Goal: Task Accomplishment & Management: Manage account settings

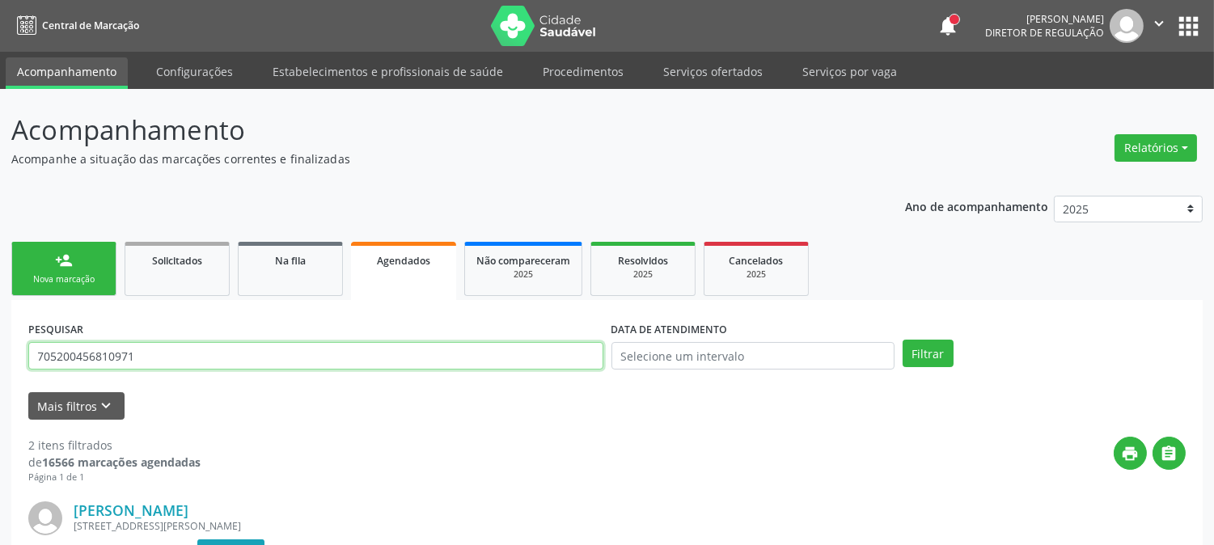
drag, startPoint x: 254, startPoint y: 357, endPoint x: 0, endPoint y: 354, distance: 253.9
click at [0, 354] on div "Acompanhamento Acompanhe a situação das marcações correntes e finalizadas Relat…" at bounding box center [607, 533] width 1214 height 889
type input "706702569765012"
click at [902, 340] on button "Filtrar" at bounding box center [927, 353] width 51 height 27
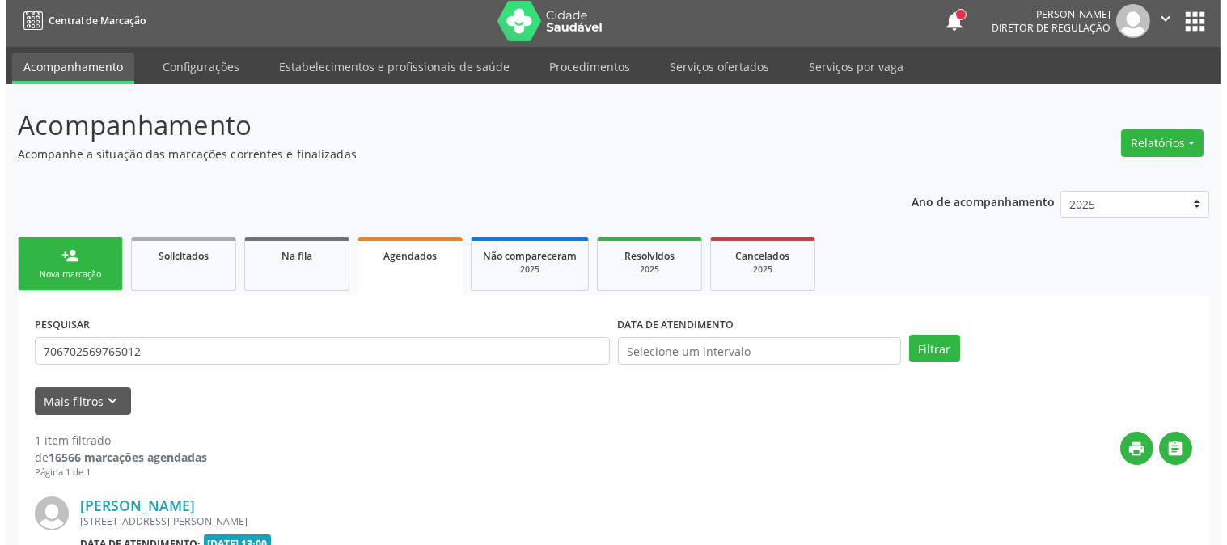
scroll to position [199, 0]
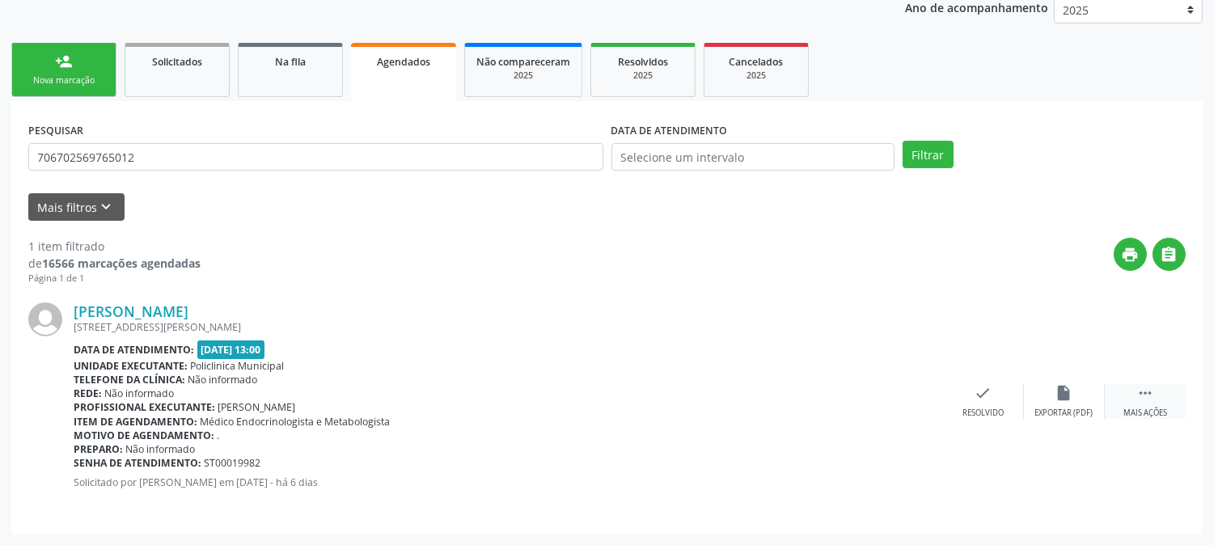
click at [1147, 408] on div "Mais ações" at bounding box center [1145, 413] width 44 height 11
click at [906, 395] on icon "cancel" at bounding box center [902, 393] width 18 height 18
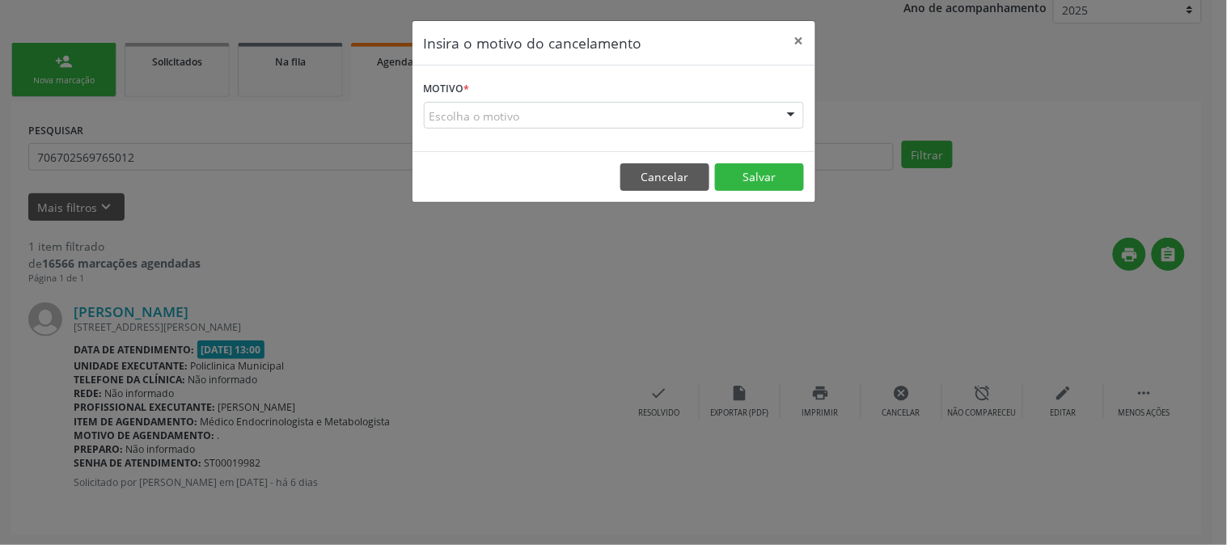
click at [733, 121] on div "Escolha o motivo" at bounding box center [614, 115] width 380 height 27
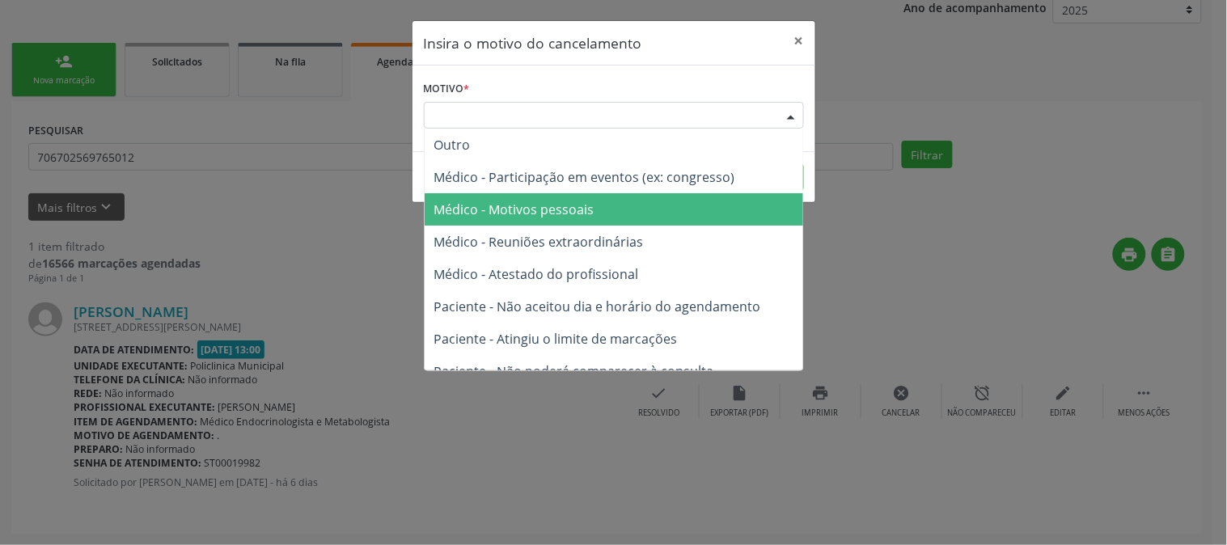
click at [679, 222] on span "Médico - Motivos pessoais" at bounding box center [613, 209] width 378 height 32
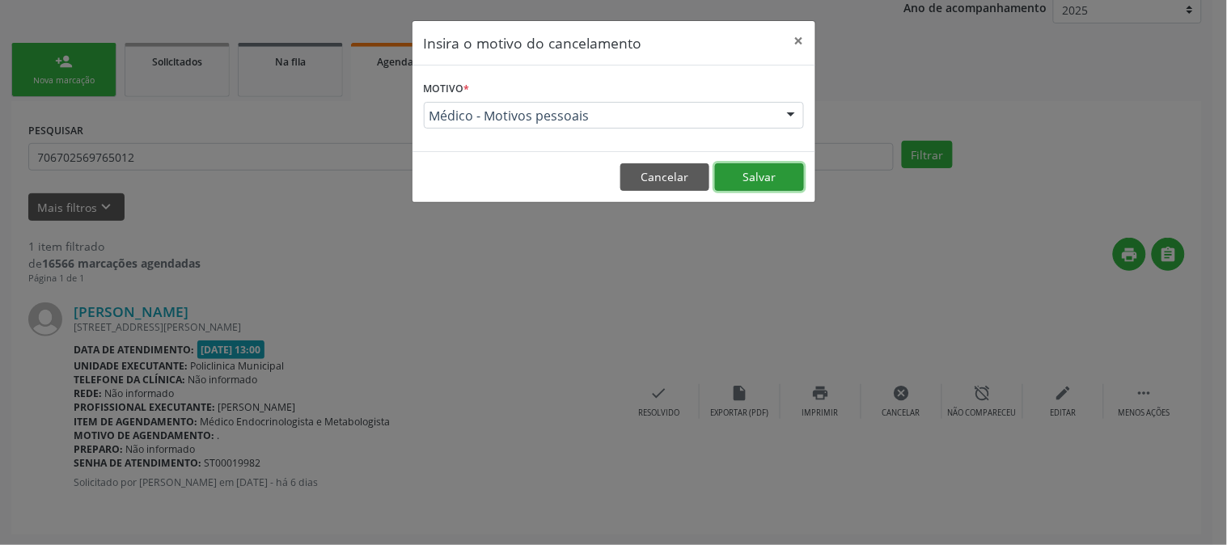
click at [764, 179] on button "Salvar" at bounding box center [759, 176] width 89 height 27
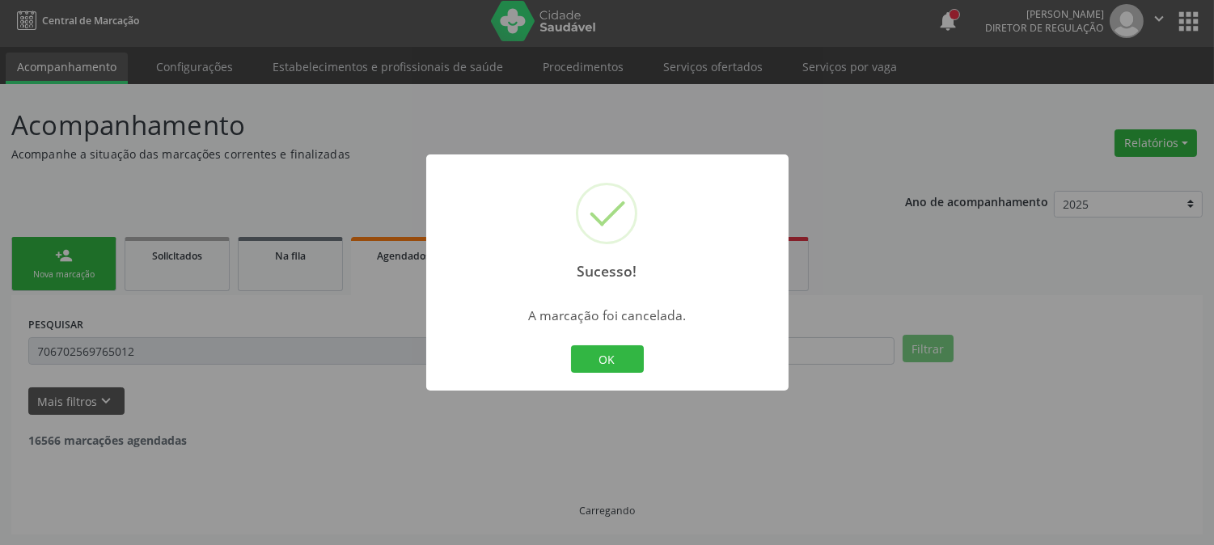
scroll to position [0, 0]
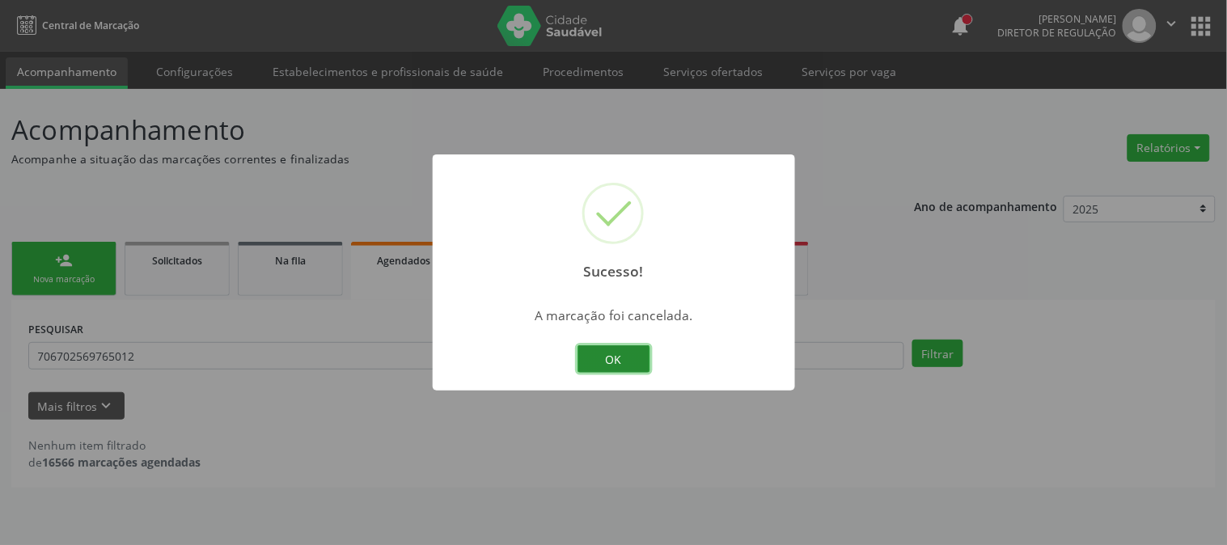
click at [597, 351] on button "OK" at bounding box center [613, 358] width 73 height 27
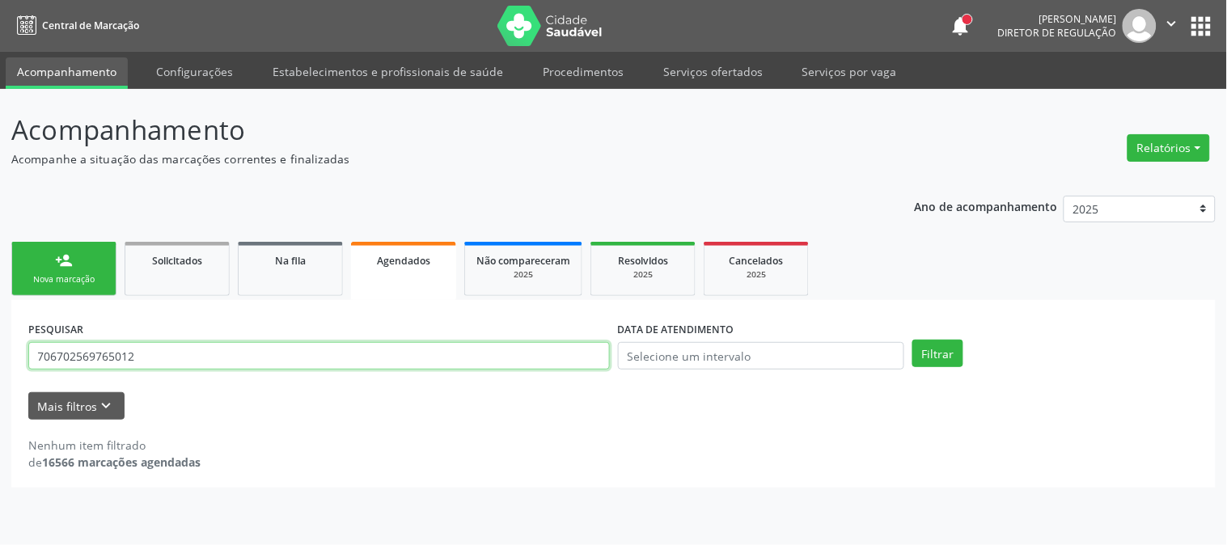
drag, startPoint x: 146, startPoint y: 349, endPoint x: 0, endPoint y: 365, distance: 147.2
click at [0, 365] on div "Acompanhamento Acompanhe a situação das marcações correntes e finalizadas Relat…" at bounding box center [613, 317] width 1227 height 456
click at [912, 340] on button "Filtrar" at bounding box center [937, 353] width 51 height 27
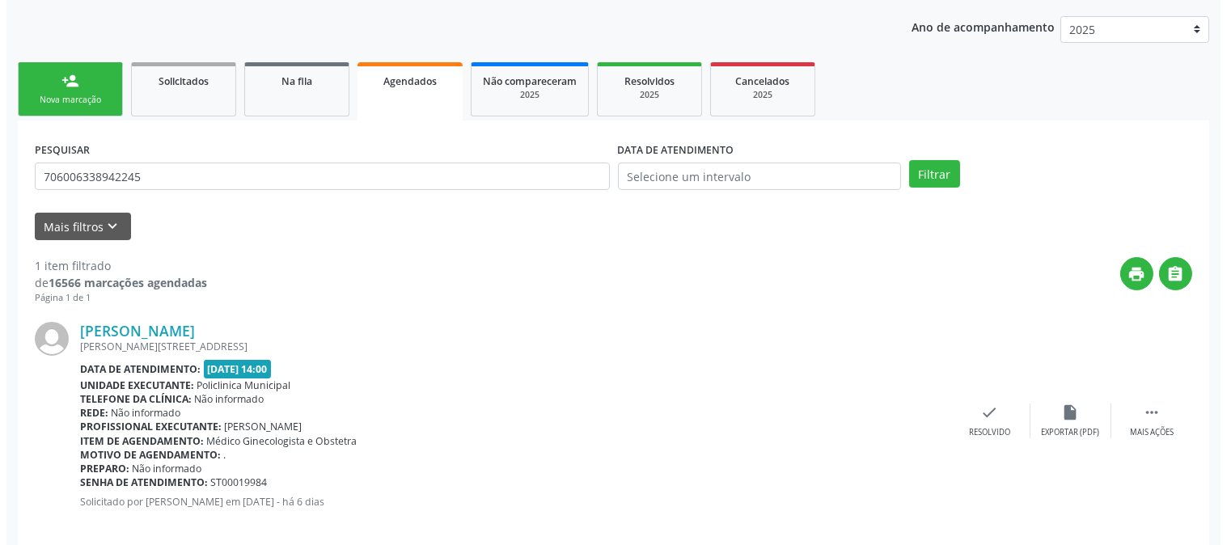
scroll to position [199, 0]
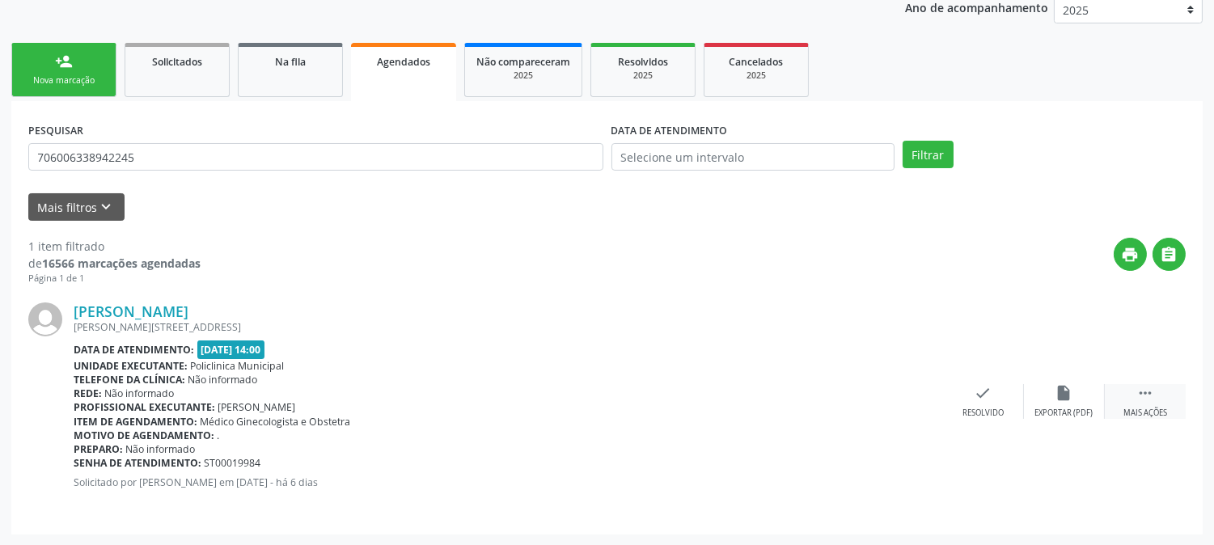
click at [1124, 395] on div " Mais ações" at bounding box center [1145, 401] width 81 height 35
click at [892, 395] on div "cancel Cancelar" at bounding box center [902, 401] width 81 height 35
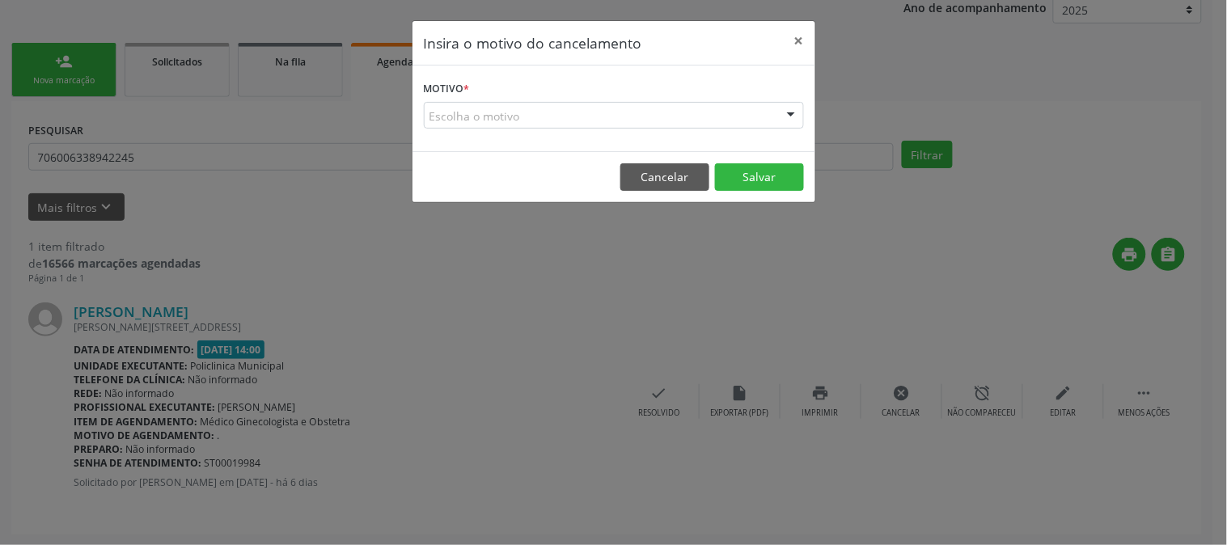
click at [717, 116] on div "Escolha o motivo" at bounding box center [614, 115] width 380 height 27
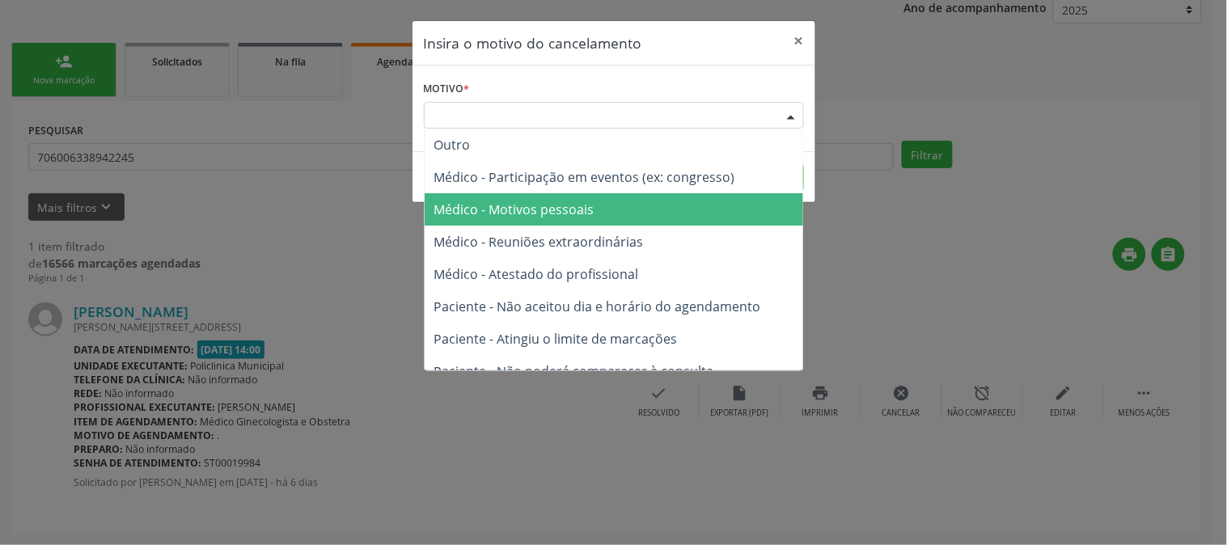
click at [690, 198] on span "Médico - Motivos pessoais" at bounding box center [613, 209] width 378 height 32
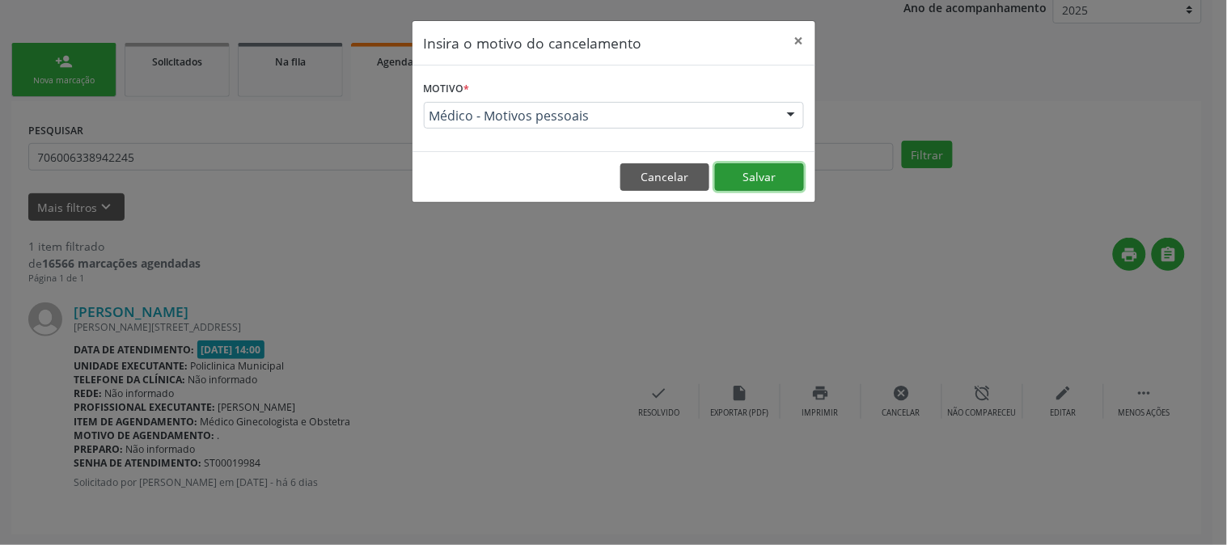
click at [733, 168] on button "Salvar" at bounding box center [759, 176] width 89 height 27
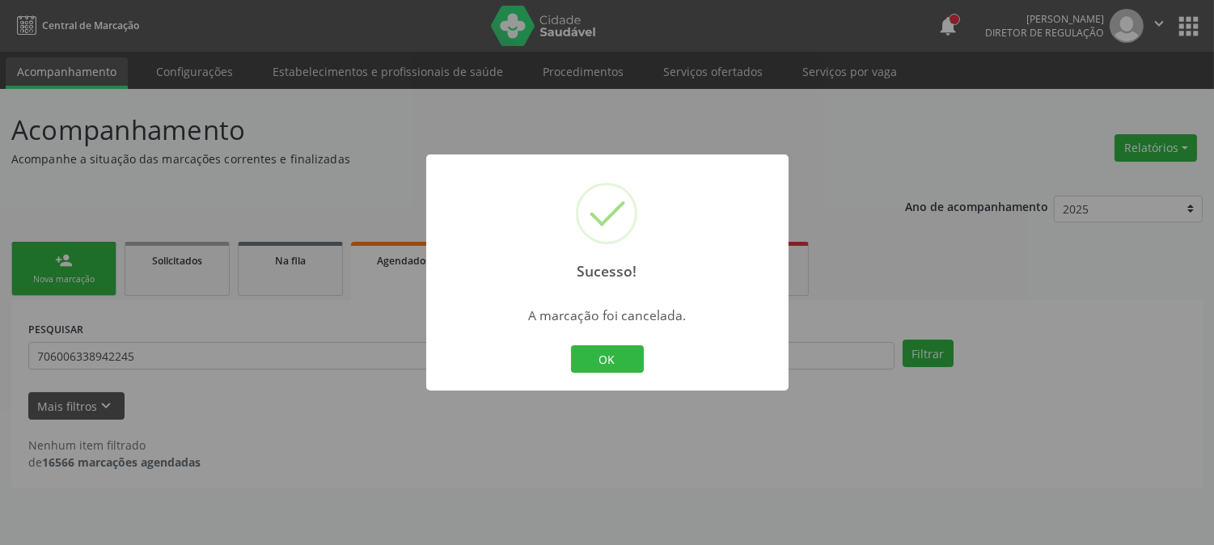
scroll to position [0, 0]
click at [623, 353] on button "OK" at bounding box center [613, 358] width 73 height 27
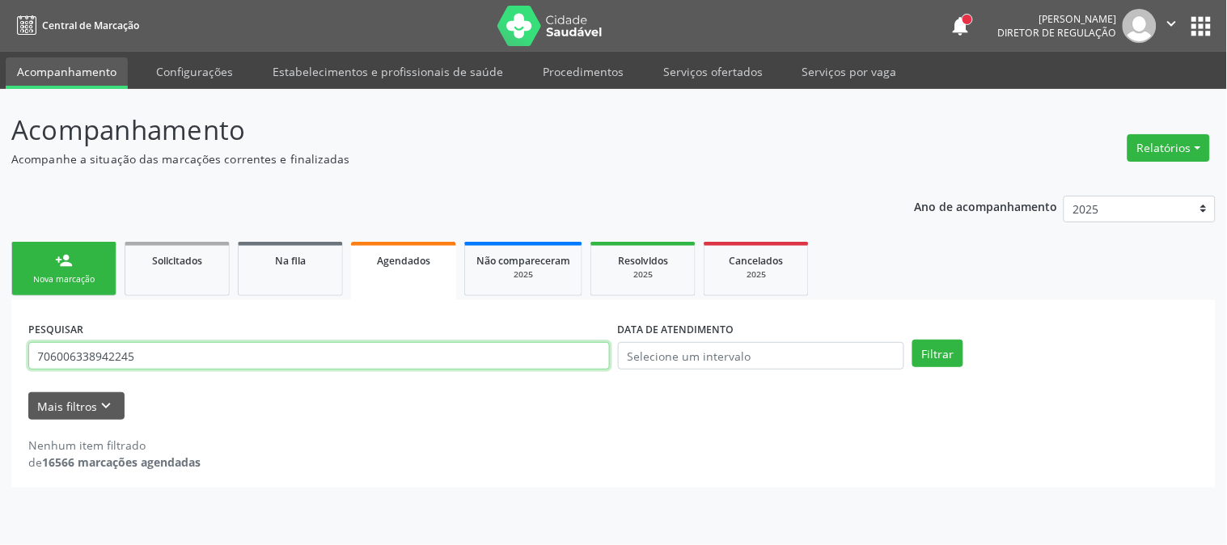
drag, startPoint x: 173, startPoint y: 356, endPoint x: 0, endPoint y: 357, distance: 173.0
click at [0, 357] on div "Acompanhamento Acompanhe a situação das marcações correntes e finalizadas Relat…" at bounding box center [613, 317] width 1227 height 456
click at [912, 340] on button "Filtrar" at bounding box center [937, 353] width 51 height 27
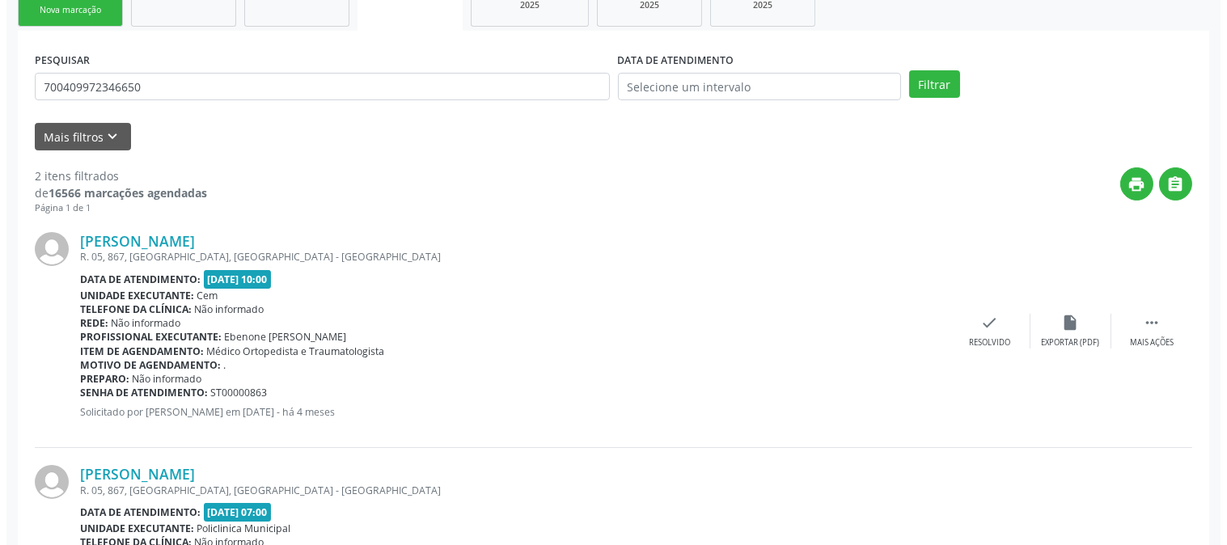
scroll to position [432, 0]
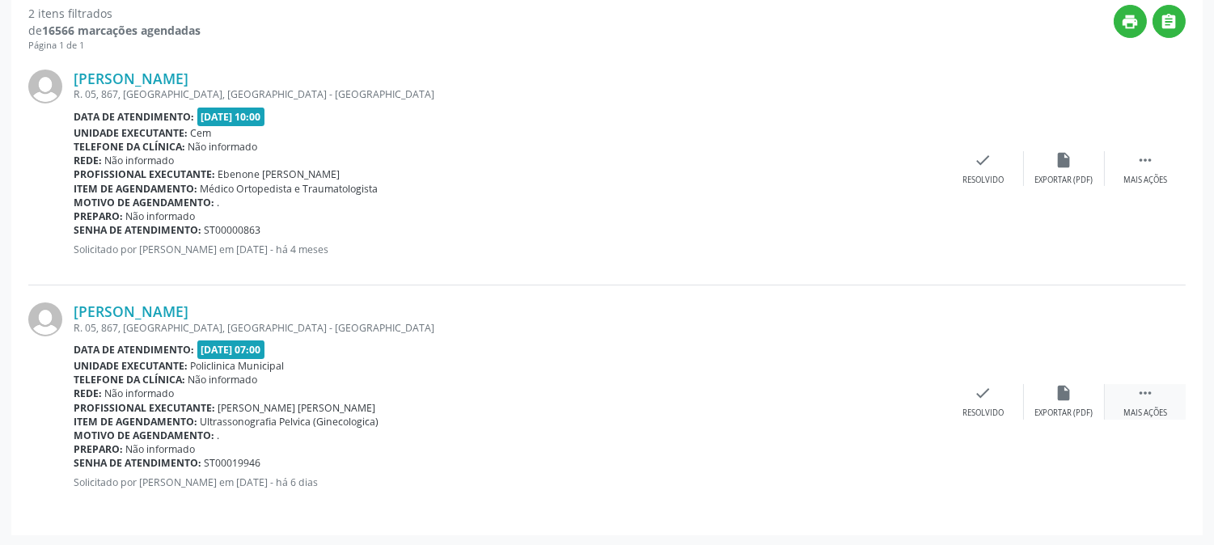
click at [1144, 397] on icon "" at bounding box center [1145, 393] width 18 height 18
click at [915, 391] on div "cancel Cancelar" at bounding box center [902, 401] width 81 height 35
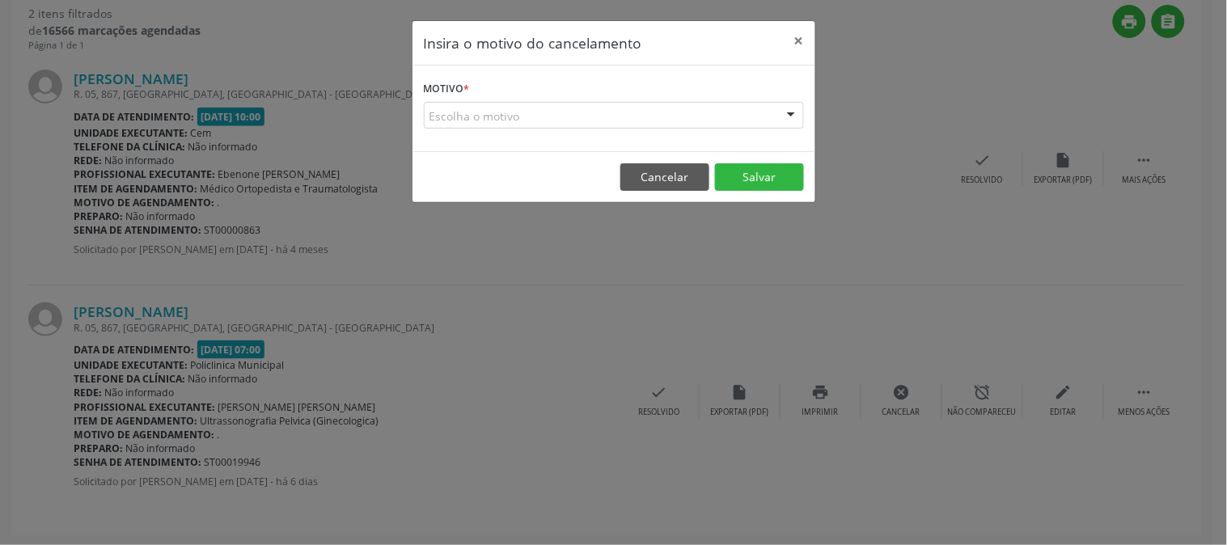
click at [747, 120] on div "Escolha o motivo" at bounding box center [614, 115] width 380 height 27
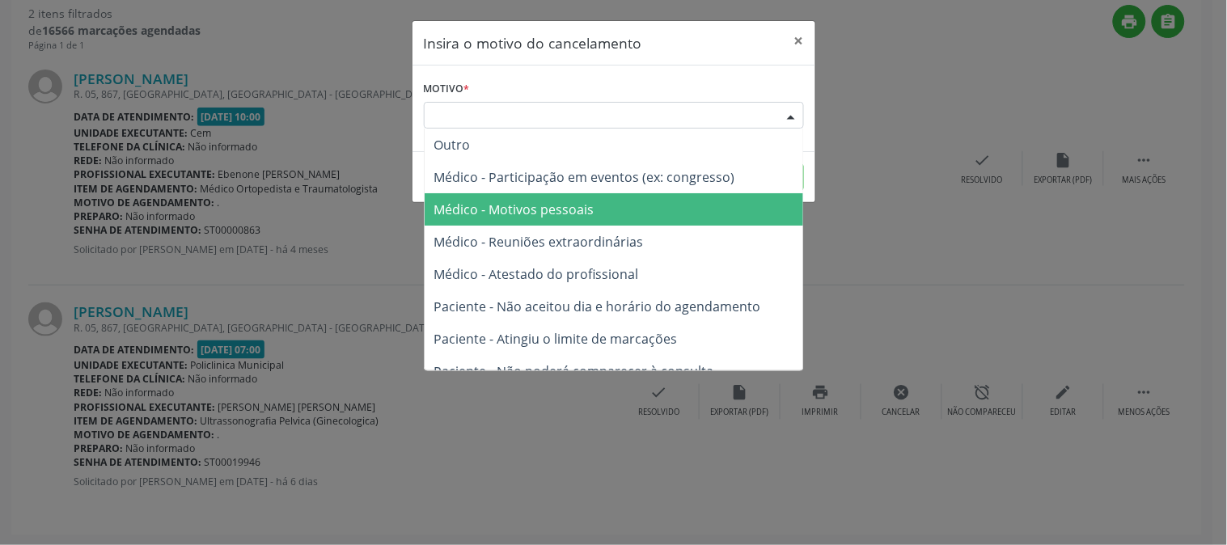
click at [679, 202] on span "Médico - Motivos pessoais" at bounding box center [613, 209] width 378 height 32
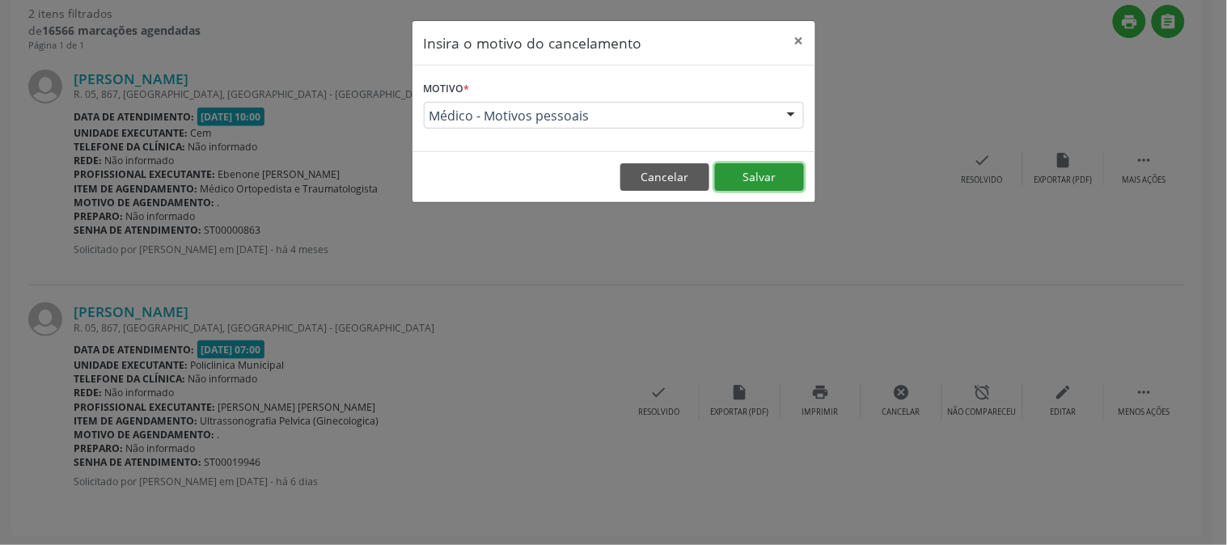
click at [741, 167] on button "Salvar" at bounding box center [759, 176] width 89 height 27
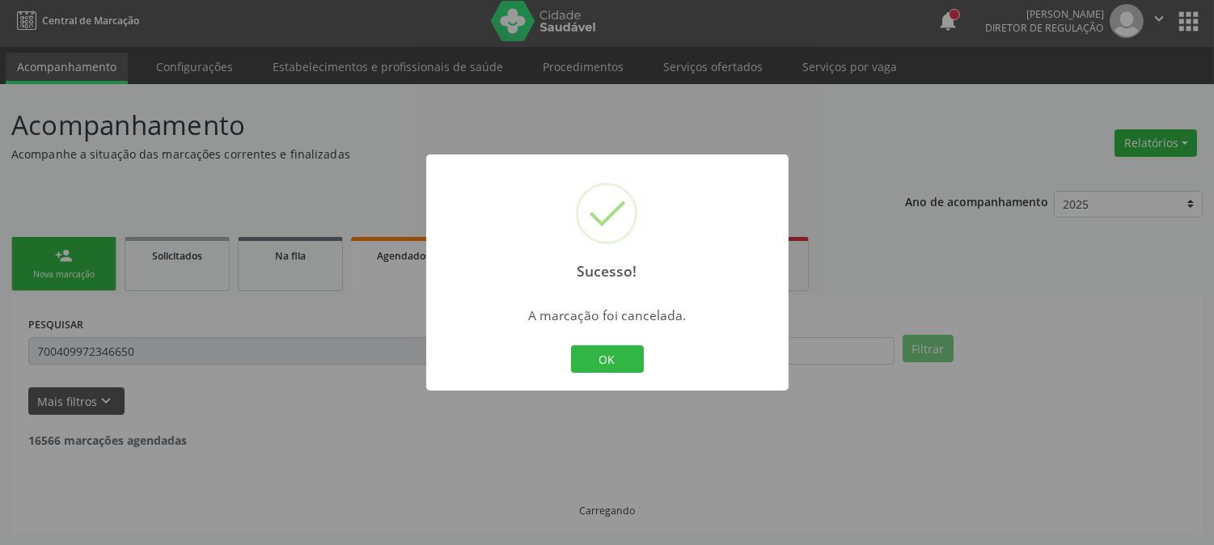
scroll to position [199, 0]
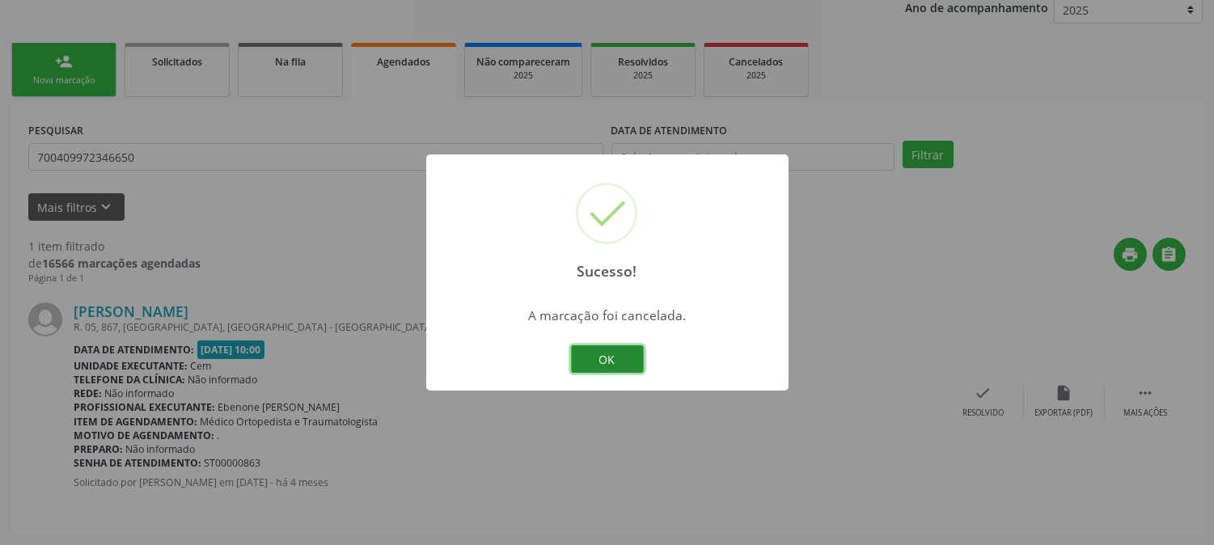
click at [597, 367] on button "OK" at bounding box center [607, 358] width 73 height 27
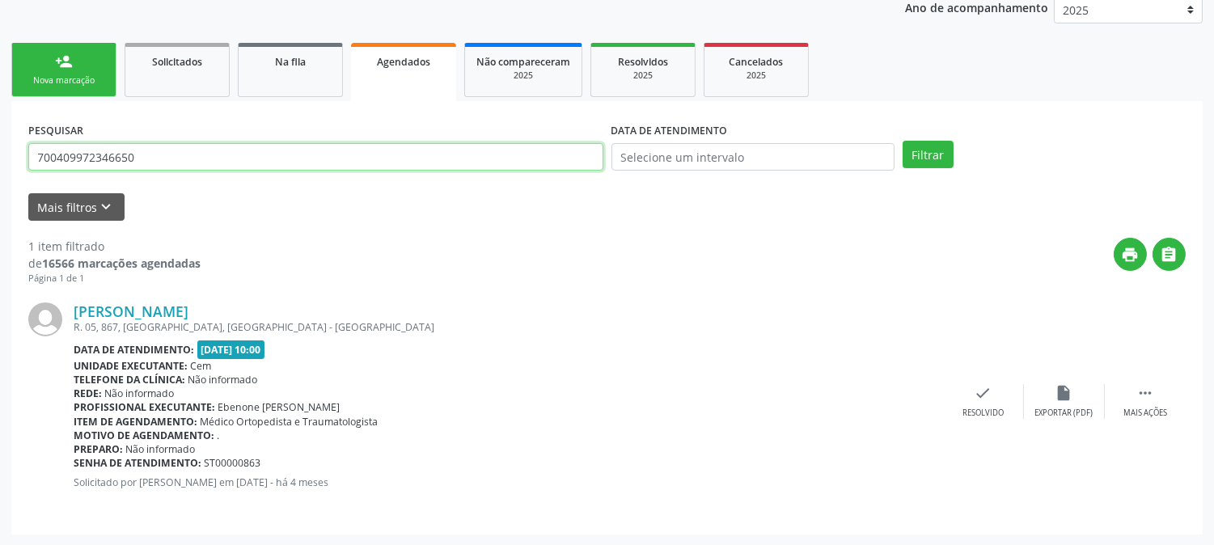
drag, startPoint x: 168, startPoint y: 166, endPoint x: 0, endPoint y: 164, distance: 168.2
click at [0, 164] on div "Acompanhamento Acompanhe a situação das marcações correntes e finalizadas Relat…" at bounding box center [607, 218] width 1214 height 656
click at [902, 141] on button "Filtrar" at bounding box center [927, 154] width 51 height 27
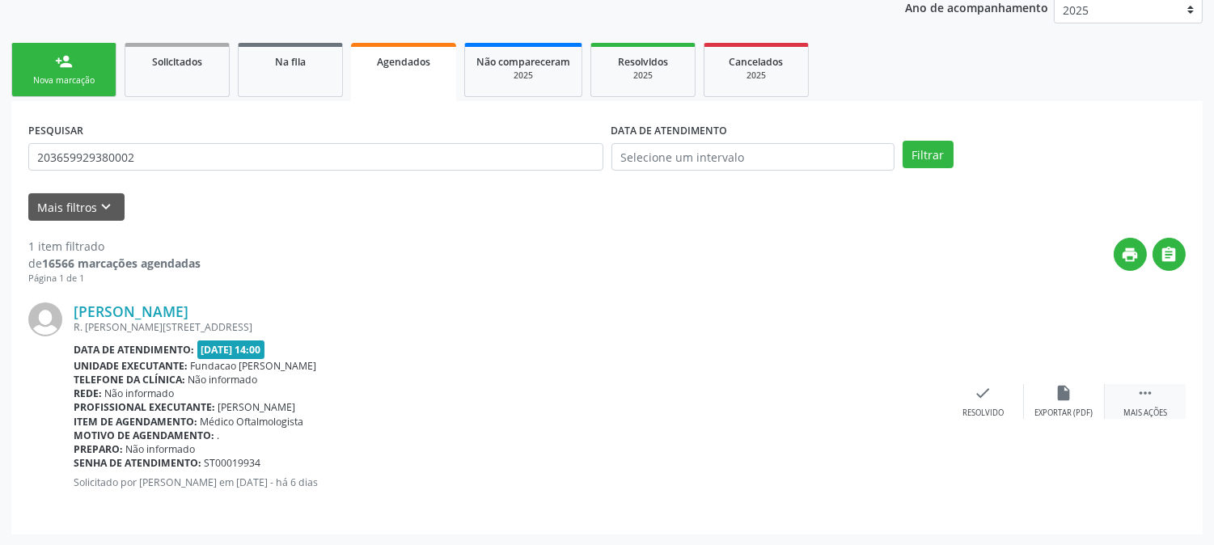
click at [1159, 394] on div " Mais ações" at bounding box center [1145, 401] width 81 height 35
click at [903, 408] on div "Cancelar" at bounding box center [902, 413] width 38 height 11
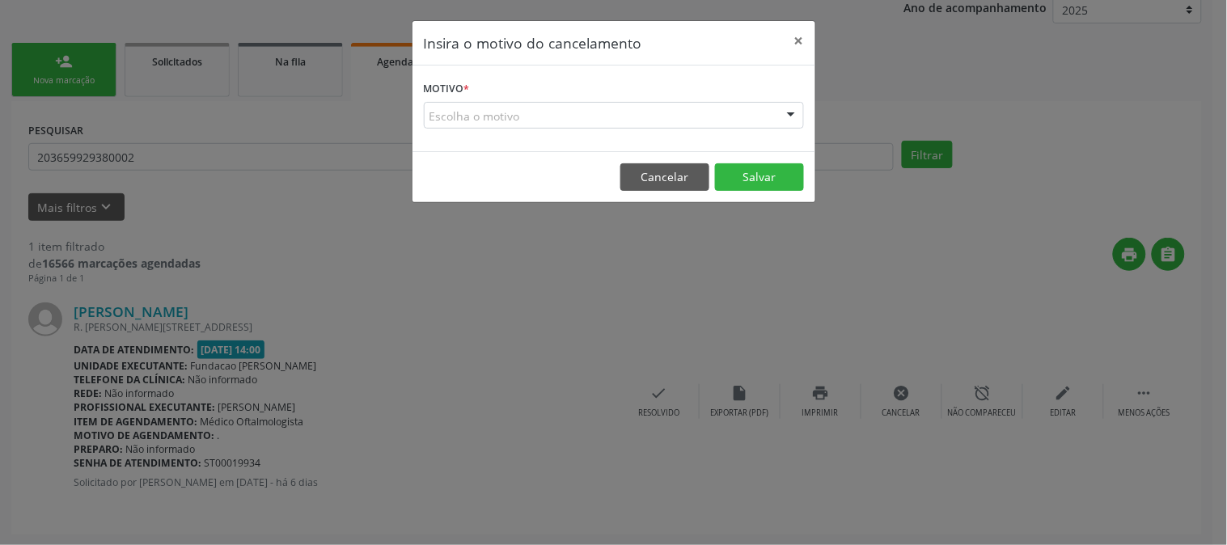
click at [720, 107] on div "Escolha o motivo" at bounding box center [614, 115] width 380 height 27
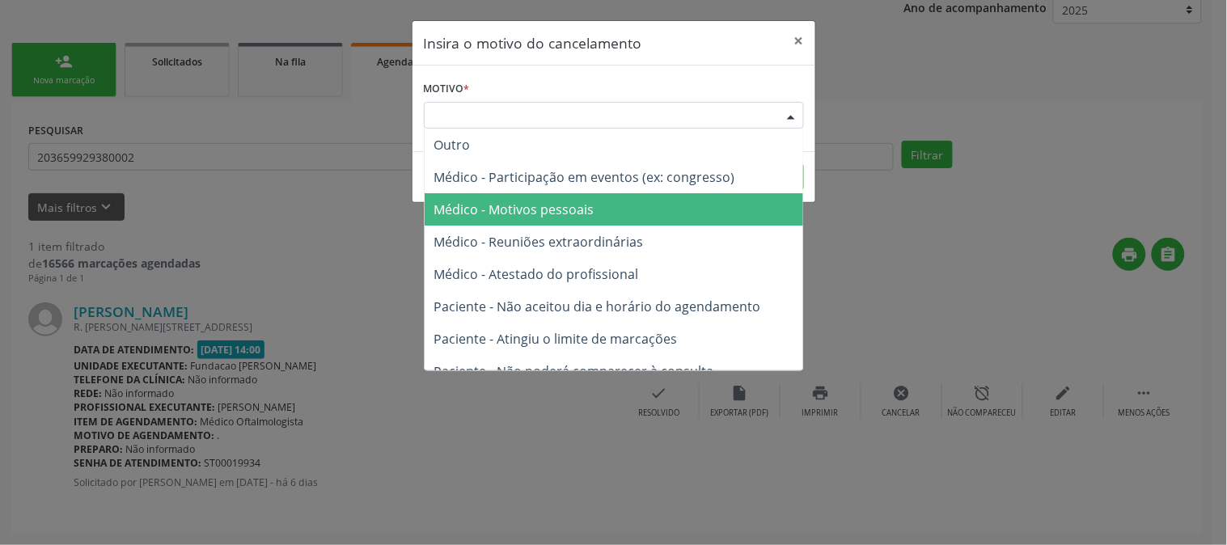
click at [699, 214] on span "Médico - Motivos pessoais" at bounding box center [613, 209] width 378 height 32
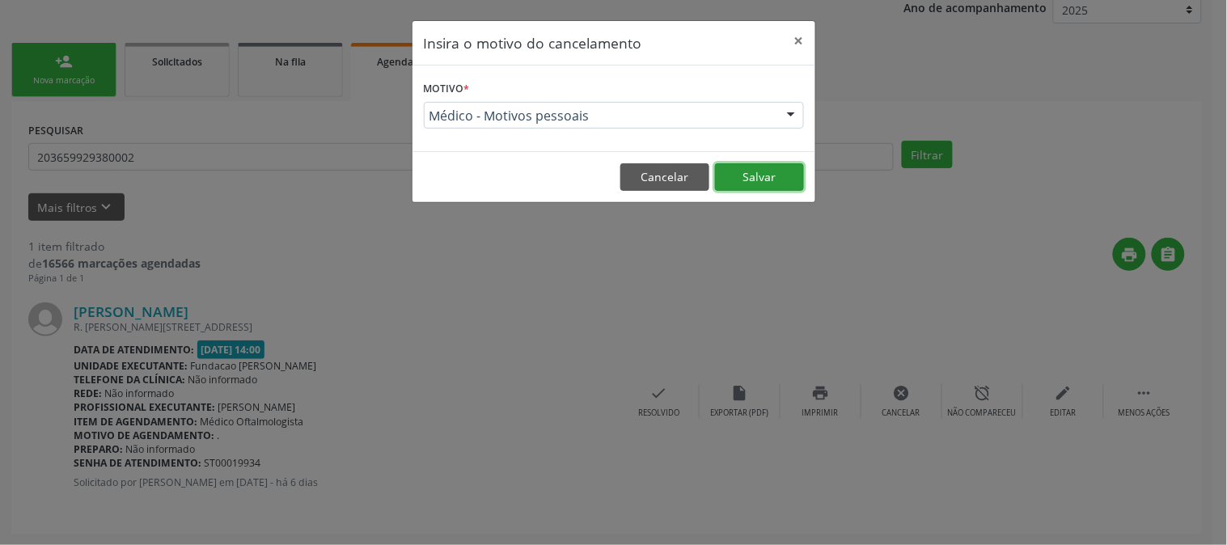
click at [755, 171] on button "Salvar" at bounding box center [759, 176] width 89 height 27
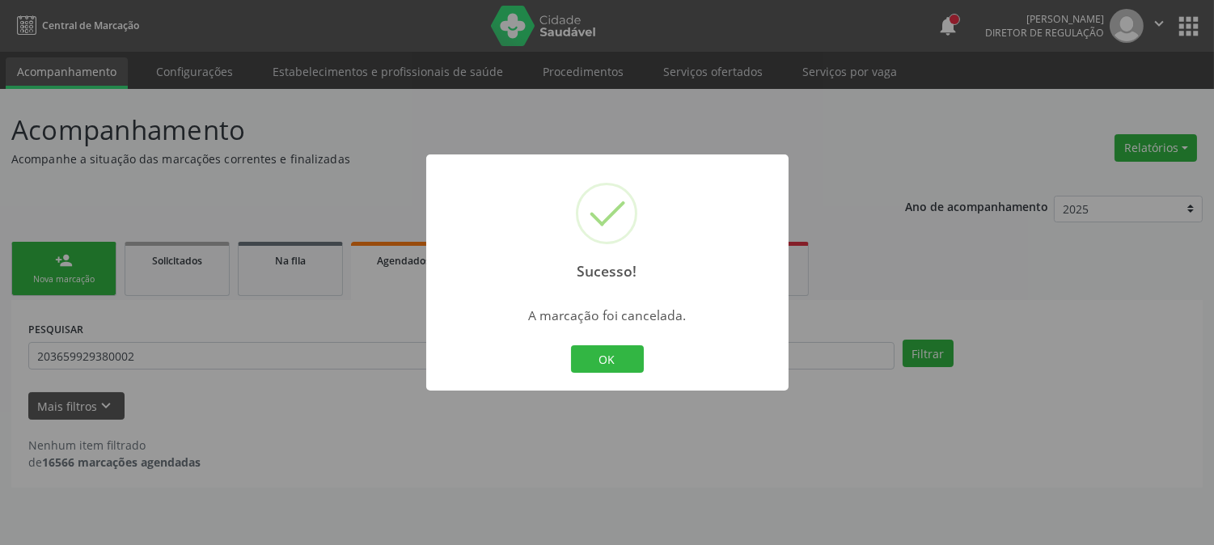
scroll to position [0, 0]
click at [636, 348] on button "OK" at bounding box center [613, 358] width 73 height 27
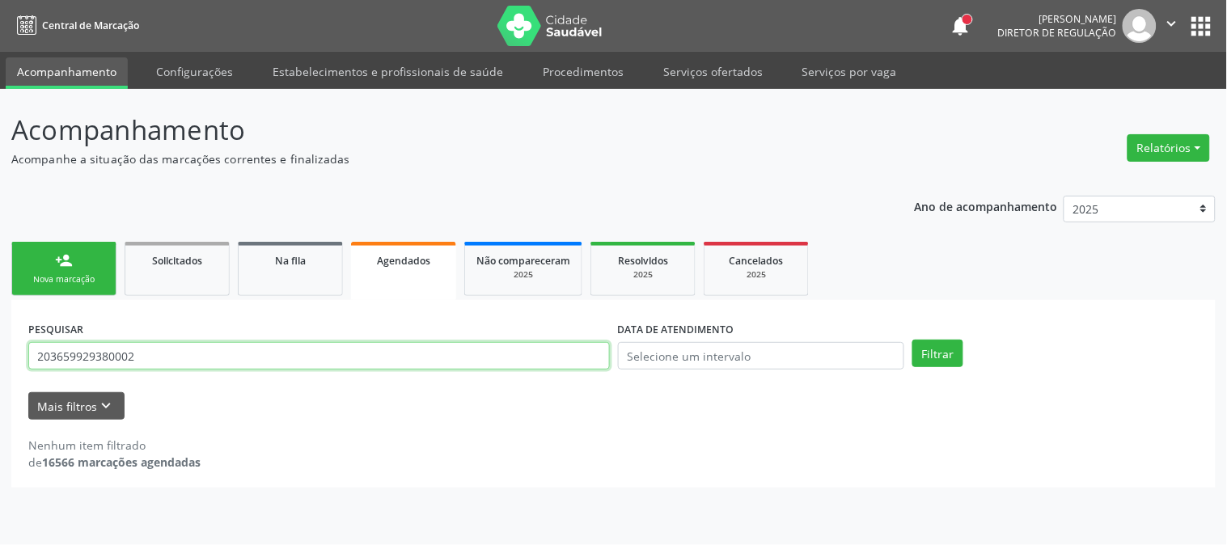
drag, startPoint x: 143, startPoint y: 353, endPoint x: 33, endPoint y: 354, distance: 110.0
click at [33, 354] on input "203659929380002" at bounding box center [318, 355] width 581 height 27
click at [912, 340] on button "Filtrar" at bounding box center [937, 353] width 51 height 27
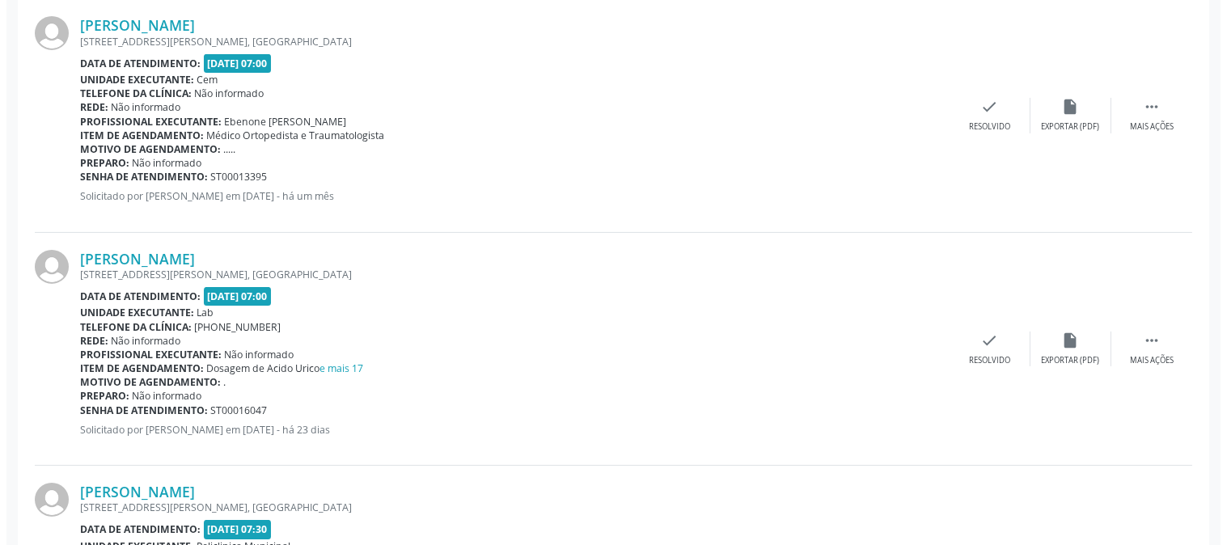
scroll to position [898, 0]
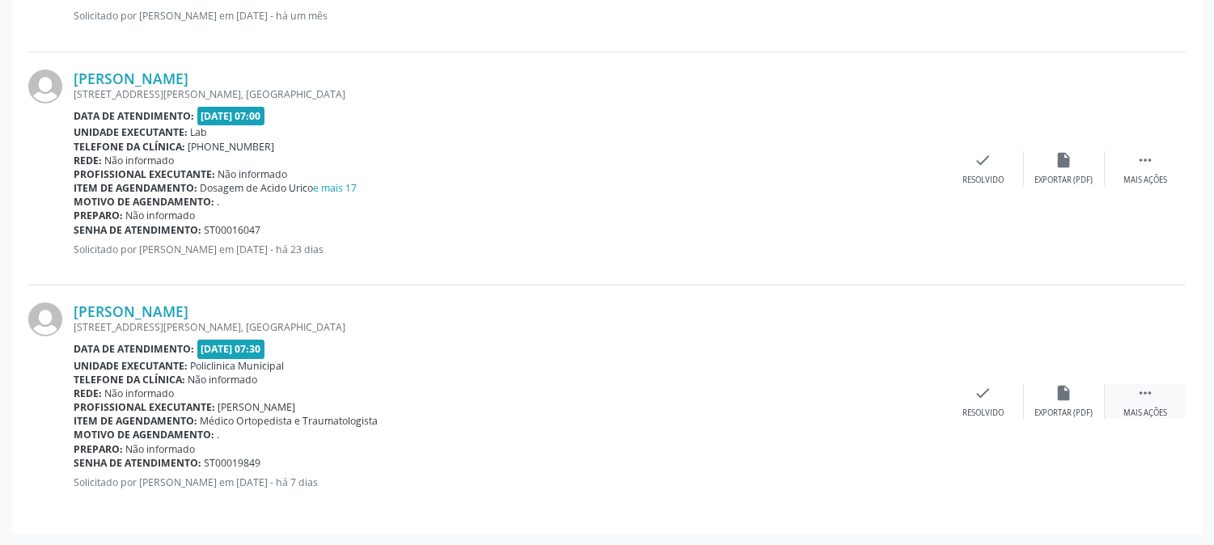
click at [1155, 400] on div " Mais ações" at bounding box center [1145, 401] width 81 height 35
click at [916, 400] on div "cancel Cancelar" at bounding box center [902, 401] width 81 height 35
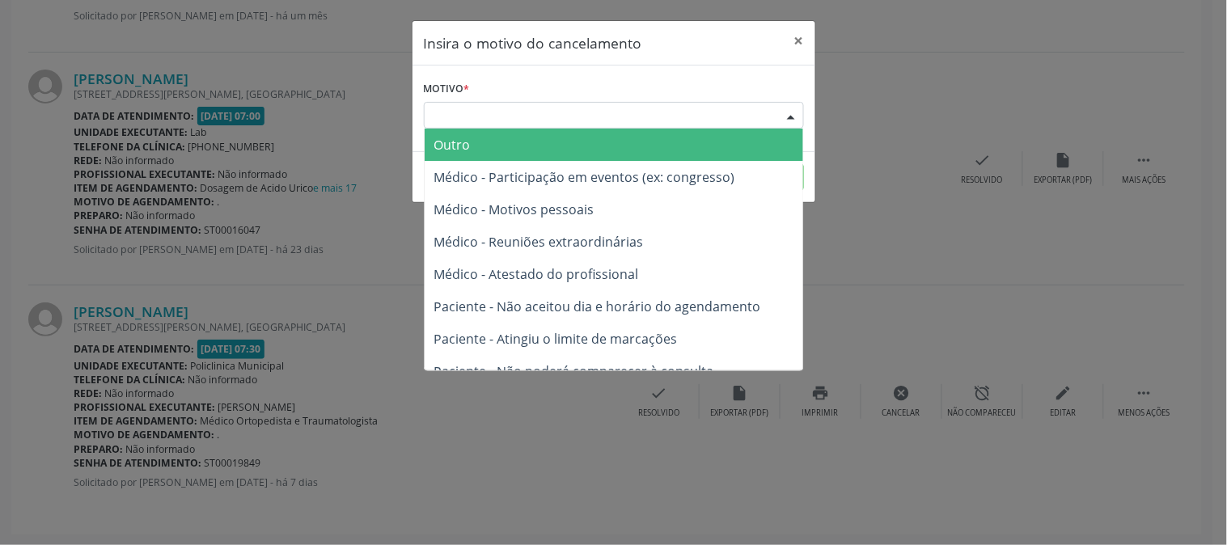
click at [769, 120] on div "Escolha o motivo" at bounding box center [614, 115] width 380 height 27
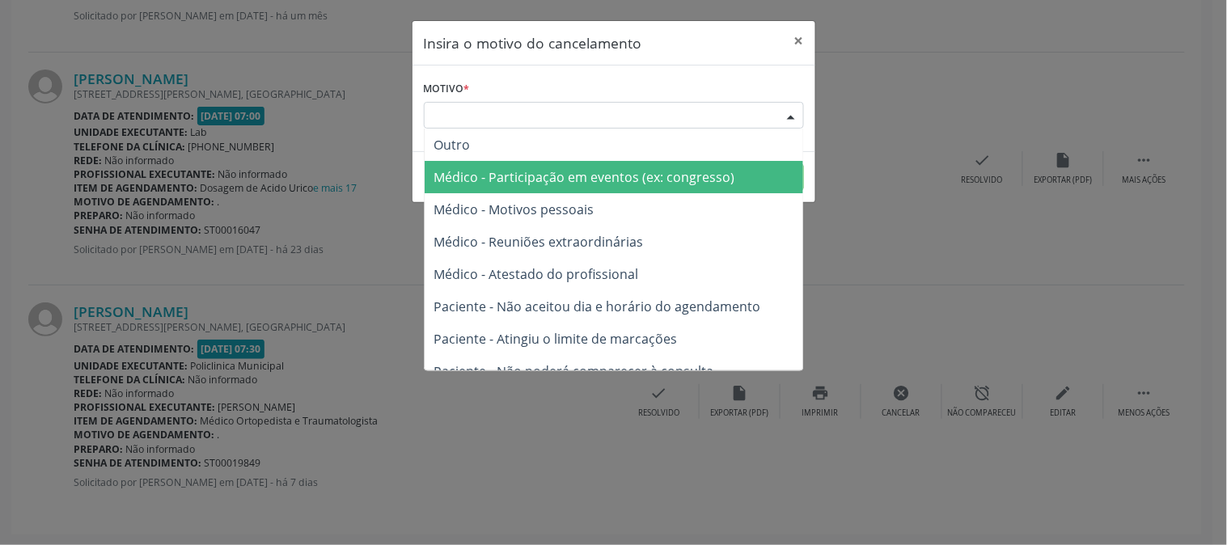
click at [724, 196] on span "Médico - Motivos pessoais" at bounding box center [613, 209] width 378 height 32
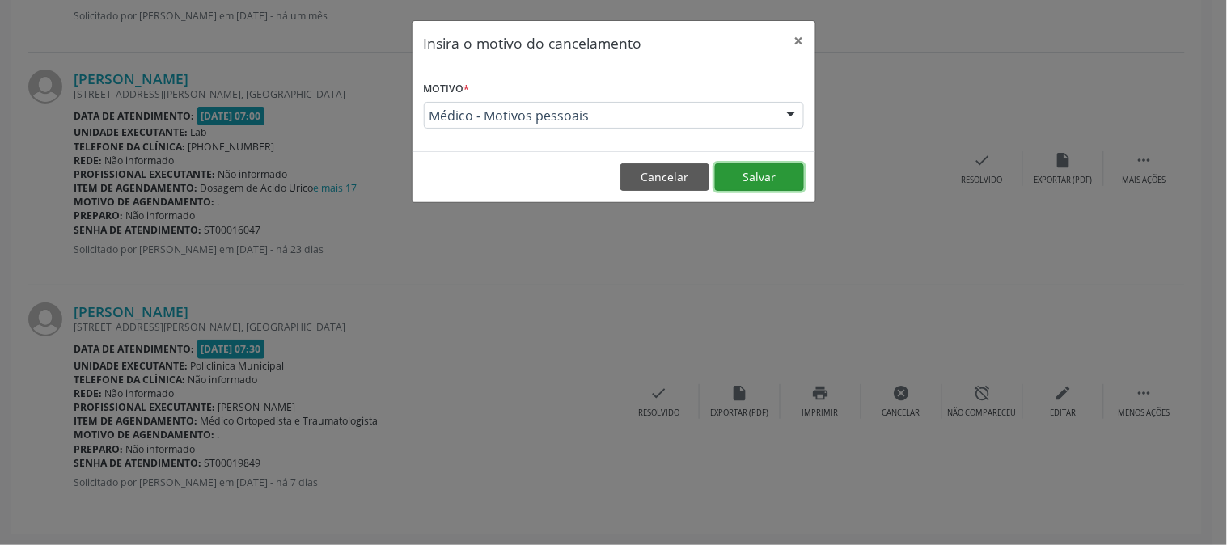
click at [756, 178] on button "Salvar" at bounding box center [759, 176] width 89 height 27
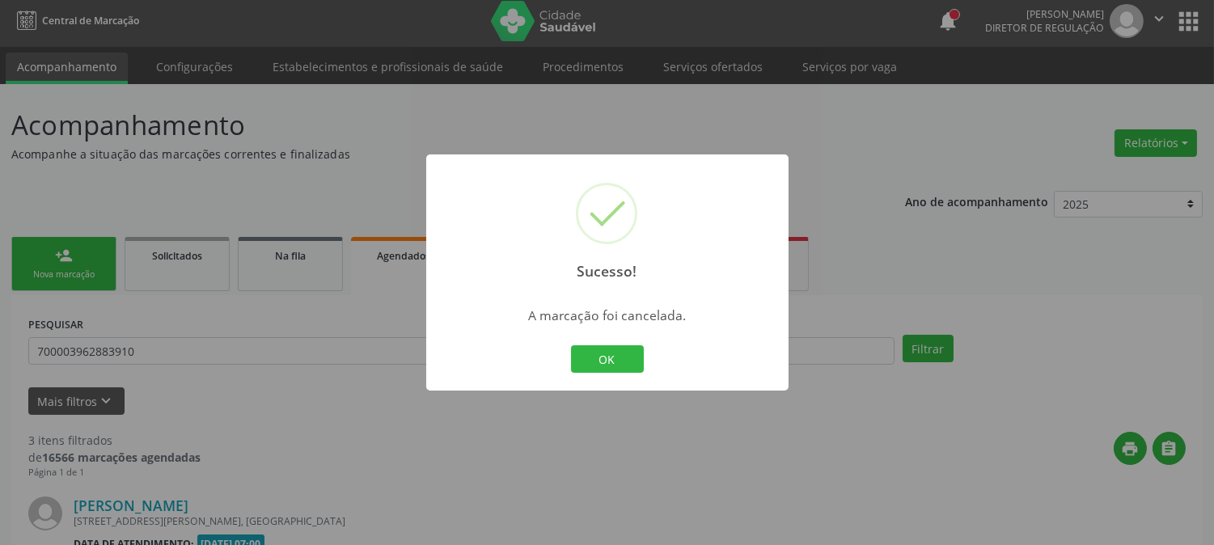
scroll to position [665, 0]
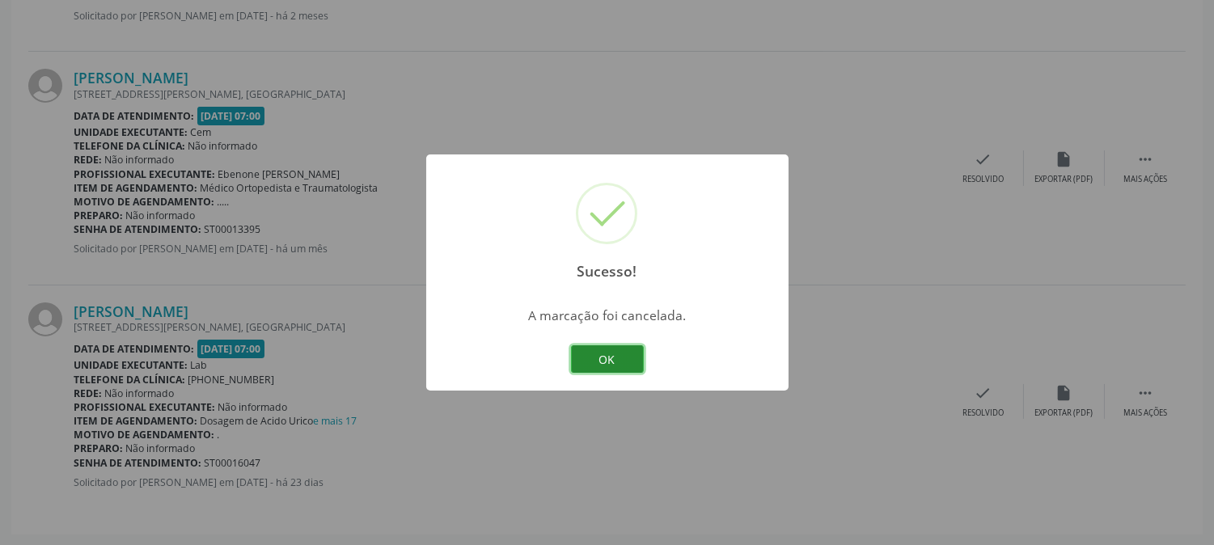
click at [618, 348] on button "OK" at bounding box center [607, 358] width 73 height 27
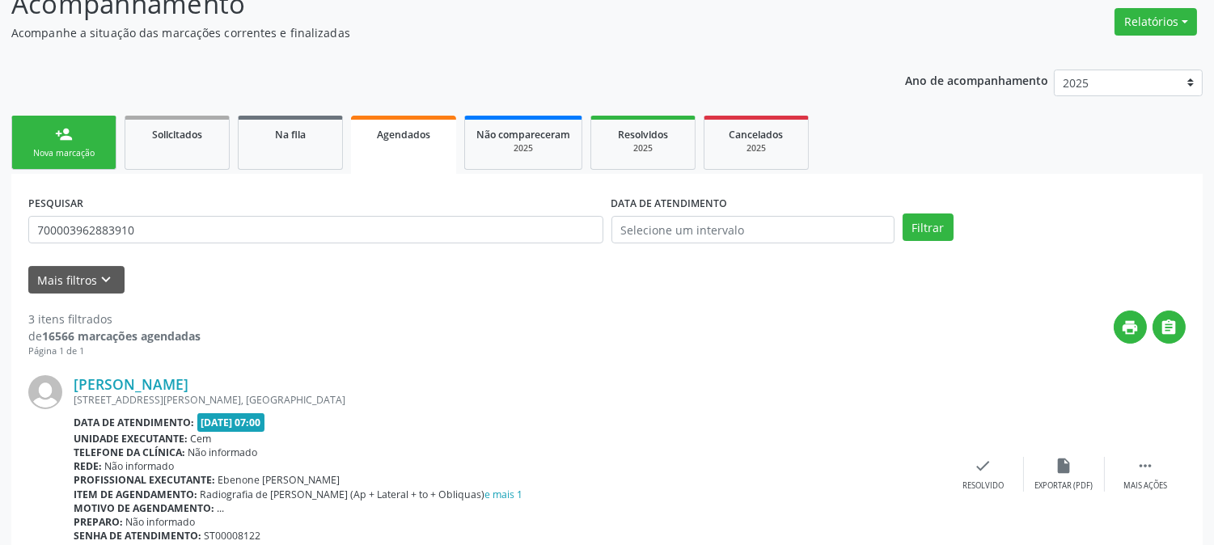
scroll to position [36, 0]
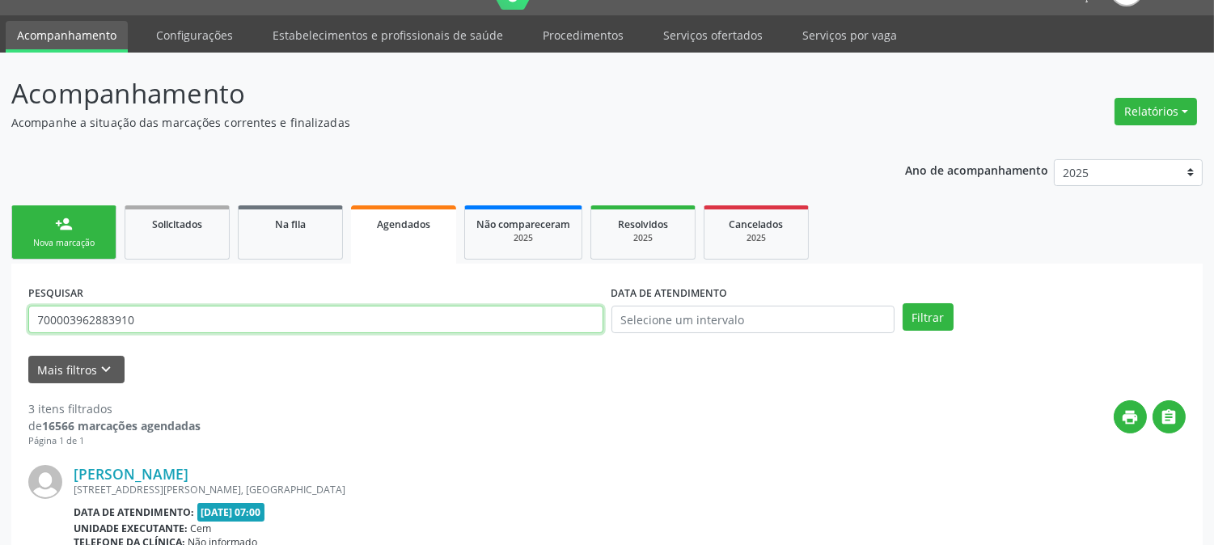
drag, startPoint x: 149, startPoint y: 329, endPoint x: 0, endPoint y: 328, distance: 148.8
type input "709806002327593"
click at [902, 303] on button "Filtrar" at bounding box center [927, 316] width 51 height 27
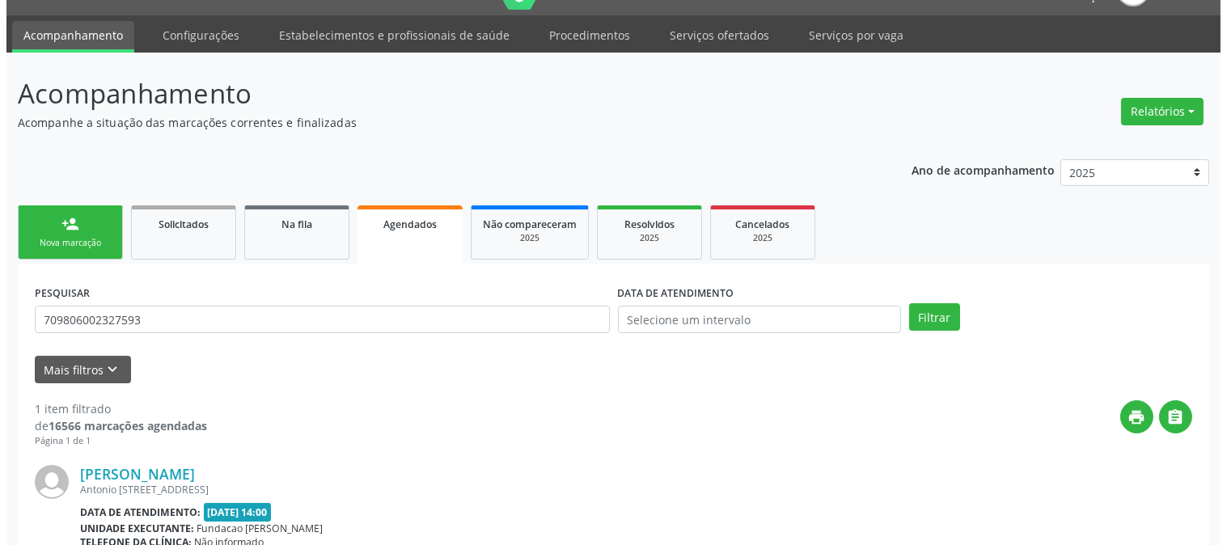
scroll to position [199, 0]
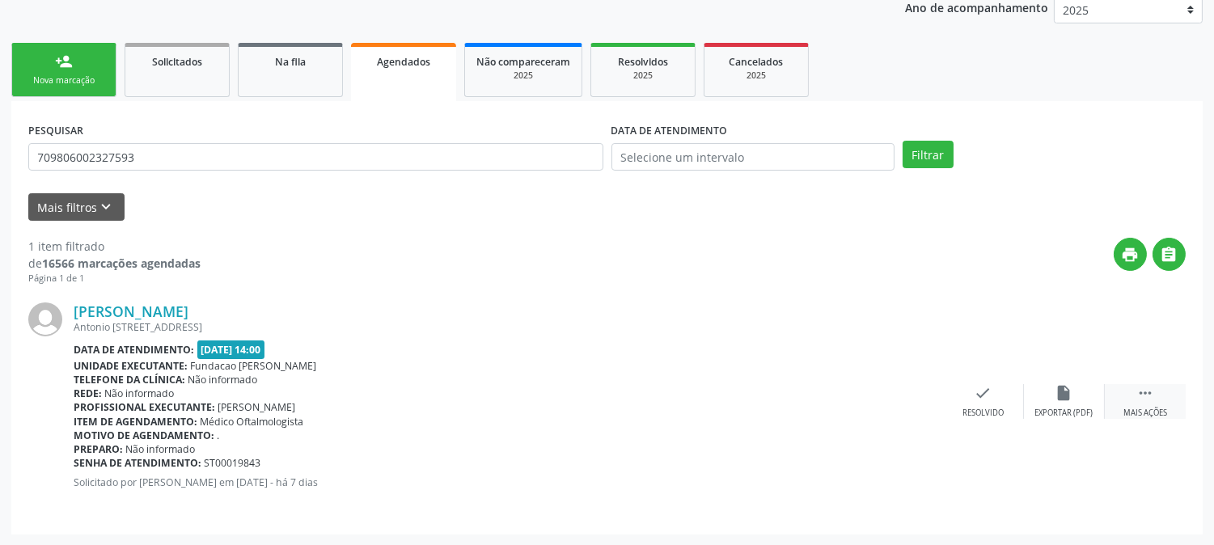
click at [1145, 392] on icon "" at bounding box center [1145, 393] width 18 height 18
click at [915, 396] on div "cancel Cancelar" at bounding box center [902, 401] width 81 height 35
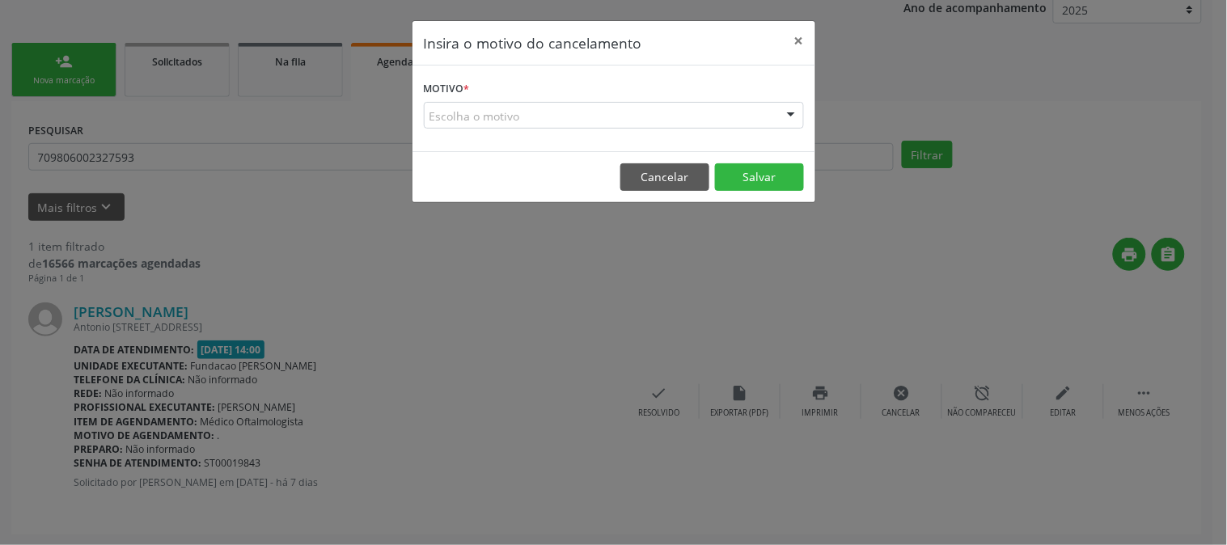
click at [791, 106] on div at bounding box center [791, 116] width 24 height 27
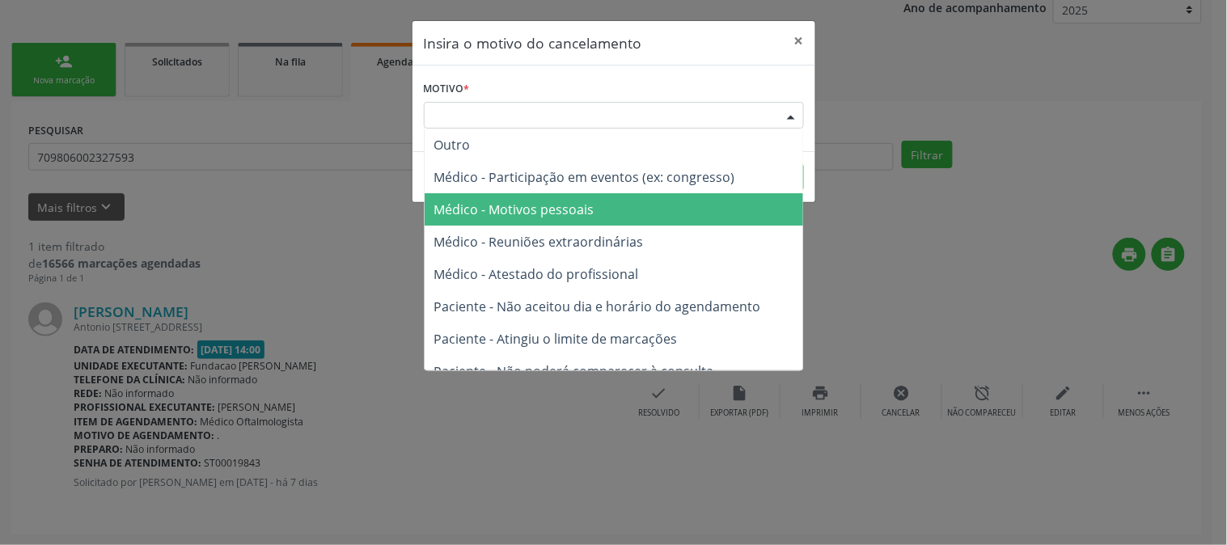
click at [741, 200] on span "Médico - Motivos pessoais" at bounding box center [613, 209] width 378 height 32
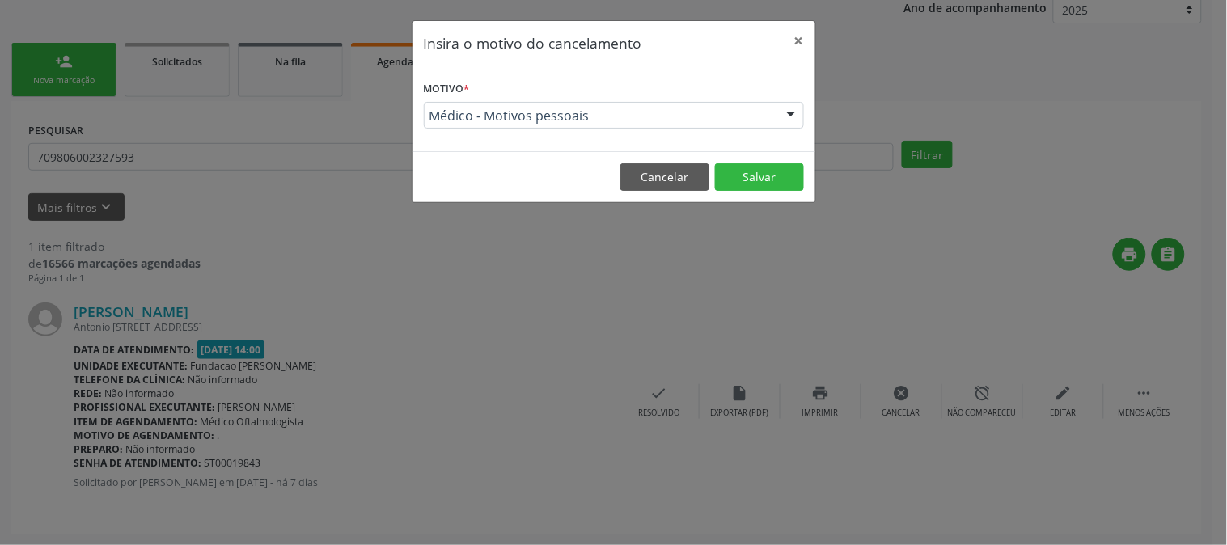
click at [756, 158] on footer "Cancelar Salvar" at bounding box center [613, 176] width 403 height 51
click at [758, 171] on button "Salvar" at bounding box center [759, 176] width 89 height 27
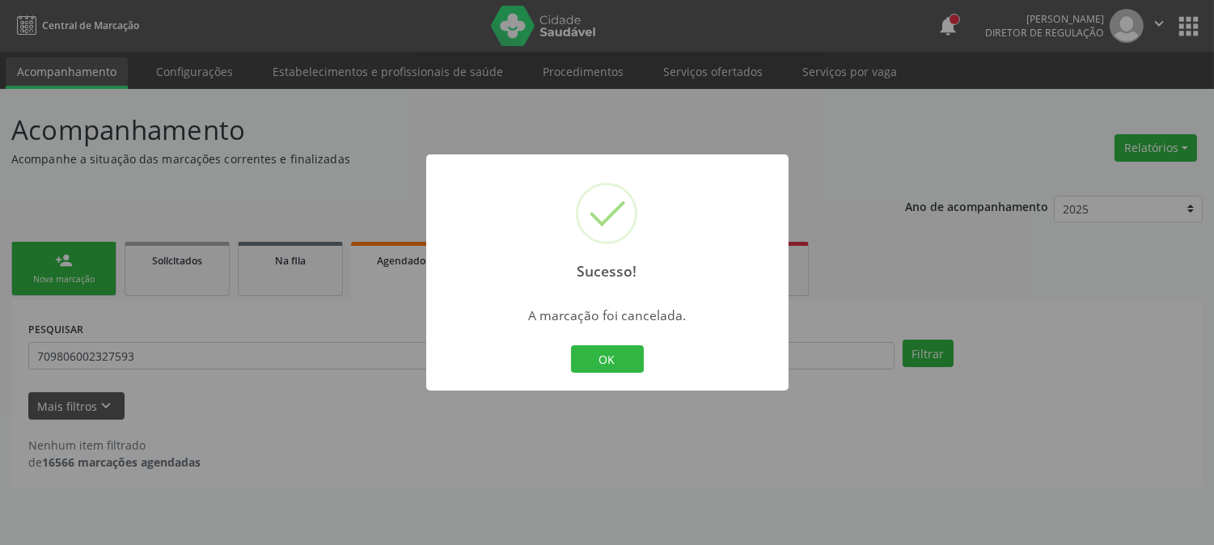
scroll to position [0, 0]
click at [644, 353] on button "OK" at bounding box center [613, 358] width 73 height 27
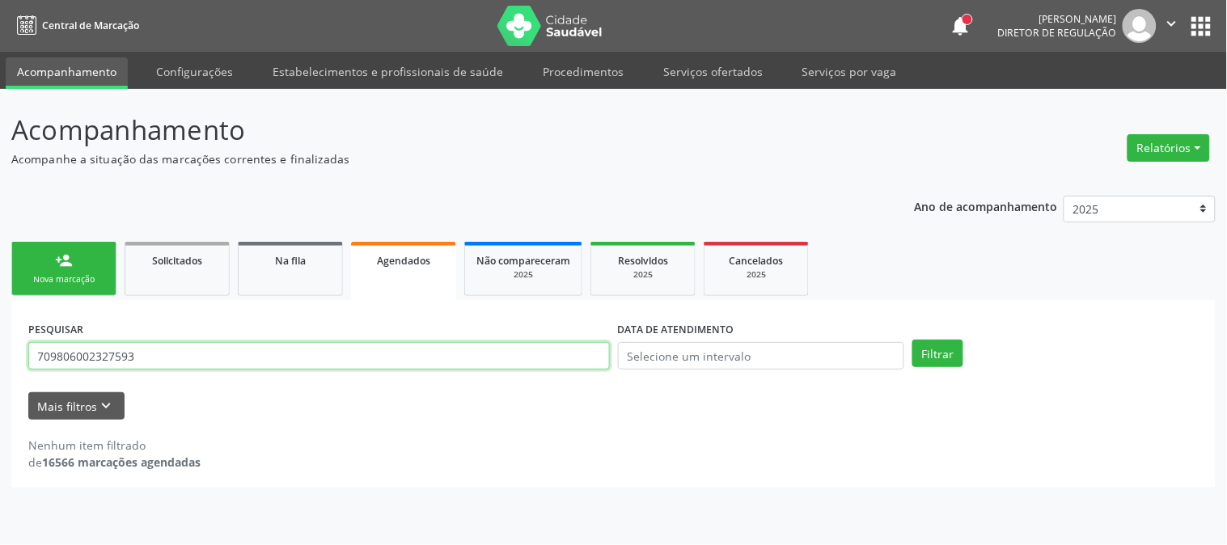
drag, startPoint x: 162, startPoint y: 348, endPoint x: 22, endPoint y: 360, distance: 140.4
click at [22, 360] on div "PESQUISAR 709806002327593 DATA DE ATENDIMENTO Filtrar UNIDADE DE REFERÊNCIA Sel…" at bounding box center [613, 394] width 1204 height 188
click at [912, 340] on button "Filtrar" at bounding box center [937, 353] width 51 height 27
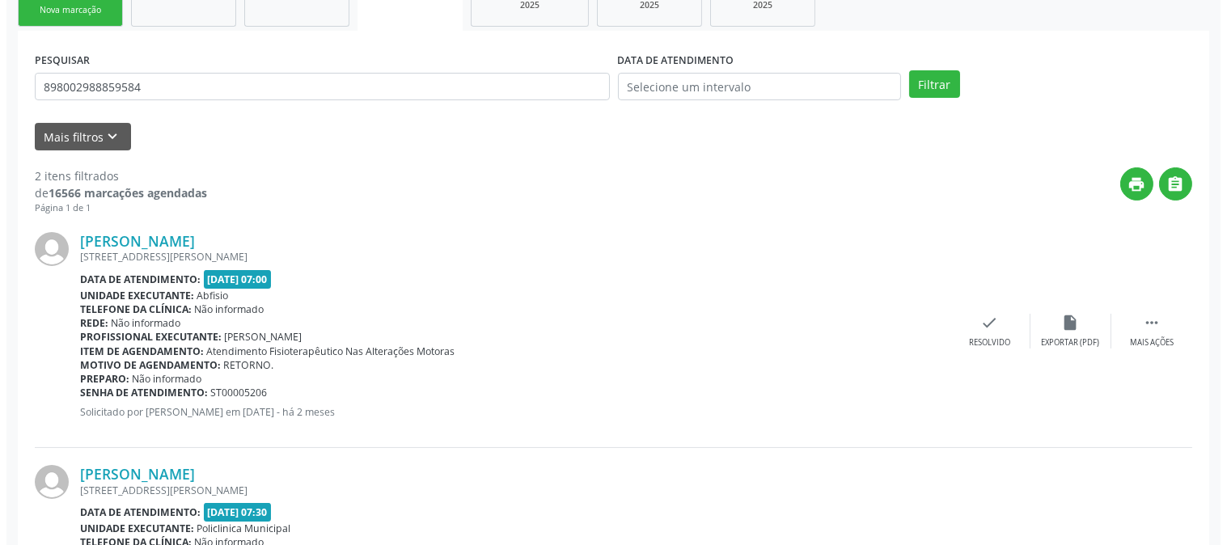
scroll to position [432, 0]
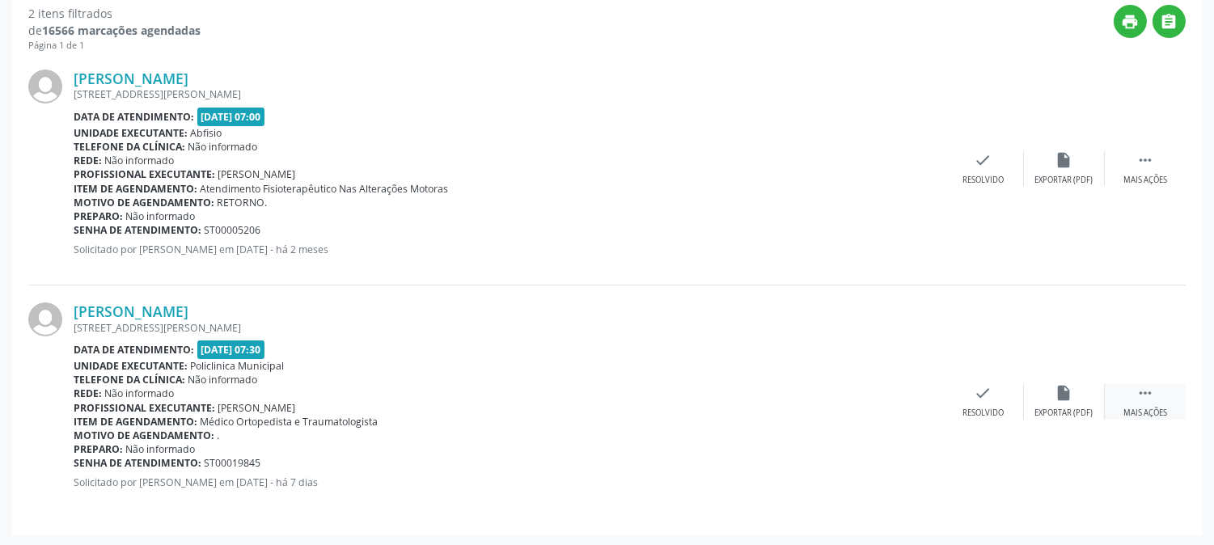
click at [1154, 396] on div " Mais ações" at bounding box center [1145, 401] width 81 height 35
click at [922, 388] on div "cancel Cancelar" at bounding box center [902, 401] width 81 height 35
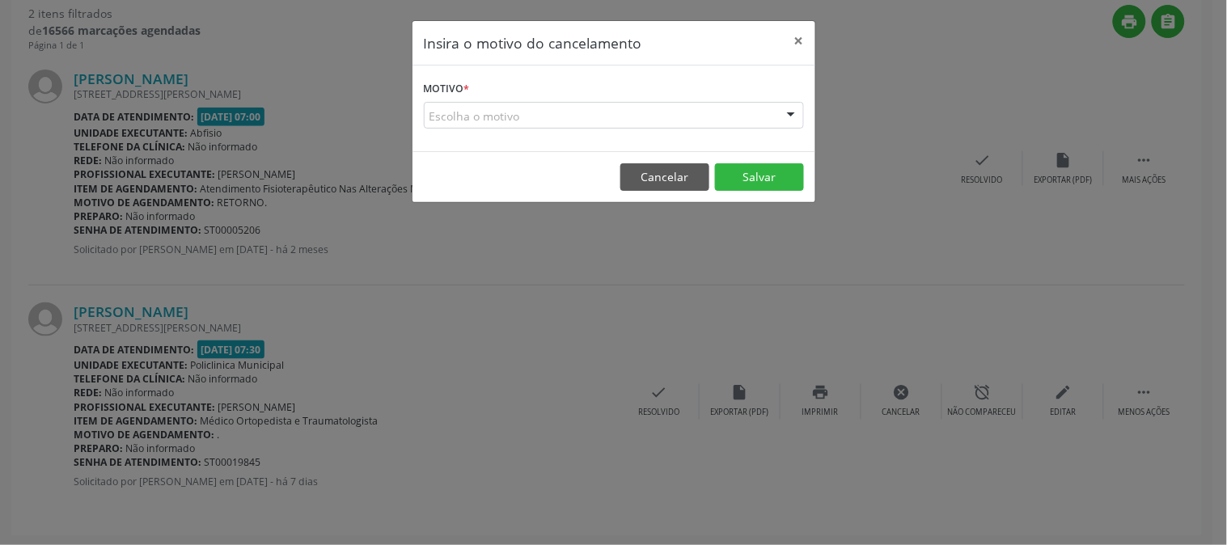
click at [760, 108] on div "Escolha o motivo" at bounding box center [614, 115] width 380 height 27
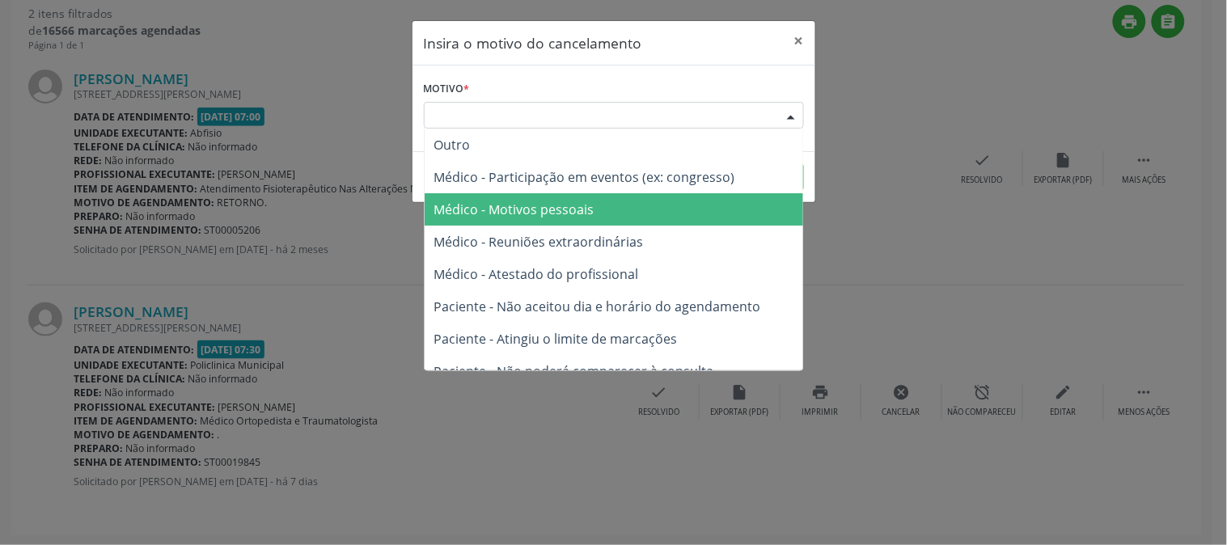
click at [754, 193] on span "Médico - Motivos pessoais" at bounding box center [613, 209] width 378 height 32
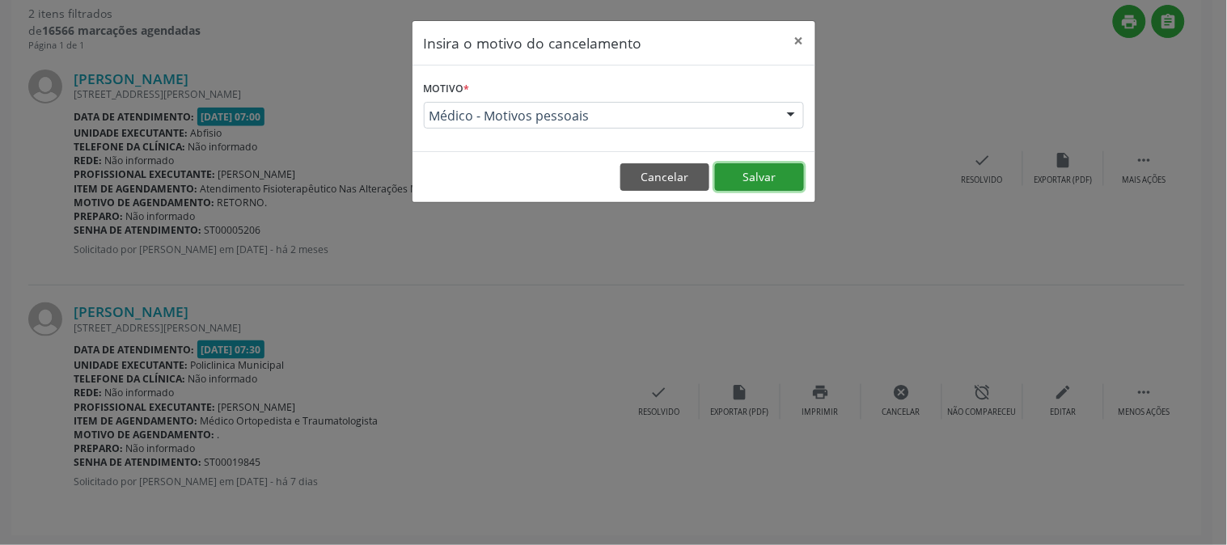
click at [763, 179] on button "Salvar" at bounding box center [759, 176] width 89 height 27
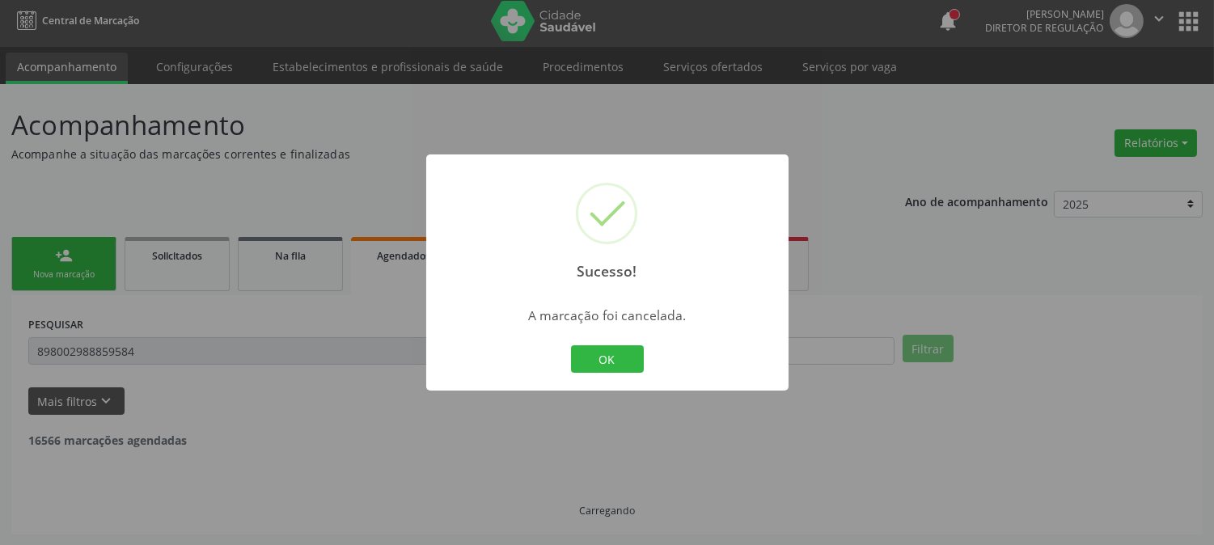
scroll to position [199, 0]
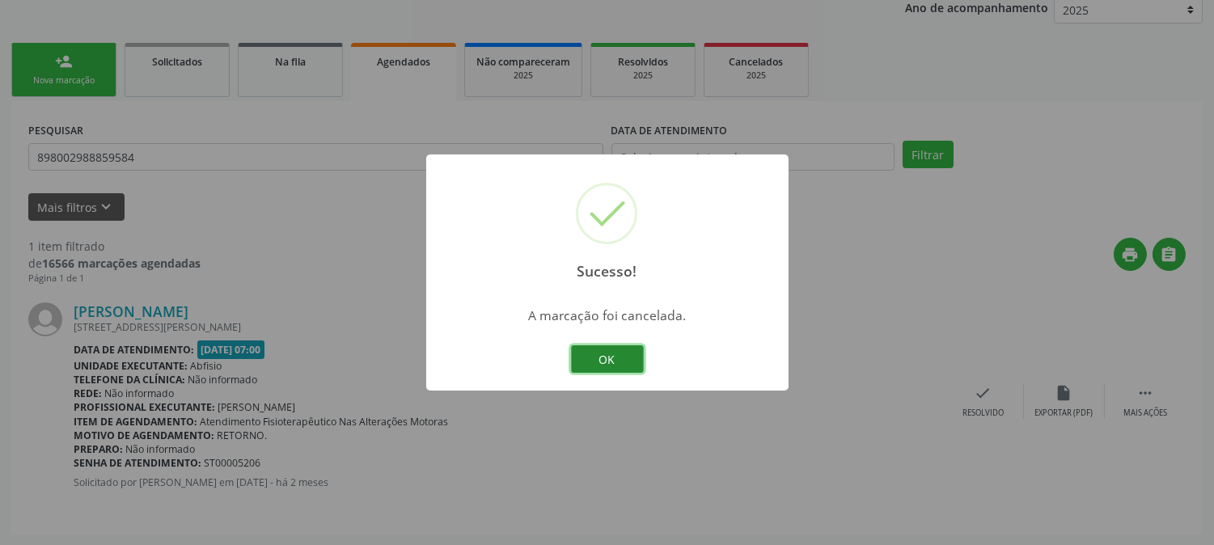
click at [607, 358] on button "OK" at bounding box center [607, 358] width 73 height 27
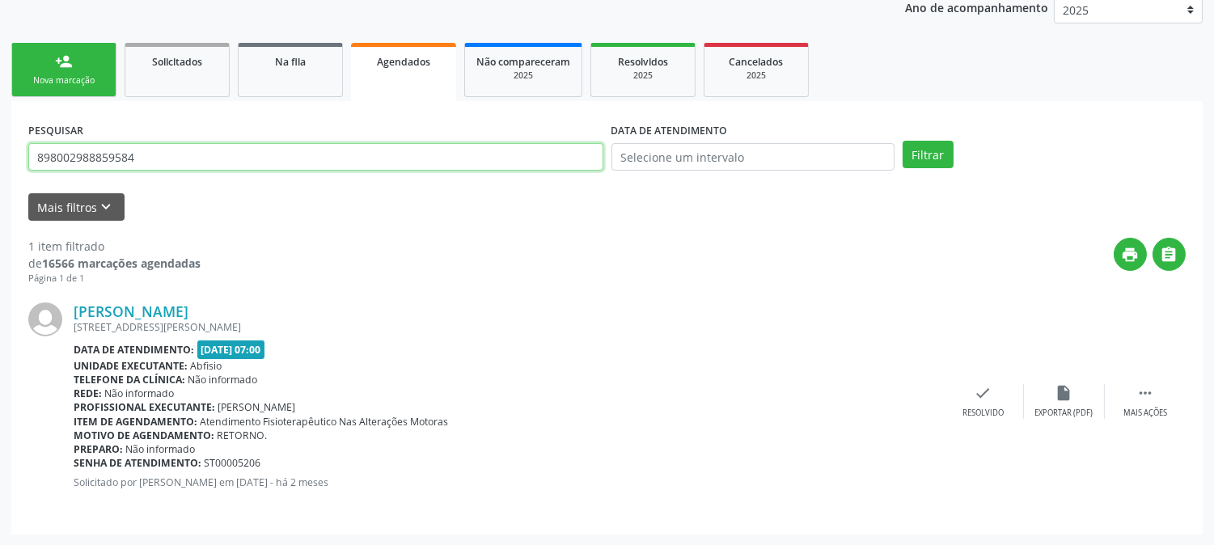
drag, startPoint x: 142, startPoint y: 162, endPoint x: 0, endPoint y: 151, distance: 142.7
click at [0, 151] on div "Acompanhamento Acompanhe a situação das marcações correntes e finalizadas Relat…" at bounding box center [607, 218] width 1214 height 656
click at [902, 141] on button "Filtrar" at bounding box center [927, 154] width 51 height 27
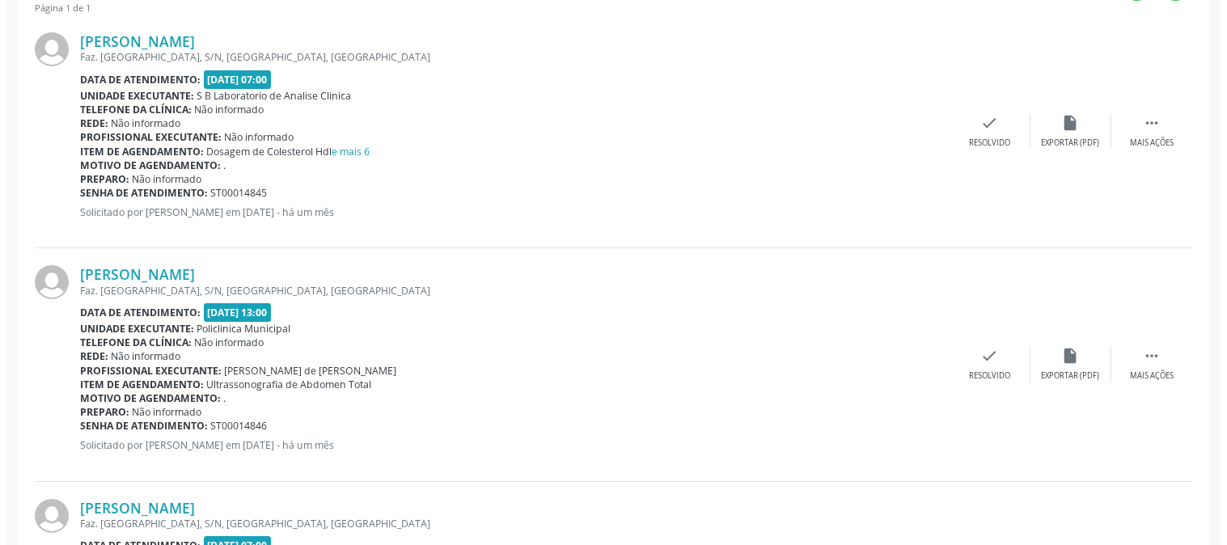
scroll to position [665, 0]
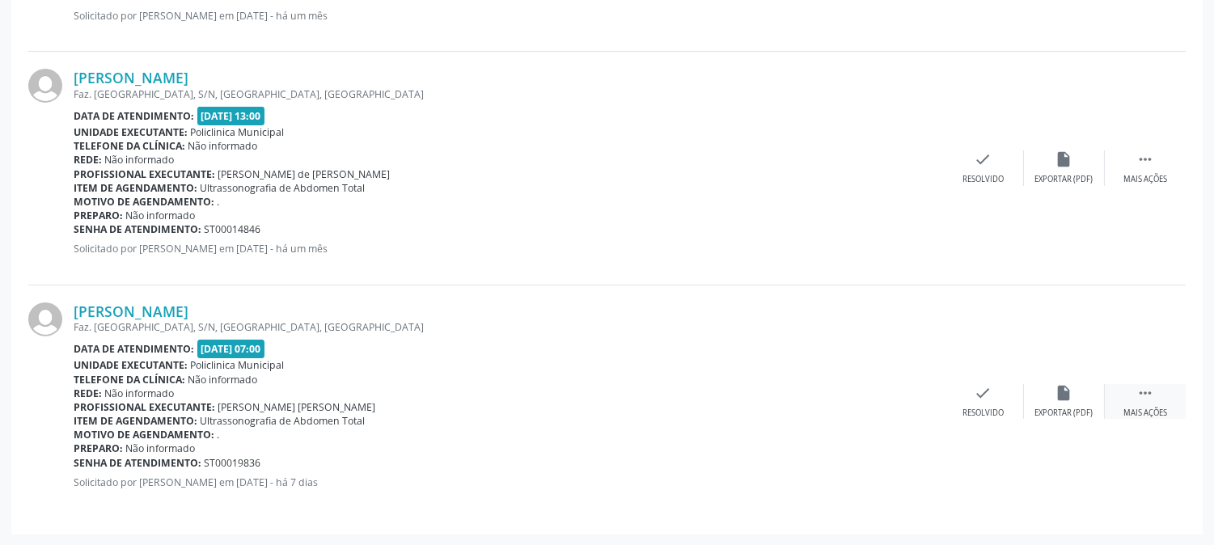
click at [1169, 400] on div " Mais ações" at bounding box center [1145, 401] width 81 height 35
click at [912, 404] on div "cancel Cancelar" at bounding box center [902, 401] width 81 height 35
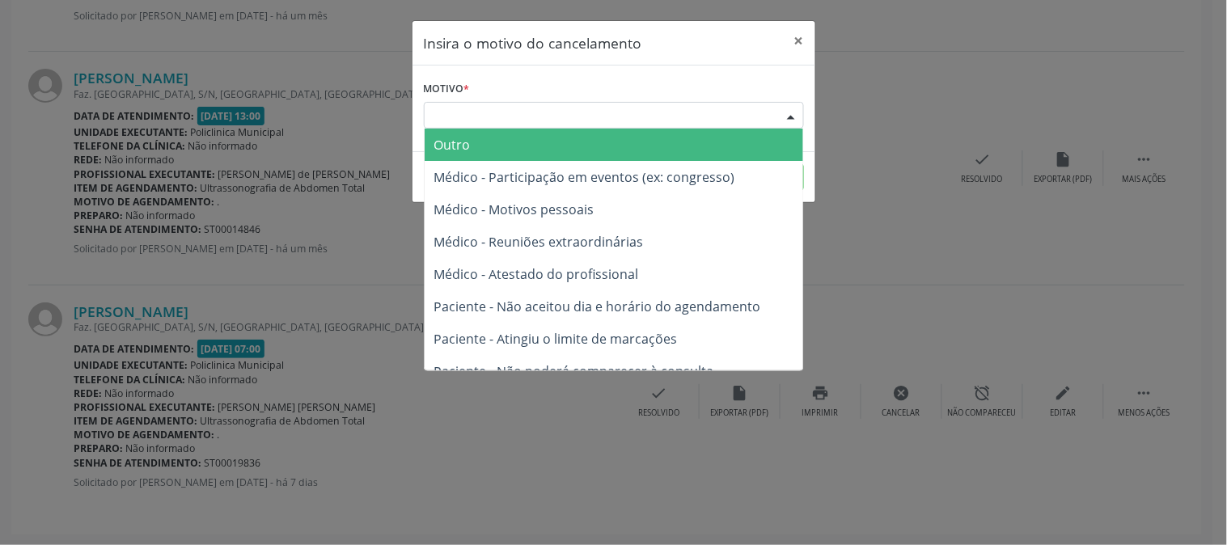
click at [737, 117] on div "Escolha o motivo" at bounding box center [614, 115] width 380 height 27
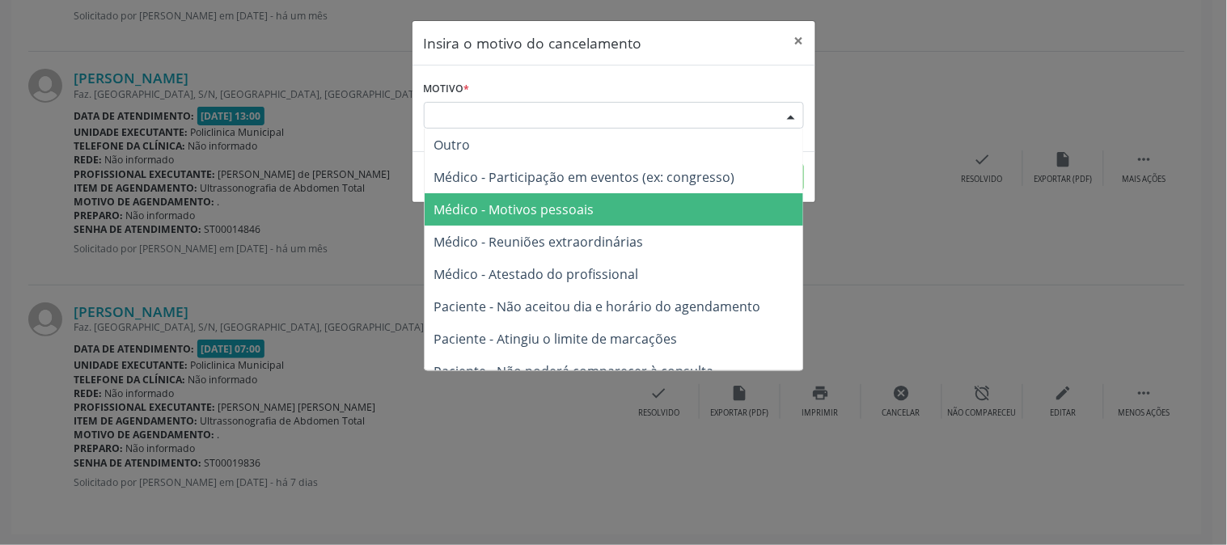
click at [657, 204] on span "Médico - Motivos pessoais" at bounding box center [613, 209] width 378 height 32
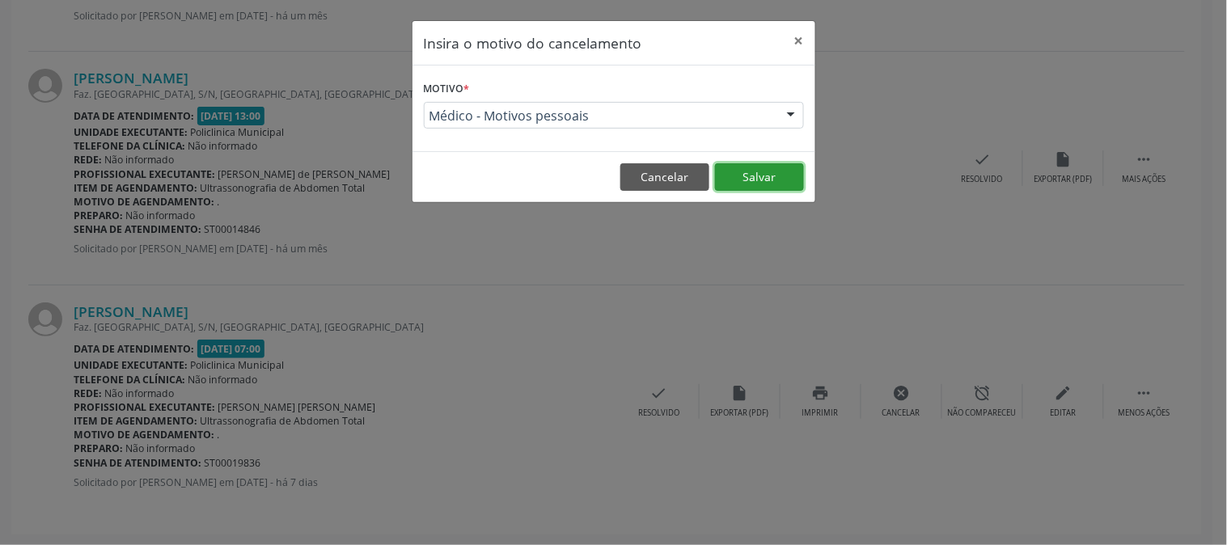
click at [740, 167] on button "Salvar" at bounding box center [759, 176] width 89 height 27
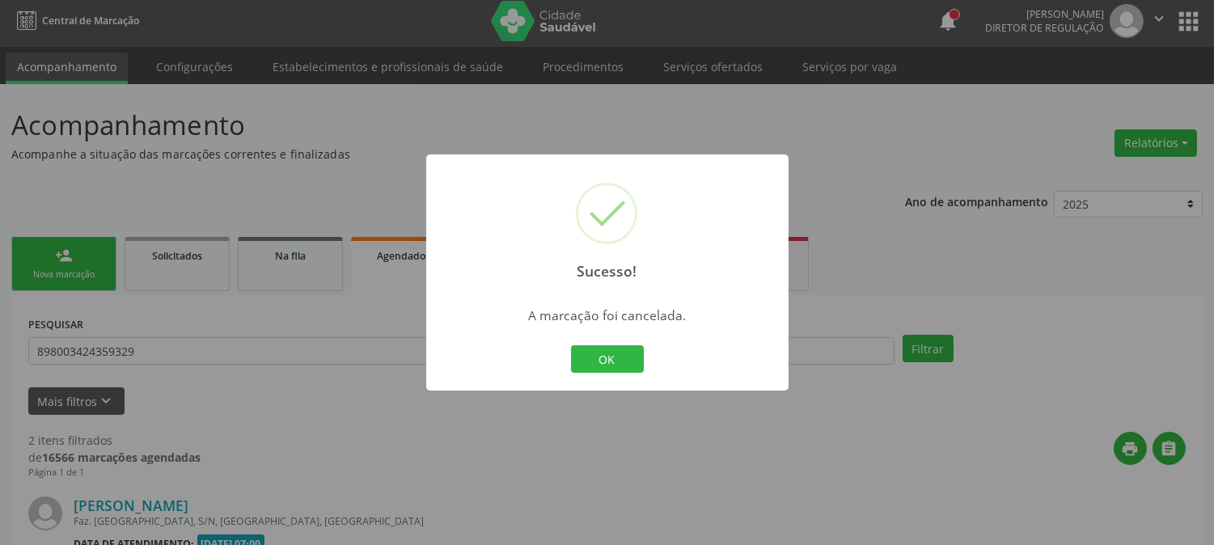
scroll to position [432, 0]
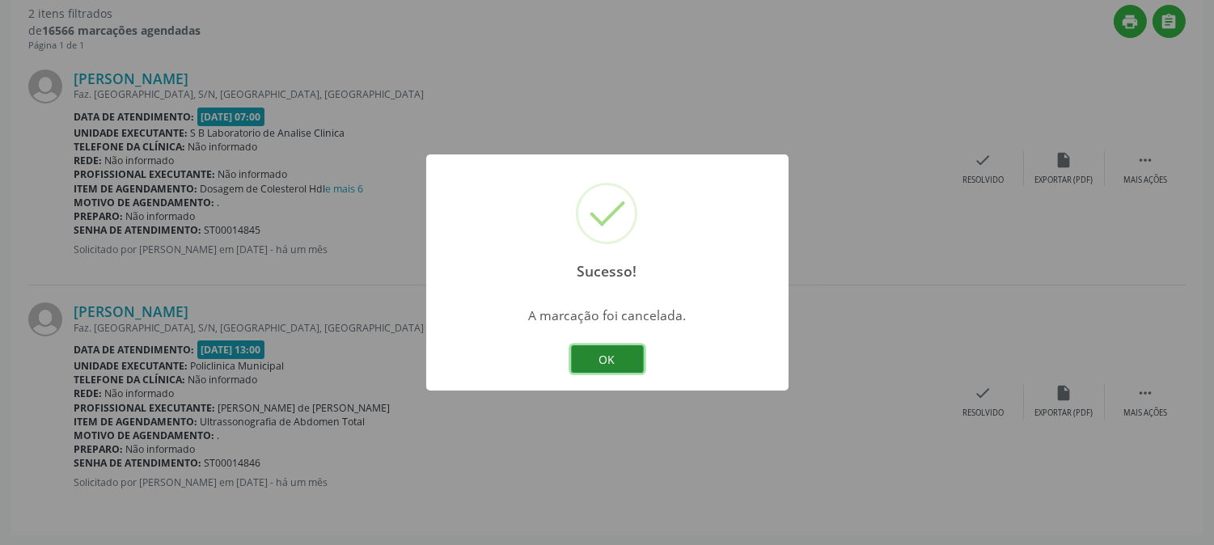
click at [621, 351] on button "OK" at bounding box center [607, 358] width 73 height 27
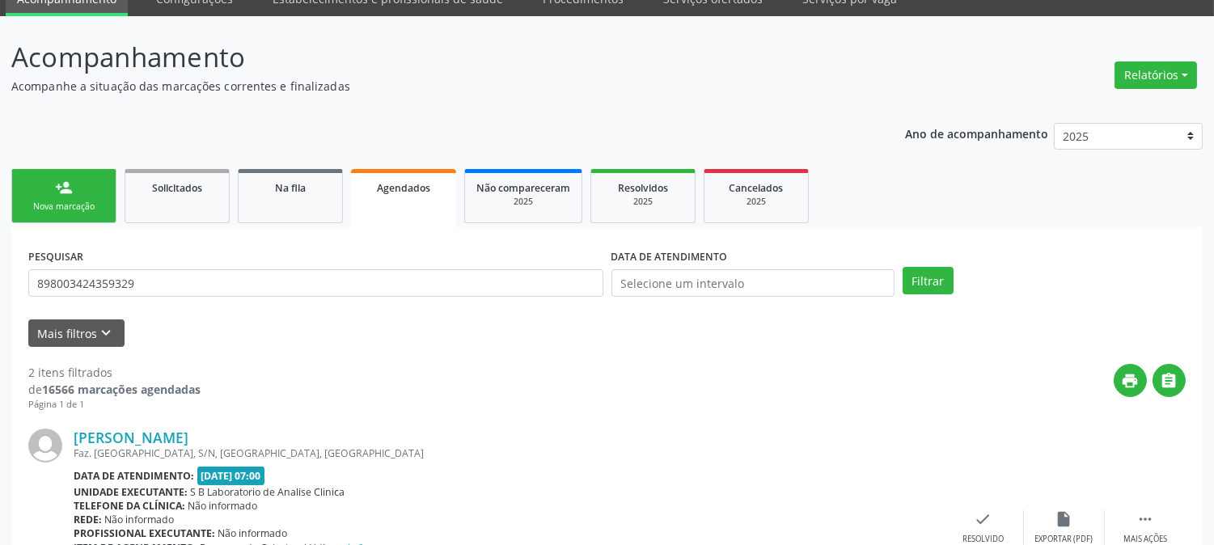
scroll to position [0, 0]
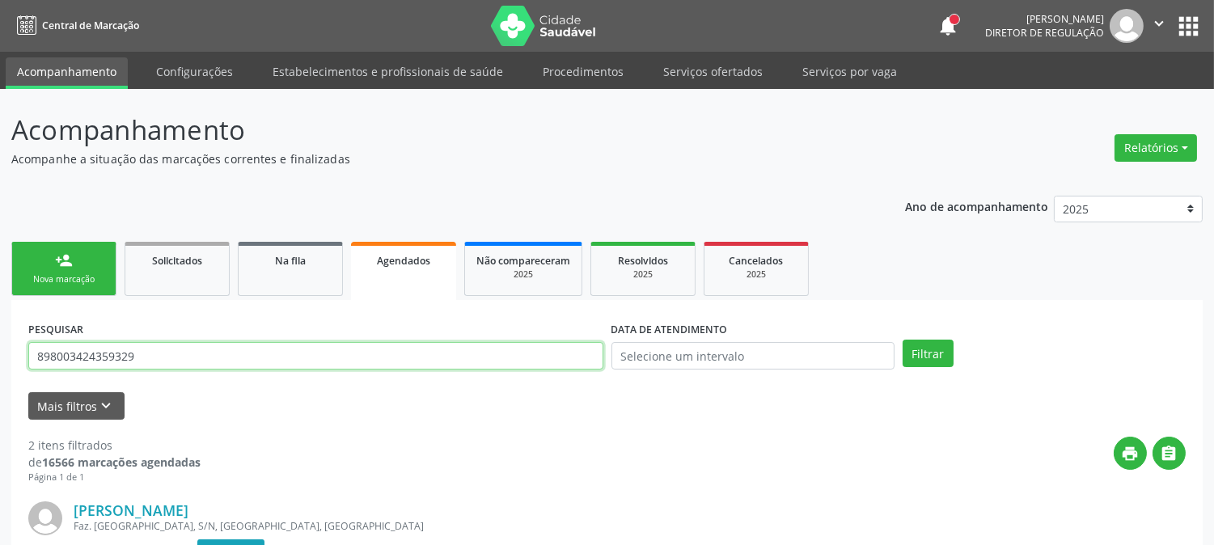
drag, startPoint x: 164, startPoint y: 357, endPoint x: 14, endPoint y: 336, distance: 152.0
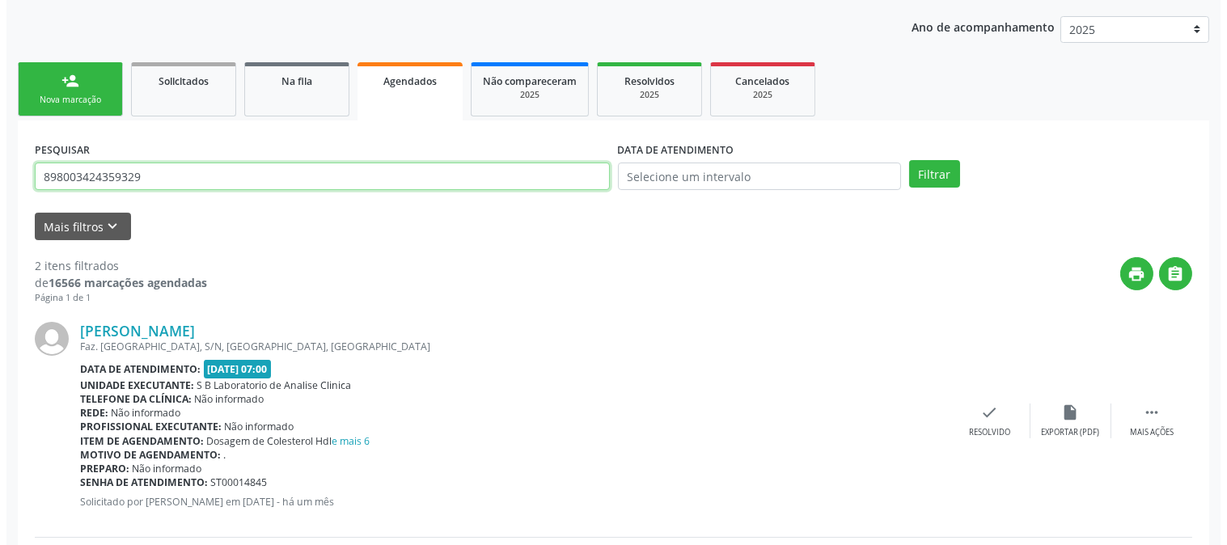
scroll to position [432, 0]
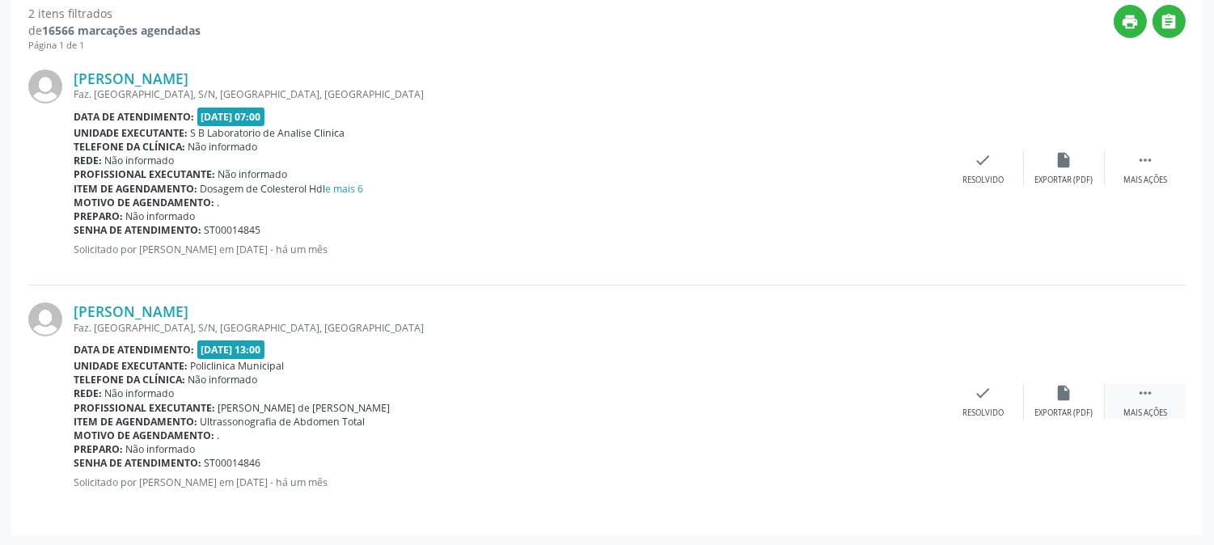
click at [1134, 406] on div " Mais ações" at bounding box center [1145, 401] width 81 height 35
click at [906, 415] on div "Cancelar" at bounding box center [902, 413] width 38 height 11
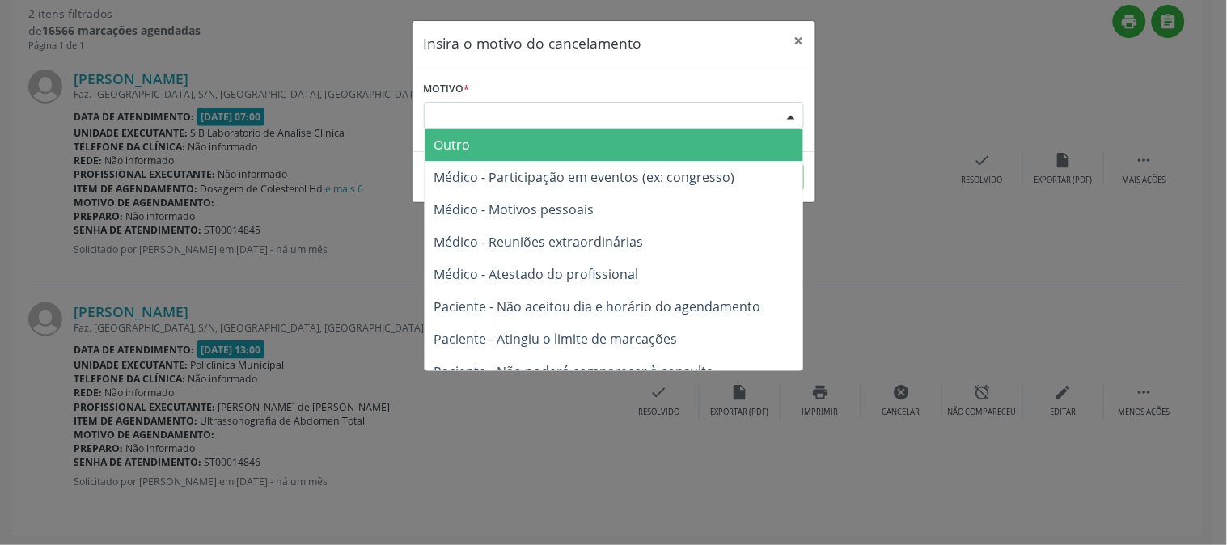
click at [756, 124] on div "Escolha o motivo" at bounding box center [614, 115] width 380 height 27
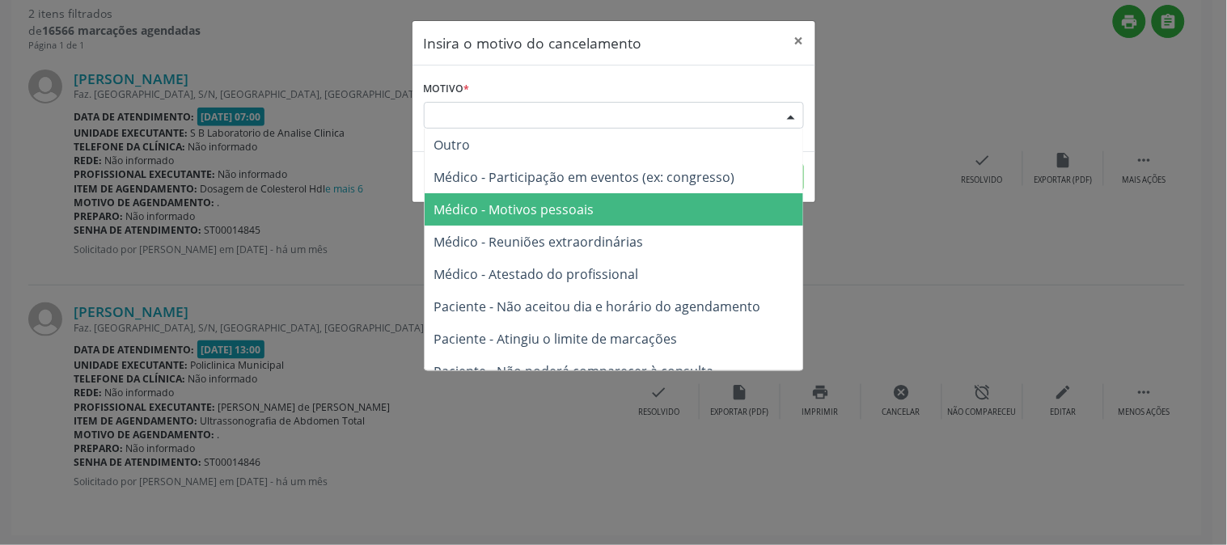
click at [717, 205] on span "Médico - Motivos pessoais" at bounding box center [613, 209] width 378 height 32
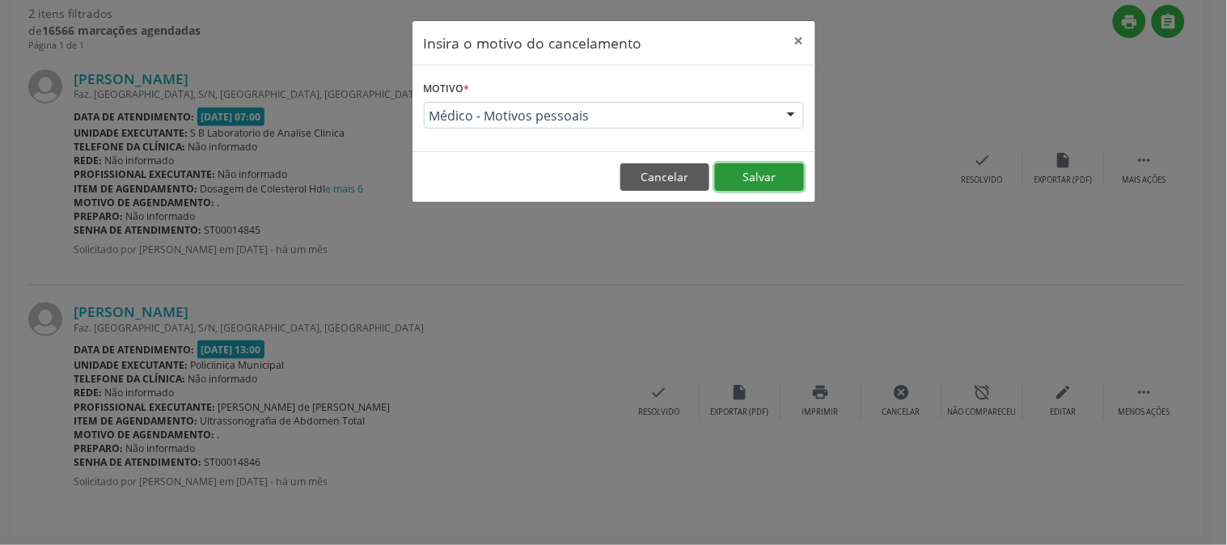
click at [729, 181] on button "Salvar" at bounding box center [759, 176] width 89 height 27
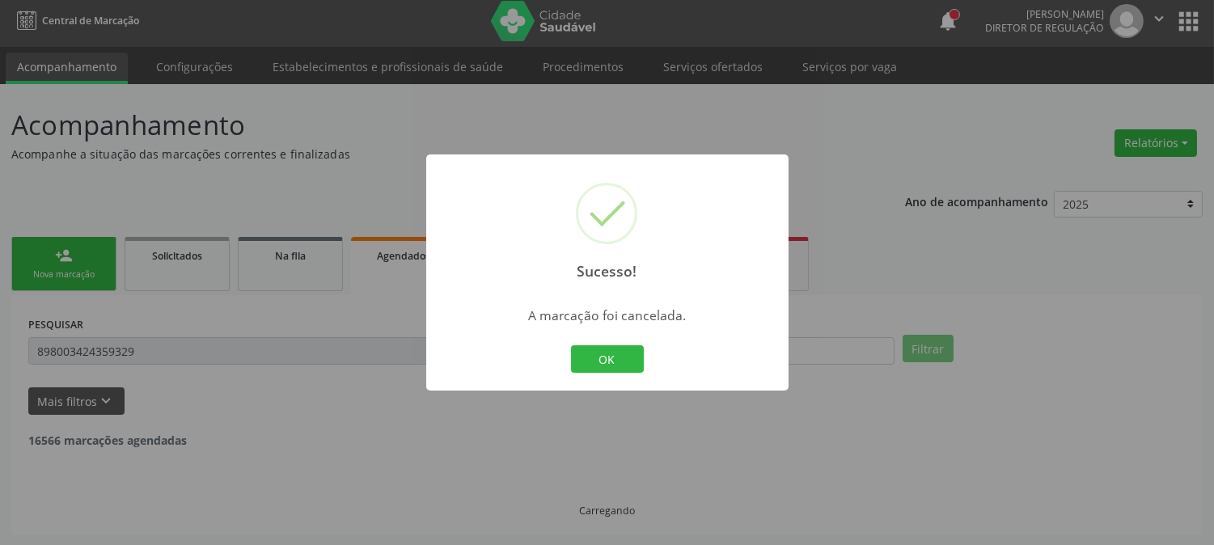
scroll to position [199, 0]
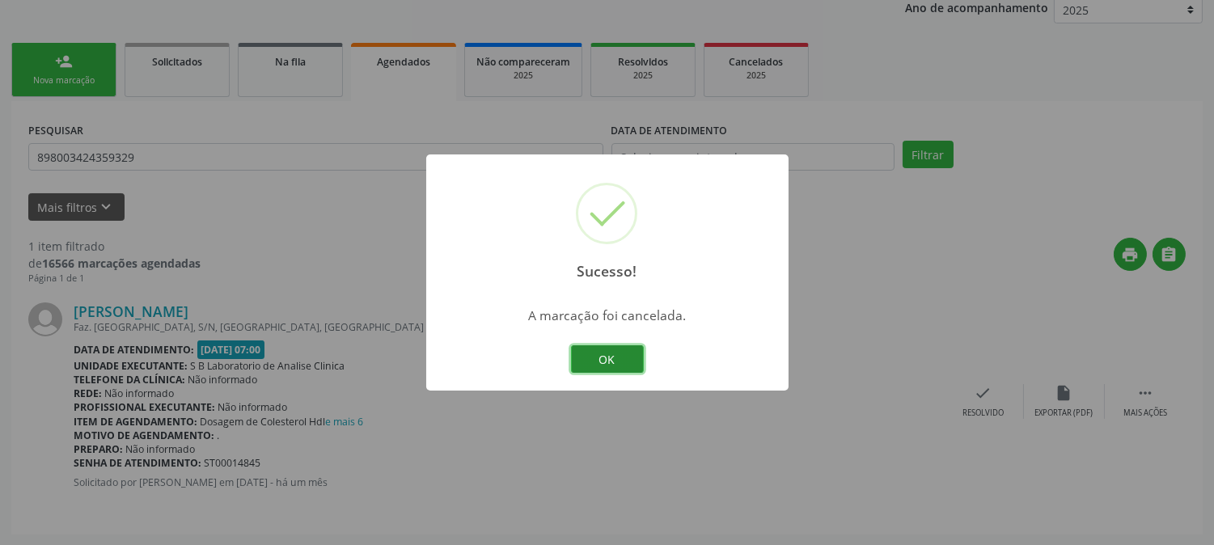
click at [640, 353] on button "OK" at bounding box center [607, 358] width 73 height 27
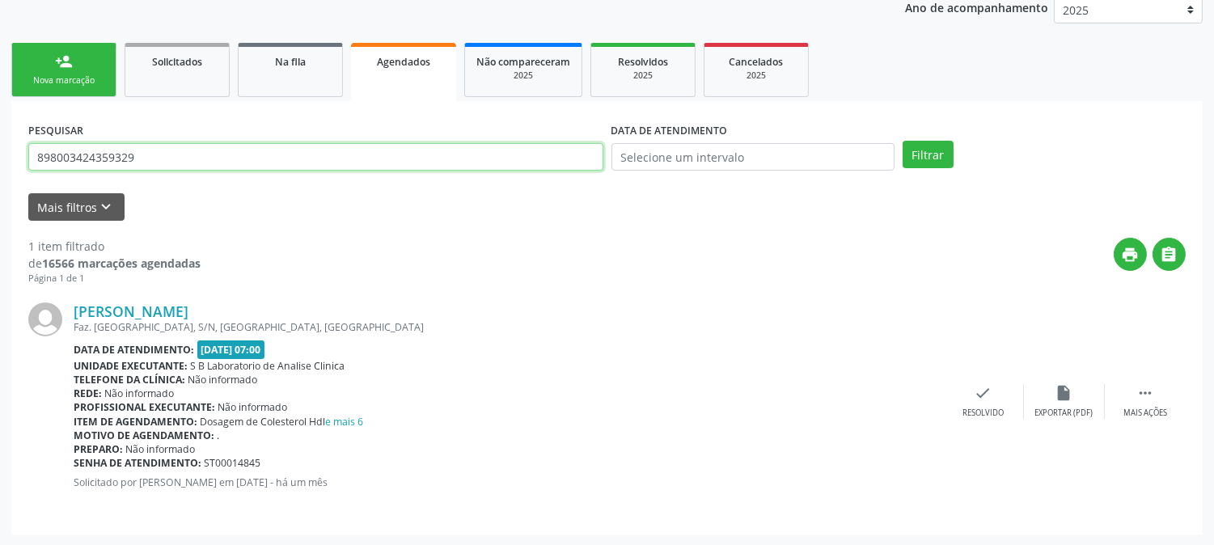
drag, startPoint x: 179, startPoint y: 147, endPoint x: 41, endPoint y: 152, distance: 137.5
click at [41, 152] on input "898003424359329" at bounding box center [315, 156] width 575 height 27
type input "8"
type input "704306531763196"
click at [902, 141] on button "Filtrar" at bounding box center [927, 154] width 51 height 27
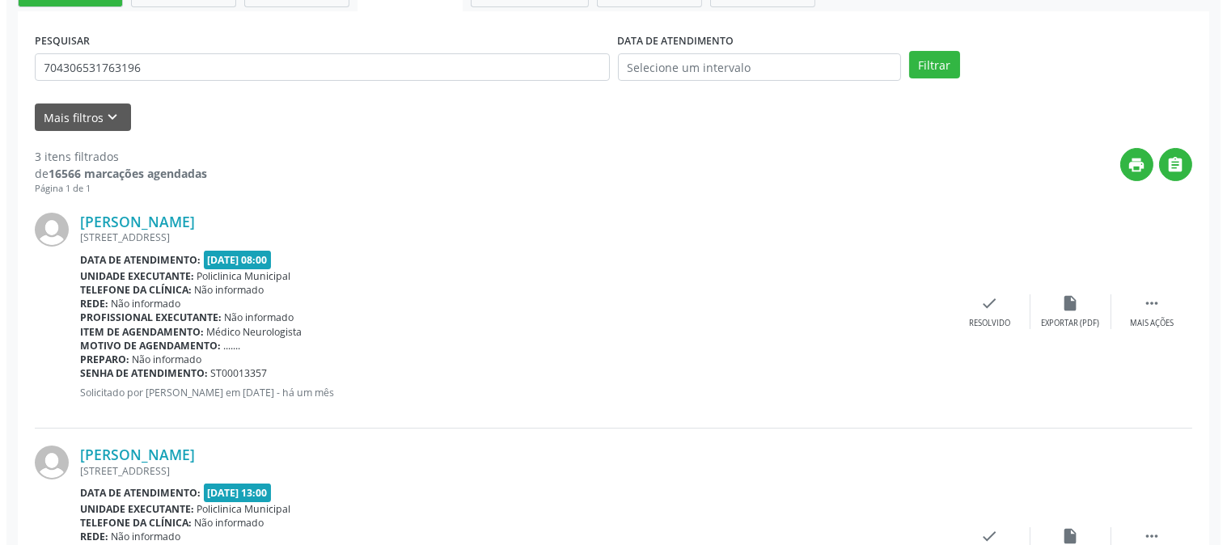
scroll to position [665, 0]
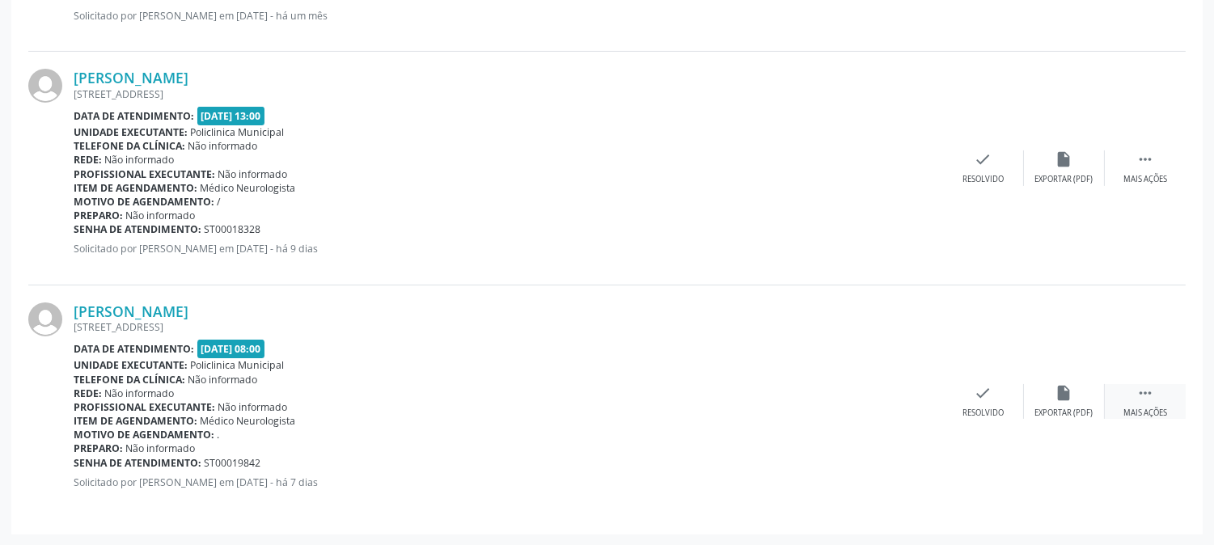
click at [1144, 401] on div " Mais ações" at bounding box center [1145, 401] width 81 height 35
click at [922, 399] on div "cancel Cancelar" at bounding box center [902, 401] width 81 height 35
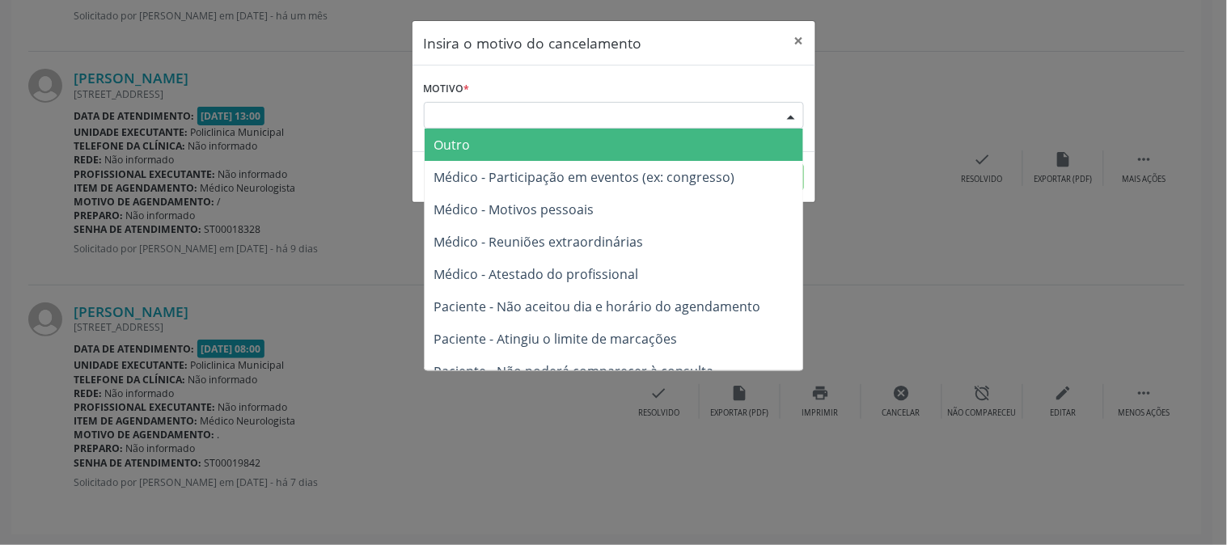
click at [497, 110] on div "Escolha o motivo" at bounding box center [614, 115] width 380 height 27
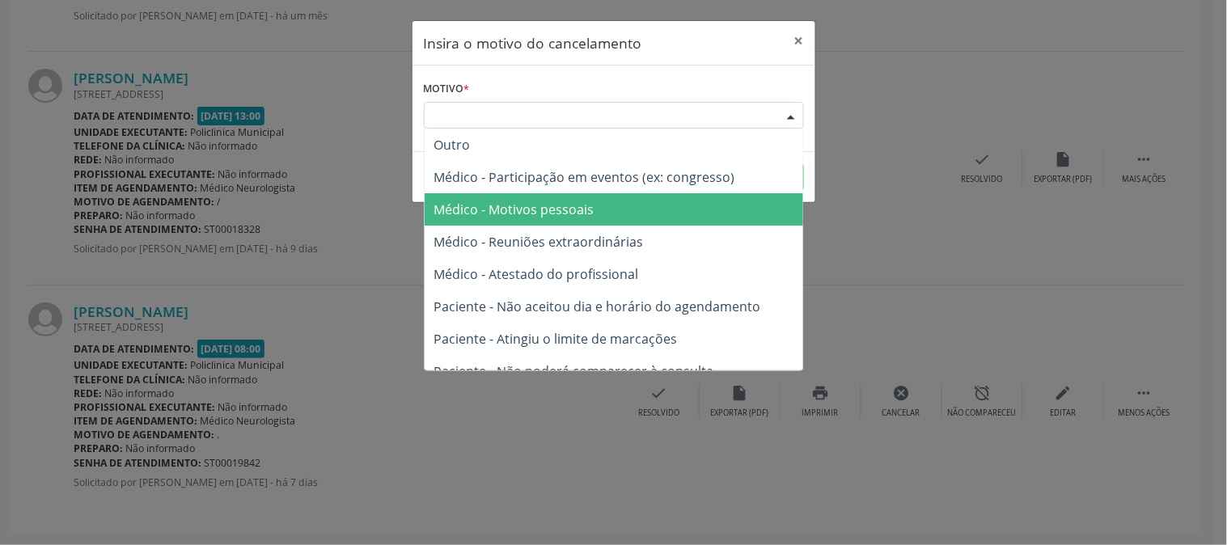
click at [512, 205] on span "Médico - Motivos pessoais" at bounding box center [514, 210] width 160 height 18
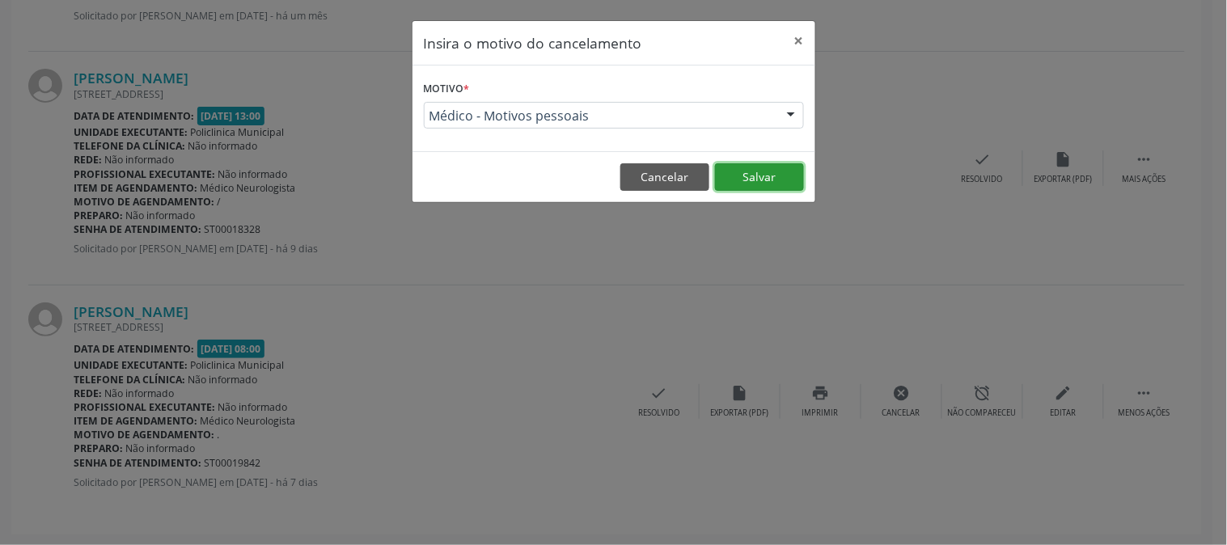
click at [746, 175] on button "Salvar" at bounding box center [759, 176] width 89 height 27
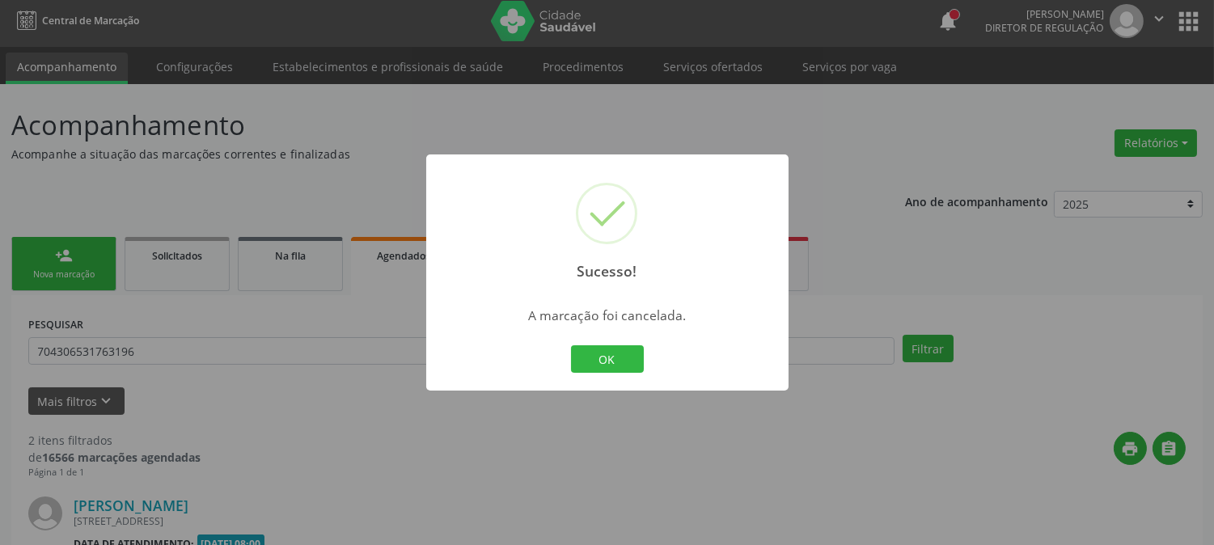
scroll to position [432, 0]
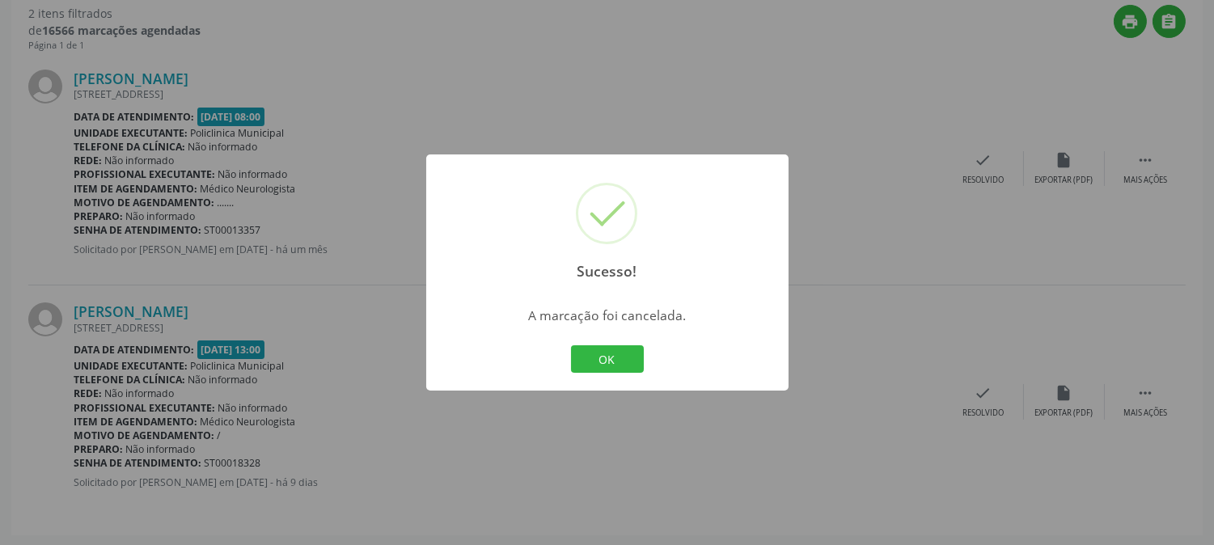
click at [639, 391] on div "Sucesso! × A marcação foi cancelada. OK Cancel" at bounding box center [607, 272] width 1214 height 545
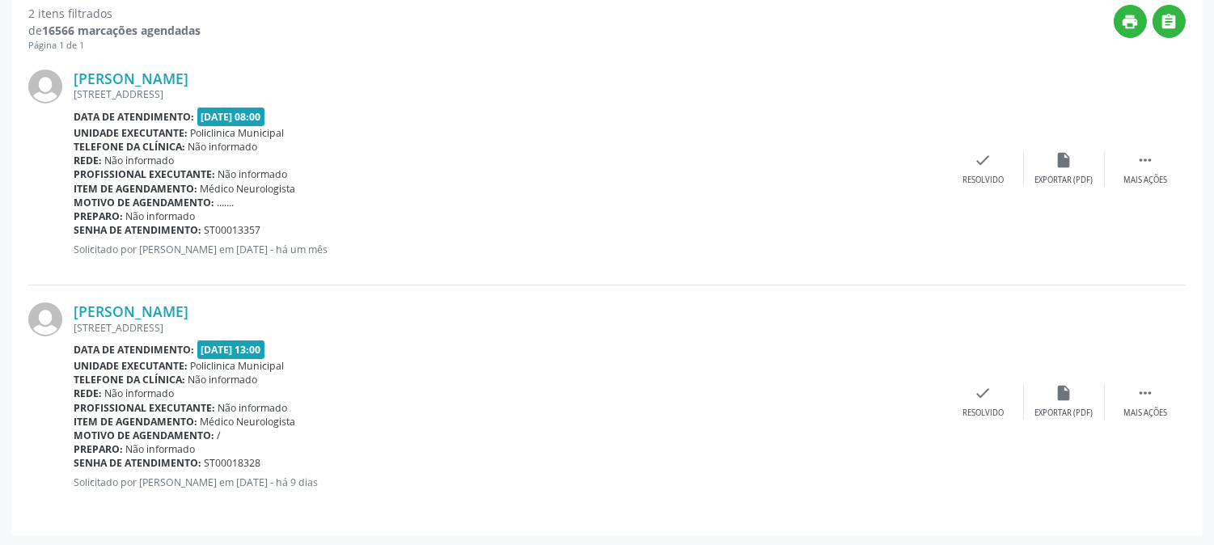
scroll to position [0, 0]
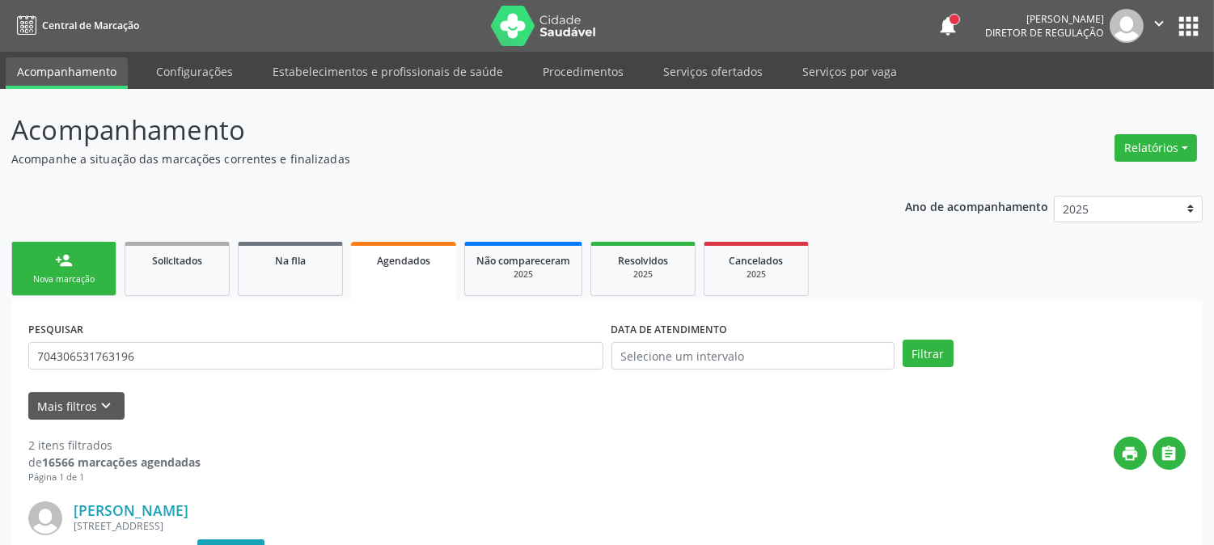
click at [49, 268] on link "person_add Nova marcação" at bounding box center [63, 269] width 105 height 54
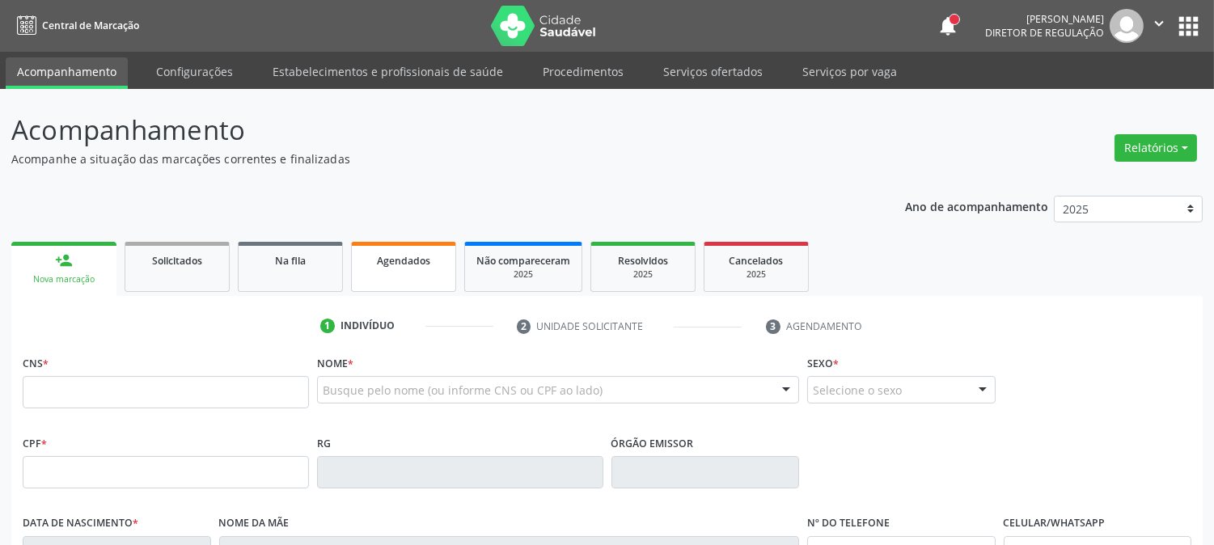
click at [391, 265] on div "Agendados" at bounding box center [403, 259] width 81 height 17
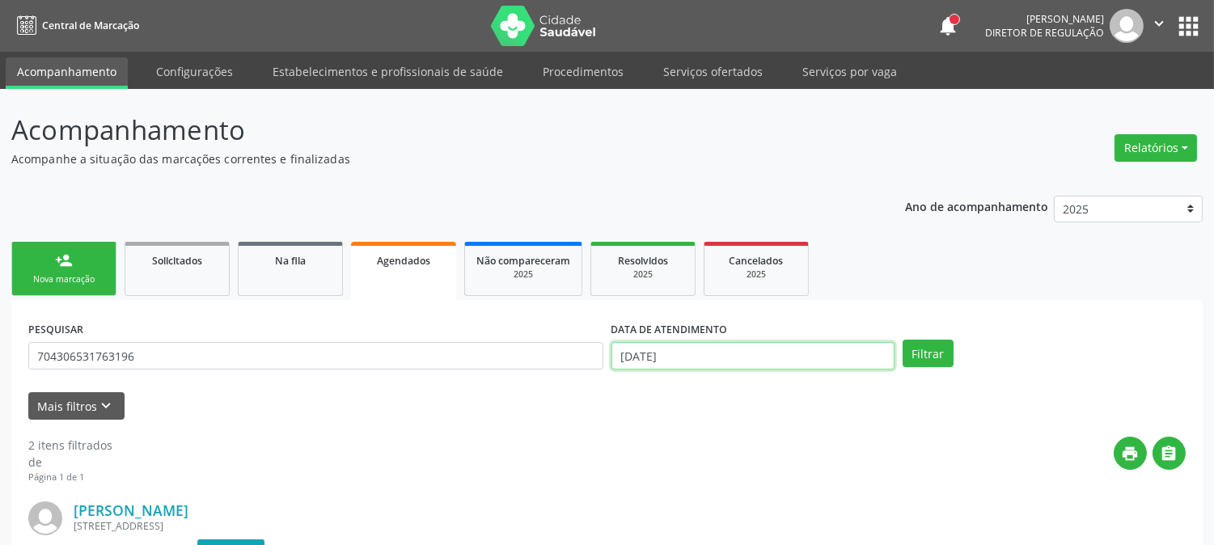
click at [707, 353] on input "[DATE]" at bounding box center [752, 355] width 283 height 27
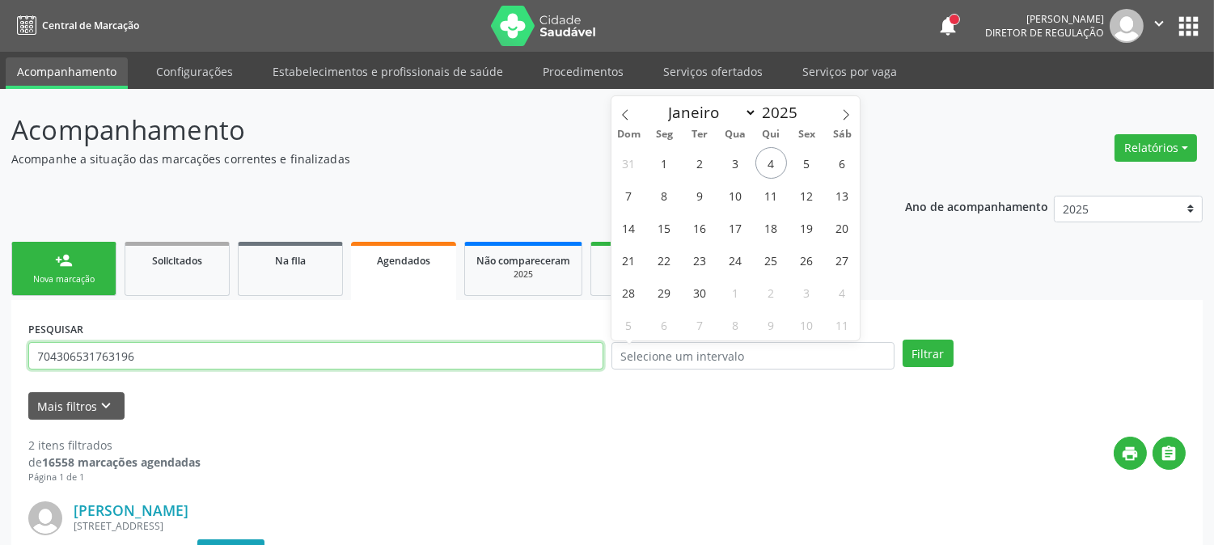
click at [301, 354] on input "704306531763196" at bounding box center [315, 355] width 575 height 27
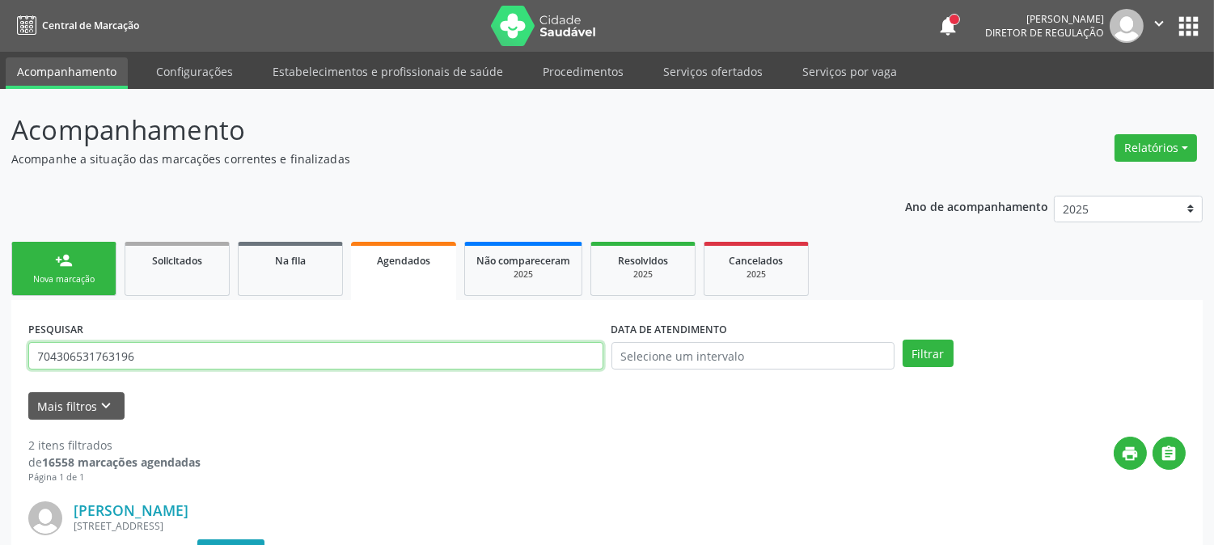
click at [301, 354] on input "704306531763196" at bounding box center [315, 355] width 575 height 27
click at [301, 354] on input "text" at bounding box center [315, 355] width 575 height 27
click at [902, 340] on button "Filtrar" at bounding box center [927, 353] width 51 height 27
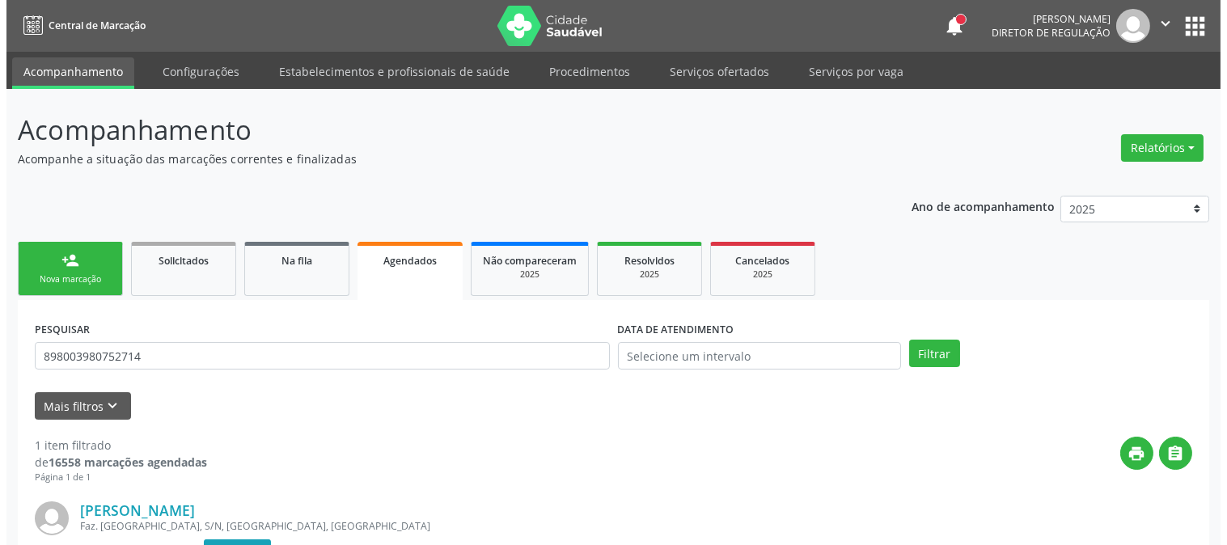
scroll to position [199, 0]
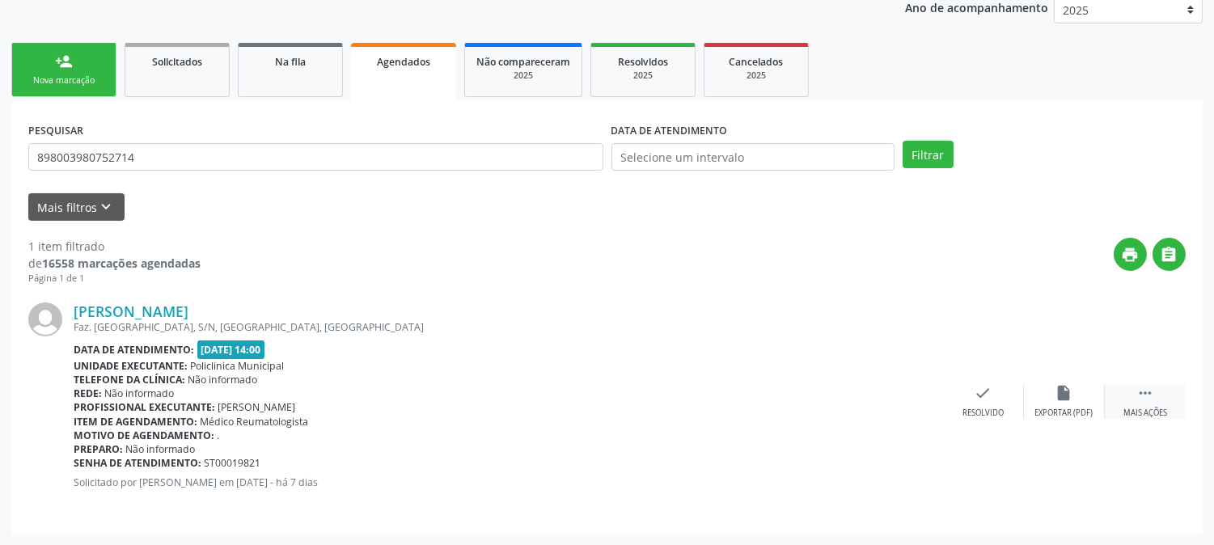
click at [1167, 403] on div " Mais ações" at bounding box center [1145, 401] width 81 height 35
click at [884, 394] on div "cancel Cancelar" at bounding box center [902, 401] width 81 height 35
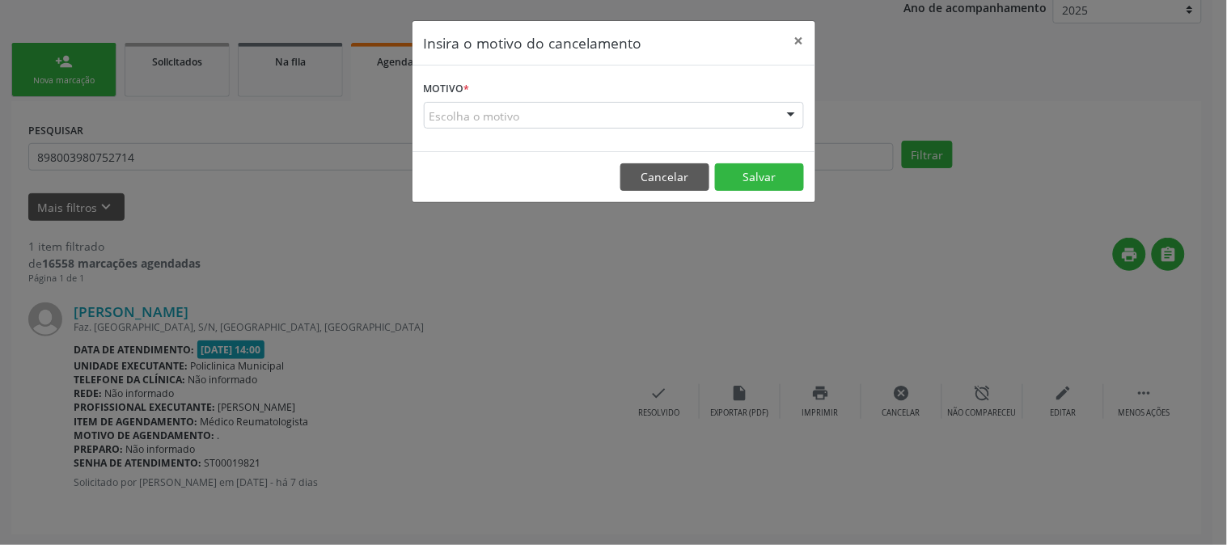
click at [745, 120] on div "Escolha o motivo" at bounding box center [614, 115] width 380 height 27
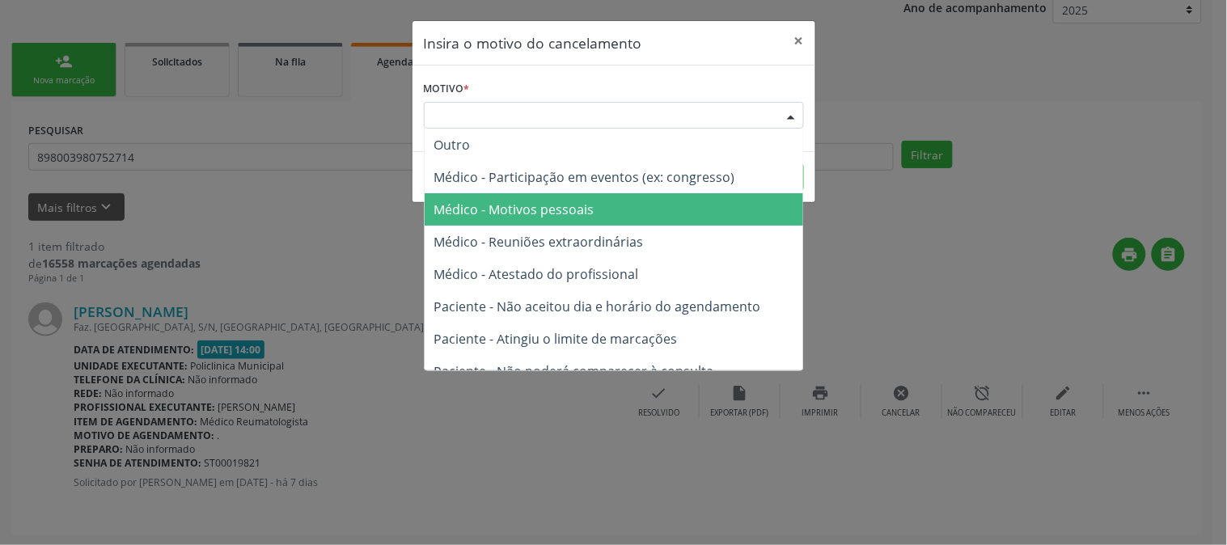
click at [694, 209] on span "Médico - Motivos pessoais" at bounding box center [613, 209] width 378 height 32
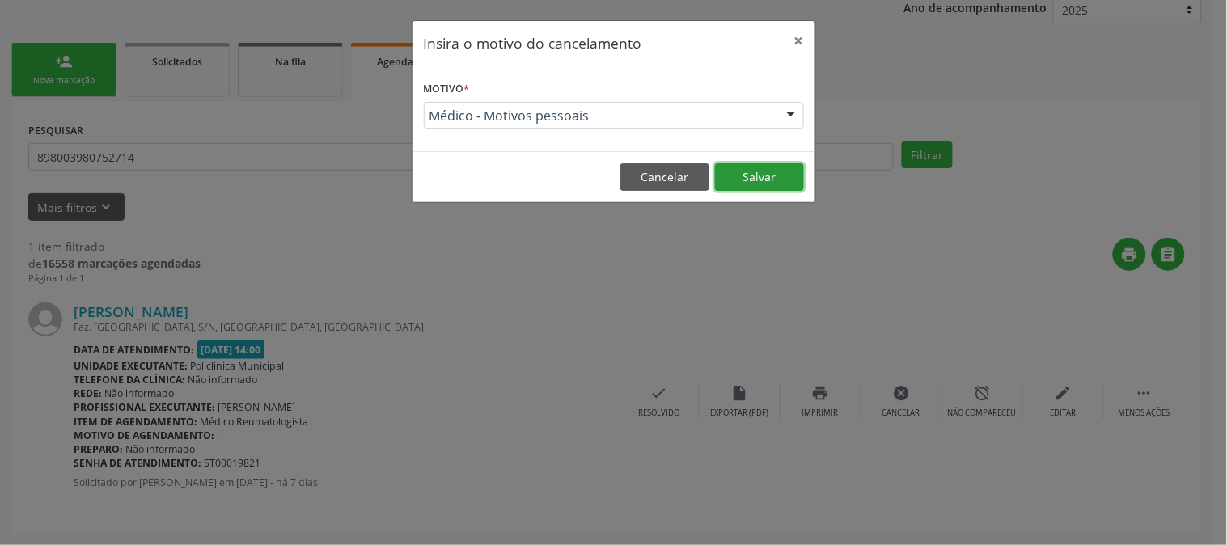
click at [724, 172] on button "Salvar" at bounding box center [759, 176] width 89 height 27
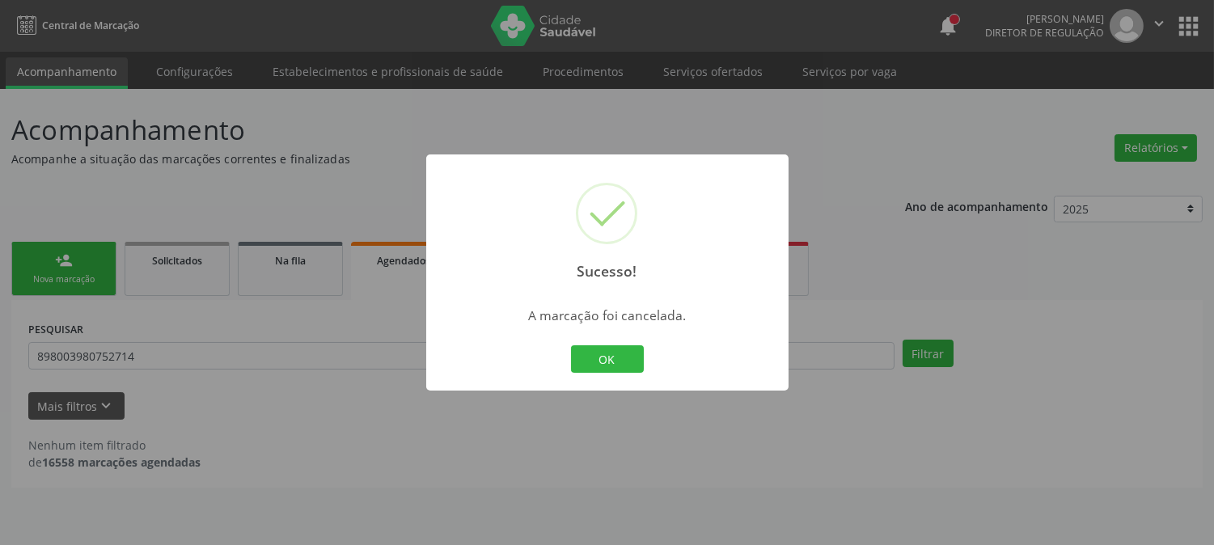
scroll to position [0, 0]
click at [613, 346] on button "OK" at bounding box center [613, 358] width 73 height 27
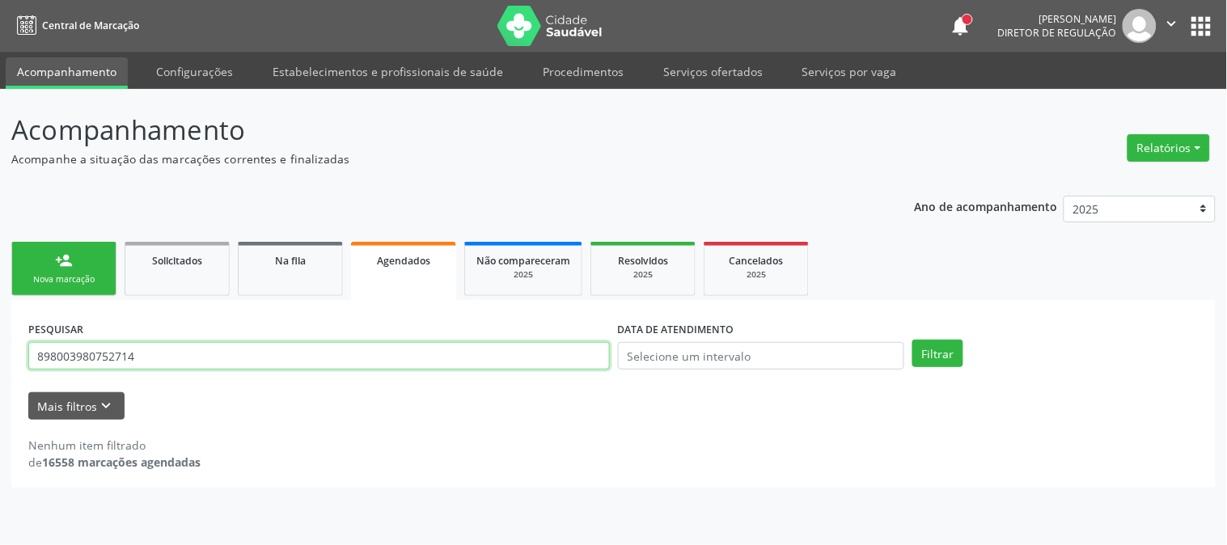
drag, startPoint x: 196, startPoint y: 353, endPoint x: 0, endPoint y: 353, distance: 196.5
click at [0, 353] on div "Acompanhamento Acompanhe a situação das marcações correntes e finalizadas Relat…" at bounding box center [613, 317] width 1227 height 456
click at [912, 340] on button "Filtrar" at bounding box center [937, 353] width 51 height 27
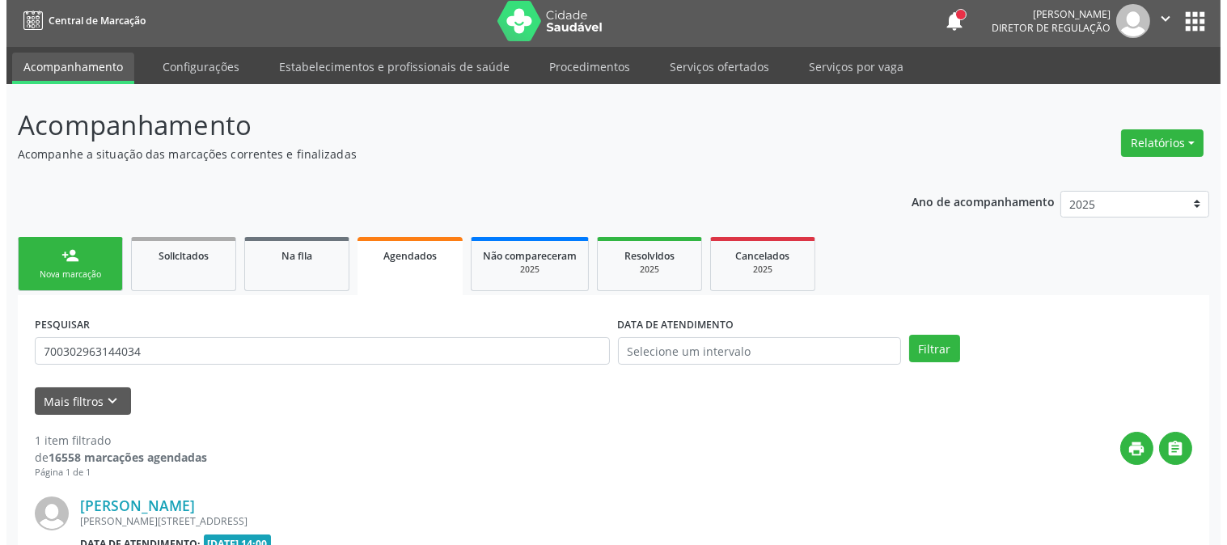
scroll to position [199, 0]
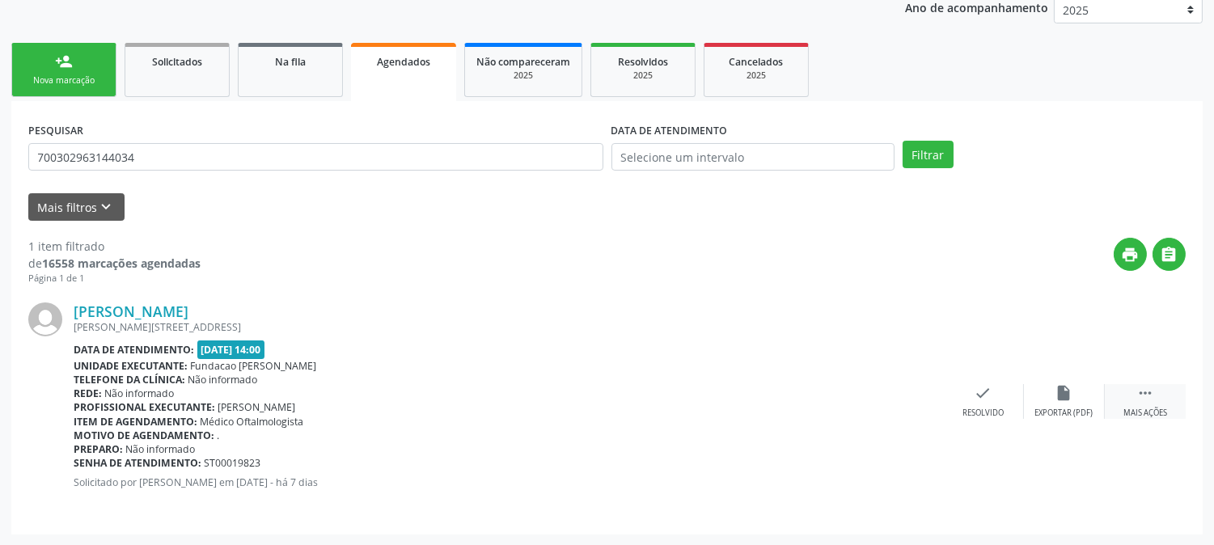
click at [1168, 392] on div " Mais ações" at bounding box center [1145, 401] width 81 height 35
click at [917, 411] on div "Cancelar" at bounding box center [902, 413] width 38 height 11
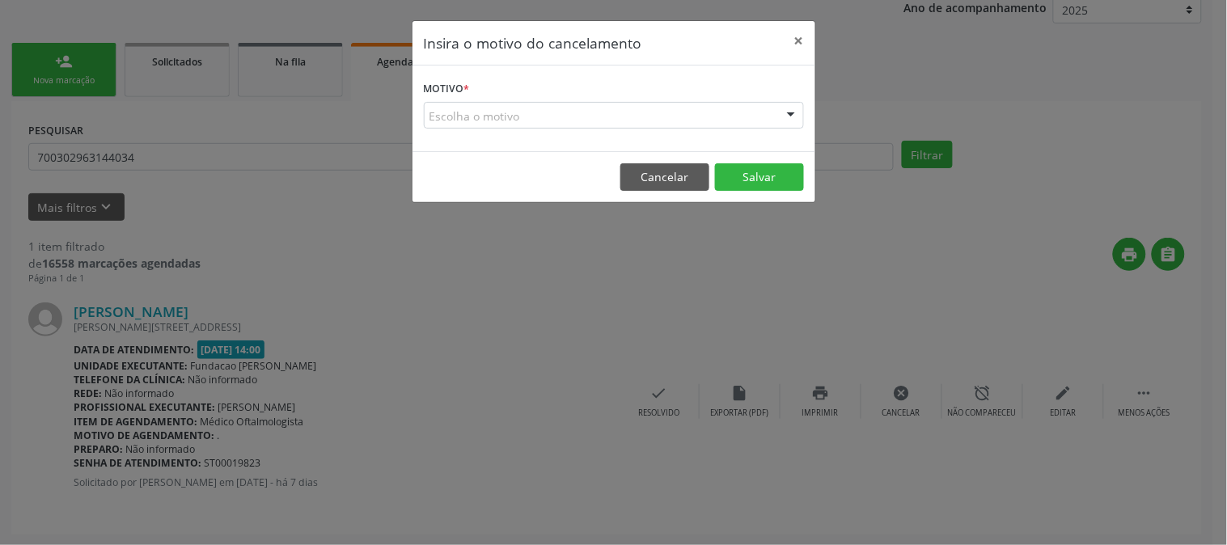
click at [702, 112] on div "Escolha o motivo" at bounding box center [614, 115] width 380 height 27
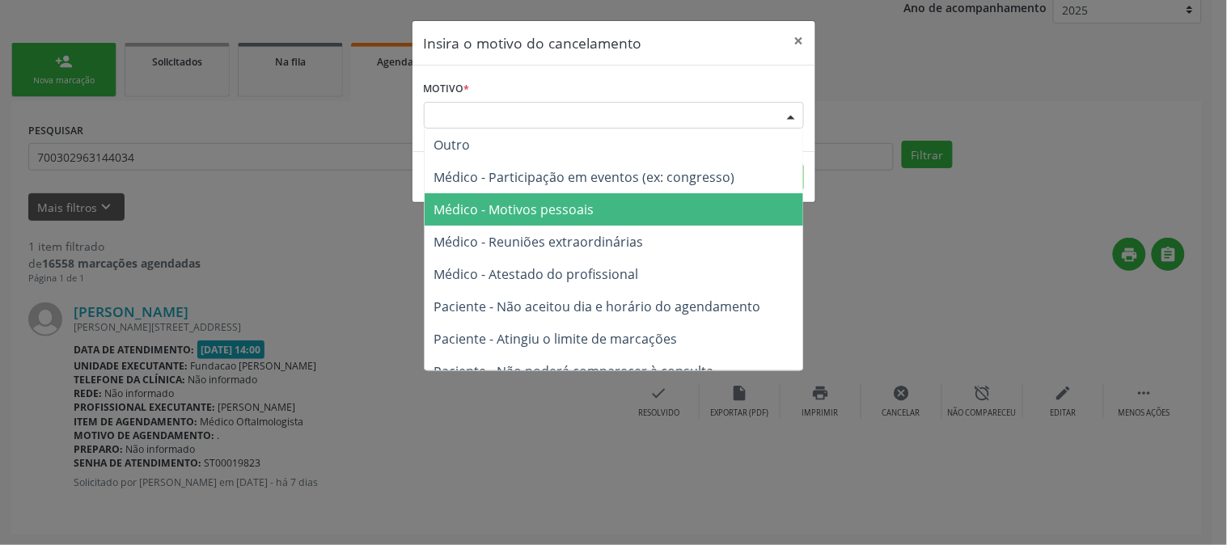
click at [658, 203] on span "Médico - Motivos pessoais" at bounding box center [613, 209] width 378 height 32
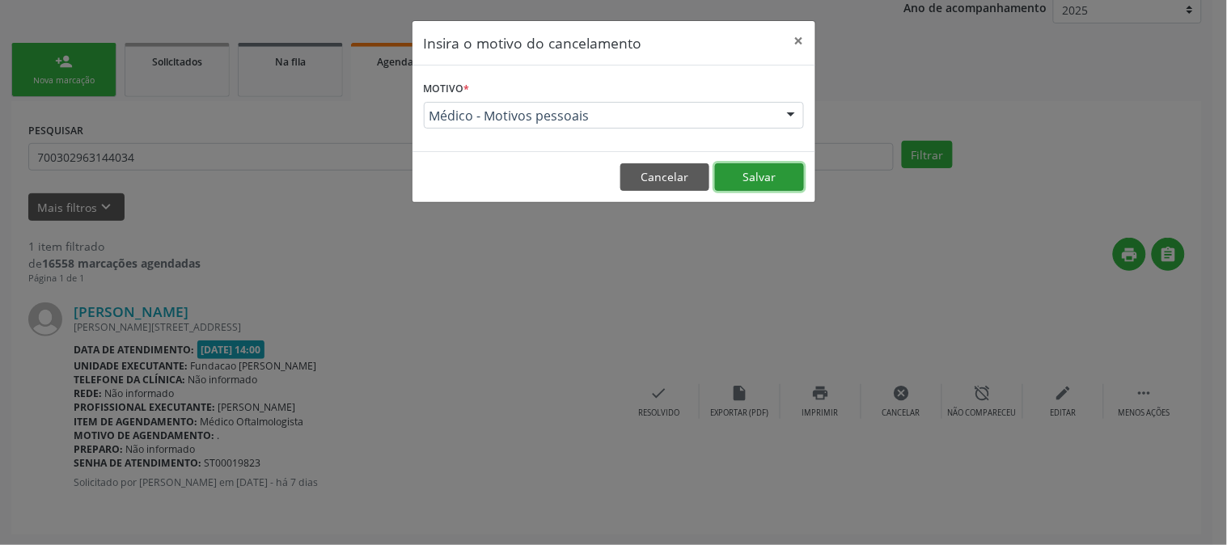
click at [776, 175] on button "Salvar" at bounding box center [759, 176] width 89 height 27
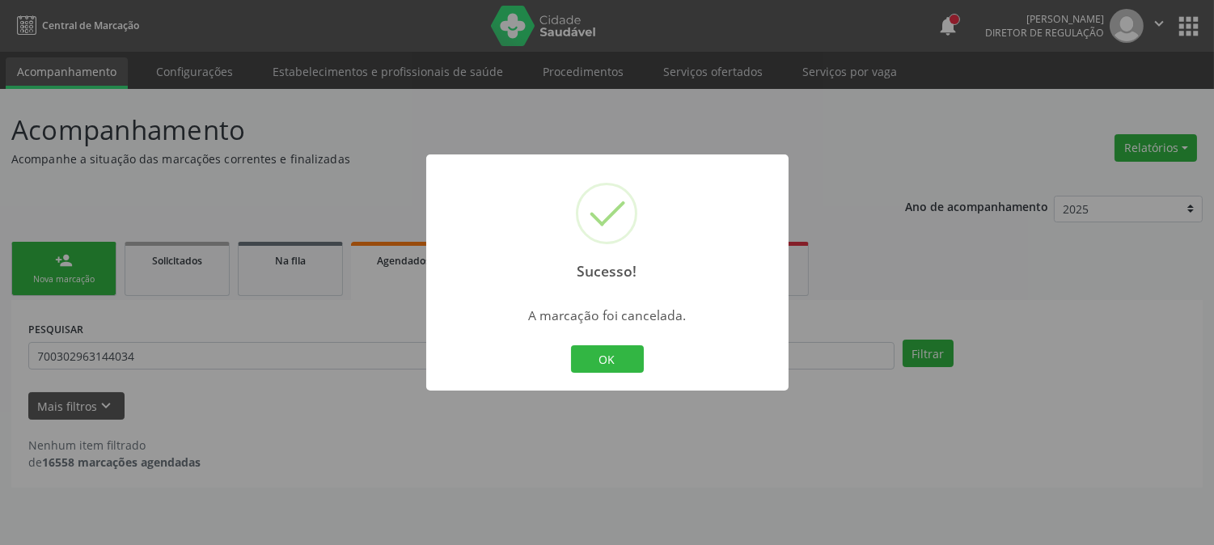
scroll to position [0, 0]
click at [629, 364] on button "OK" at bounding box center [613, 358] width 73 height 27
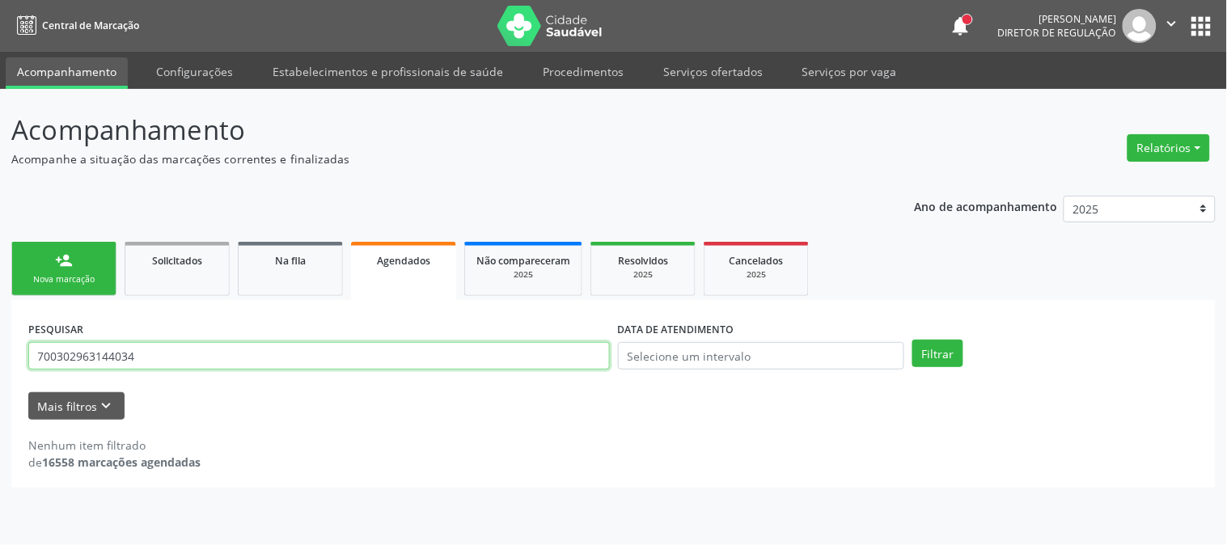
drag, startPoint x: 180, startPoint y: 356, endPoint x: 0, endPoint y: 357, distance: 180.3
click at [0, 357] on div "Acompanhamento Acompanhe a situação das marcações correntes e finalizadas Relat…" at bounding box center [613, 317] width 1227 height 456
click at [912, 340] on button "Filtrar" at bounding box center [937, 353] width 51 height 27
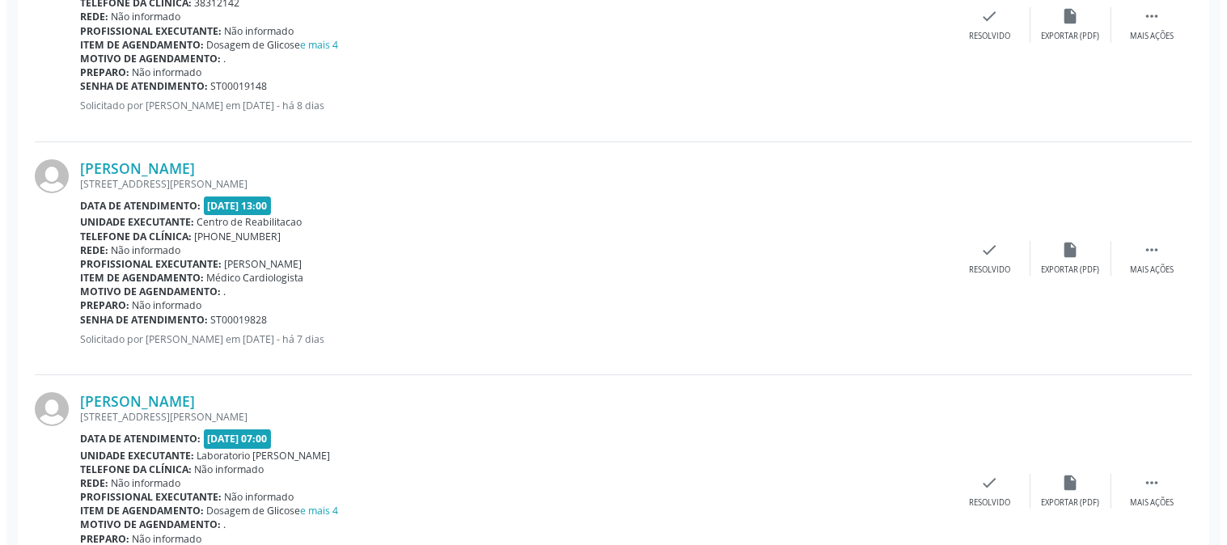
scroll to position [898, 0]
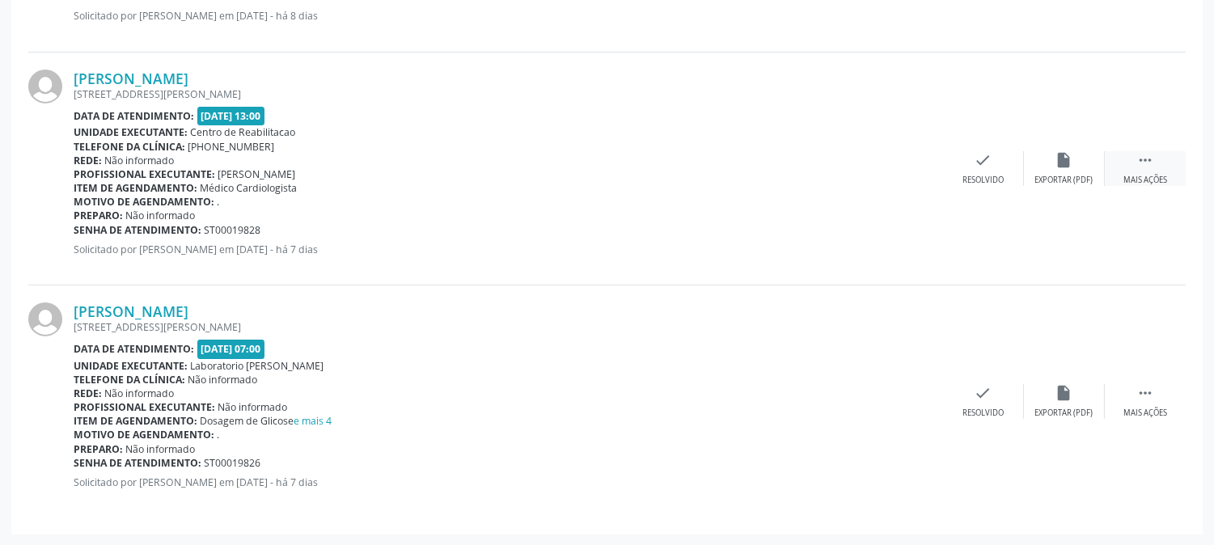
click at [1154, 180] on div "Mais ações" at bounding box center [1145, 180] width 44 height 11
click at [914, 166] on div "cancel Cancelar" at bounding box center [902, 168] width 81 height 35
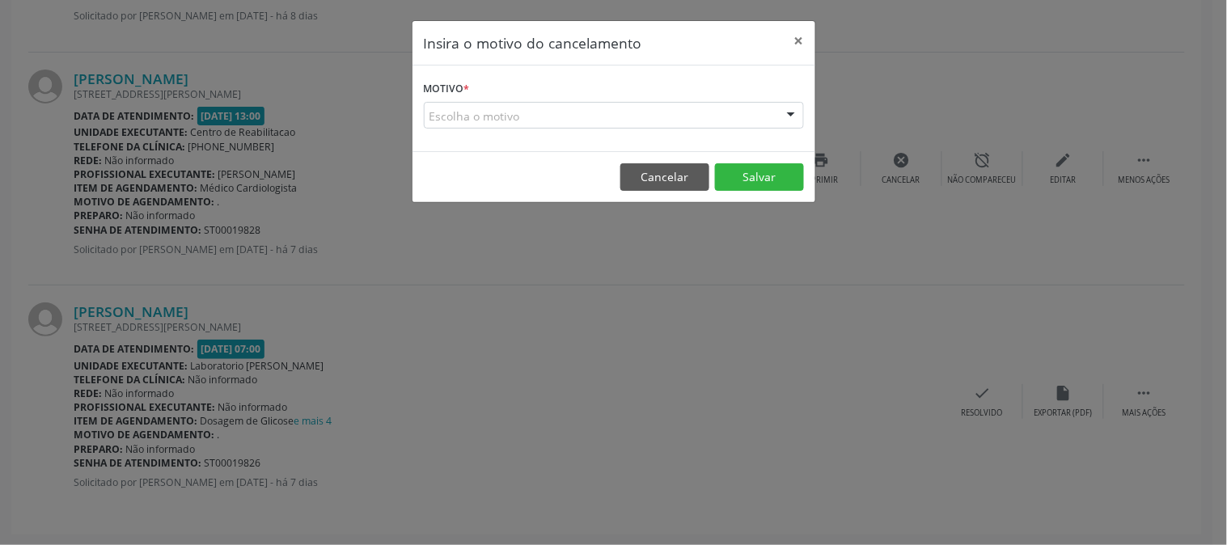
click at [771, 113] on div "Escolha o motivo" at bounding box center [614, 115] width 380 height 27
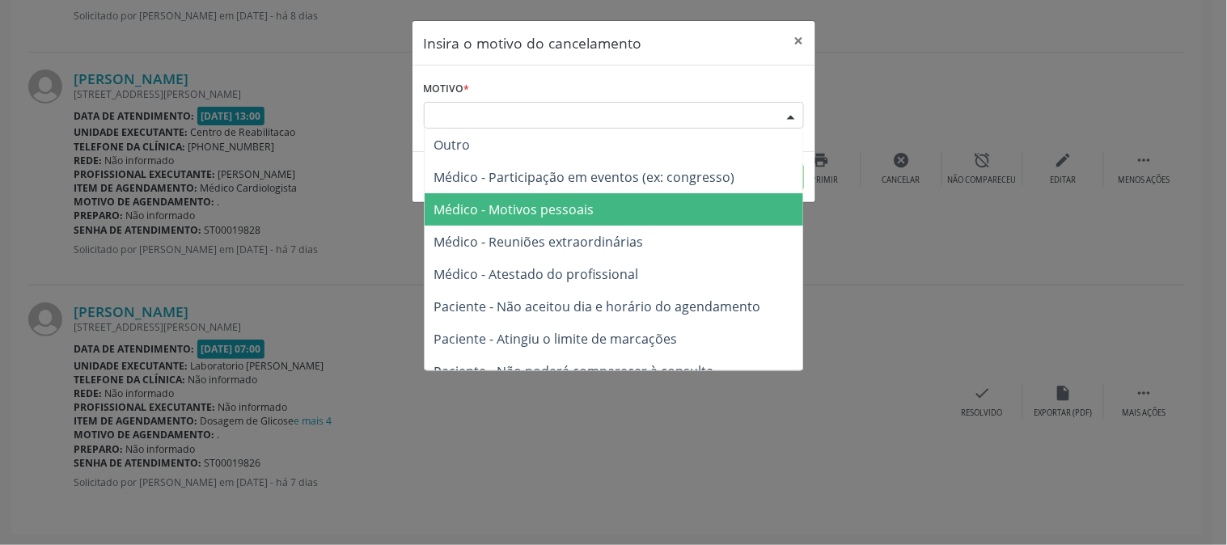
click at [705, 213] on span "Médico - Motivos pessoais" at bounding box center [613, 209] width 378 height 32
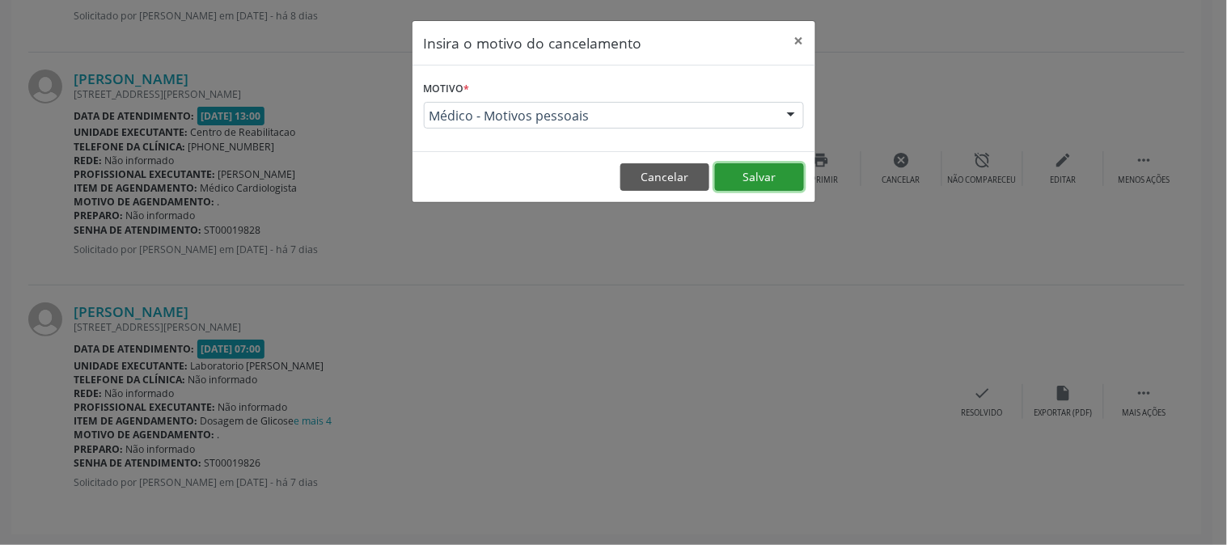
click at [732, 171] on button "Salvar" at bounding box center [759, 176] width 89 height 27
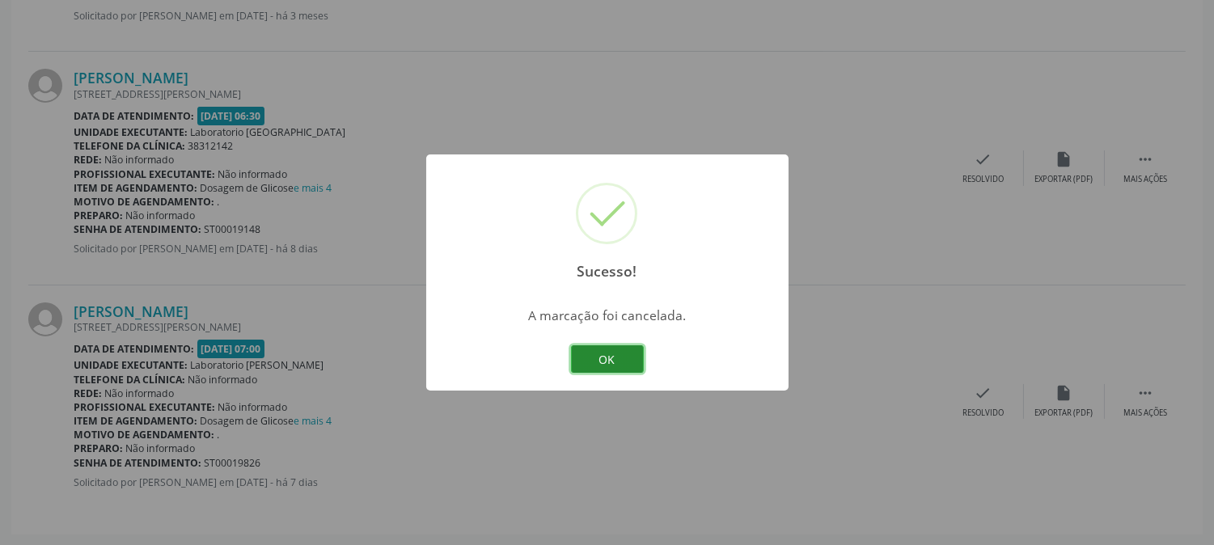
click at [623, 348] on button "OK" at bounding box center [607, 358] width 73 height 27
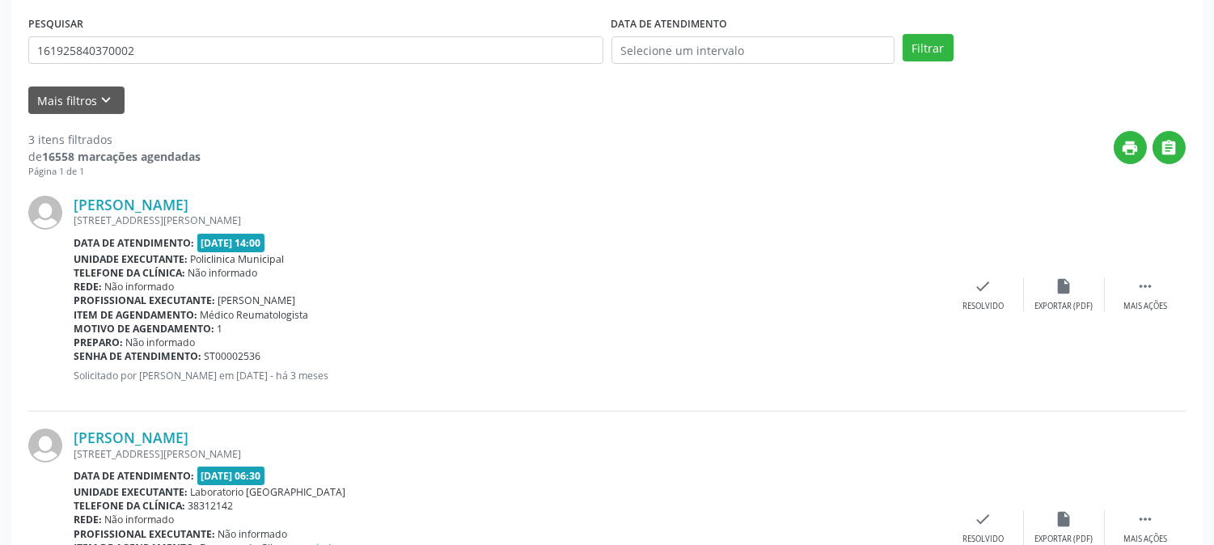
scroll to position [126, 0]
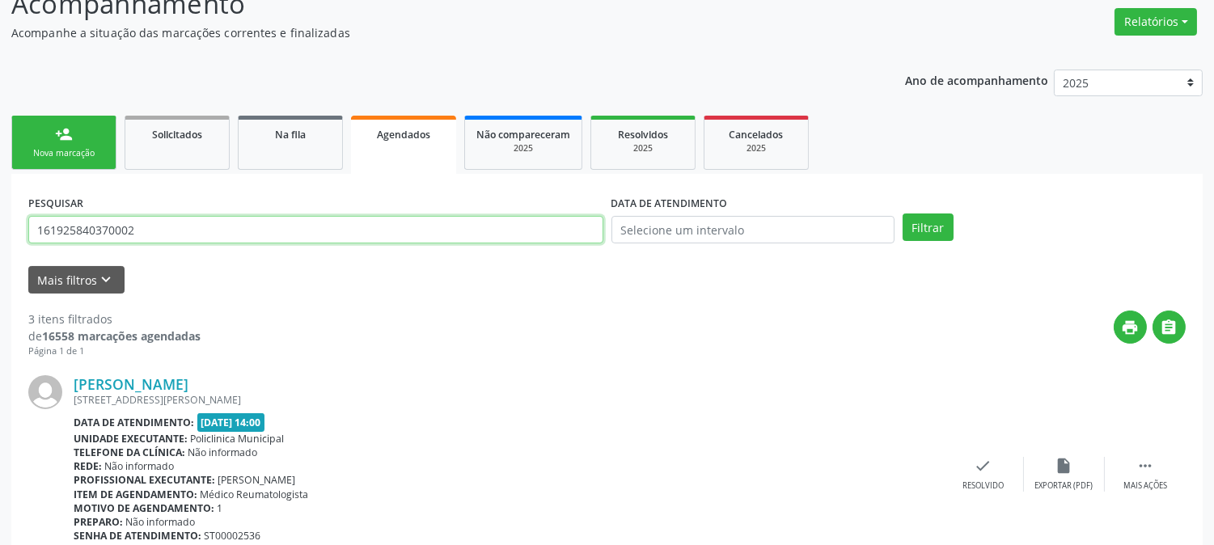
drag, startPoint x: 179, startPoint y: 228, endPoint x: 0, endPoint y: 229, distance: 178.7
click at [0, 229] on div "Acompanhamento Acompanhe a situação das marcações correntes e finalizadas Relat…" at bounding box center [607, 524] width 1214 height 1122
click at [902, 213] on button "Filtrar" at bounding box center [927, 226] width 51 height 27
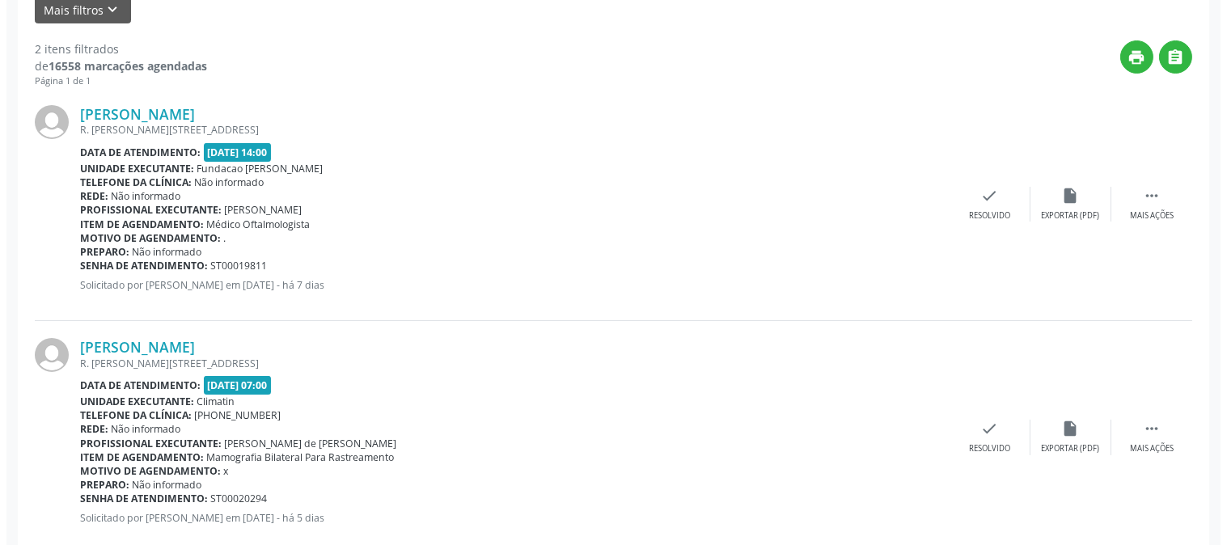
scroll to position [432, 0]
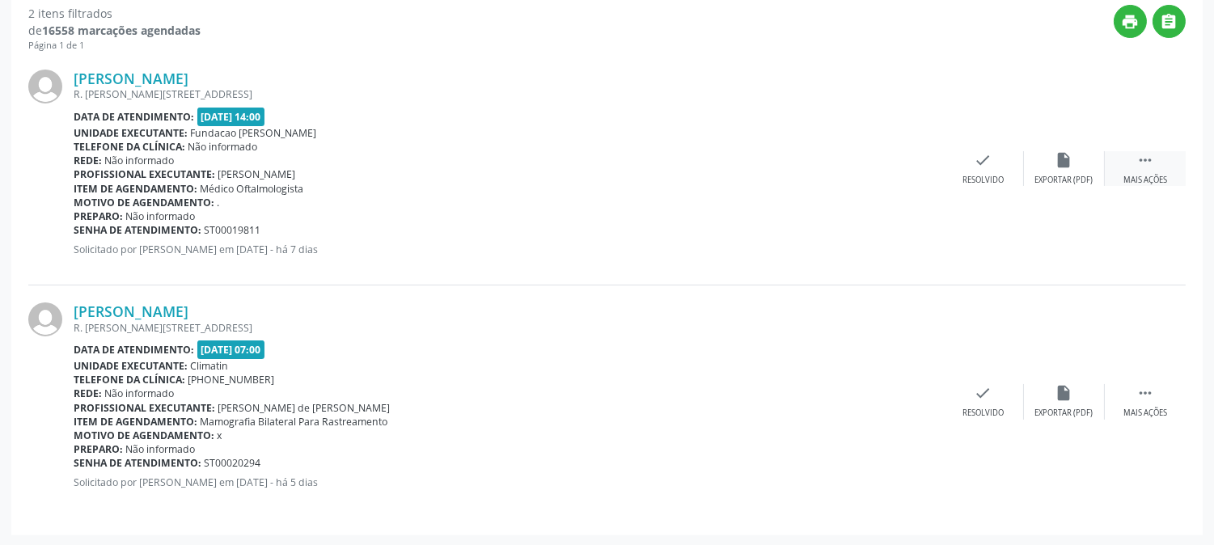
click at [1156, 165] on div " Mais ações" at bounding box center [1145, 168] width 81 height 35
click at [892, 168] on div "cancel Cancelar" at bounding box center [902, 168] width 81 height 35
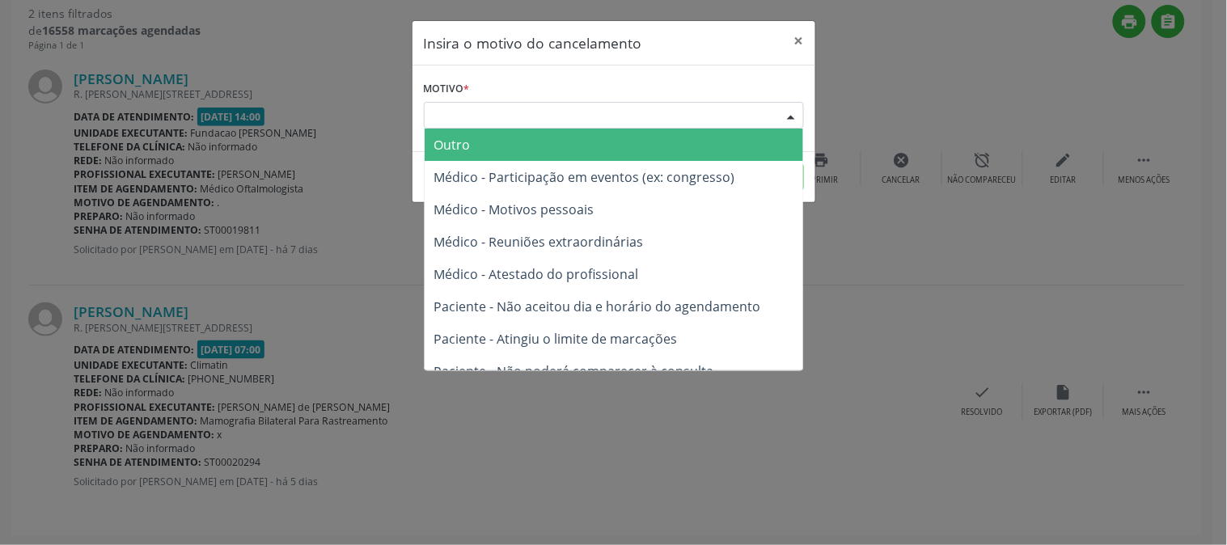
click at [757, 120] on div "Escolha o motivo" at bounding box center [614, 115] width 380 height 27
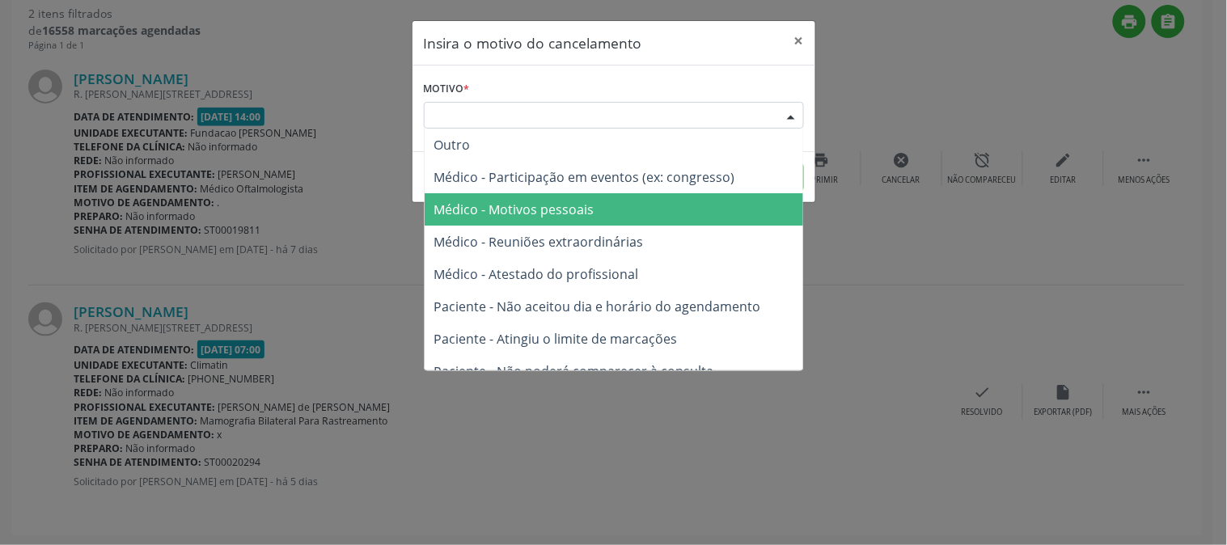
click at [720, 205] on span "Médico - Motivos pessoais" at bounding box center [613, 209] width 378 height 32
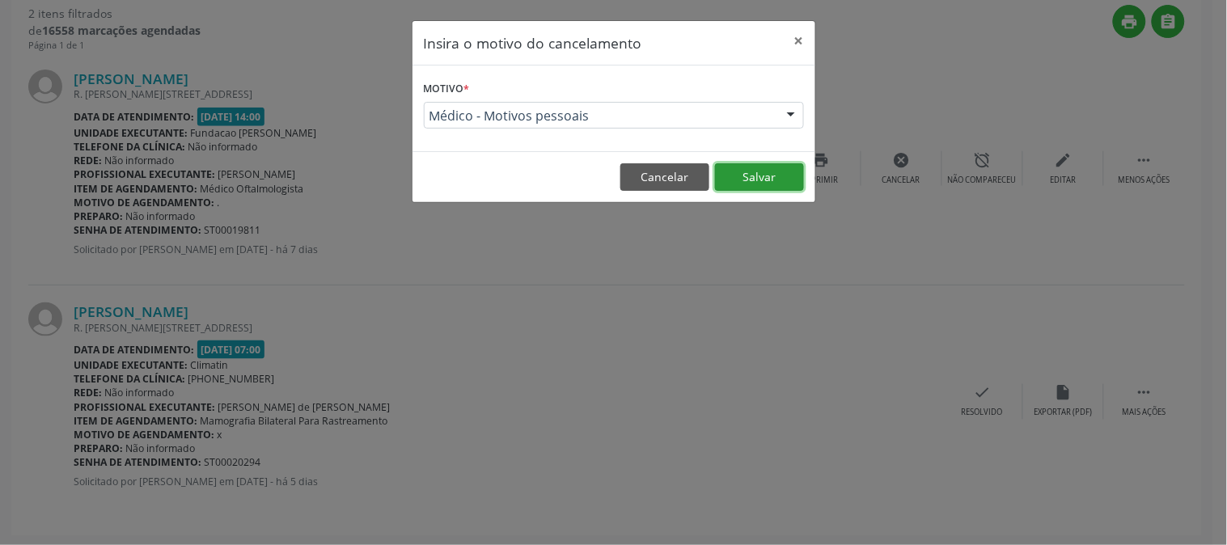
click at [730, 164] on button "Salvar" at bounding box center [759, 176] width 89 height 27
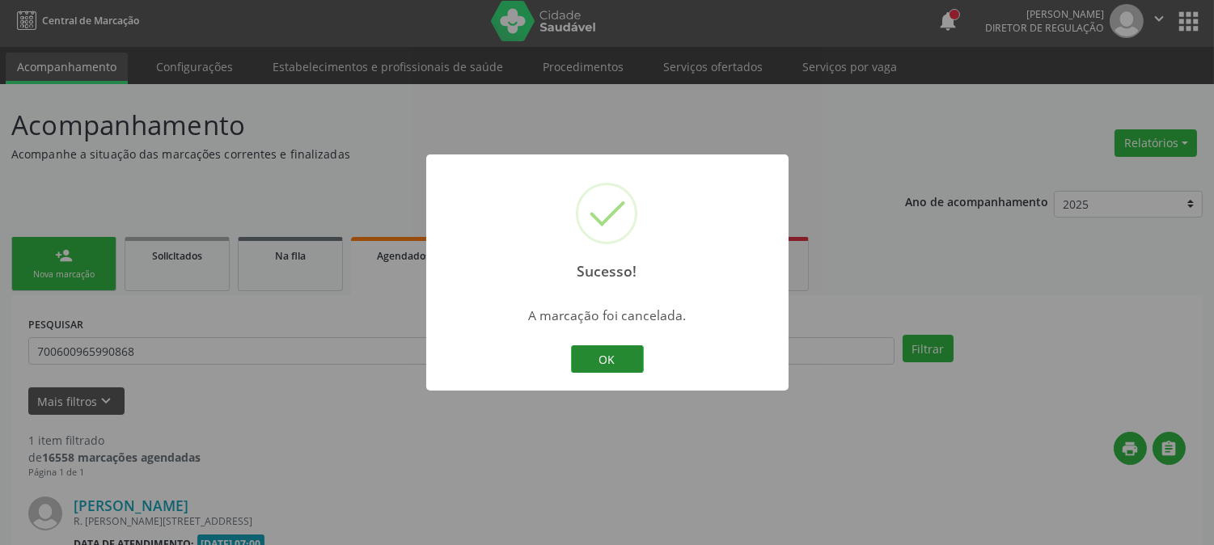
scroll to position [199, 0]
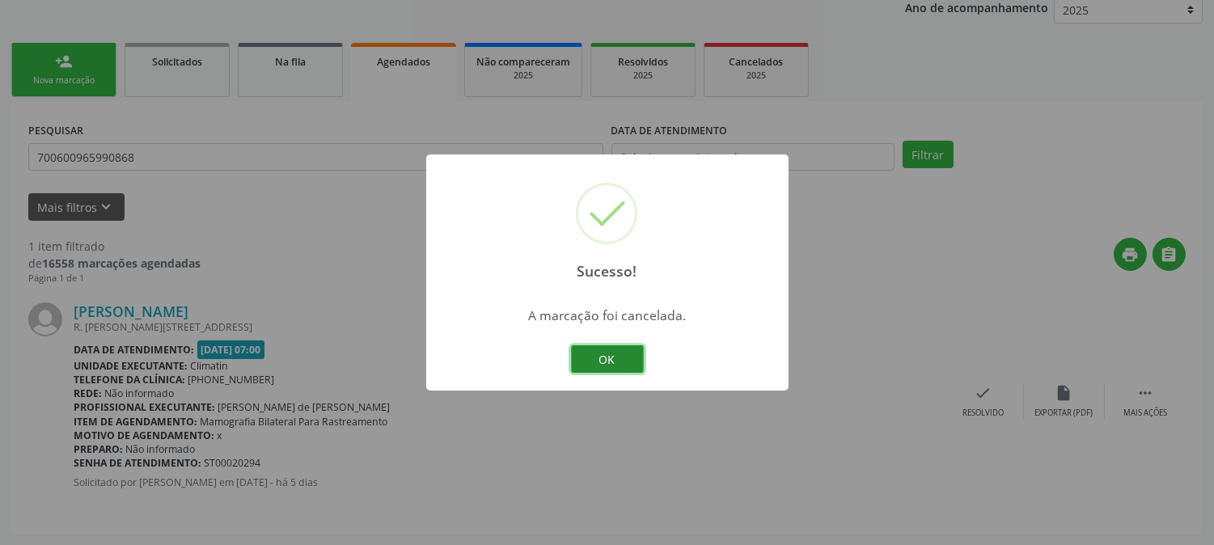
click at [598, 368] on button "OK" at bounding box center [607, 358] width 73 height 27
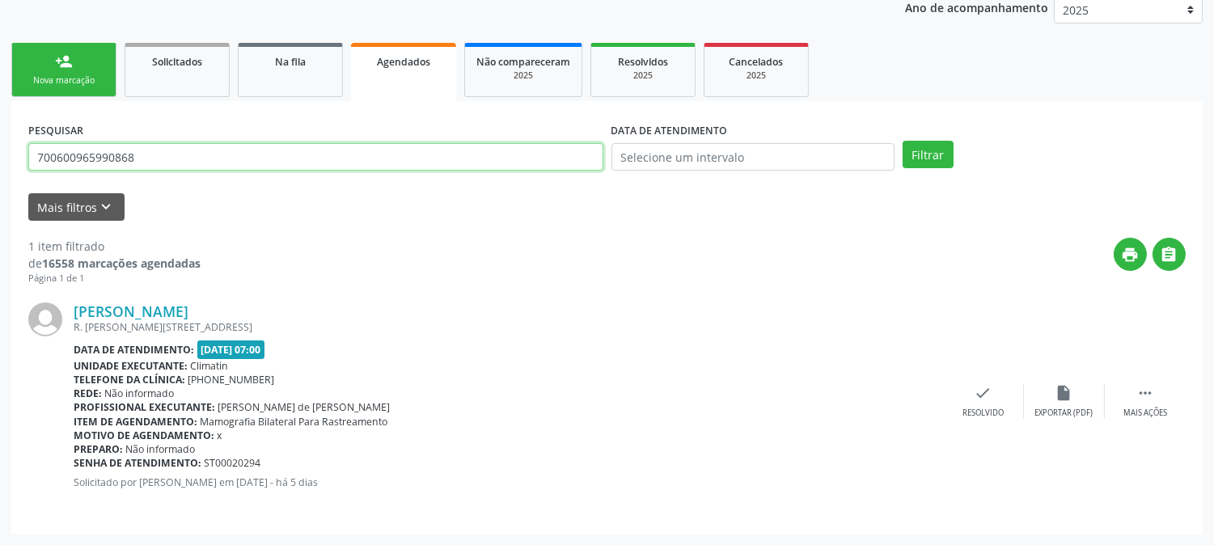
drag, startPoint x: 156, startPoint y: 156, endPoint x: 0, endPoint y: 156, distance: 156.1
click at [0, 156] on div "Acompanhamento Acompanhe a situação das marcações correntes e finalizadas Relat…" at bounding box center [607, 218] width 1214 height 656
click at [902, 141] on button "Filtrar" at bounding box center [927, 154] width 51 height 27
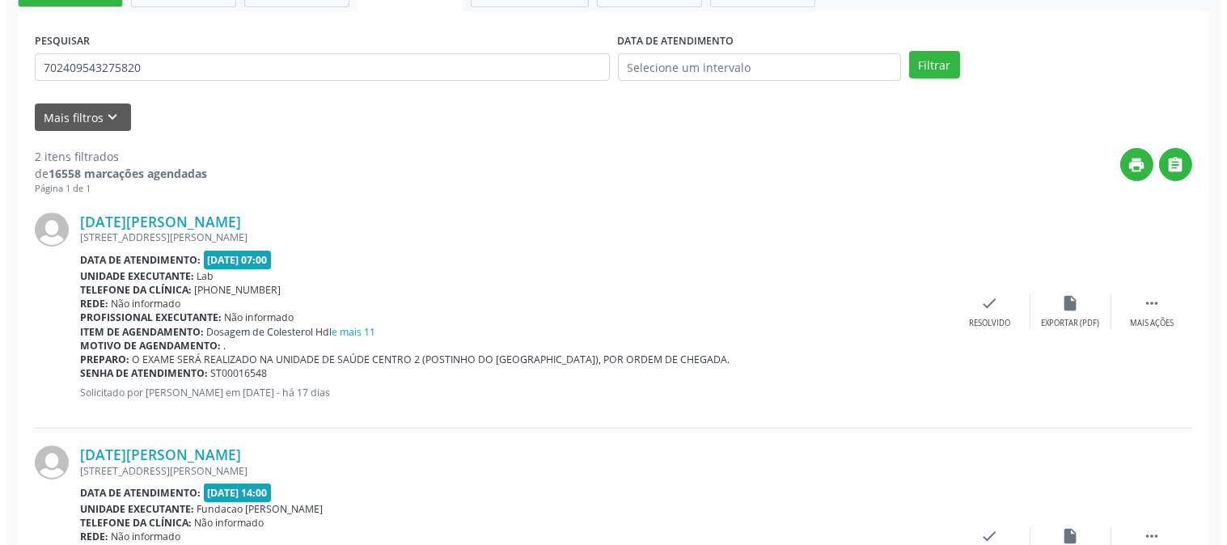
scroll to position [432, 0]
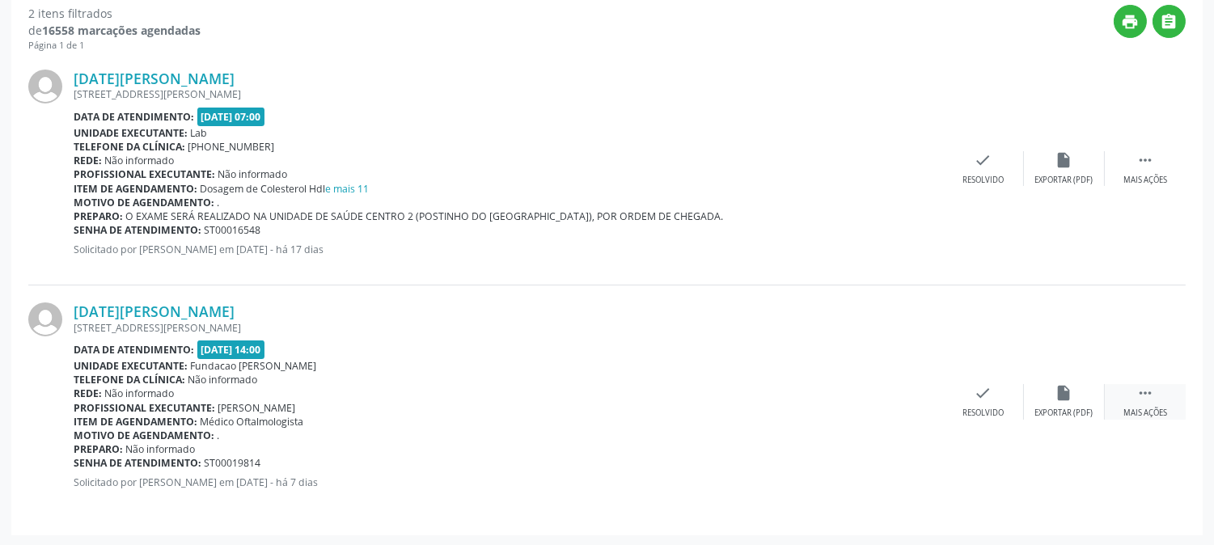
click at [1117, 398] on div " Mais ações" at bounding box center [1145, 401] width 81 height 35
click at [906, 402] on div "cancel Cancelar" at bounding box center [902, 401] width 81 height 35
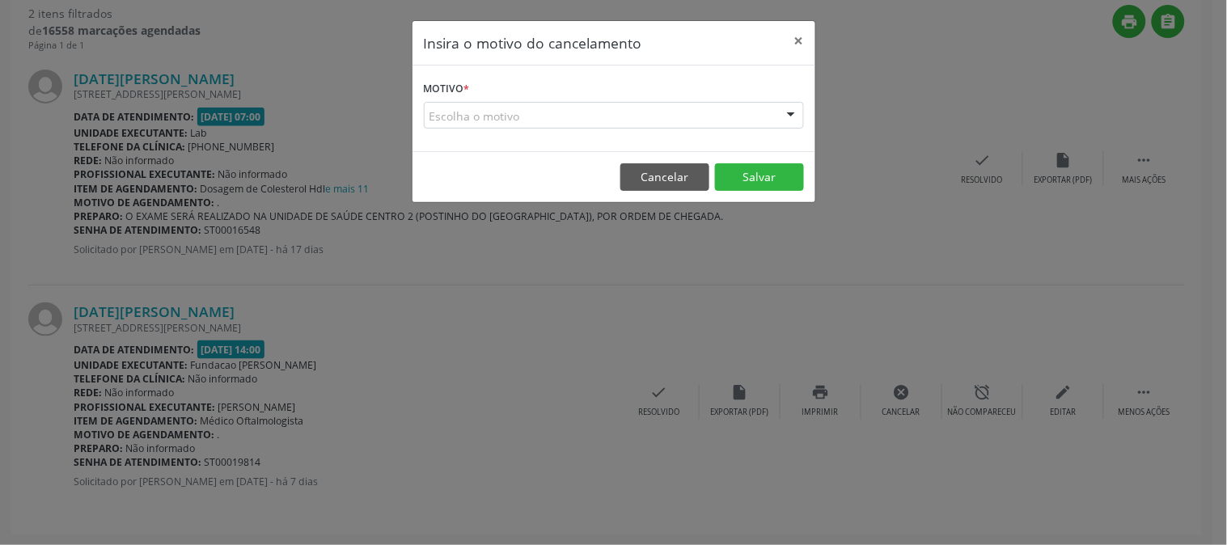
click at [678, 116] on div "Escolha o motivo" at bounding box center [614, 115] width 380 height 27
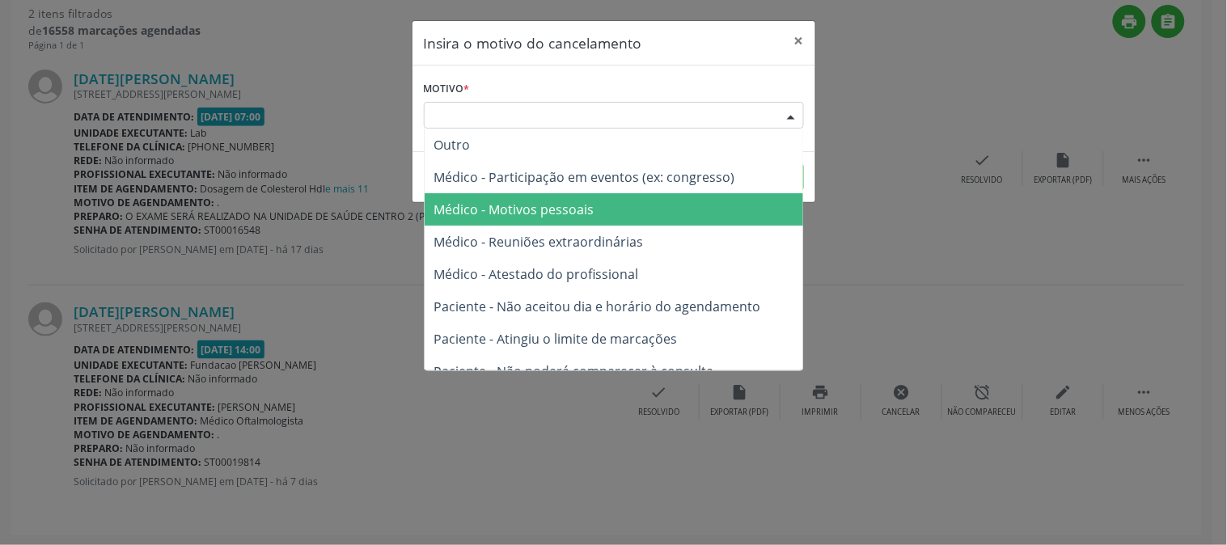
click at [666, 202] on span "Médico - Motivos pessoais" at bounding box center [613, 209] width 378 height 32
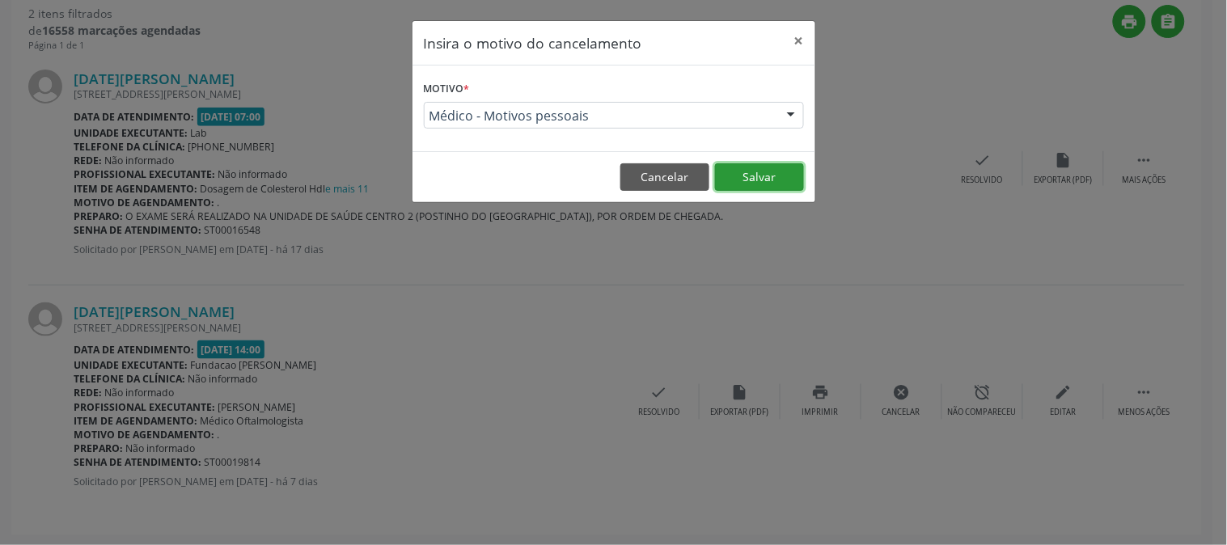
click at [762, 175] on button "Salvar" at bounding box center [759, 176] width 89 height 27
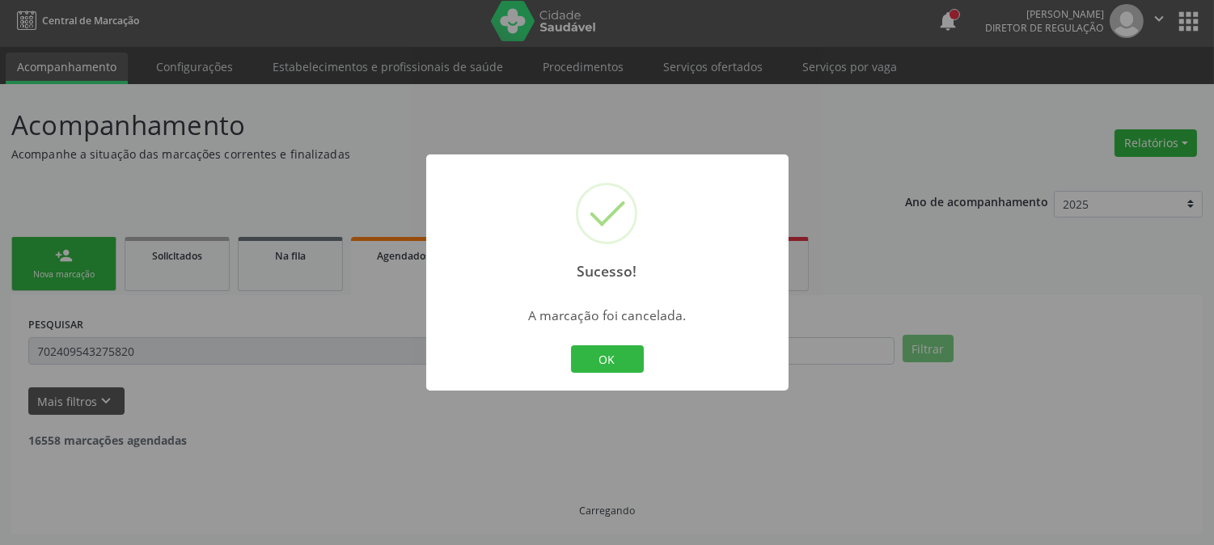
scroll to position [199, 0]
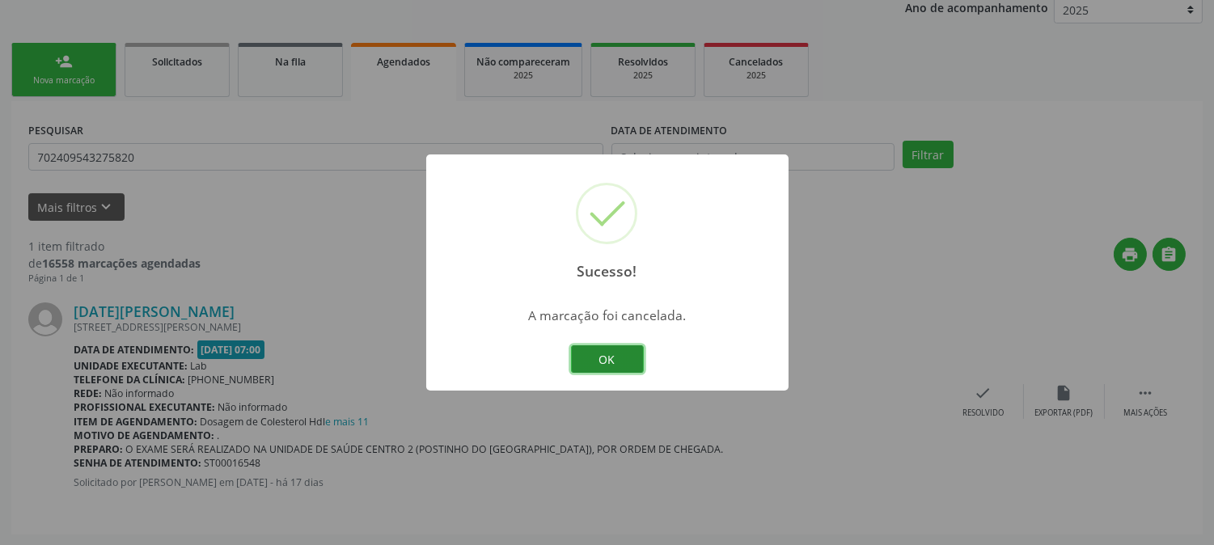
click at [612, 364] on button "OK" at bounding box center [607, 358] width 73 height 27
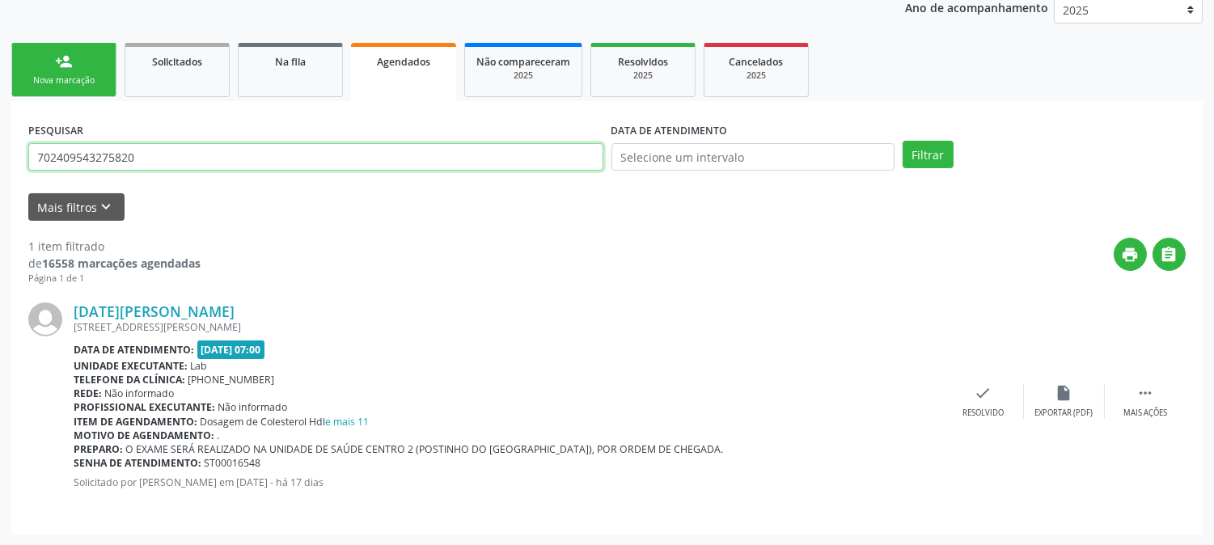
drag, startPoint x: 154, startPoint y: 150, endPoint x: 0, endPoint y: 165, distance: 155.1
click at [0, 165] on div "Acompanhamento Acompanhe a situação das marcações correntes e finalizadas Relat…" at bounding box center [607, 218] width 1214 height 656
click at [902, 141] on button "Filtrar" at bounding box center [927, 154] width 51 height 27
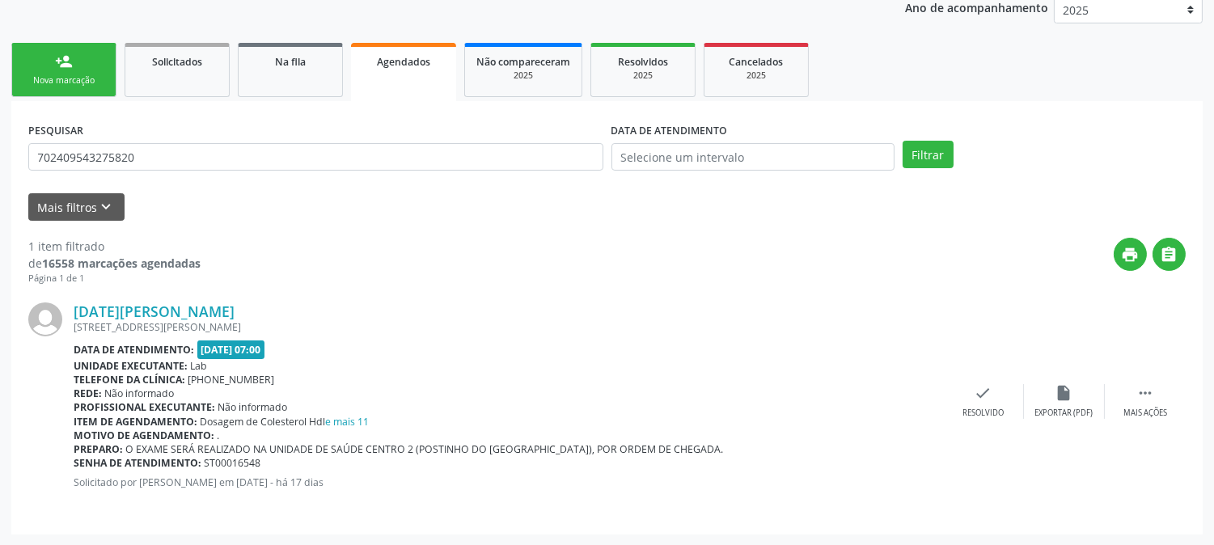
scroll to position [109, 0]
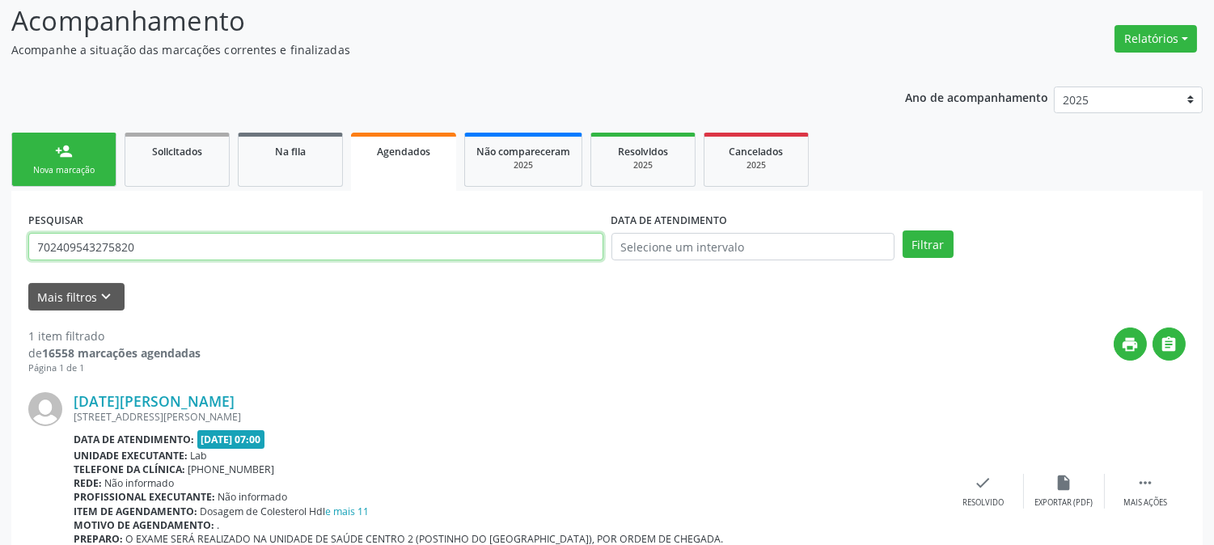
drag, startPoint x: 150, startPoint y: 238, endPoint x: 0, endPoint y: 245, distance: 150.6
click at [0, 245] on div "Acompanhamento Acompanhe a situação das marcações correntes e finalizadas Relat…" at bounding box center [607, 308] width 1214 height 656
type input "702308149726711"
click at [902, 230] on button "Filtrar" at bounding box center [927, 243] width 51 height 27
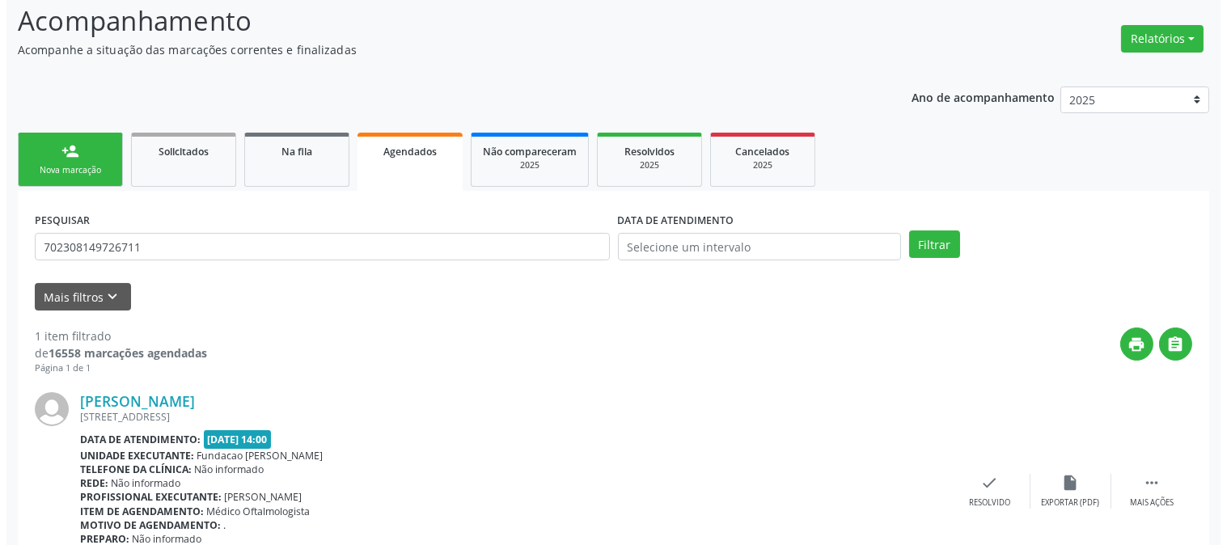
scroll to position [199, 0]
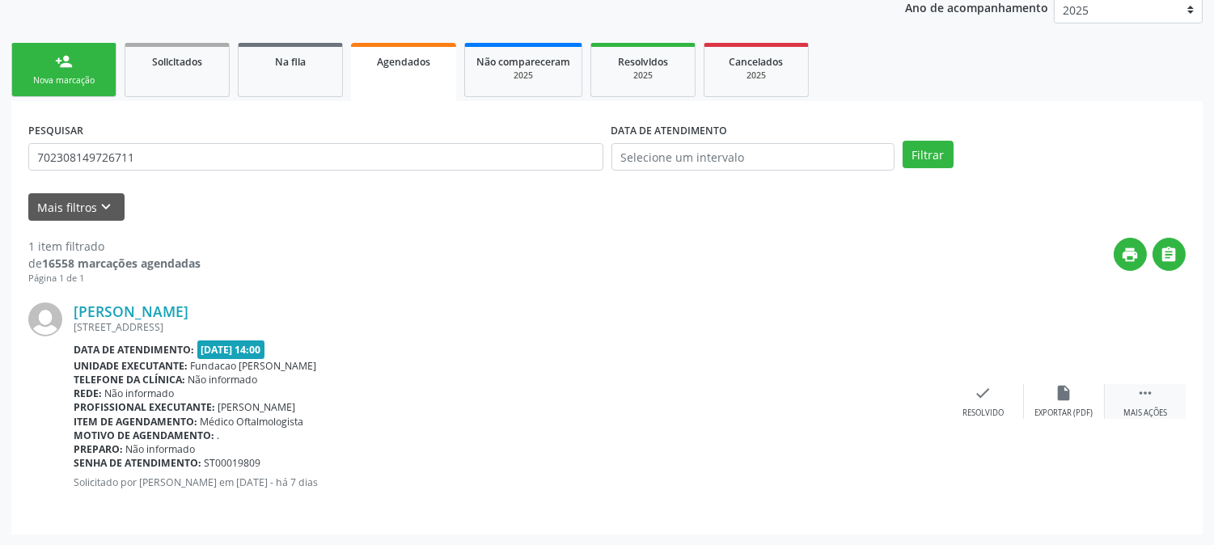
click at [1156, 388] on div " Mais ações" at bounding box center [1145, 401] width 81 height 35
click at [909, 389] on icon "cancel" at bounding box center [902, 393] width 18 height 18
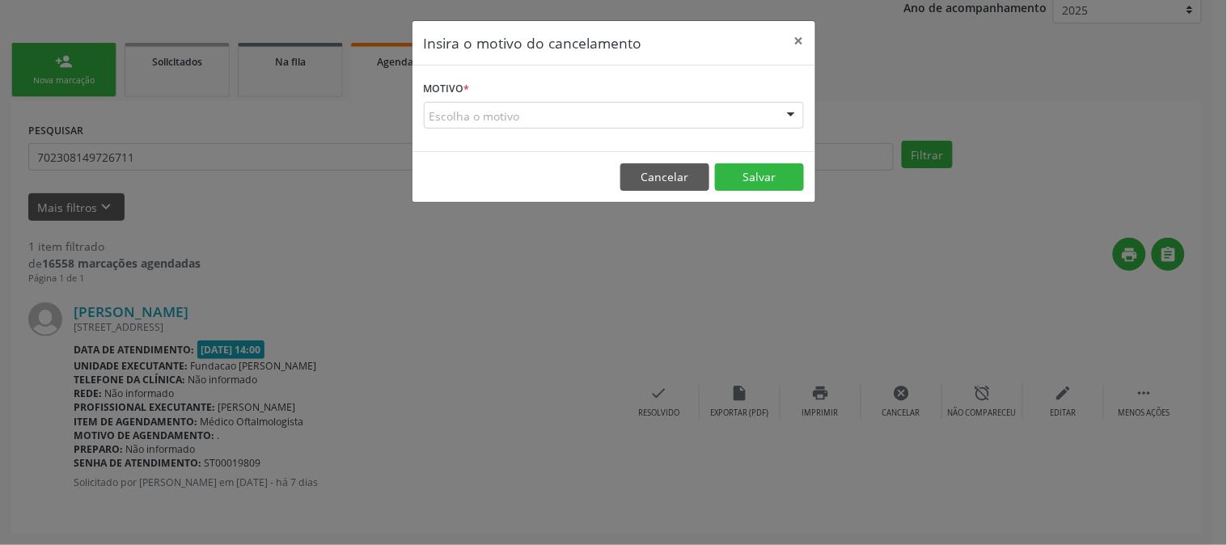
click at [701, 120] on div "Escolha o motivo" at bounding box center [614, 115] width 380 height 27
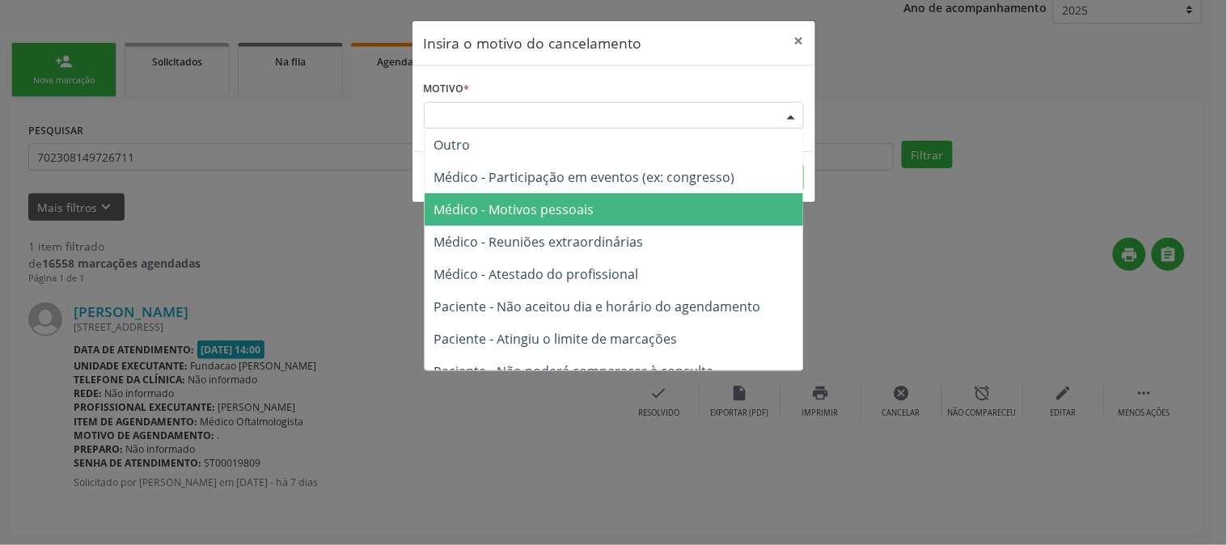
click at [658, 196] on span "Médico - Motivos pessoais" at bounding box center [613, 209] width 378 height 32
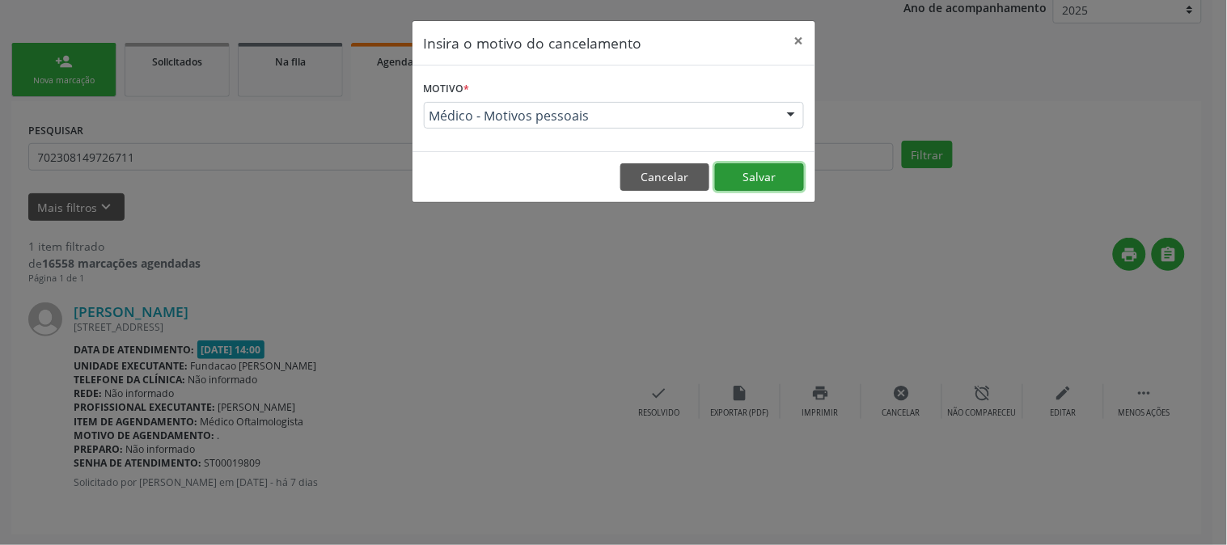
click at [747, 175] on button "Salvar" at bounding box center [759, 176] width 89 height 27
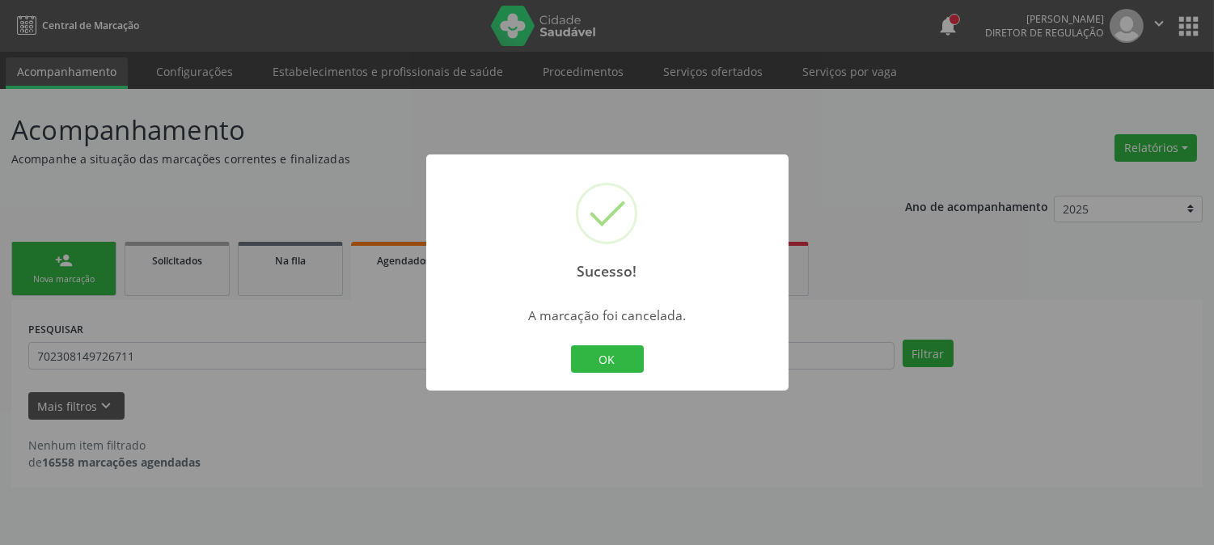
scroll to position [0, 0]
click at [627, 353] on button "OK" at bounding box center [613, 358] width 73 height 27
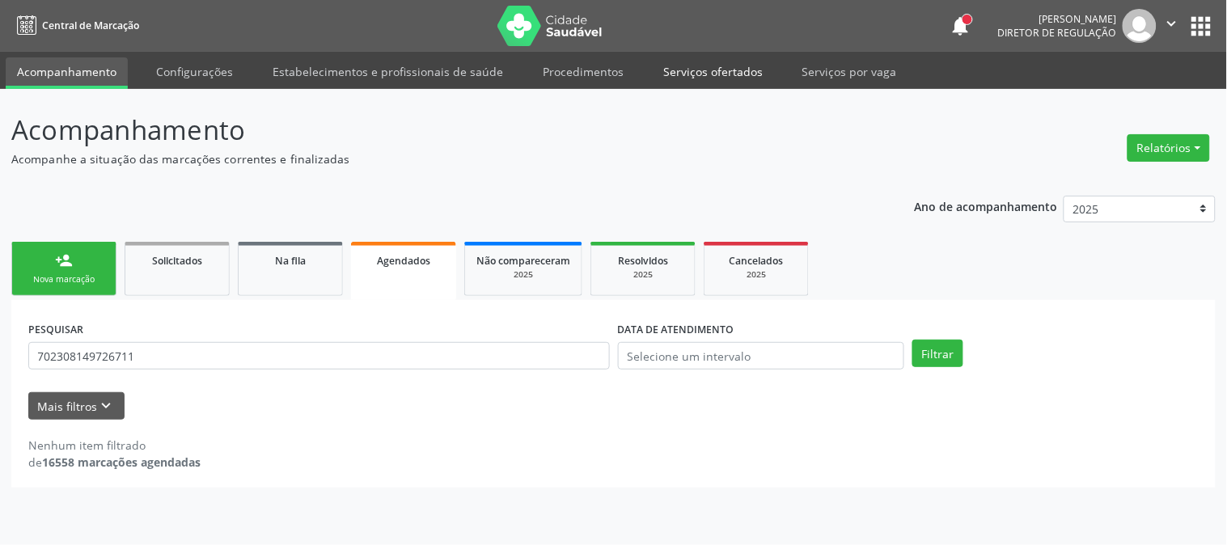
click at [710, 68] on link "Serviços ofertados" at bounding box center [713, 71] width 122 height 28
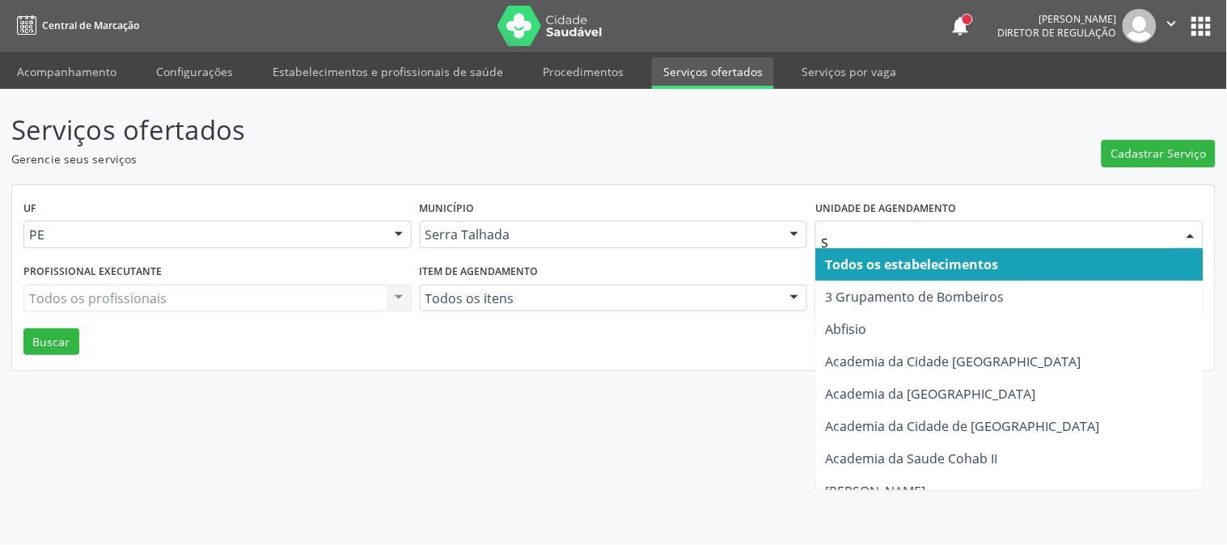
type input "S B"
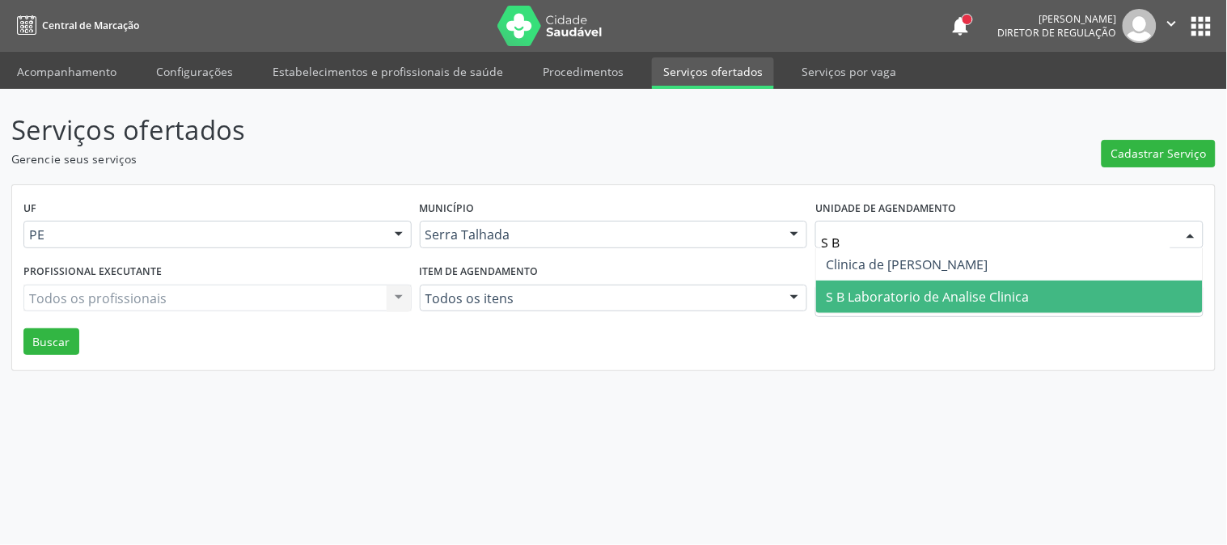
click at [860, 284] on span "S B Laboratorio de Analise Clinica" at bounding box center [1009, 297] width 386 height 32
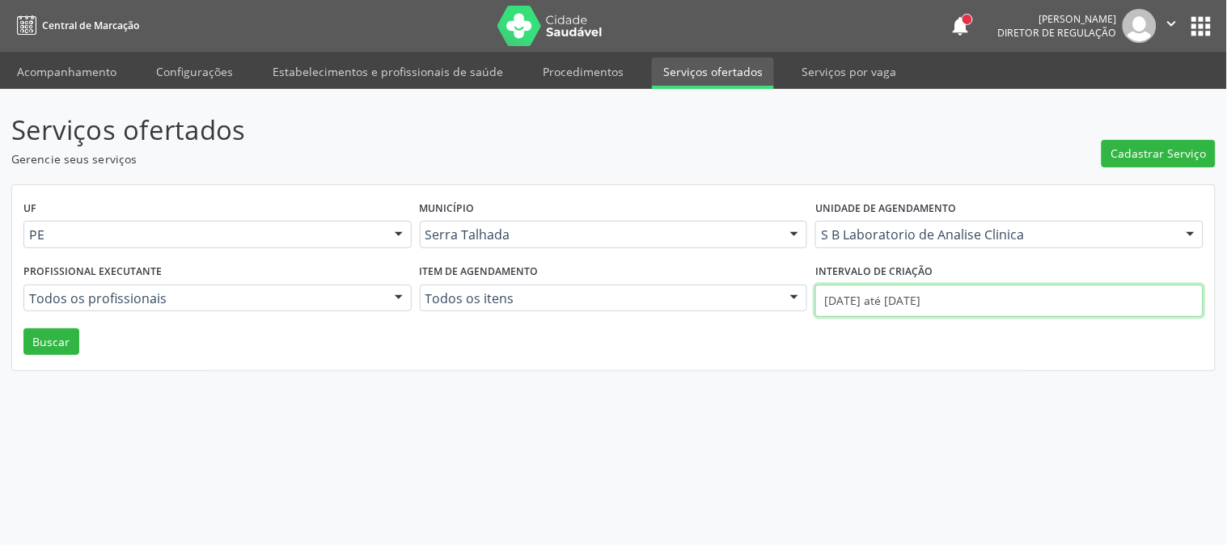
click at [851, 296] on input "[DATE] até [DATE]" at bounding box center [1009, 301] width 388 height 32
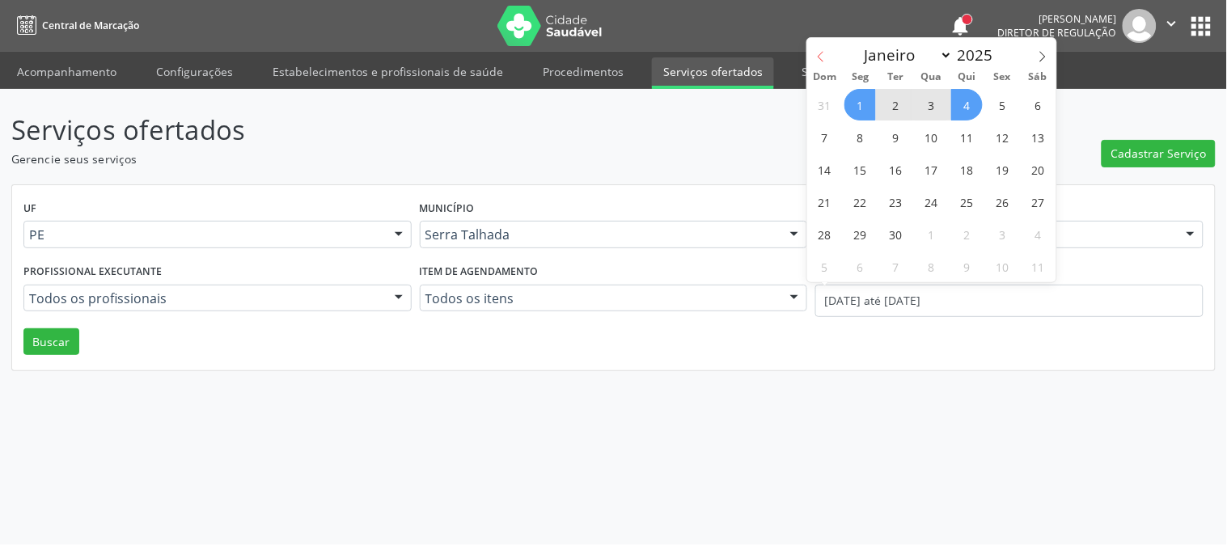
click at [819, 59] on icon at bounding box center [820, 56] width 11 height 11
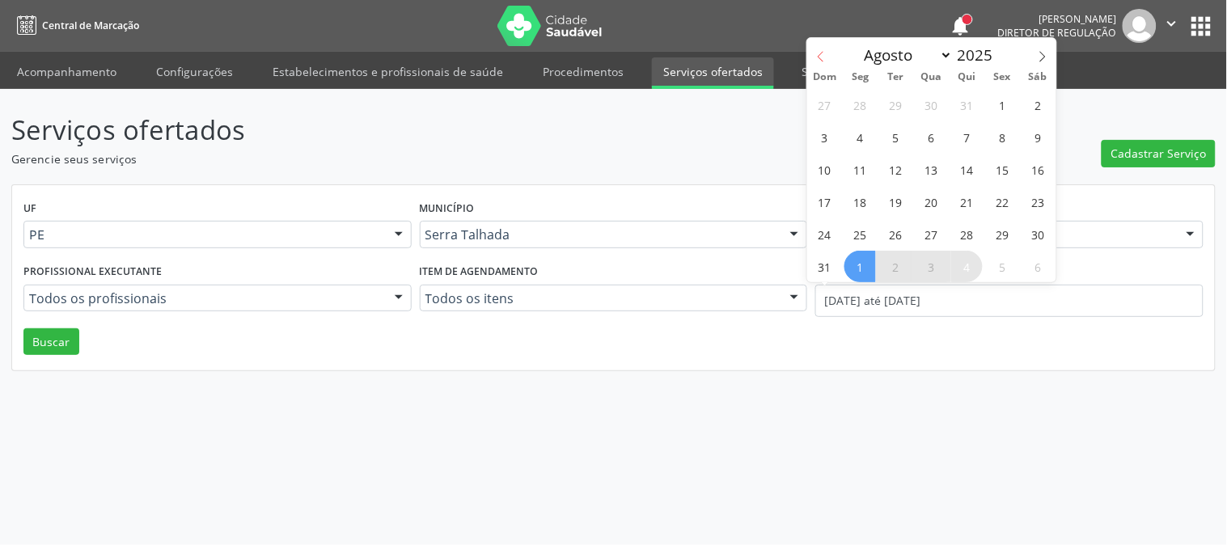
click at [819, 59] on icon at bounding box center [820, 56] width 11 height 11
select select "6"
click at [852, 174] on span "14" at bounding box center [860, 170] width 32 height 32
type input "[DATE]"
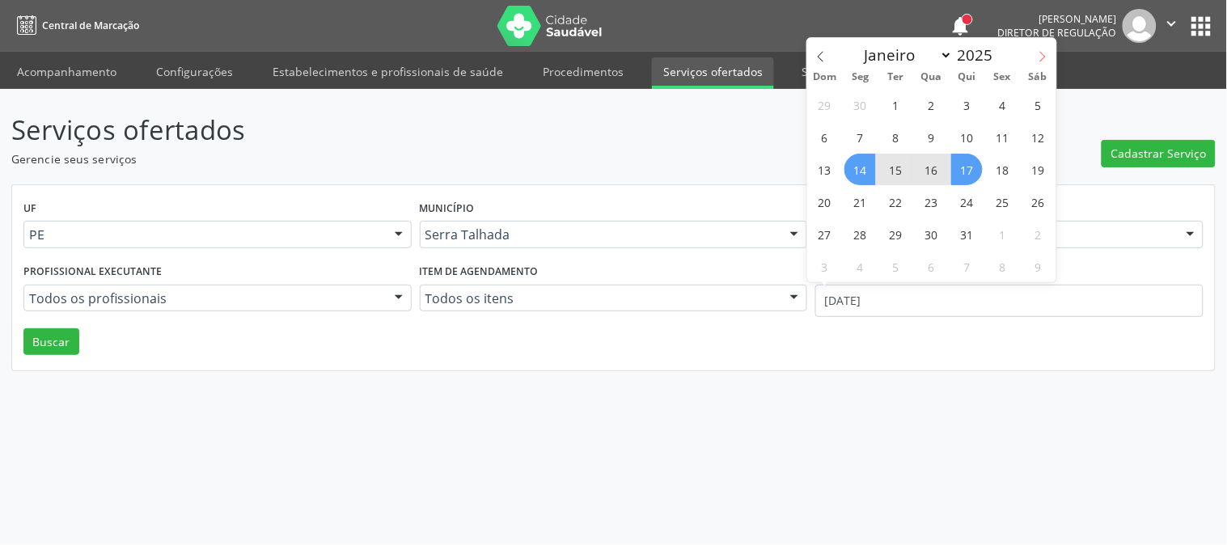
click at [1038, 51] on icon at bounding box center [1042, 56] width 11 height 11
select select "8"
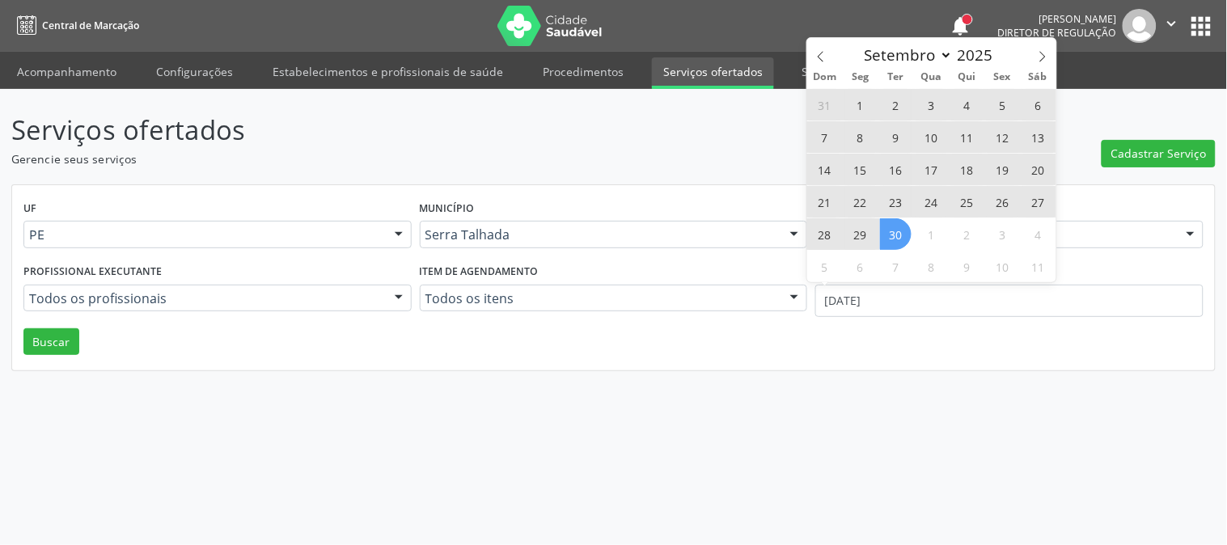
click at [892, 229] on span "30" at bounding box center [896, 234] width 32 height 32
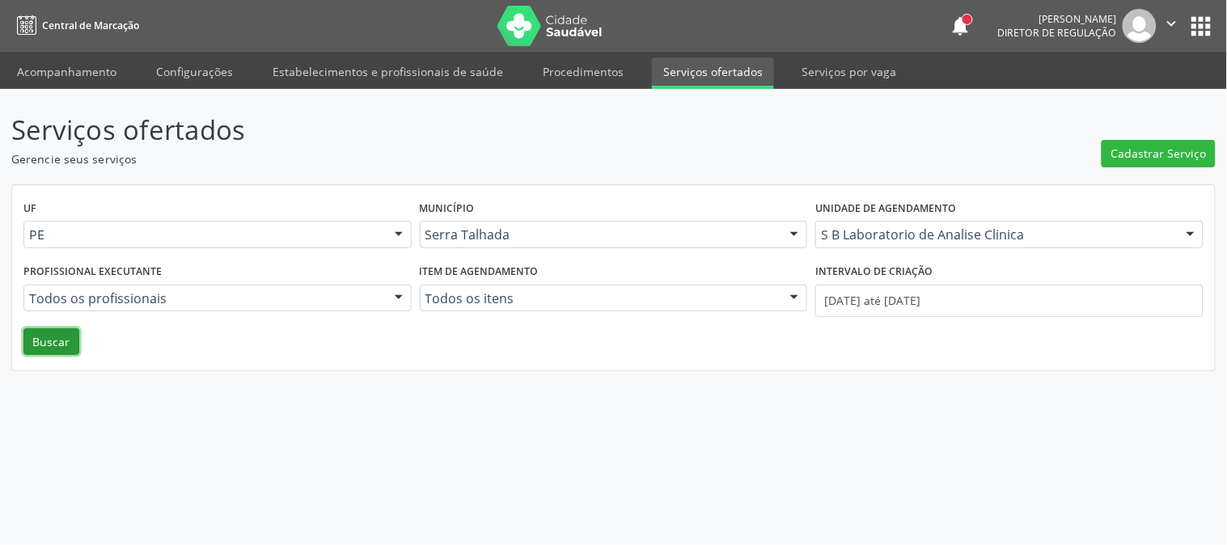
click at [61, 340] on button "Buscar" at bounding box center [51, 341] width 56 height 27
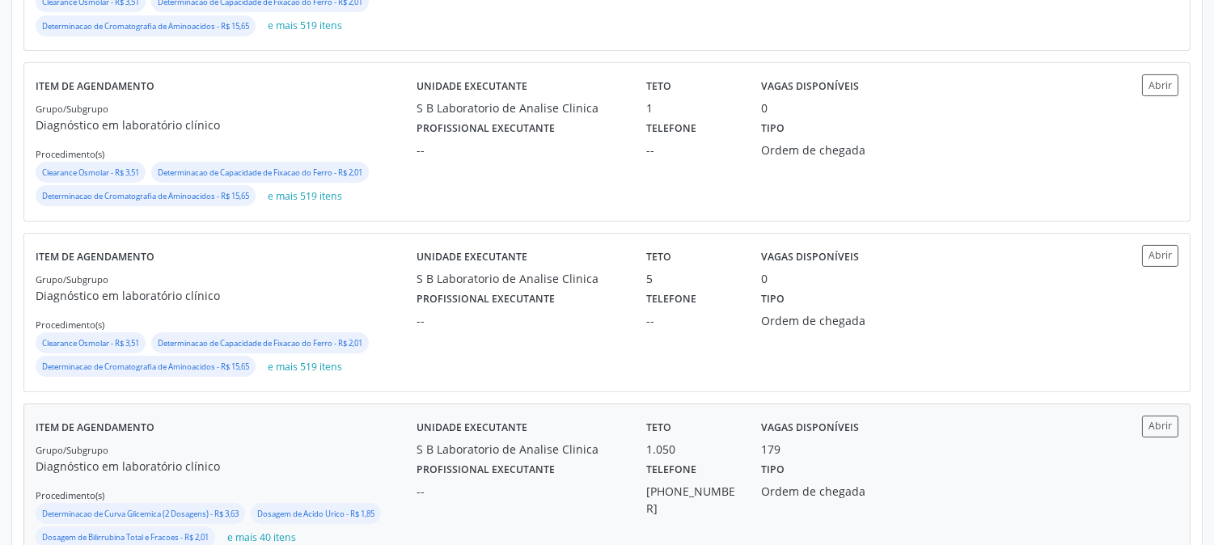
scroll to position [770, 0]
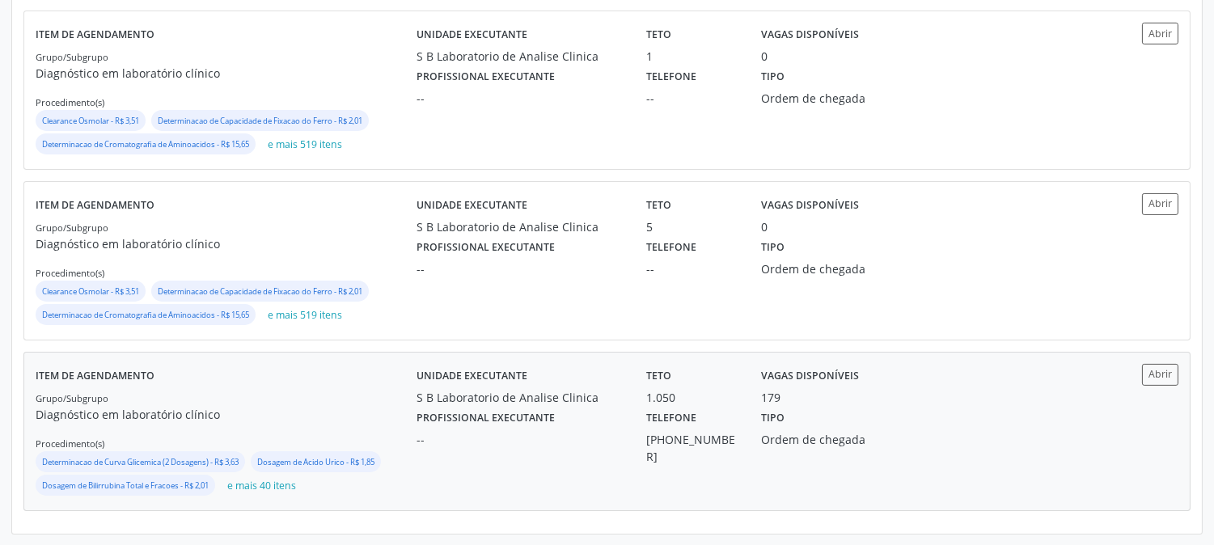
click at [434, 458] on div "Unidade executante S B Laboratorio de Analise Clinica Teto 1.050 Vagas disponív…" at bounding box center [749, 431] width 666 height 135
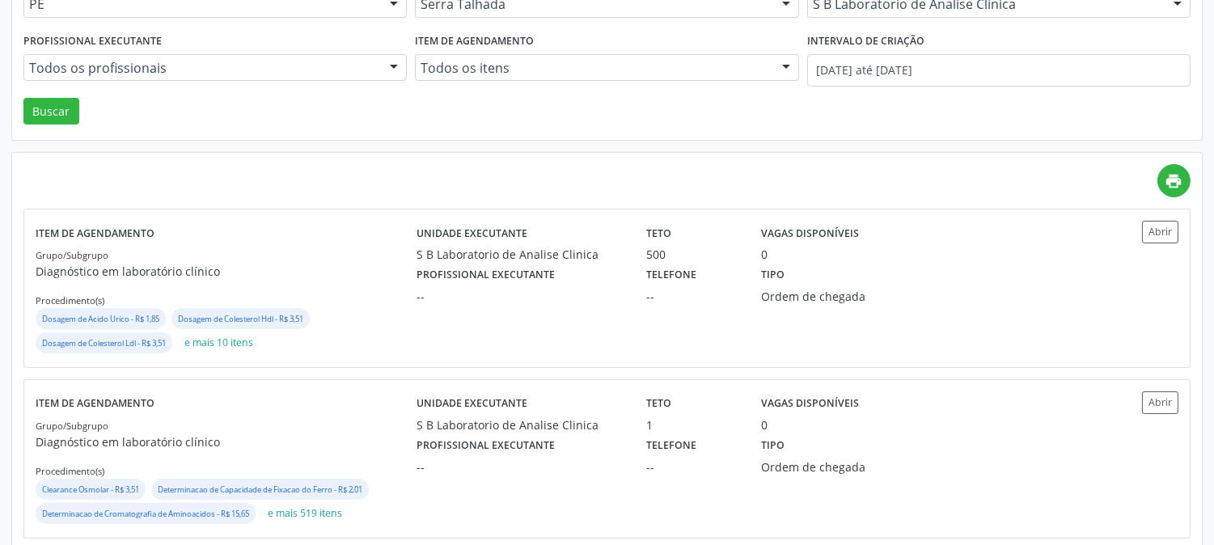
scroll to position [0, 0]
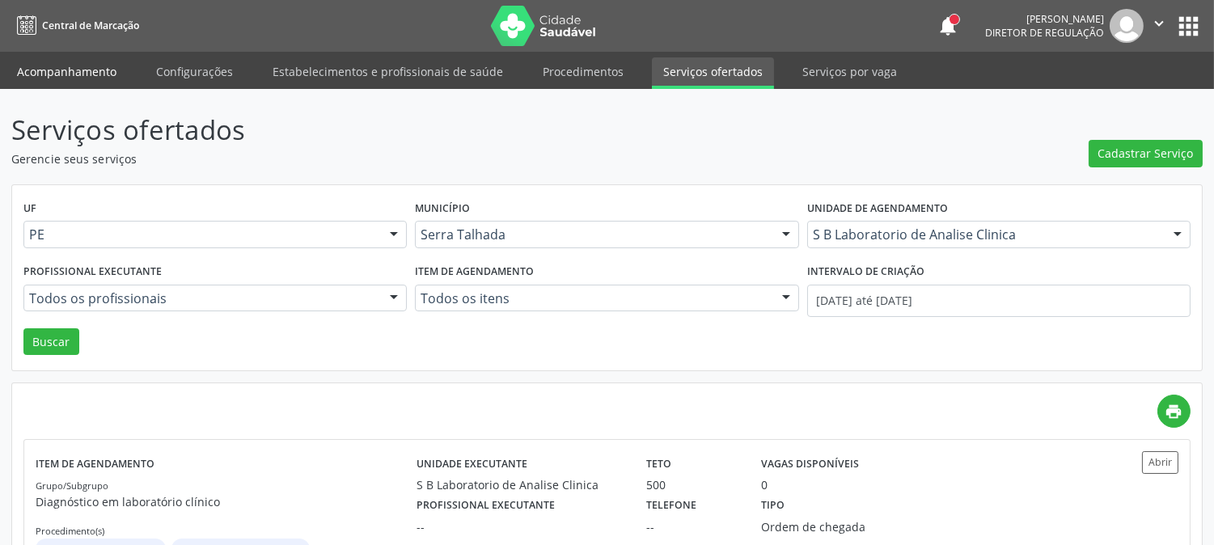
click at [99, 75] on link "Acompanhamento" at bounding box center [67, 71] width 122 height 28
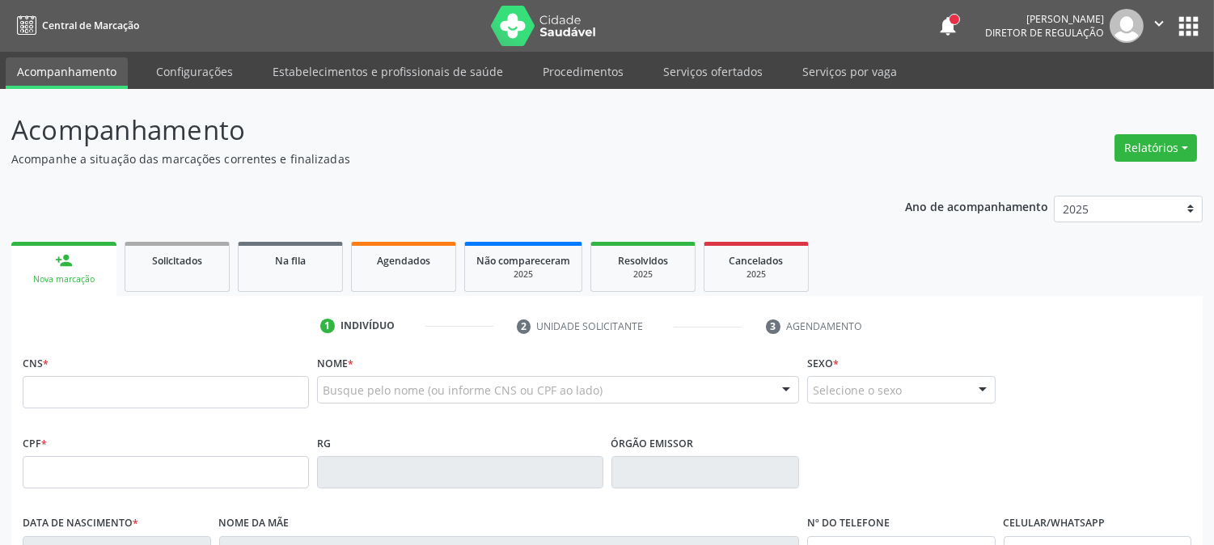
click at [353, 376] on div "Busque pelo nome (ou informe CNS ou CPF ao lado)" at bounding box center [558, 389] width 482 height 27
click at [404, 285] on link "Agendados" at bounding box center [403, 267] width 105 height 50
select select "8"
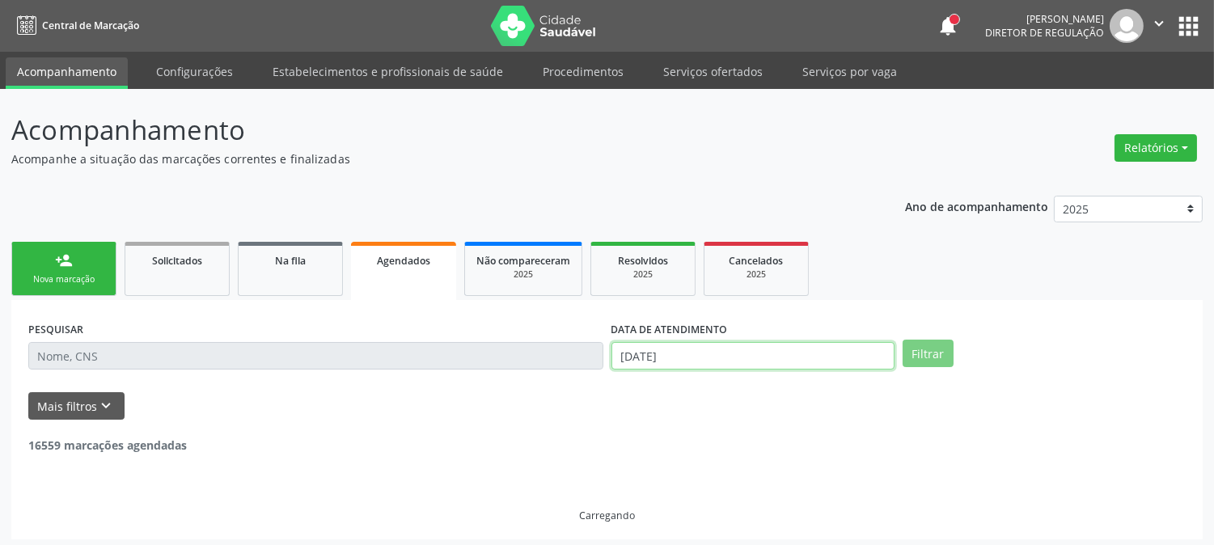
click at [733, 357] on input "[DATE]" at bounding box center [752, 355] width 283 height 27
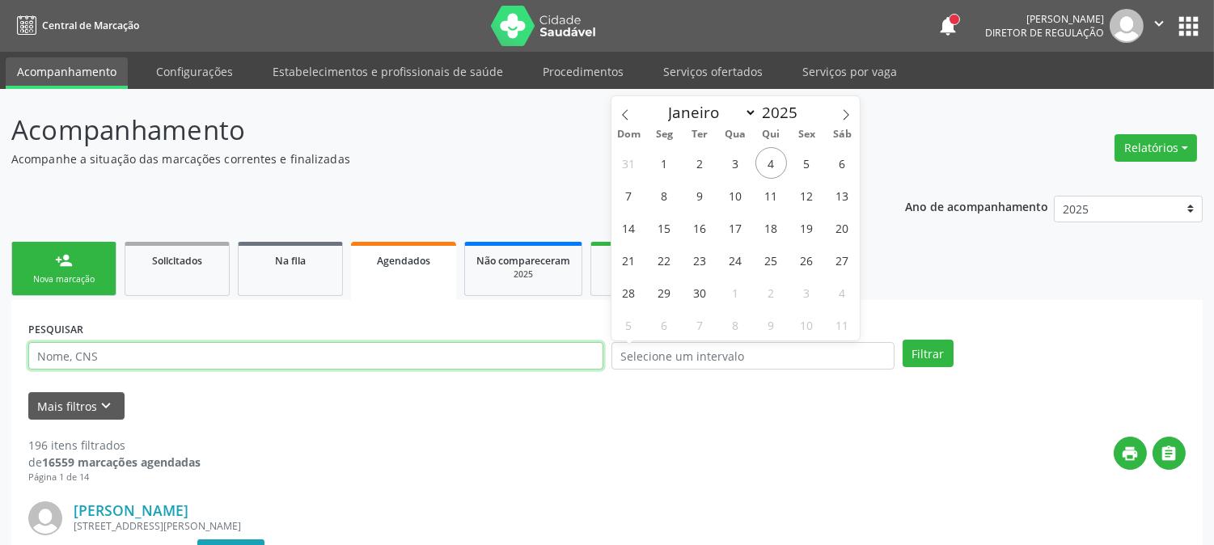
click at [381, 361] on input "text" at bounding box center [315, 355] width 575 height 27
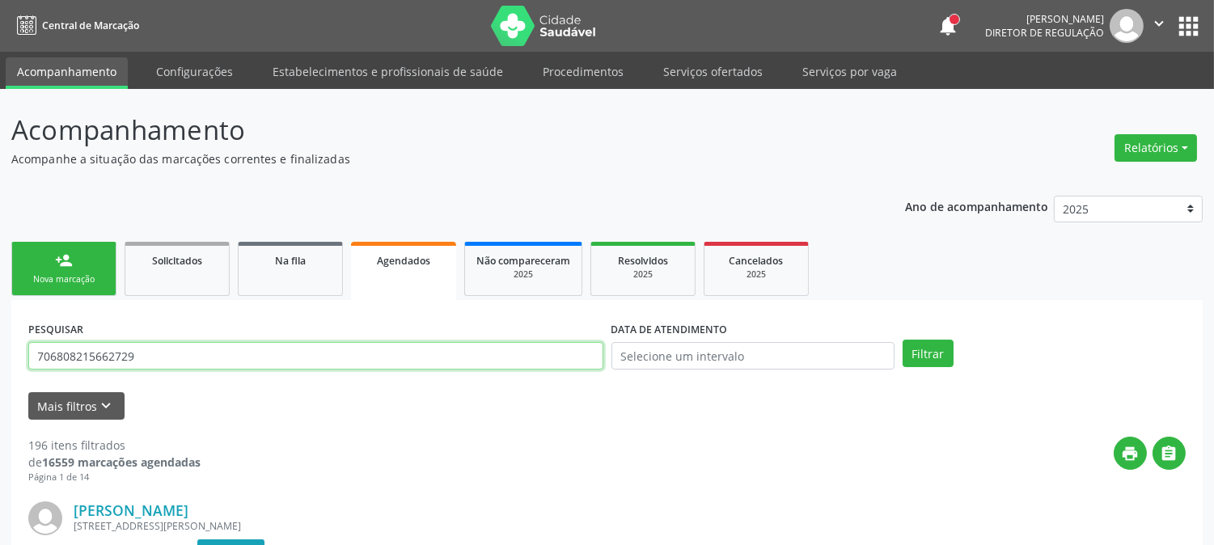
type input "706808215662729"
click at [902, 340] on button "Filtrar" at bounding box center [927, 353] width 51 height 27
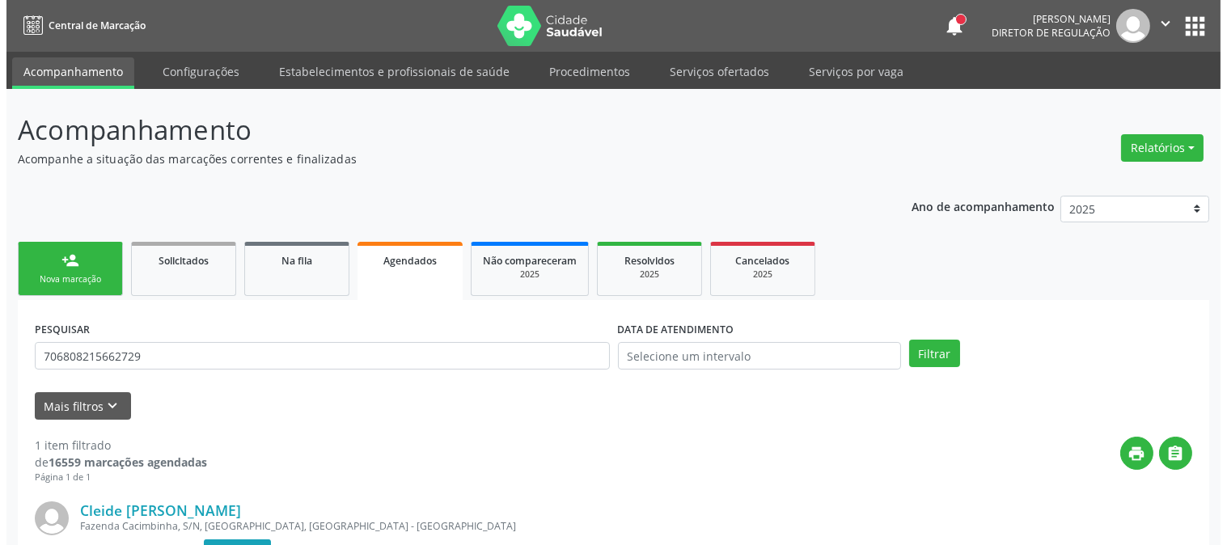
scroll to position [199, 0]
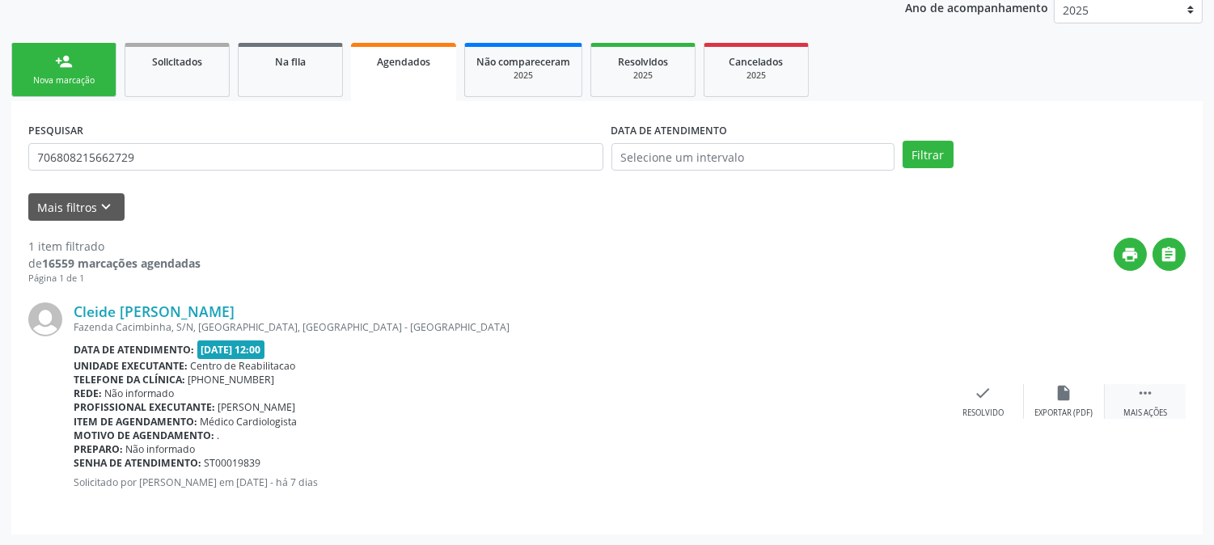
click at [1130, 408] on div "Mais ações" at bounding box center [1145, 413] width 44 height 11
click at [890, 396] on div "cancel Cancelar" at bounding box center [902, 401] width 81 height 35
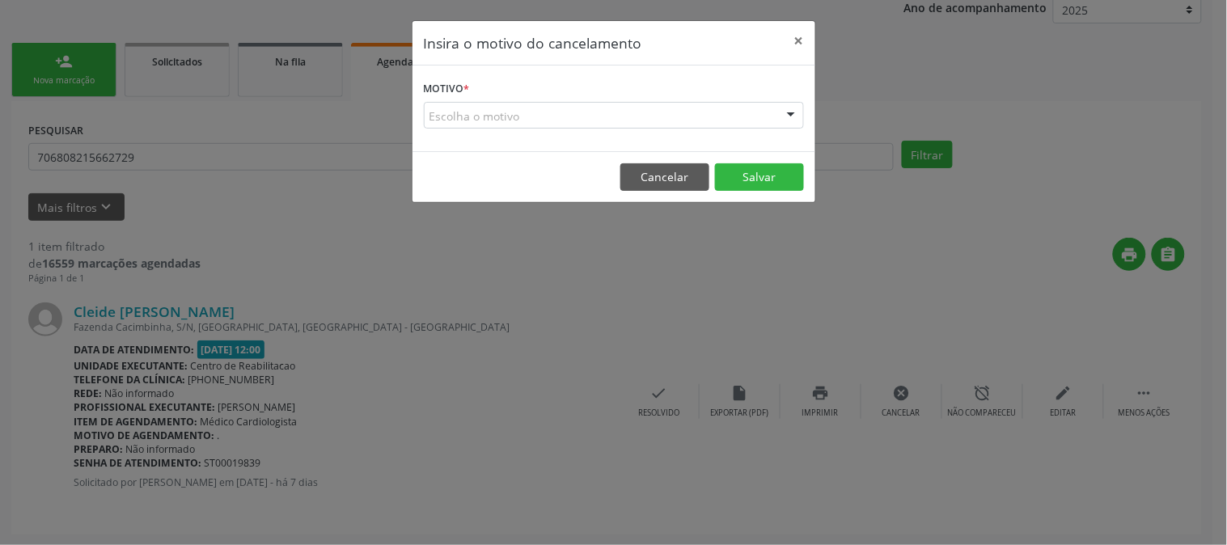
click at [756, 113] on div "Escolha o motivo" at bounding box center [614, 115] width 380 height 27
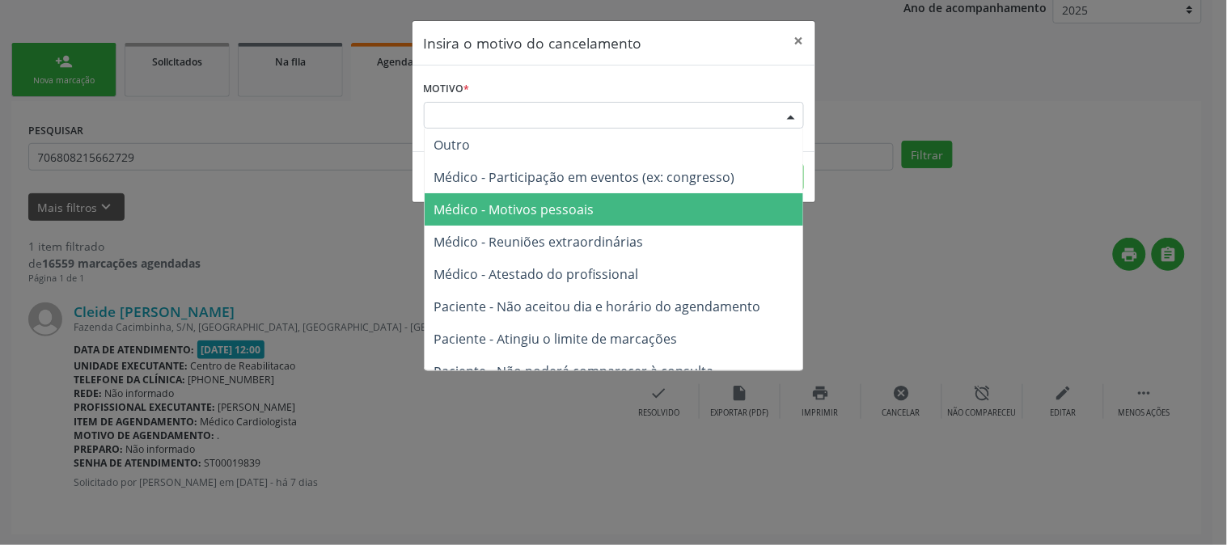
click at [689, 203] on span "Médico - Motivos pessoais" at bounding box center [613, 209] width 378 height 32
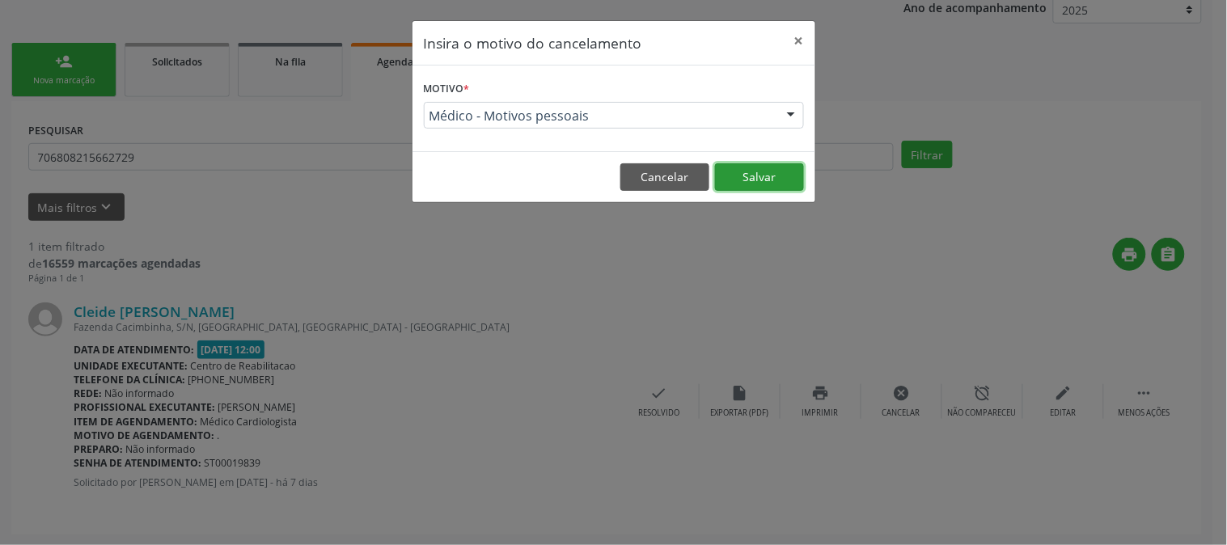
click at [774, 171] on button "Salvar" at bounding box center [759, 176] width 89 height 27
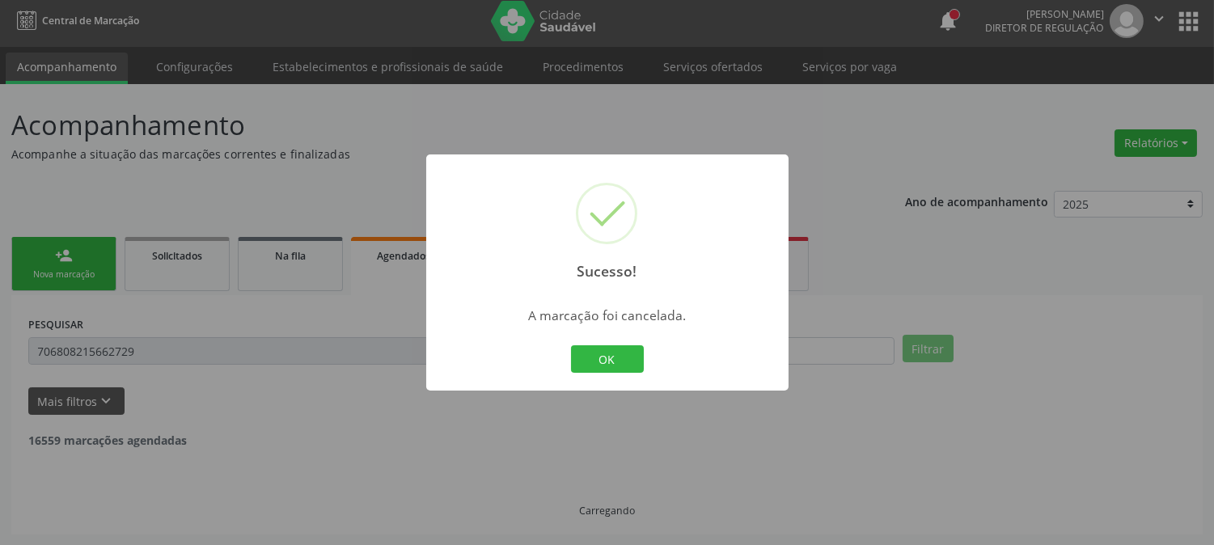
scroll to position [0, 0]
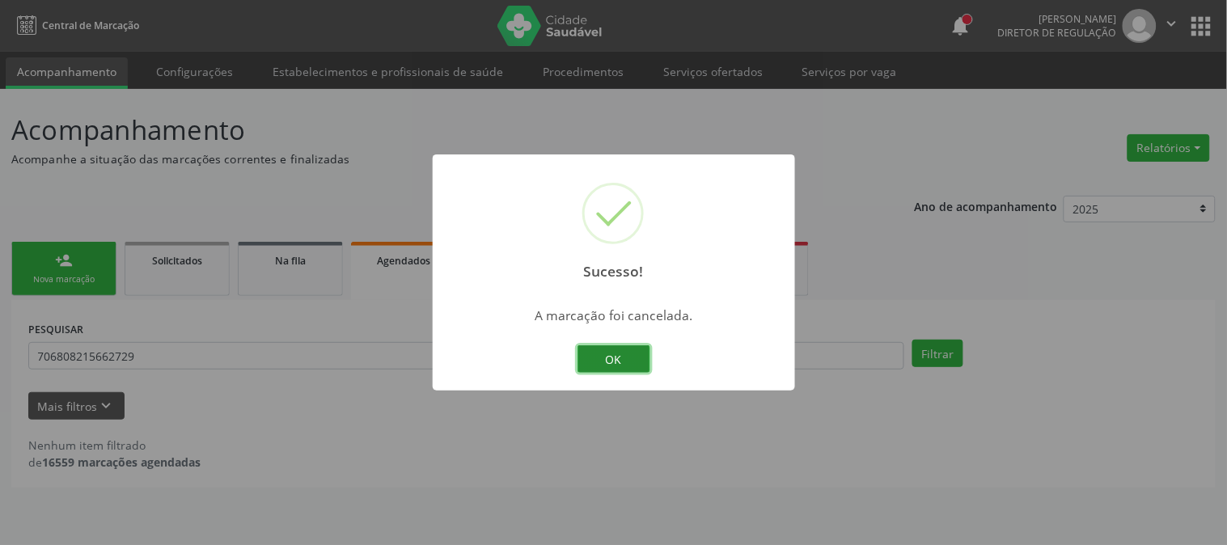
click at [605, 358] on button "OK" at bounding box center [613, 358] width 73 height 27
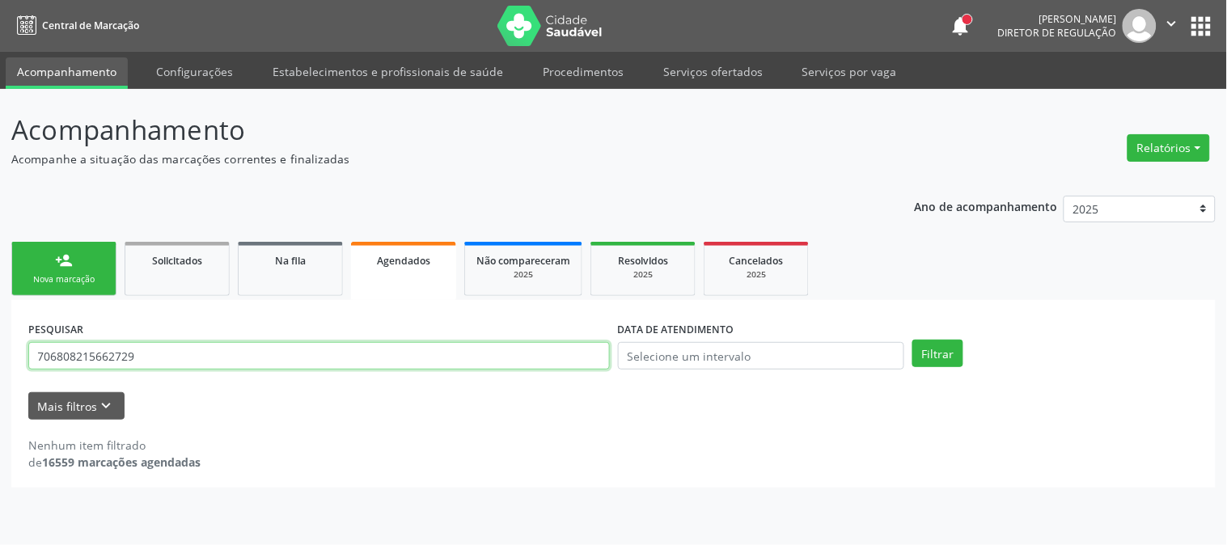
drag, startPoint x: 149, startPoint y: 358, endPoint x: 10, endPoint y: 364, distance: 139.2
click at [11, 364] on div "PESQUISAR 706808215662729 DATA DE ATENDIMENTO Filtrar UNIDADE DE REFERÊNCIA Sel…" at bounding box center [613, 394] width 1204 height 188
click at [912, 340] on button "Filtrar" at bounding box center [937, 353] width 51 height 27
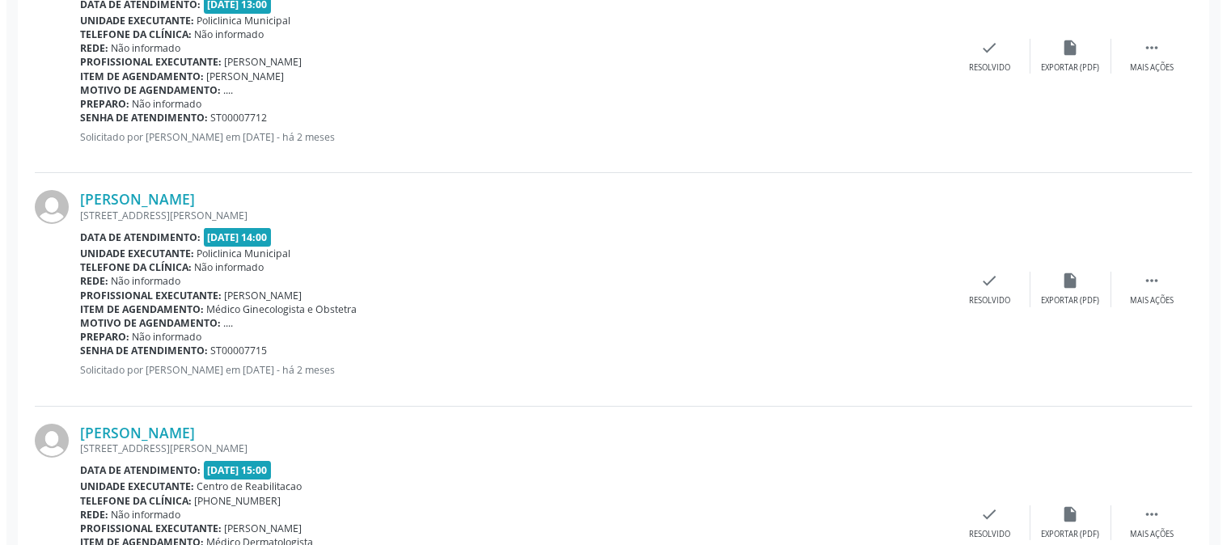
scroll to position [898, 0]
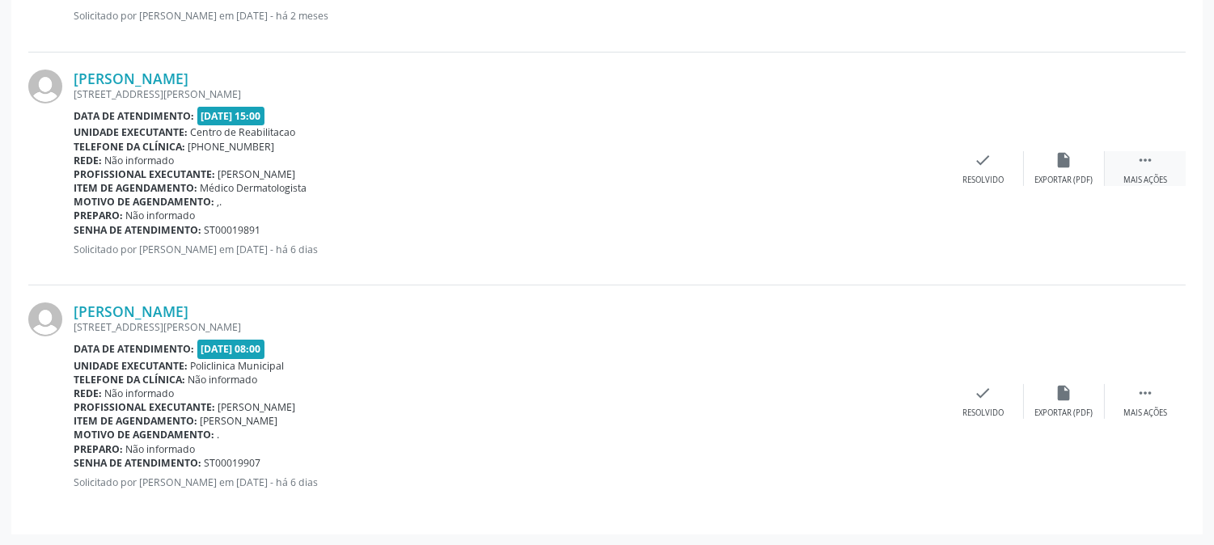
click at [1160, 178] on div "Mais ações" at bounding box center [1145, 180] width 44 height 11
click at [895, 175] on div "Cancelar" at bounding box center [902, 180] width 38 height 11
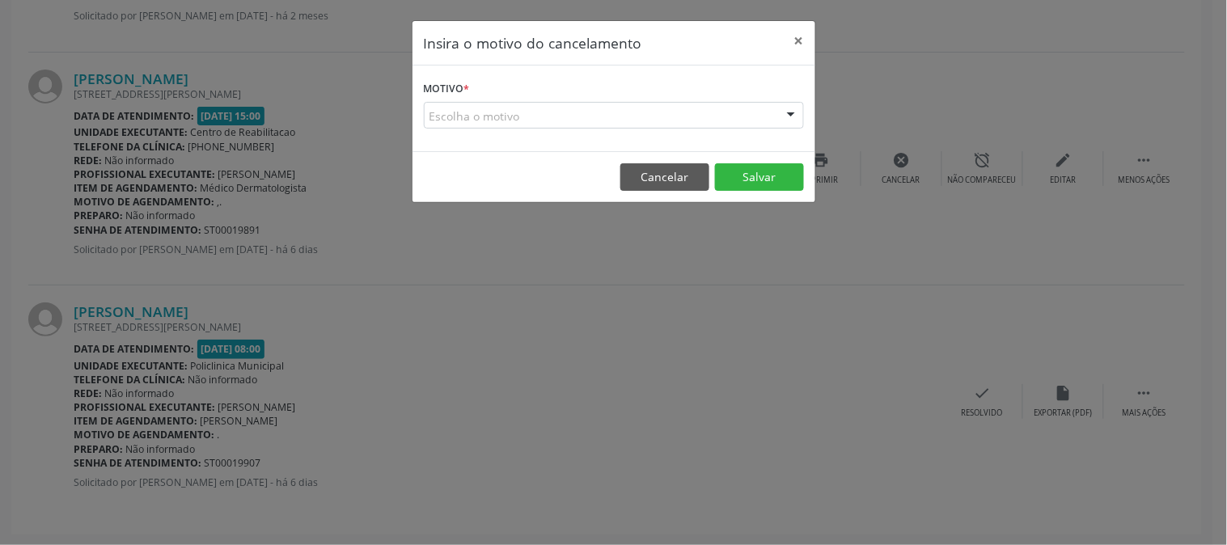
click at [712, 120] on div "Escolha o motivo" at bounding box center [614, 115] width 380 height 27
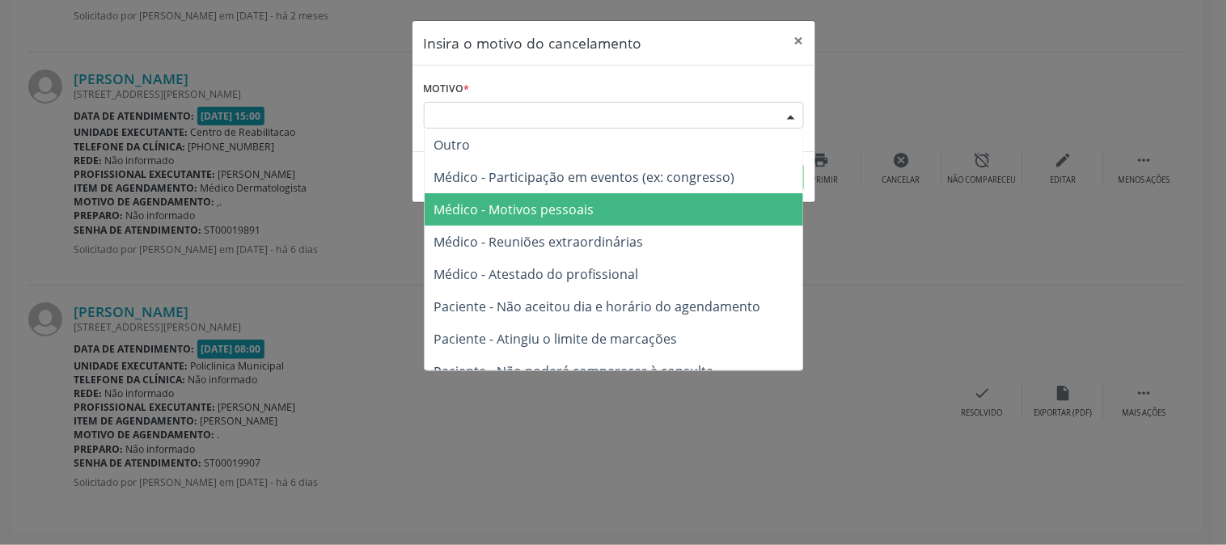
click at [652, 195] on span "Médico - Motivos pessoais" at bounding box center [613, 209] width 378 height 32
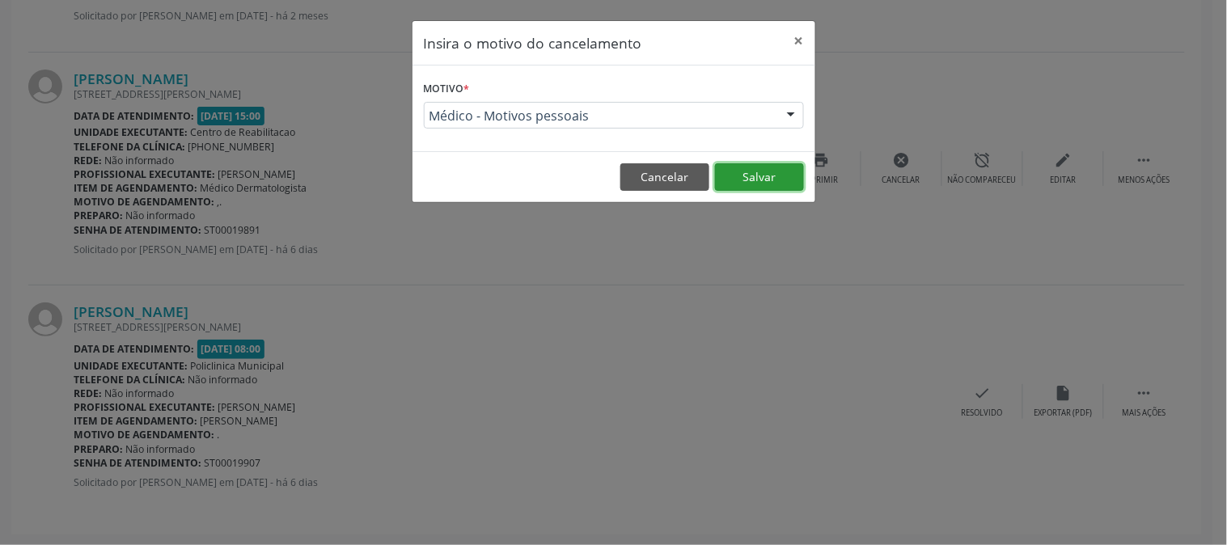
click at [745, 180] on button "Salvar" at bounding box center [759, 176] width 89 height 27
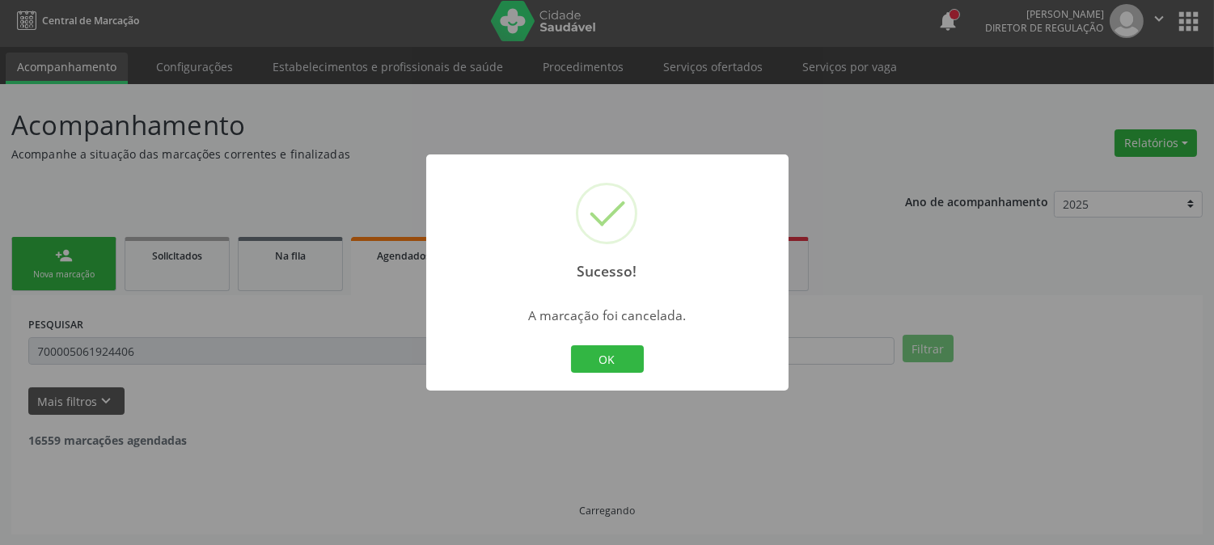
scroll to position [665, 0]
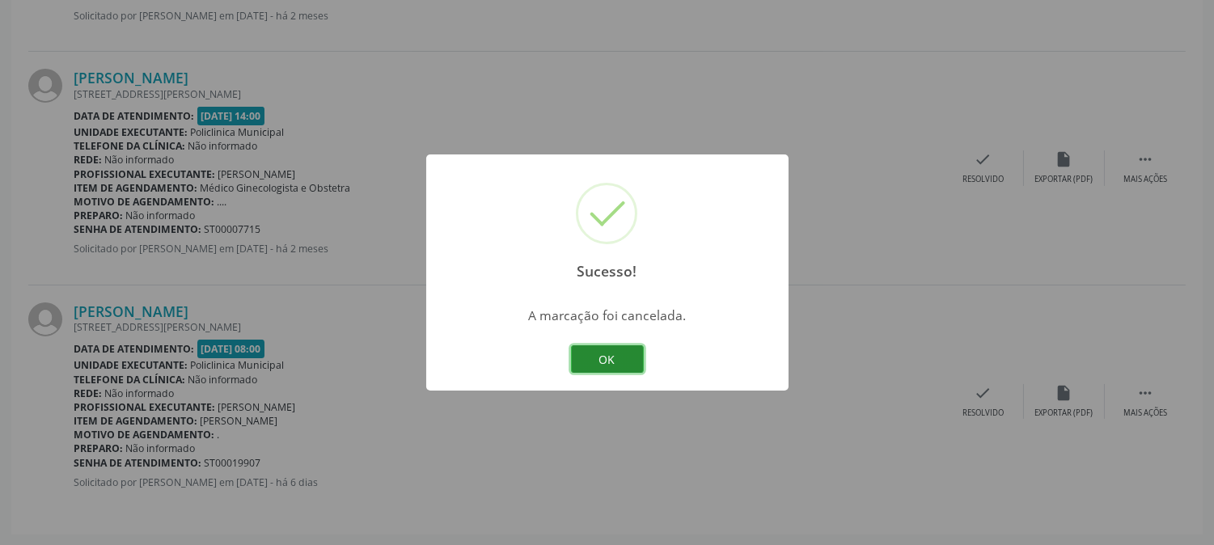
click at [602, 348] on button "OK" at bounding box center [607, 358] width 73 height 27
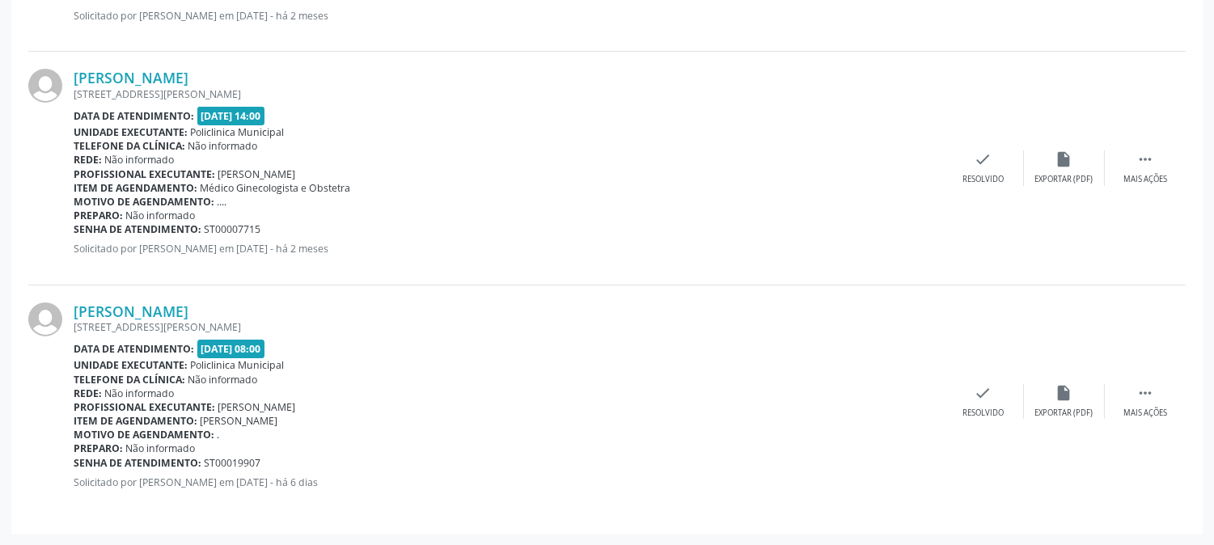
scroll to position [216, 0]
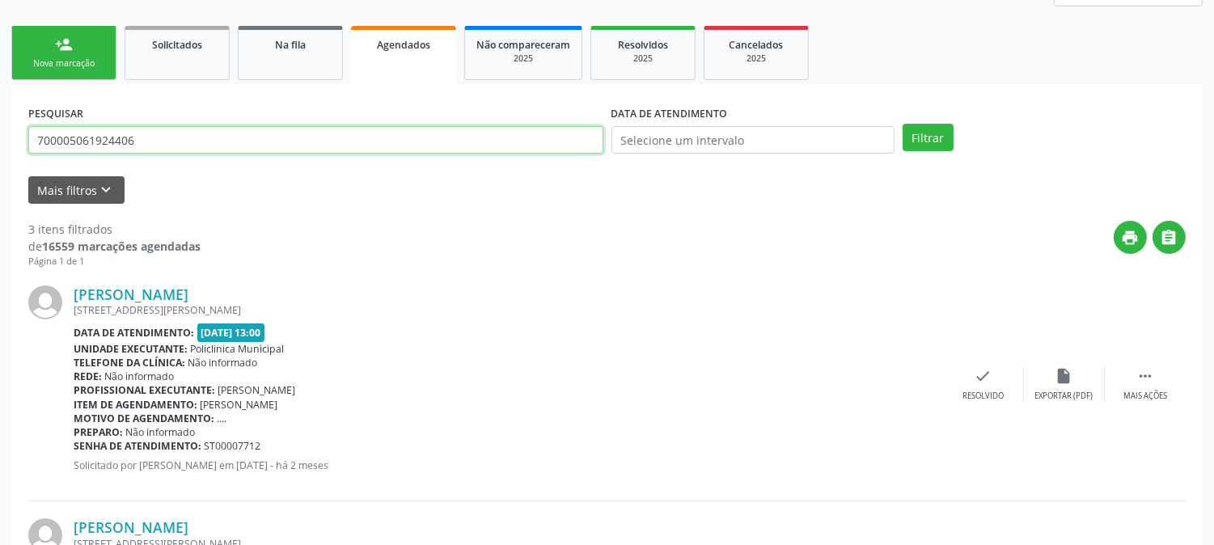
drag, startPoint x: 150, startPoint y: 142, endPoint x: 11, endPoint y: 142, distance: 138.3
click at [11, 142] on div "PESQUISAR 700005061924406 DATA DE ATENDIMENTO Filtrar UNIDADE DE REFERÊNCIA Sel…" at bounding box center [606, 533] width 1191 height 899
click at [902, 124] on button "Filtrar" at bounding box center [927, 137] width 51 height 27
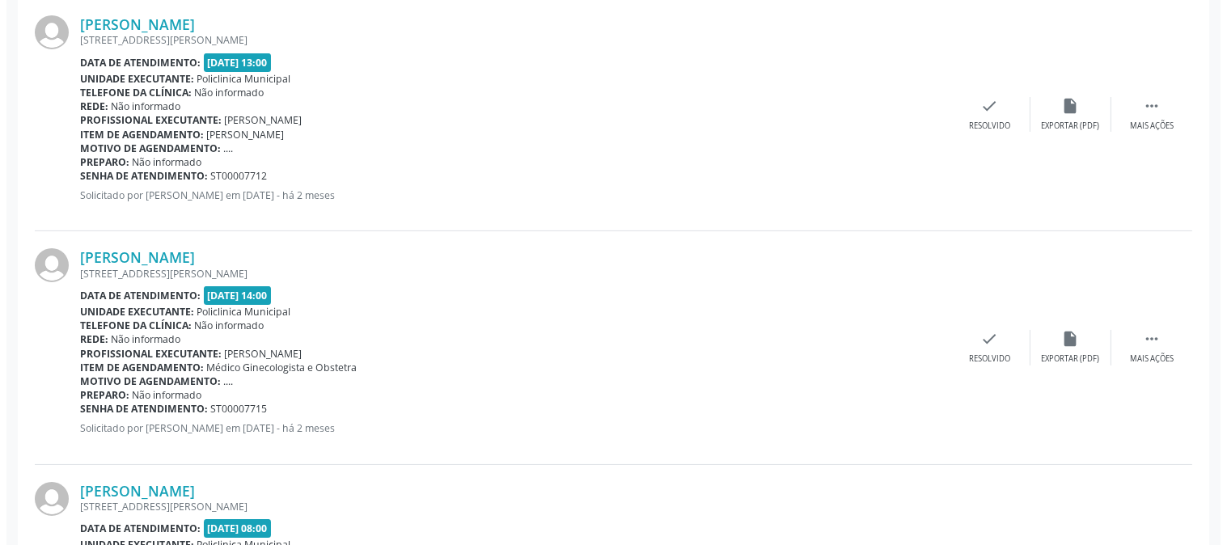
scroll to position [665, 0]
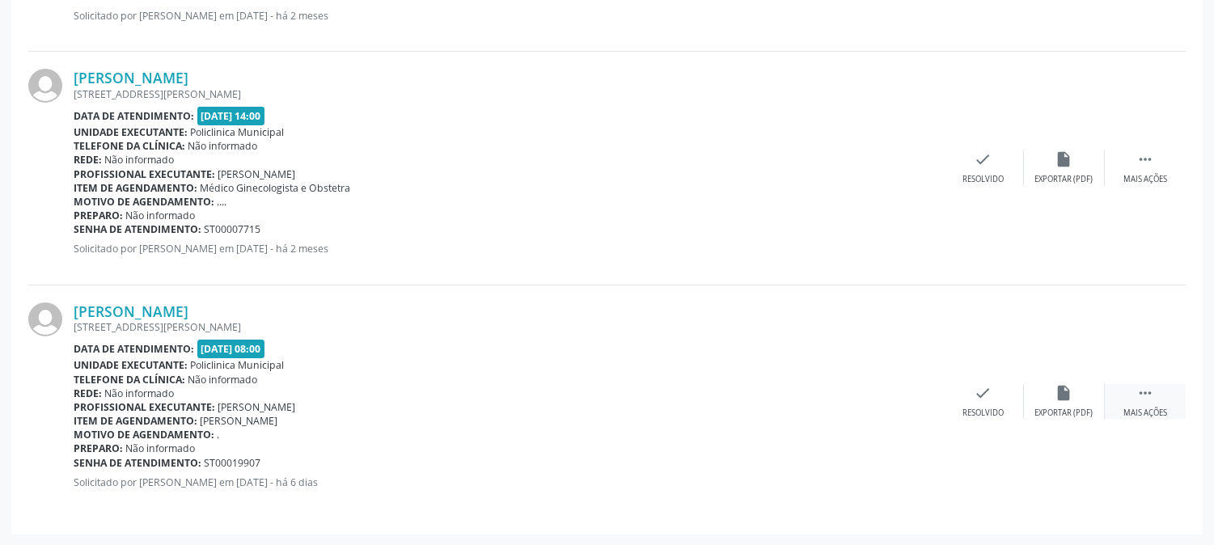
click at [1138, 395] on icon "" at bounding box center [1145, 393] width 18 height 18
click at [882, 386] on div "cancel Cancelar" at bounding box center [902, 401] width 81 height 35
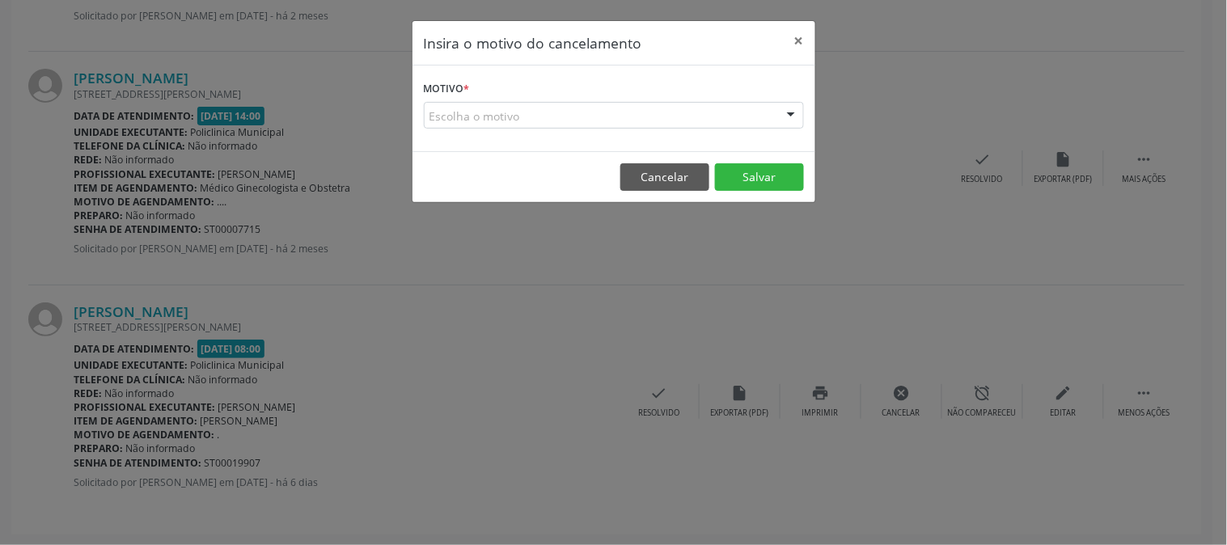
click at [786, 115] on div at bounding box center [791, 116] width 24 height 27
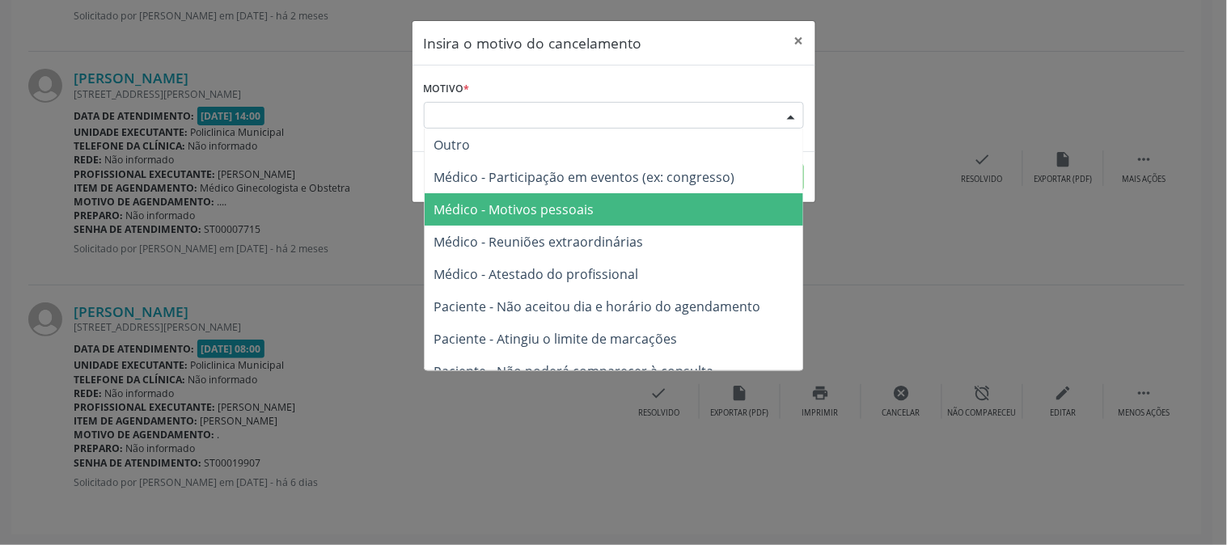
click at [699, 193] on span "Médico - Motivos pessoais" at bounding box center [613, 209] width 378 height 32
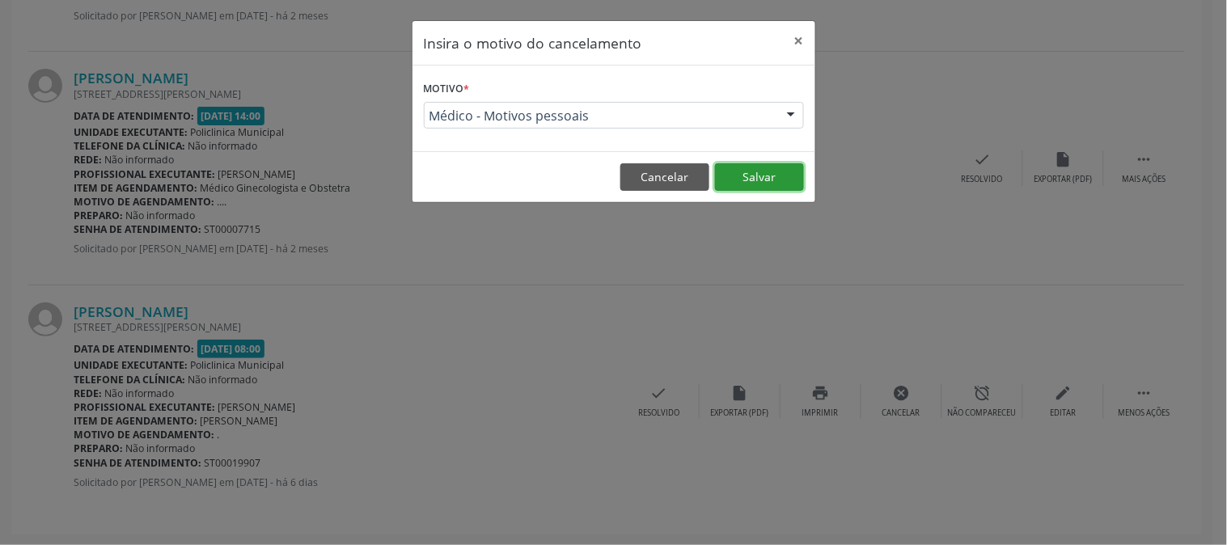
click at [756, 182] on button "Salvar" at bounding box center [759, 176] width 89 height 27
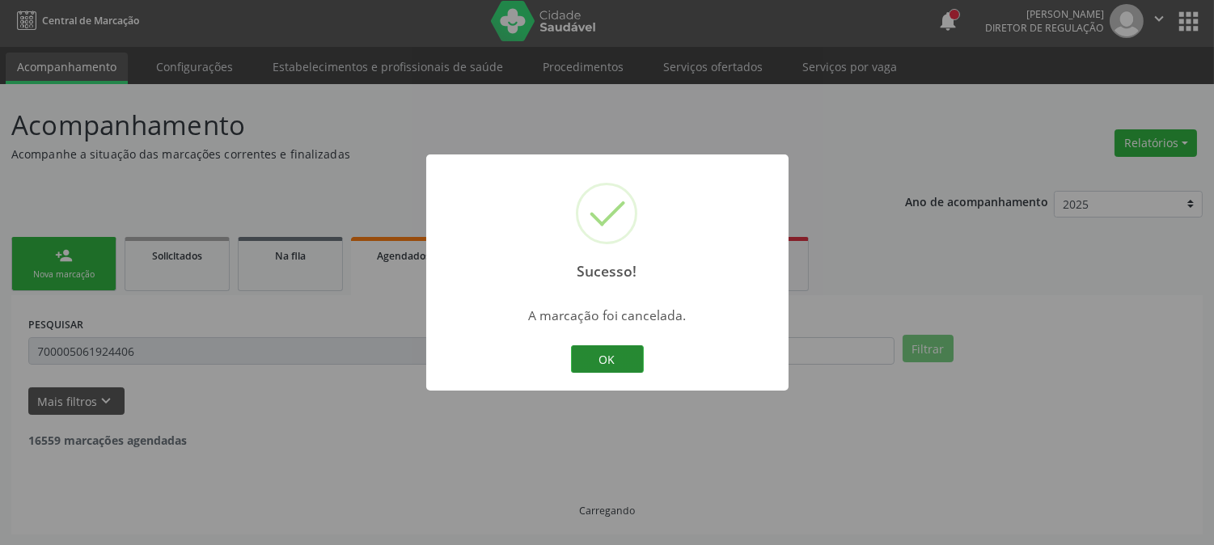
scroll to position [432, 0]
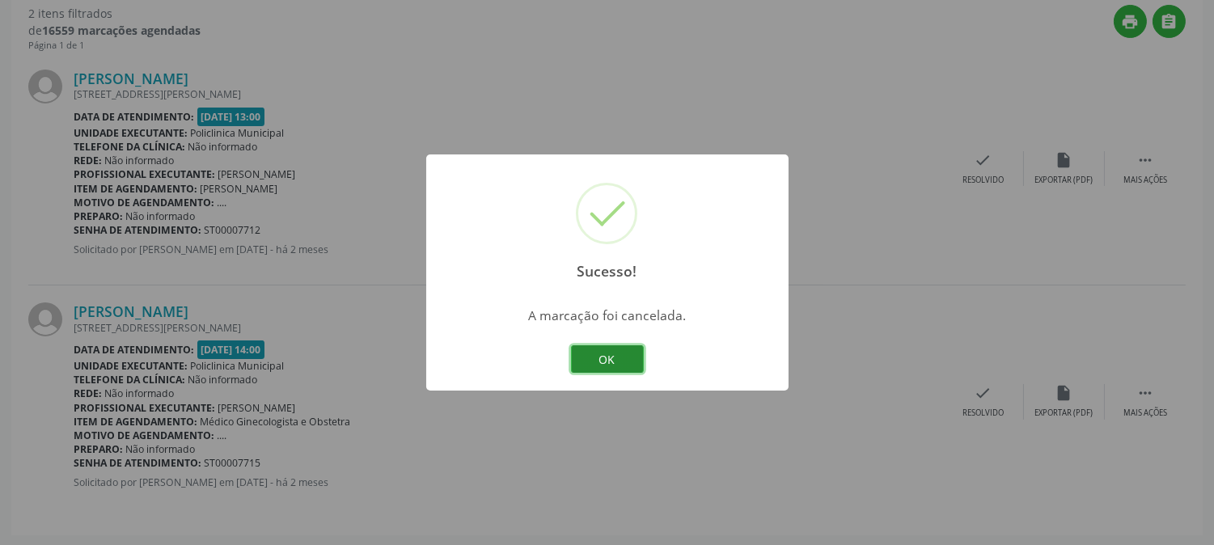
click at [611, 361] on button "OK" at bounding box center [607, 358] width 73 height 27
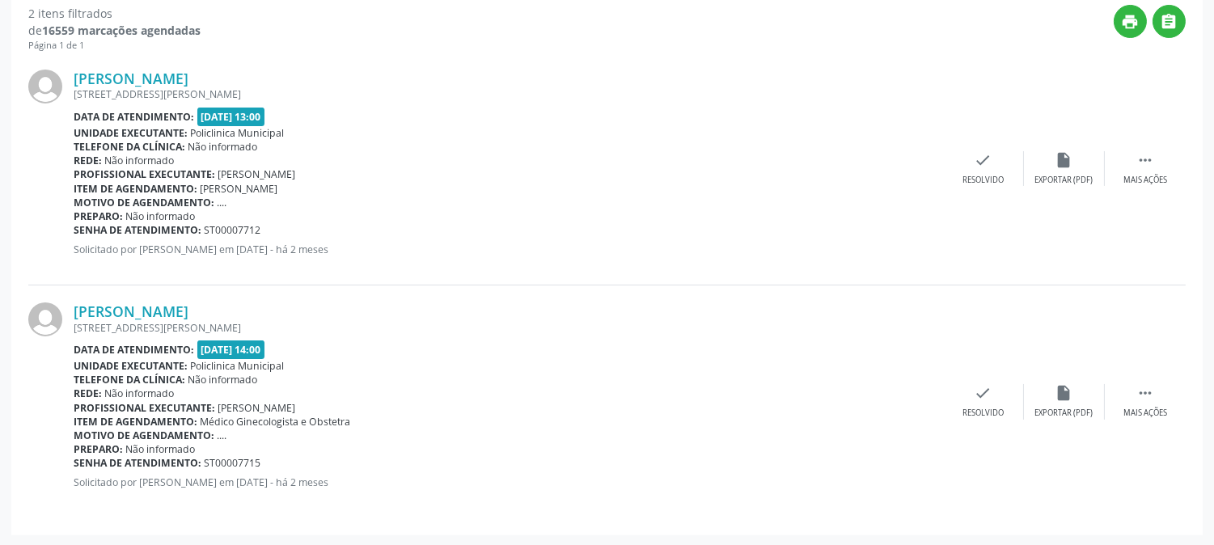
scroll to position [0, 0]
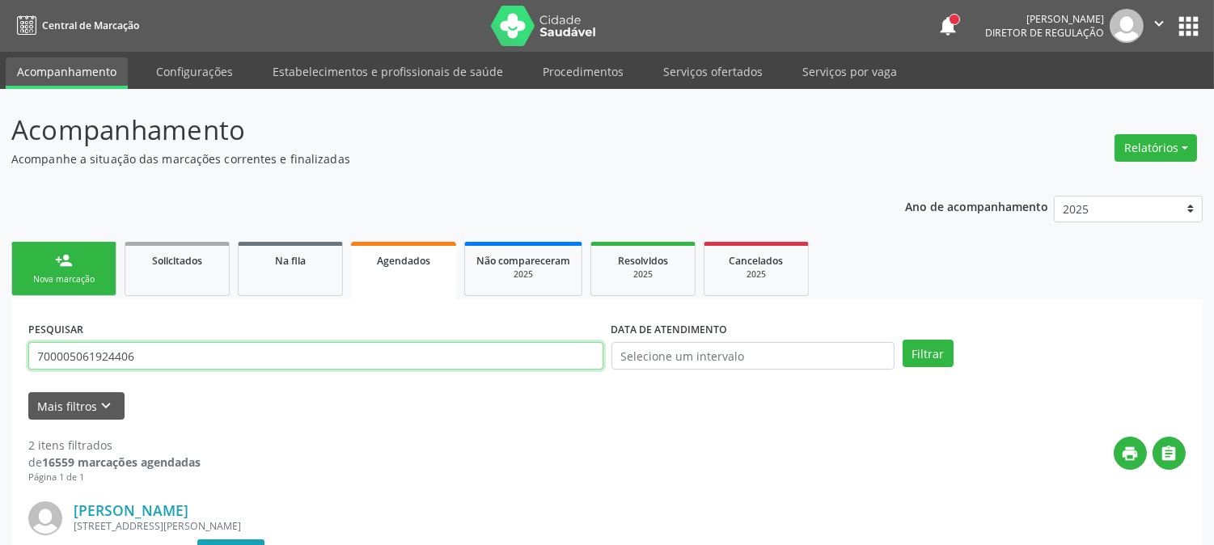
drag, startPoint x: 155, startPoint y: 351, endPoint x: 0, endPoint y: 356, distance: 155.3
click at [0, 356] on div "Acompanhamento Acompanhe a situação das marcações correntes e finalizadas Relat…" at bounding box center [607, 533] width 1214 height 889
click at [902, 340] on button "Filtrar" at bounding box center [927, 353] width 51 height 27
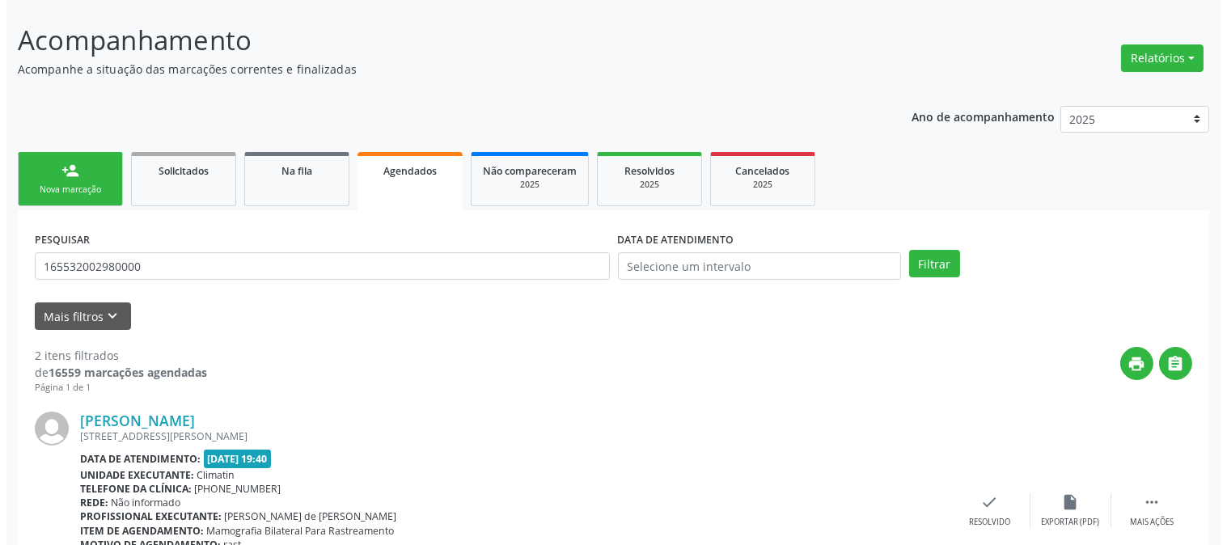
scroll to position [432, 0]
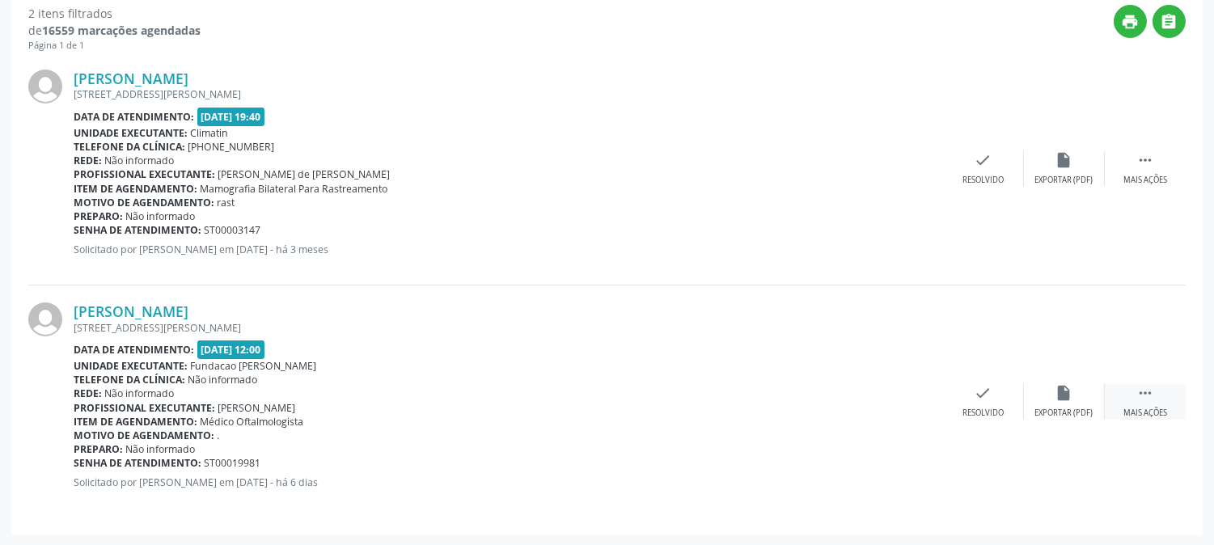
click at [1142, 404] on div " Mais ações" at bounding box center [1145, 401] width 81 height 35
click at [922, 399] on div "cancel Cancelar" at bounding box center [902, 401] width 81 height 35
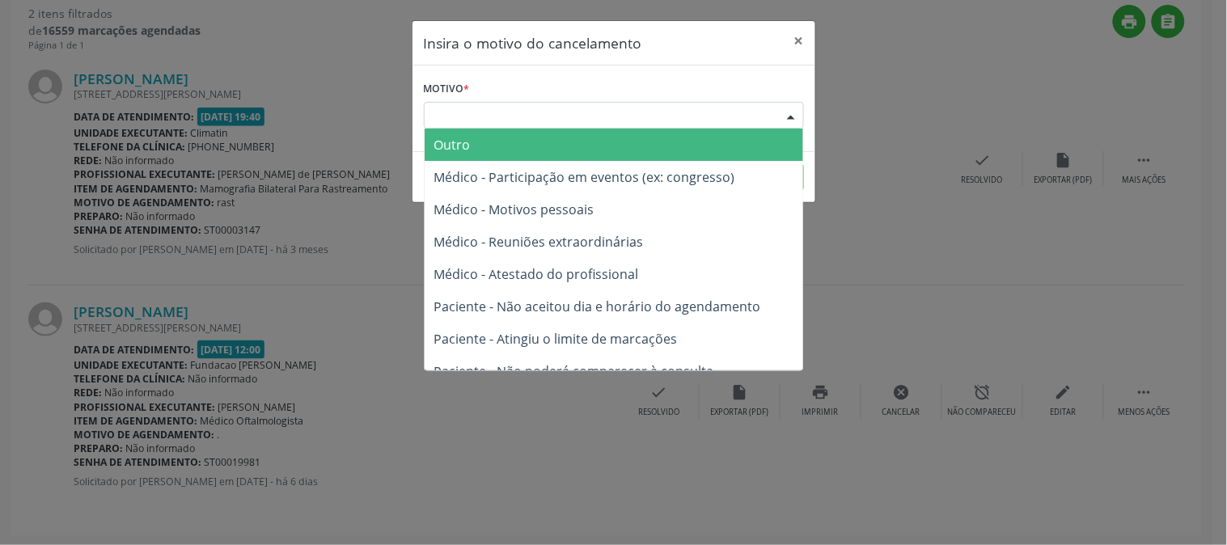
click at [787, 116] on div at bounding box center [791, 116] width 24 height 27
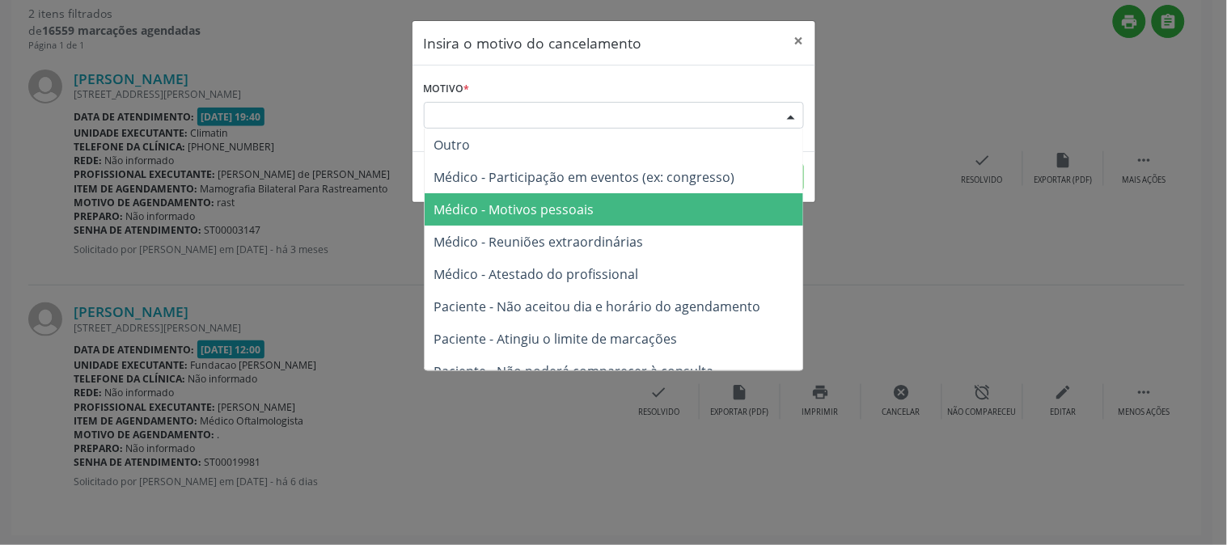
click at [714, 199] on span "Médico - Motivos pessoais" at bounding box center [613, 209] width 378 height 32
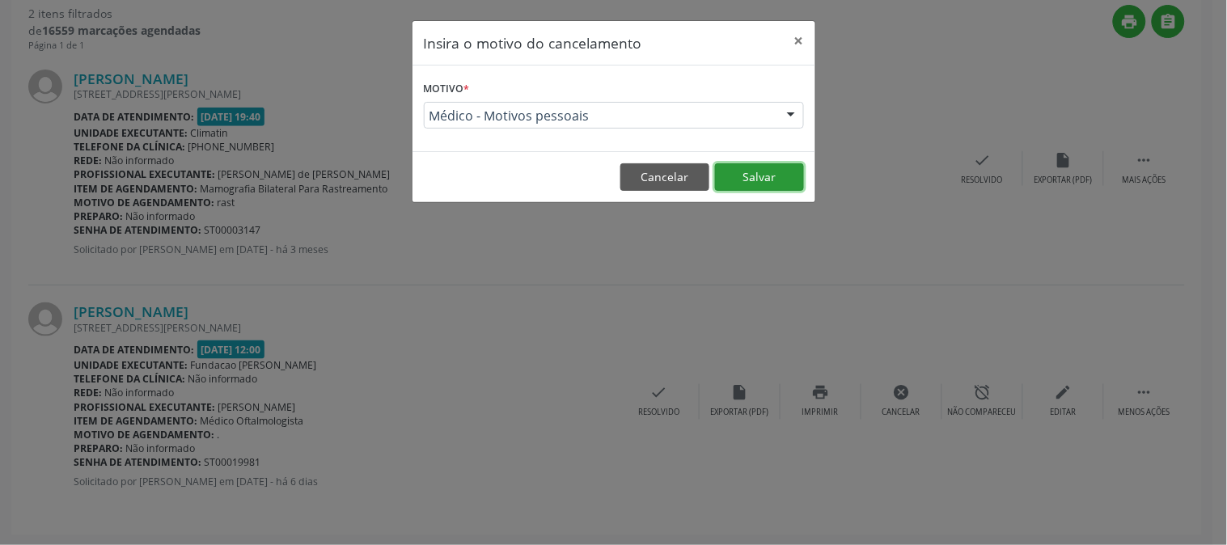
click at [724, 182] on button "Salvar" at bounding box center [759, 176] width 89 height 27
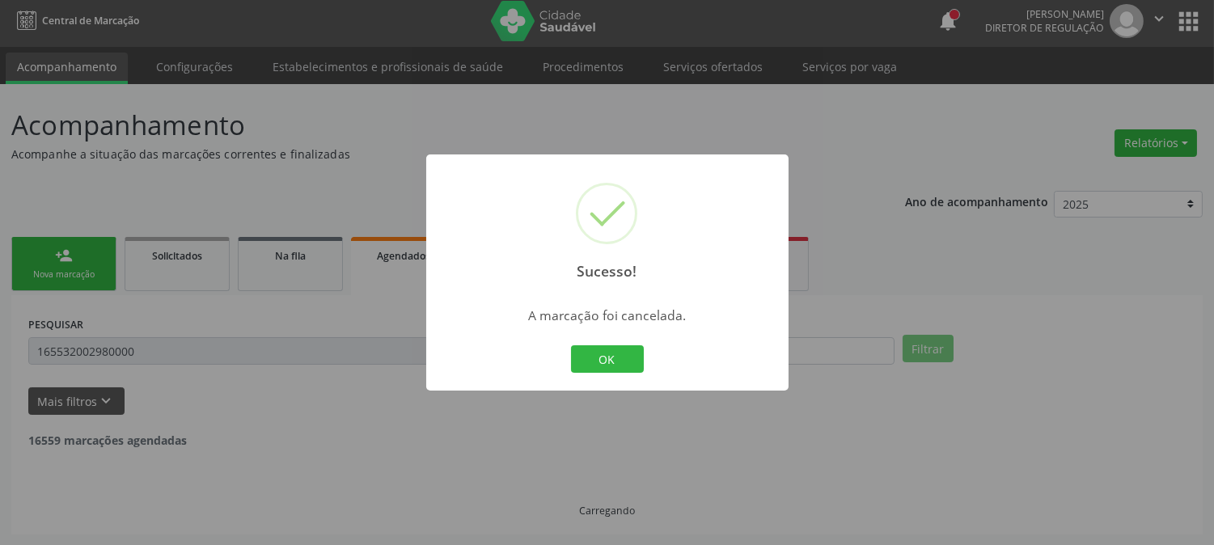
scroll to position [199, 0]
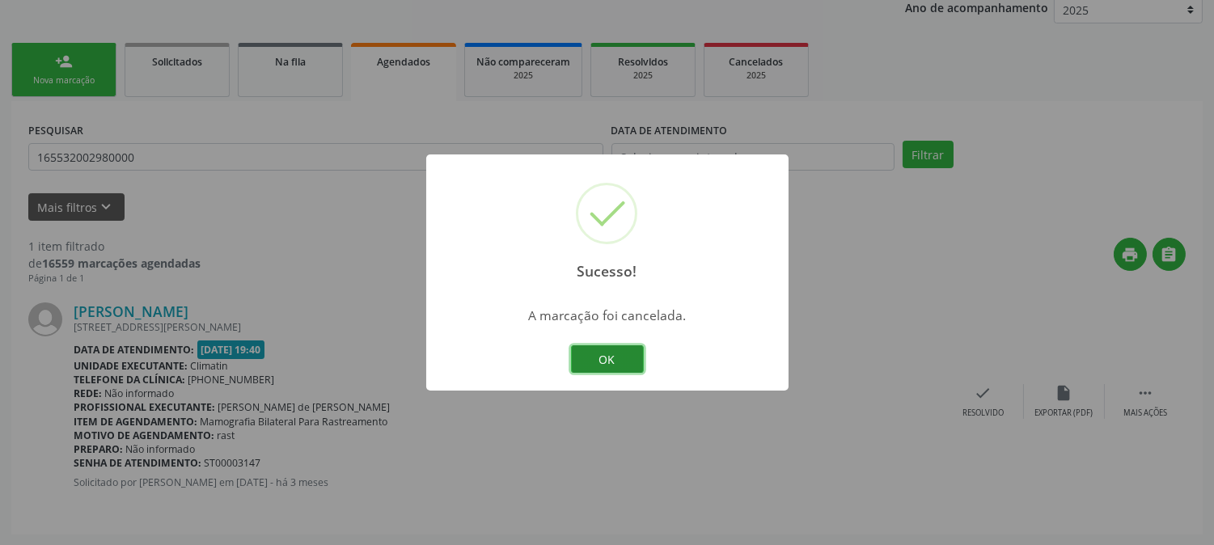
click at [585, 357] on button "OK" at bounding box center [607, 358] width 73 height 27
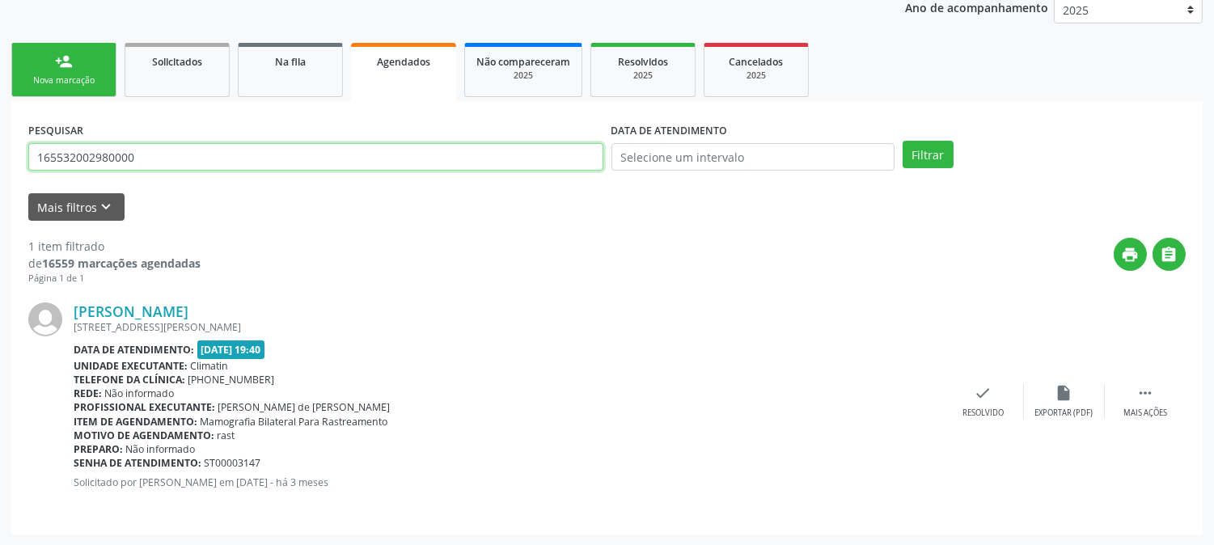
drag, startPoint x: 168, startPoint y: 165, endPoint x: 0, endPoint y: 163, distance: 168.2
click at [0, 163] on div "Acompanhamento Acompanhe a situação das marcações correntes e finalizadas Relat…" at bounding box center [607, 218] width 1214 height 656
click at [902, 141] on button "Filtrar" at bounding box center [927, 154] width 51 height 27
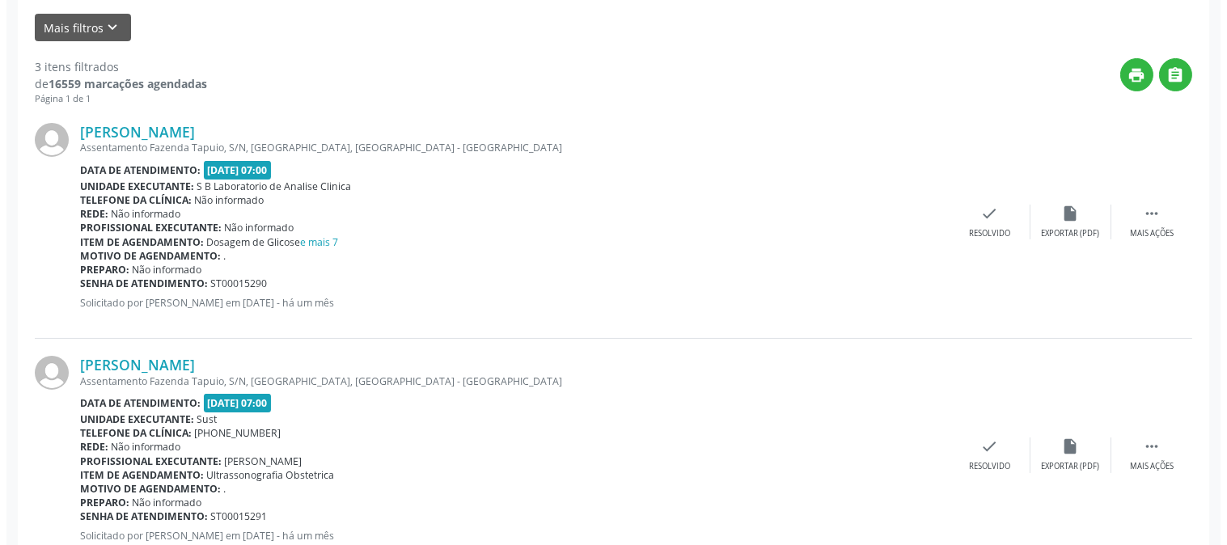
scroll to position [665, 0]
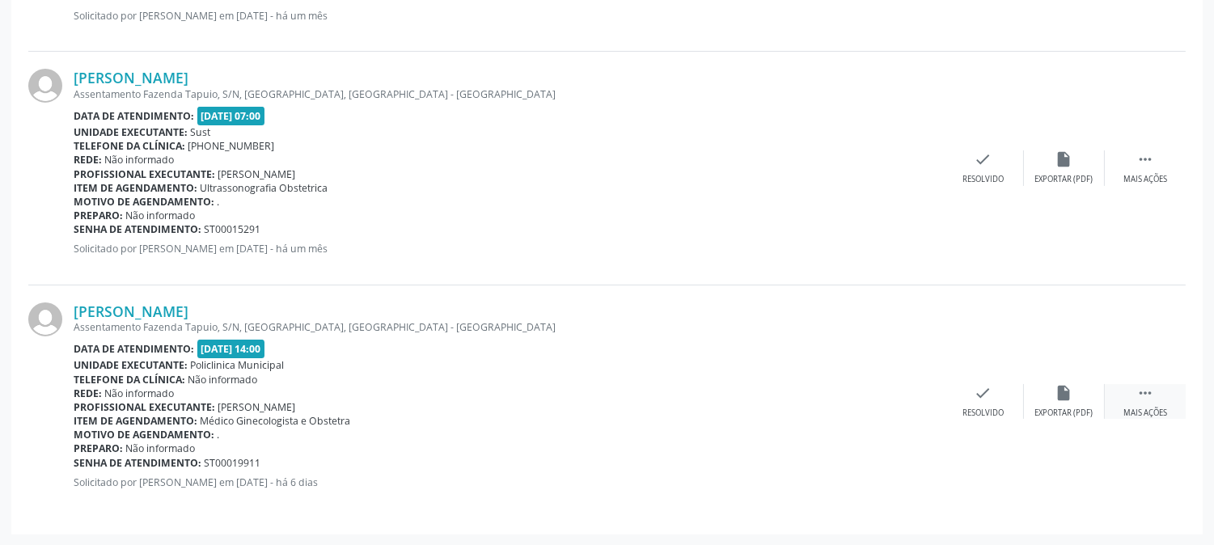
click at [1156, 408] on div "Mais ações" at bounding box center [1145, 413] width 44 height 11
click at [919, 402] on div "cancel Cancelar" at bounding box center [902, 401] width 81 height 35
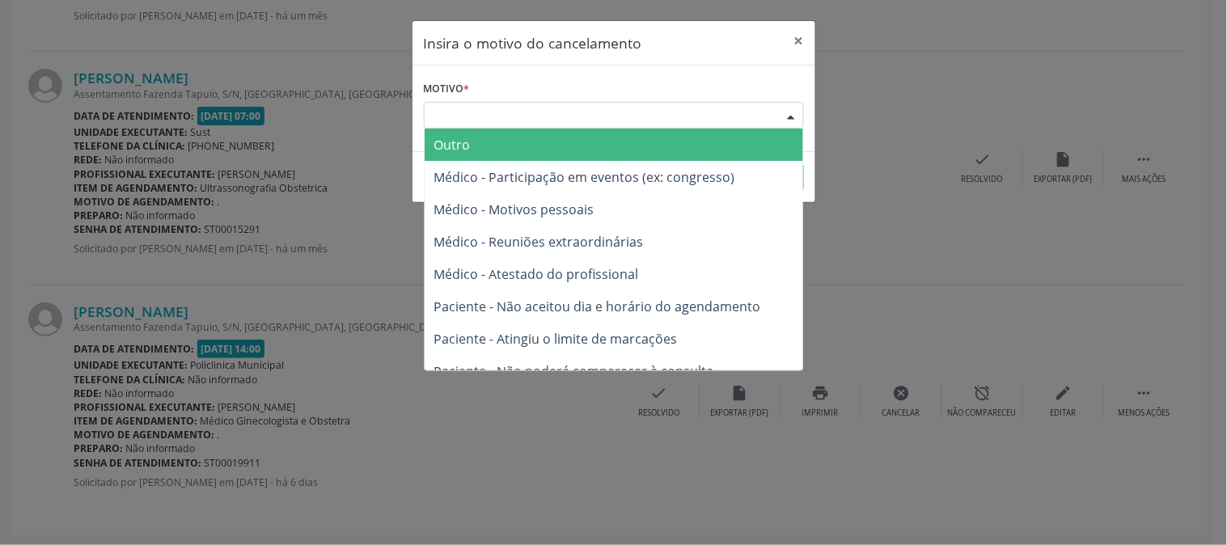
click at [800, 120] on div at bounding box center [791, 116] width 24 height 27
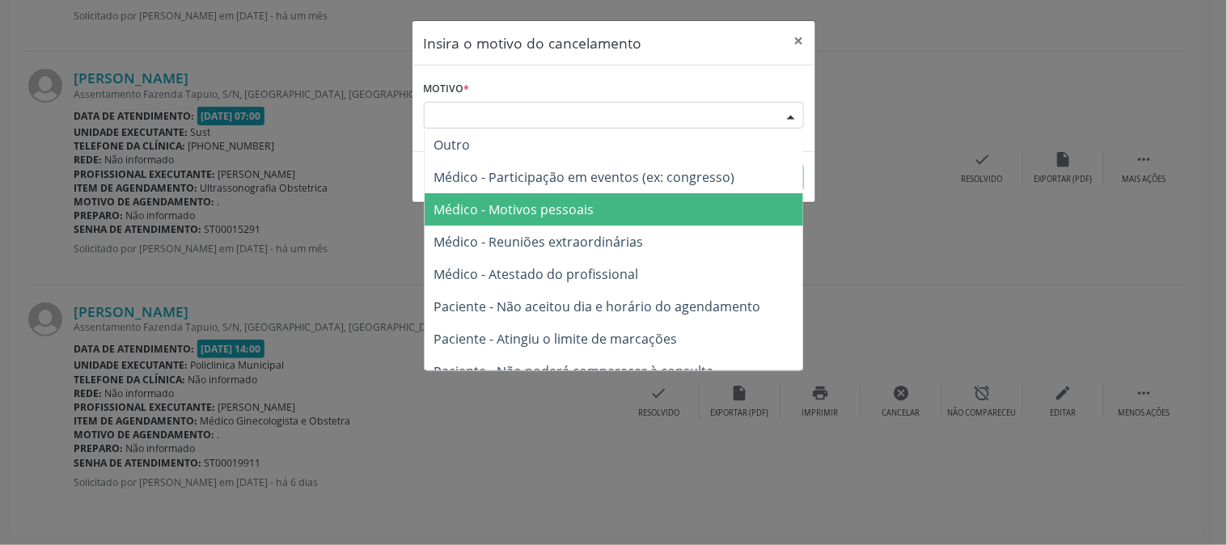
click at [660, 205] on span "Médico - Motivos pessoais" at bounding box center [613, 209] width 378 height 32
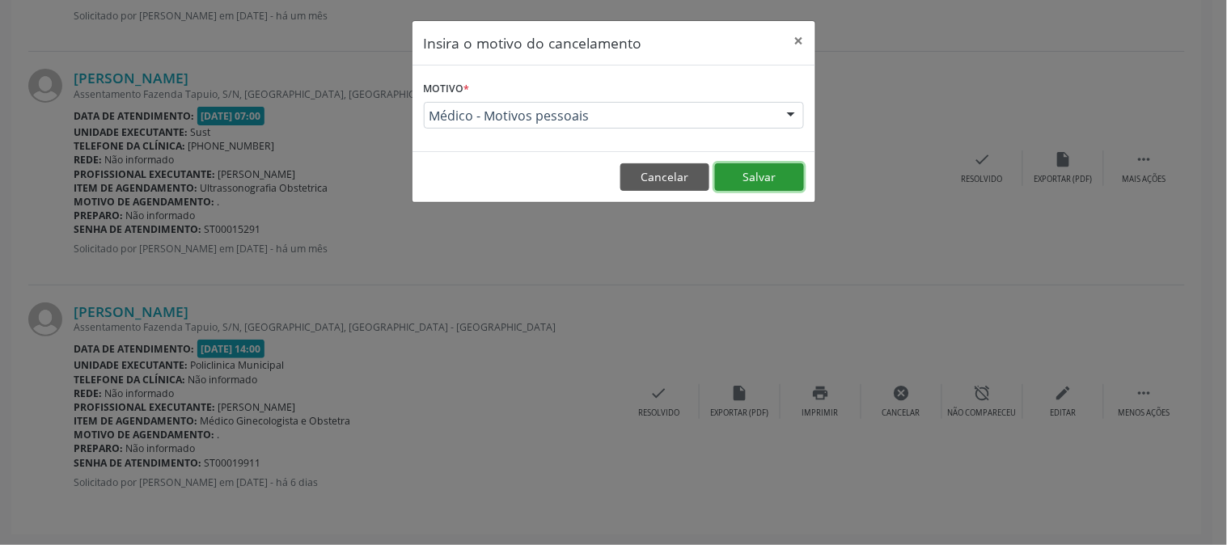
click at [750, 180] on button "Salvar" at bounding box center [759, 176] width 89 height 27
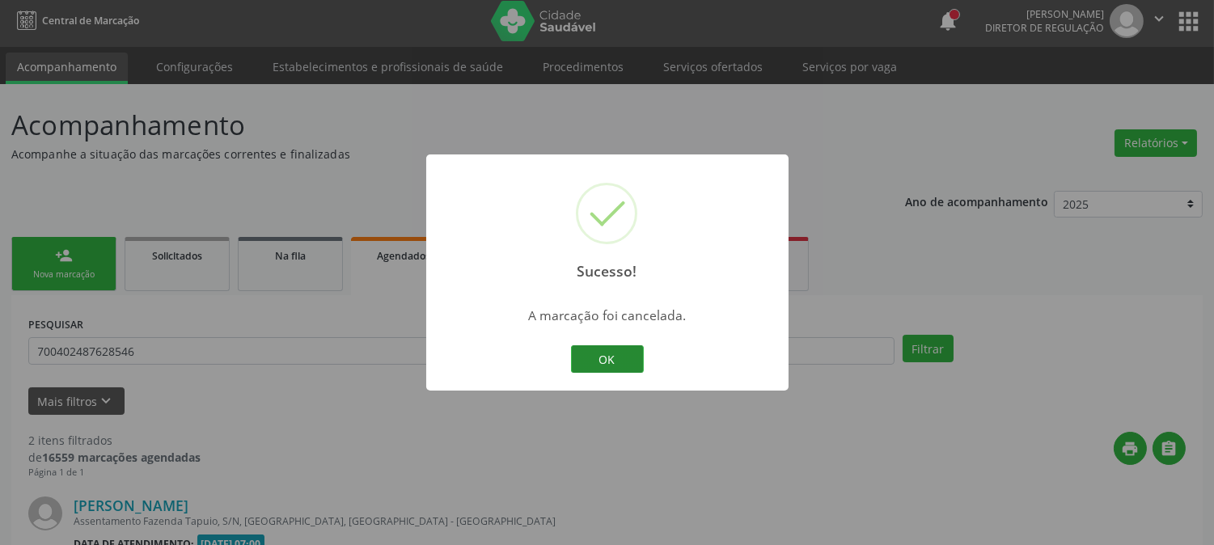
scroll to position [432, 0]
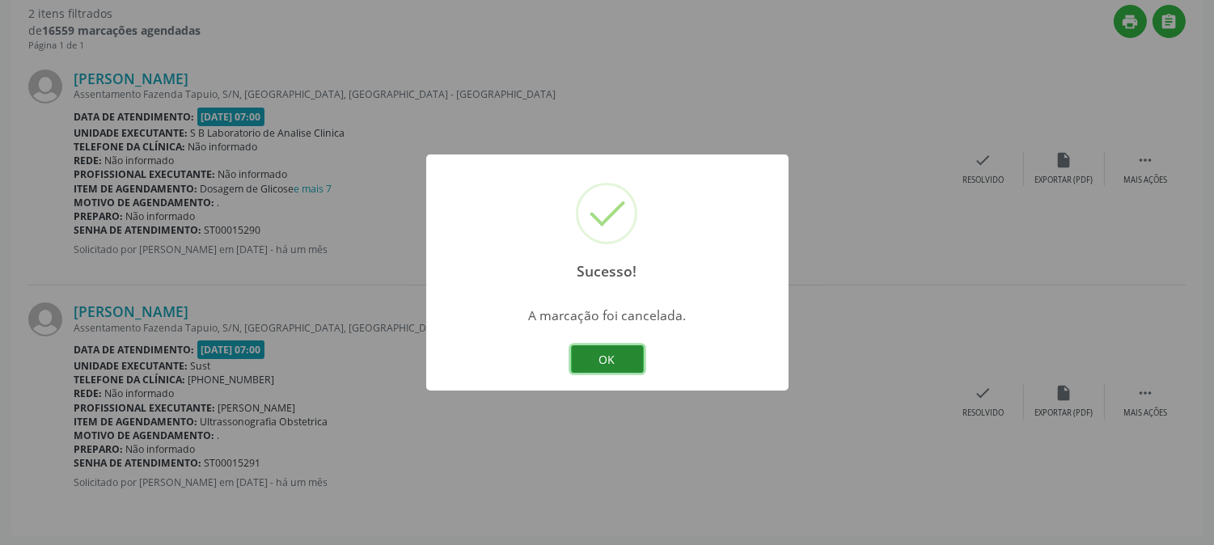
click at [590, 352] on button "OK" at bounding box center [607, 358] width 73 height 27
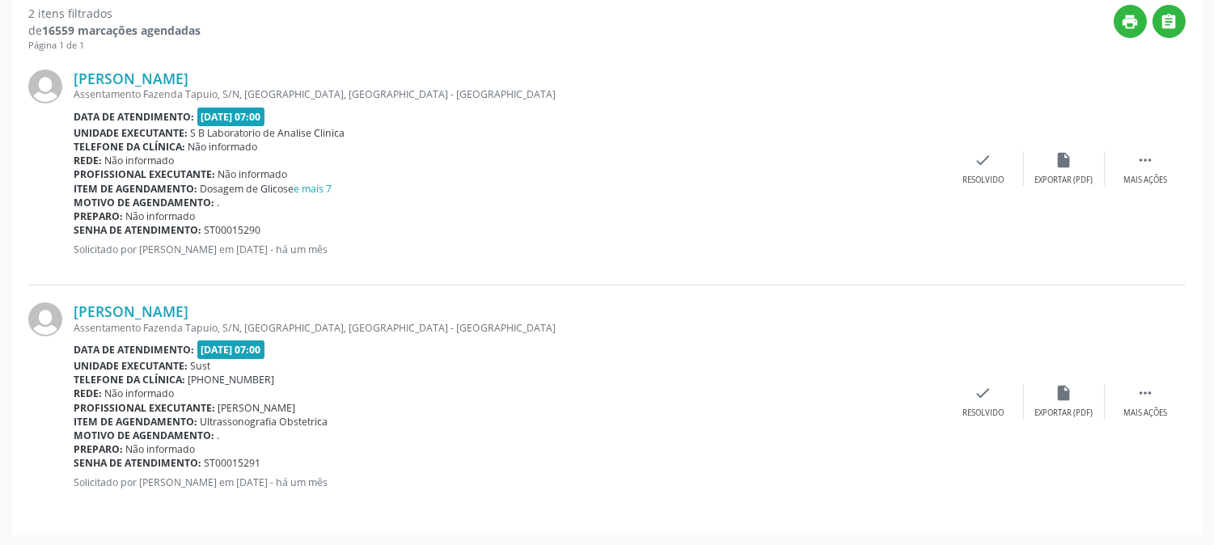
scroll to position [73, 0]
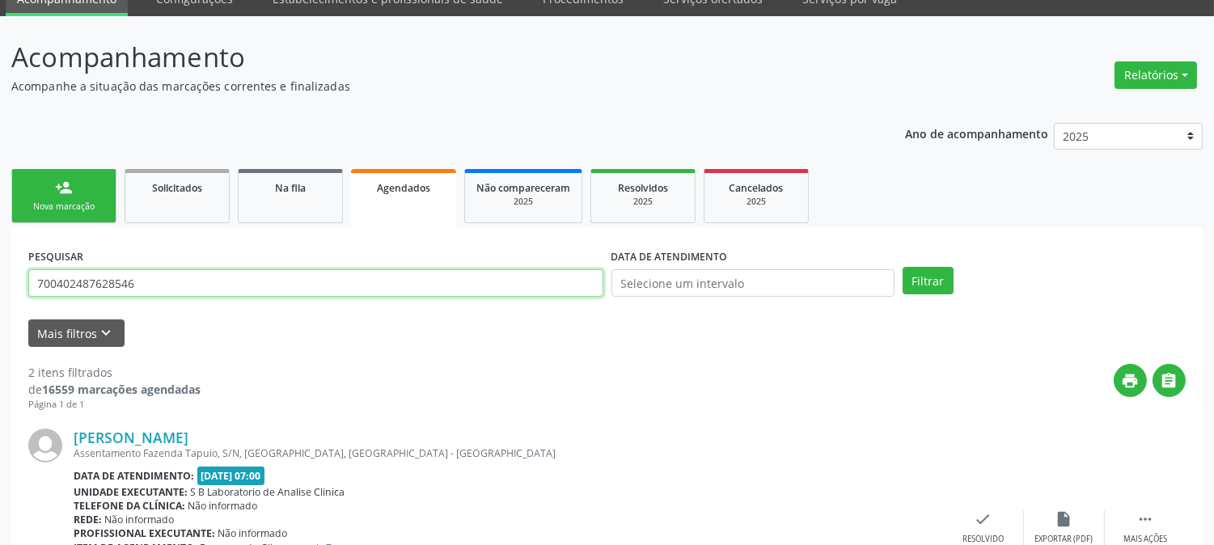
drag, startPoint x: 151, startPoint y: 283, endPoint x: 0, endPoint y: 267, distance: 152.1
click at [0, 267] on div "Acompanhamento Acompanhe a situação das marcações correntes e finalizadas Relat…" at bounding box center [607, 460] width 1214 height 889
click at [902, 267] on button "Filtrar" at bounding box center [927, 280] width 51 height 27
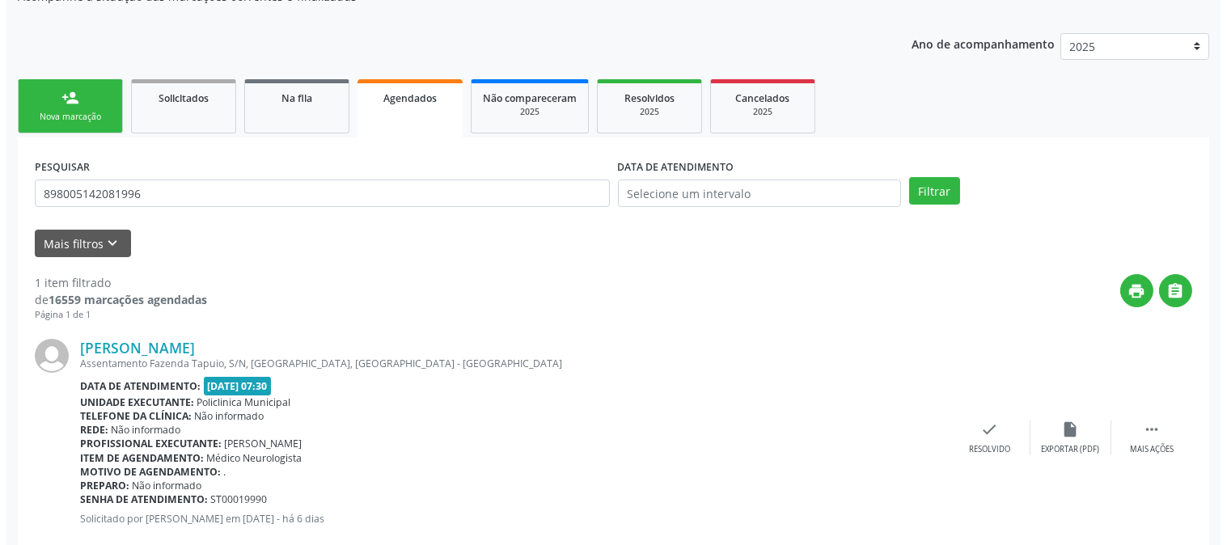
scroll to position [199, 0]
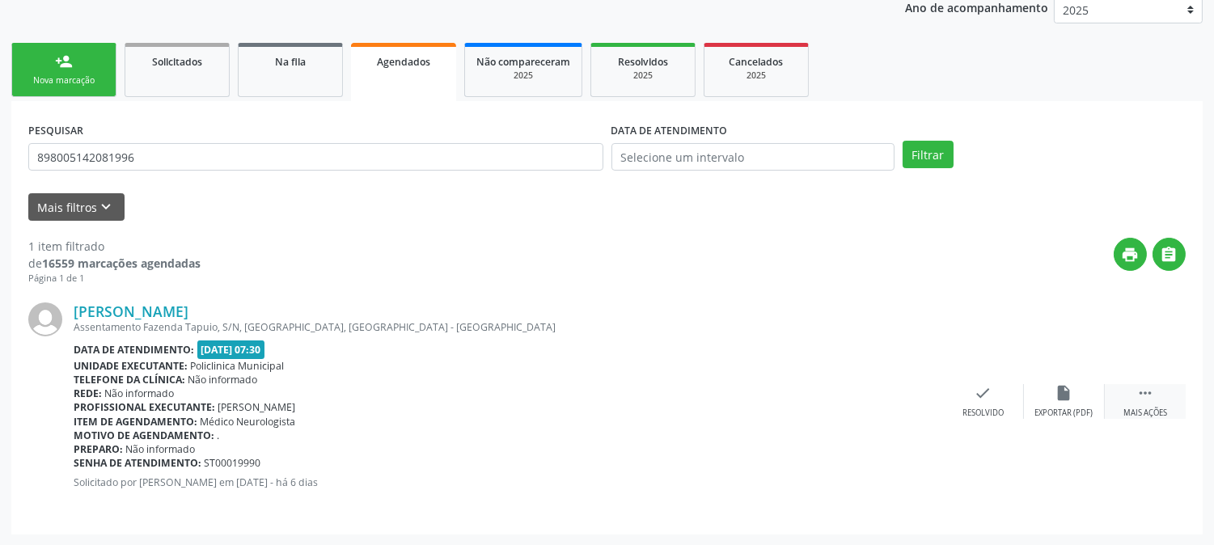
click at [1129, 398] on div " Mais ações" at bounding box center [1145, 401] width 81 height 35
click at [902, 408] on div "Cancelar" at bounding box center [902, 413] width 38 height 11
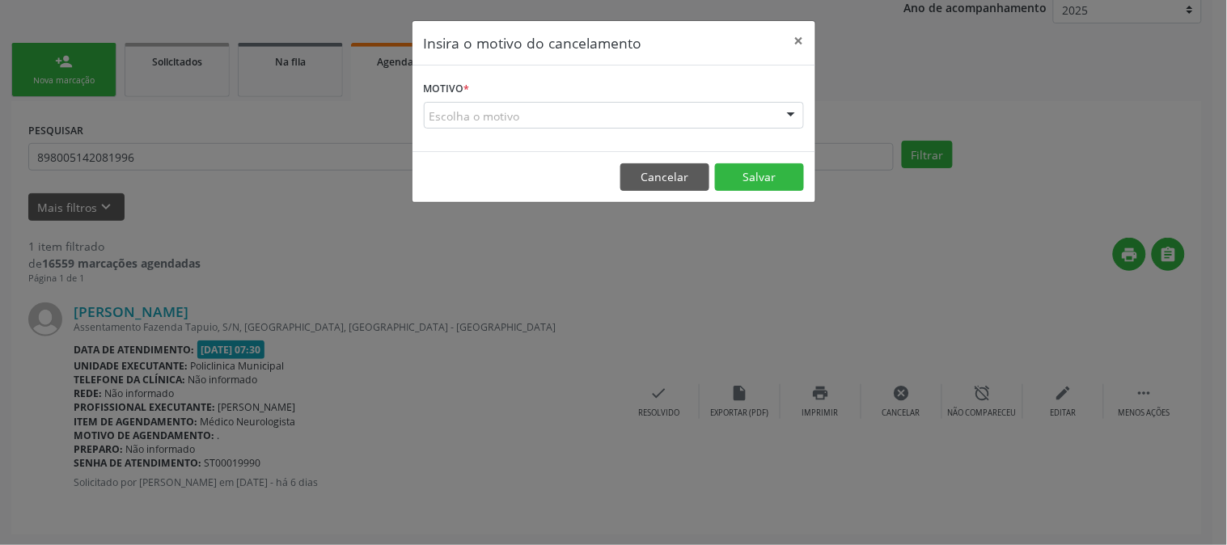
click at [648, 119] on div "Escolha o motivo" at bounding box center [614, 115] width 380 height 27
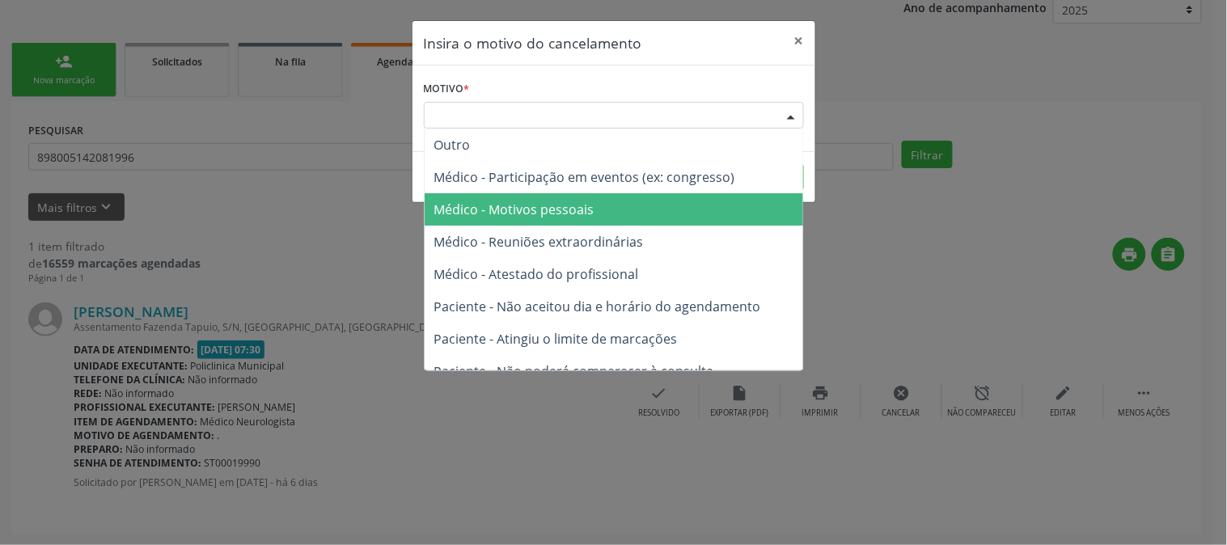
click at [623, 205] on span "Médico - Motivos pessoais" at bounding box center [613, 209] width 378 height 32
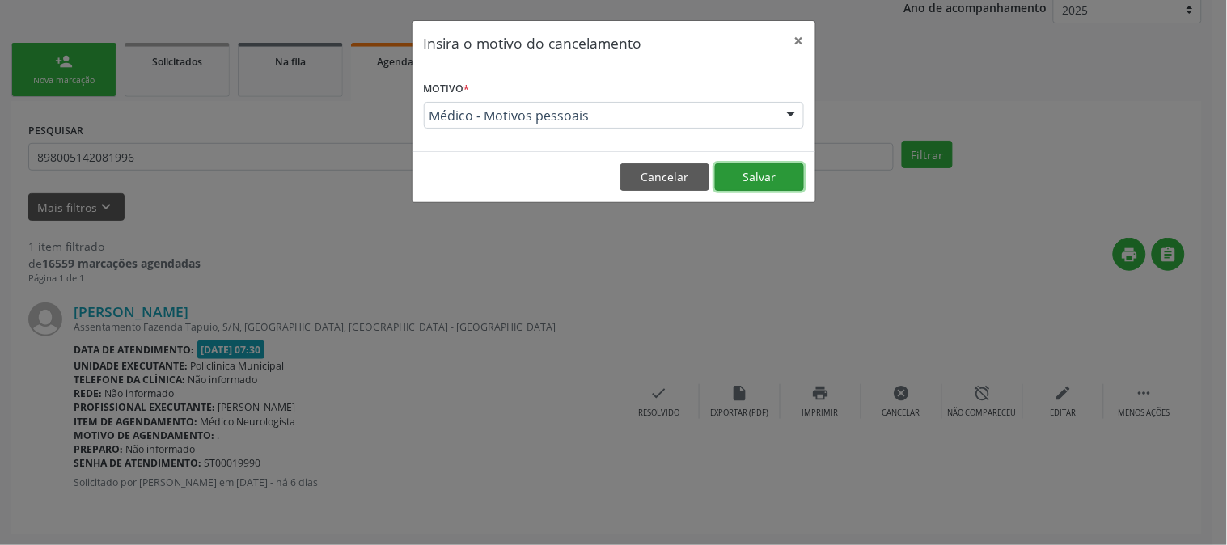
click at [752, 184] on button "Salvar" at bounding box center [759, 176] width 89 height 27
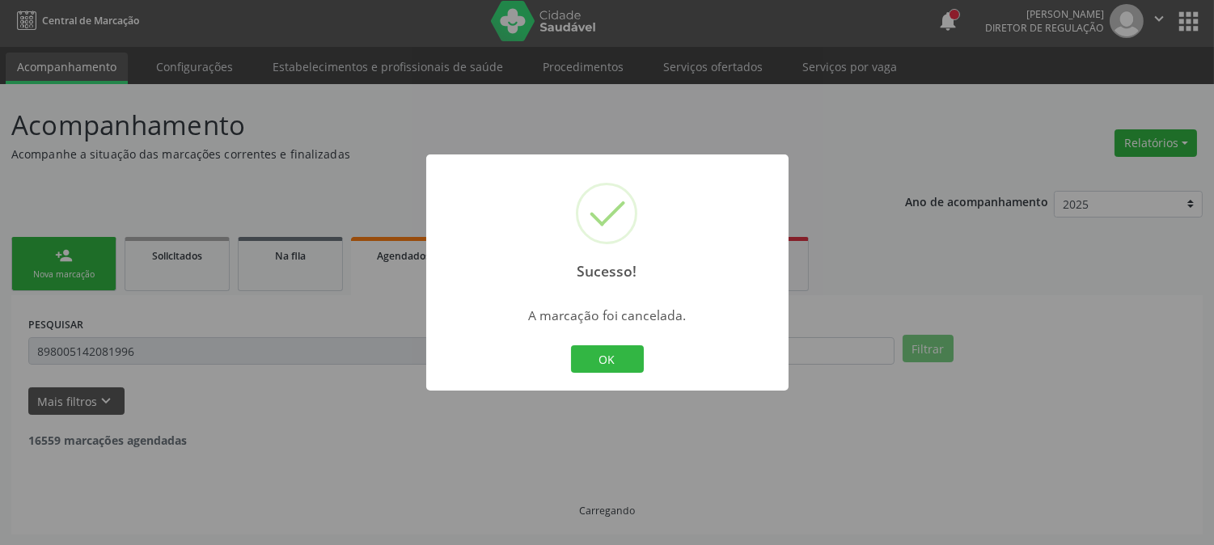
scroll to position [0, 0]
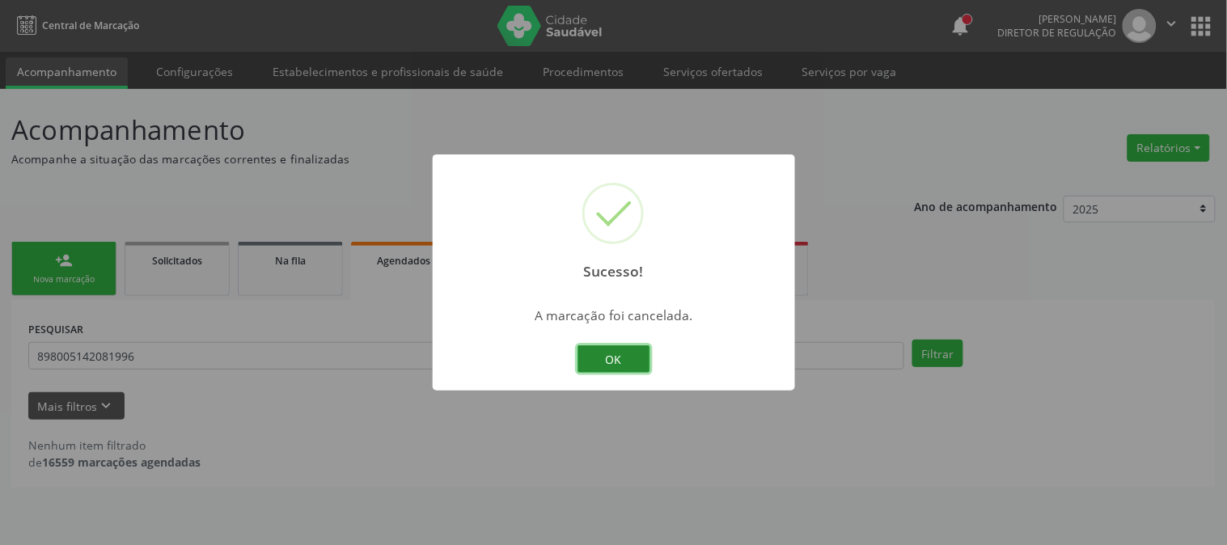
click at [599, 368] on button "OK" at bounding box center [613, 358] width 73 height 27
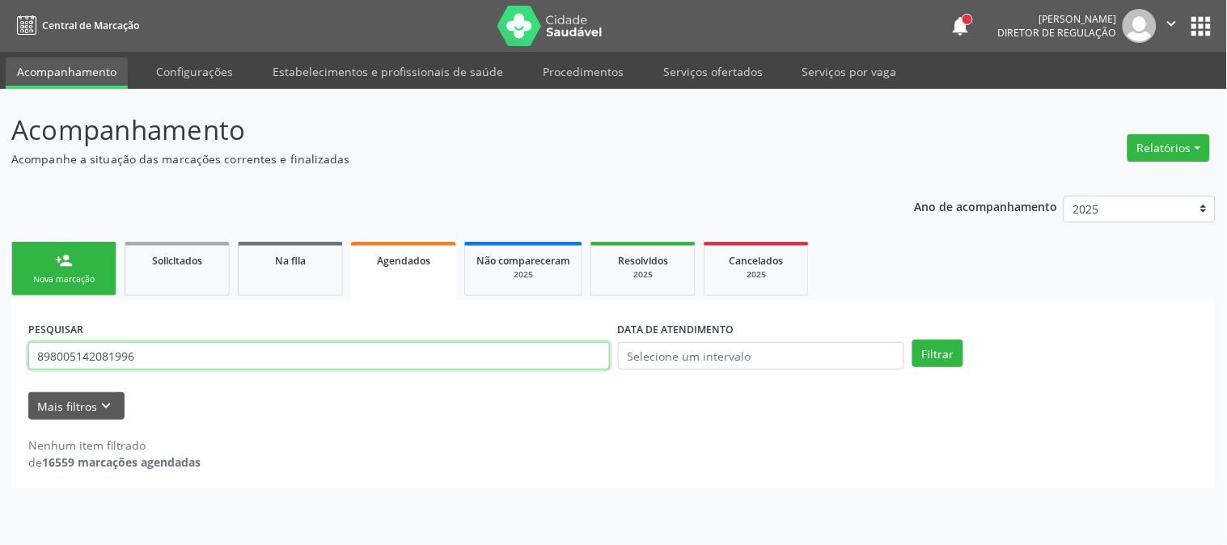
drag, startPoint x: 149, startPoint y: 357, endPoint x: 0, endPoint y: 360, distance: 148.8
click at [0, 360] on div "Acompanhamento Acompanhe a situação das marcações correntes e finalizadas Relat…" at bounding box center [613, 317] width 1227 height 456
click at [912, 340] on button "Filtrar" at bounding box center [937, 353] width 51 height 27
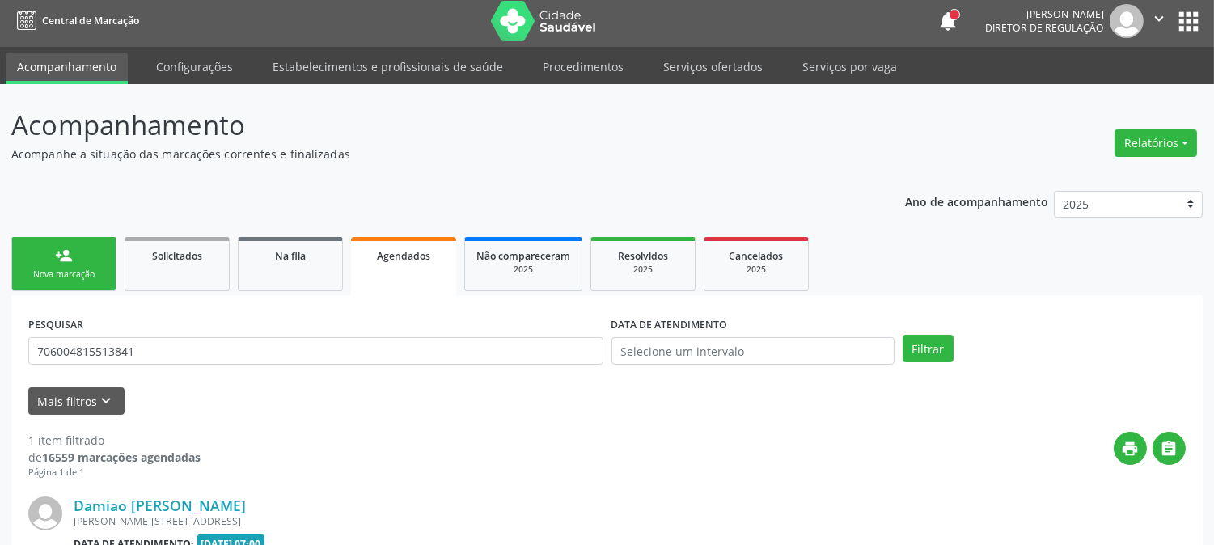
scroll to position [199, 0]
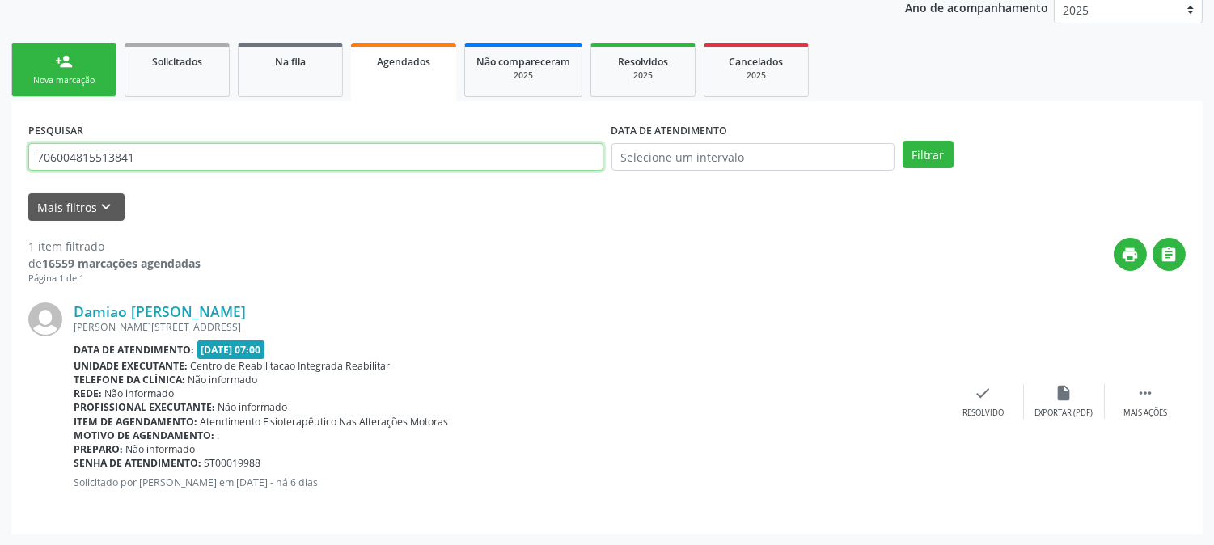
drag, startPoint x: 148, startPoint y: 158, endPoint x: 0, endPoint y: 163, distance: 148.0
click at [0, 163] on div "Acompanhamento Acompanhe a situação das marcações correntes e finalizadas Relat…" at bounding box center [607, 218] width 1214 height 656
click at [902, 141] on button "Filtrar" at bounding box center [927, 154] width 51 height 27
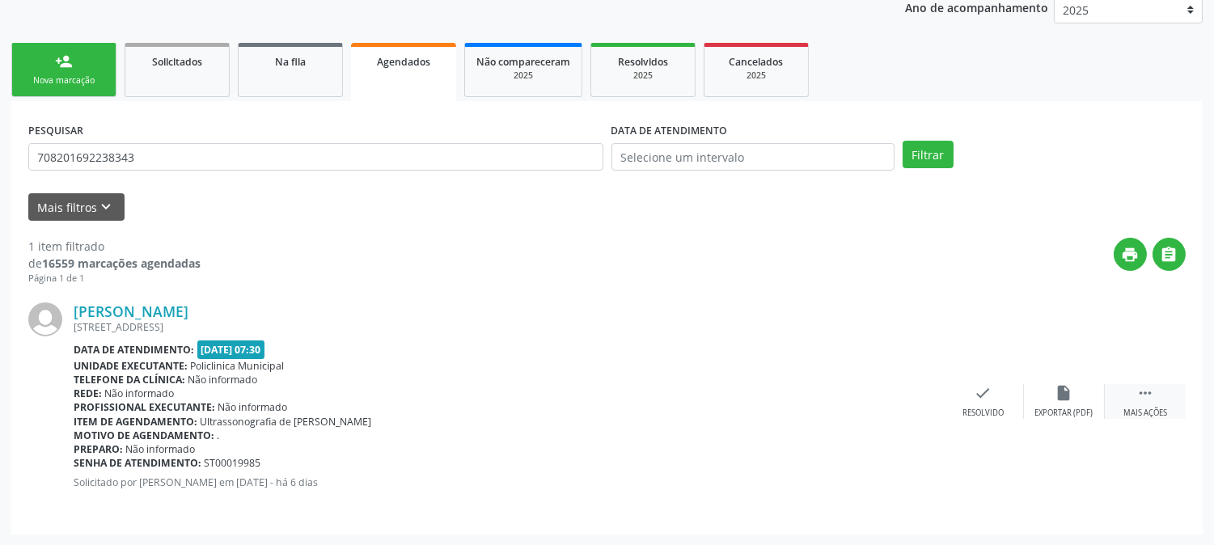
click at [1138, 399] on icon "" at bounding box center [1145, 393] width 18 height 18
click at [914, 394] on div "cancel Cancelar" at bounding box center [902, 401] width 81 height 35
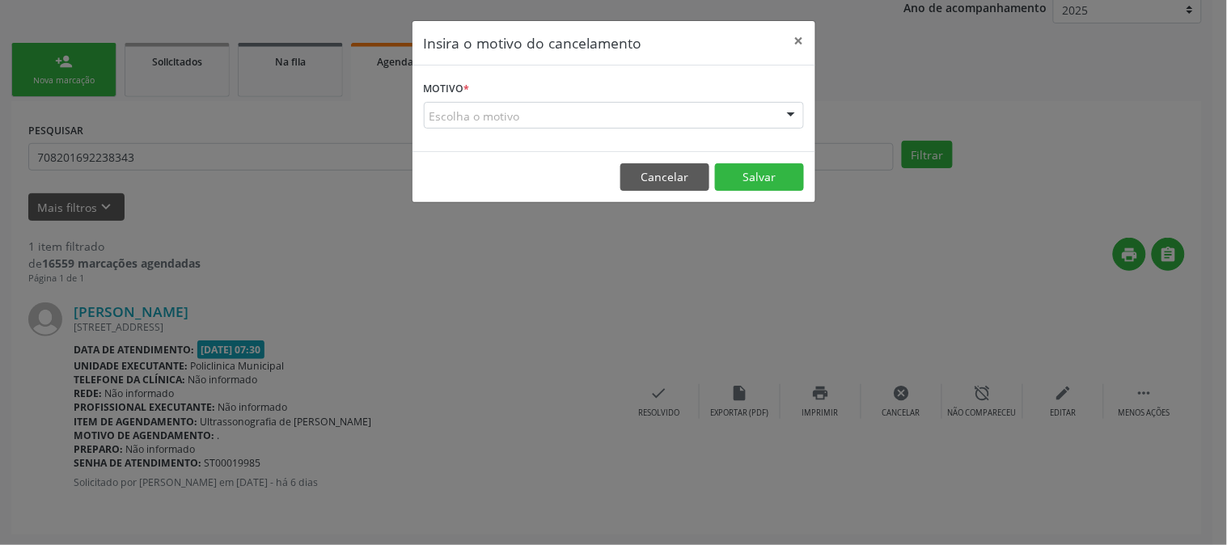
click at [769, 125] on div "Escolha o motivo" at bounding box center [614, 115] width 380 height 27
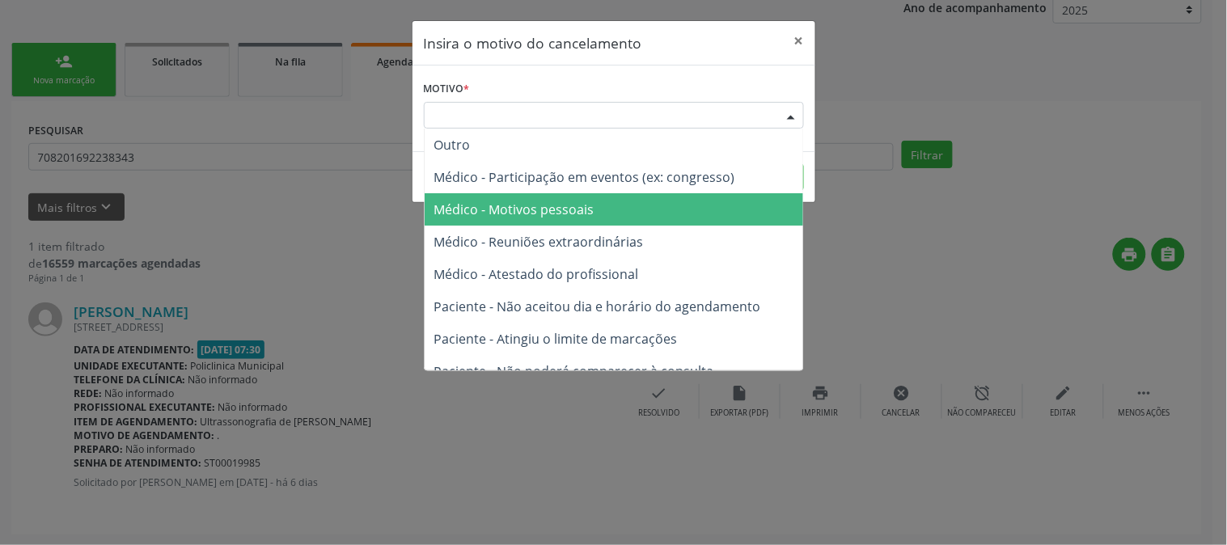
click at [726, 215] on span "Médico - Motivos pessoais" at bounding box center [613, 209] width 378 height 32
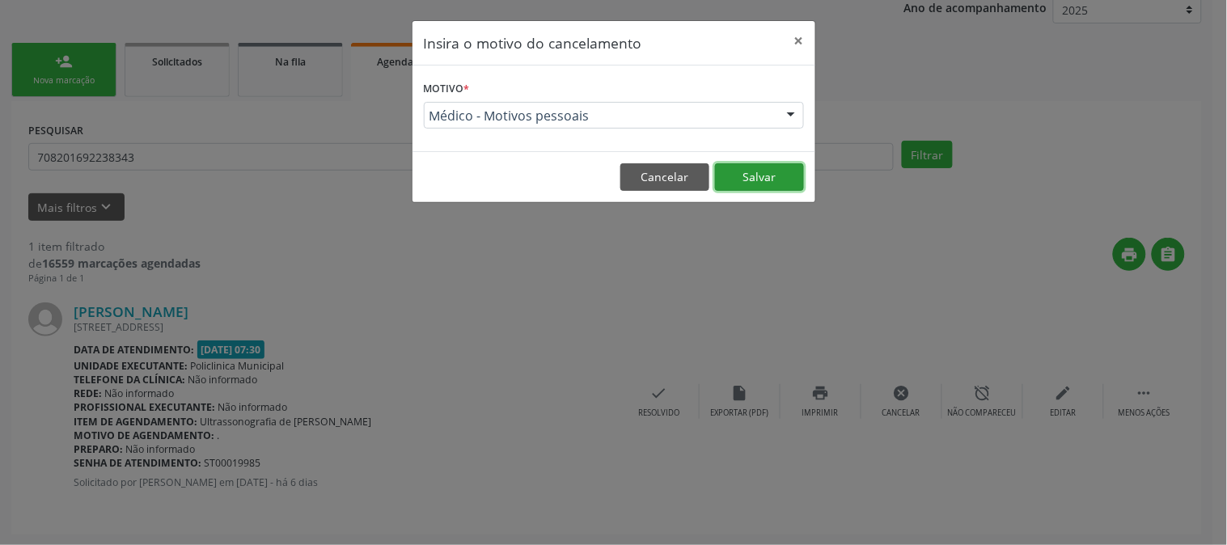
click at [750, 186] on button "Salvar" at bounding box center [759, 176] width 89 height 27
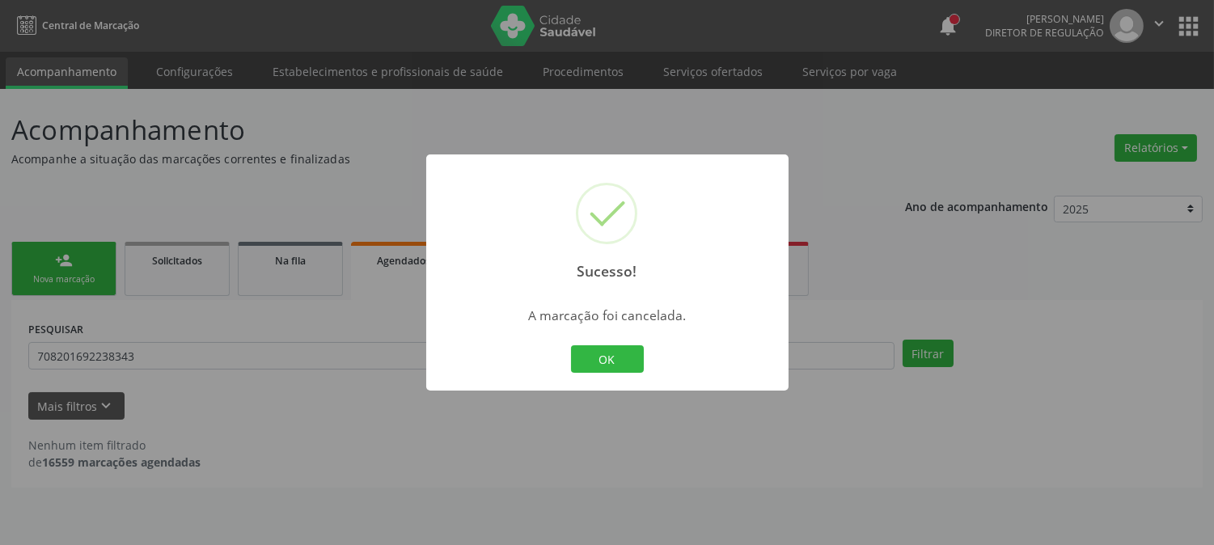
scroll to position [0, 0]
click at [636, 354] on button "OK" at bounding box center [613, 358] width 73 height 27
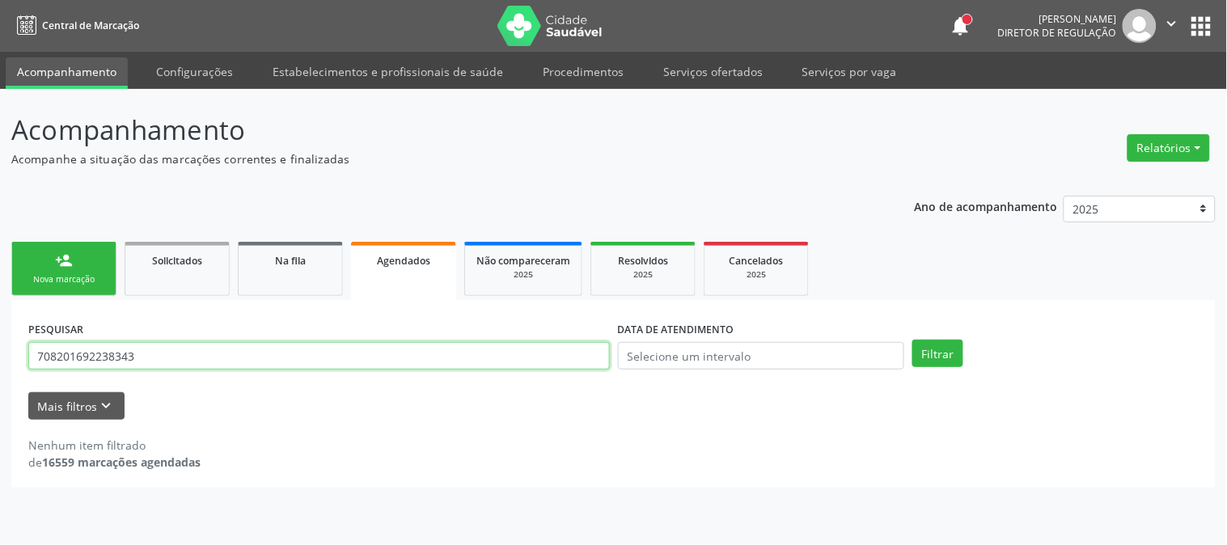
drag, startPoint x: 158, startPoint y: 362, endPoint x: 0, endPoint y: 364, distance: 158.5
click at [0, 364] on div "Acompanhamento Acompanhe a situação das marcações correntes e finalizadas Relat…" at bounding box center [613, 317] width 1227 height 456
click at [912, 340] on button "Filtrar" at bounding box center [937, 353] width 51 height 27
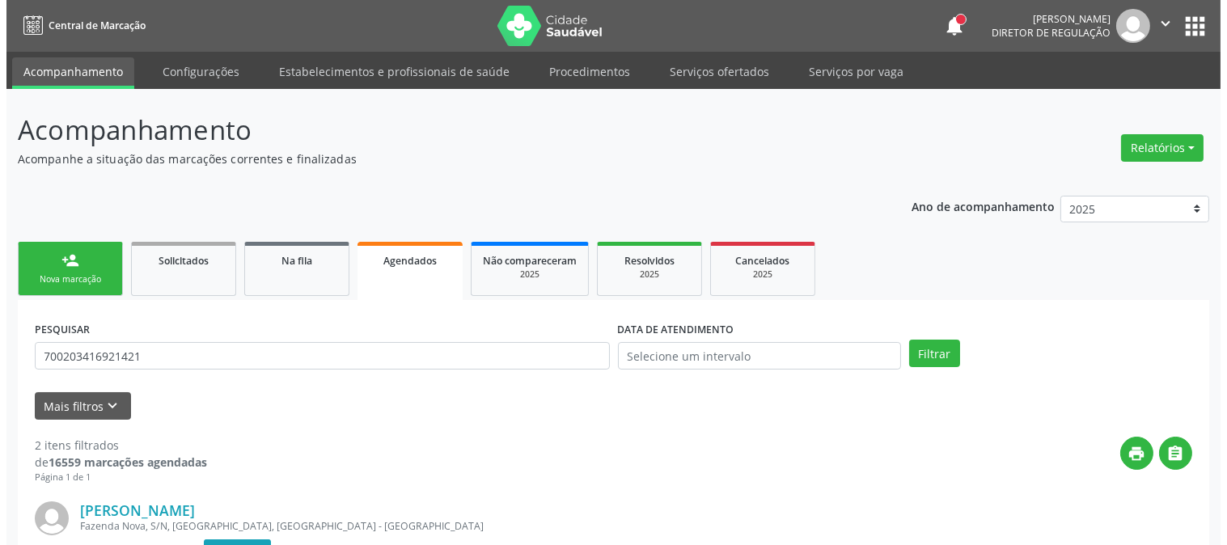
scroll to position [432, 0]
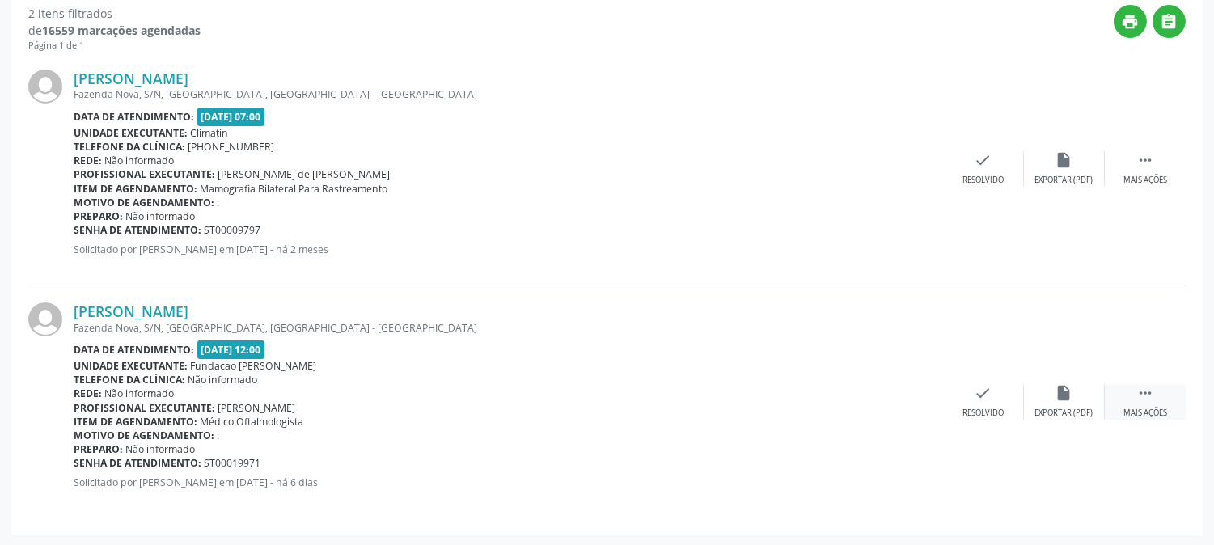
click at [1122, 384] on div " Mais ações" at bounding box center [1145, 401] width 81 height 35
click at [923, 389] on div "cancel Cancelar" at bounding box center [902, 401] width 81 height 35
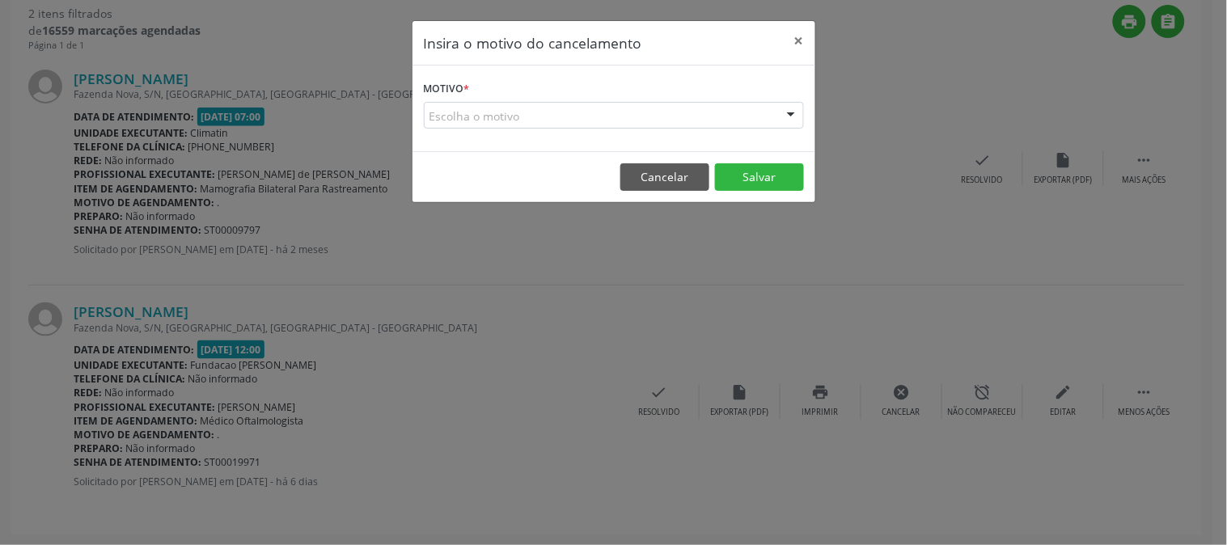
click at [779, 109] on div at bounding box center [791, 116] width 24 height 27
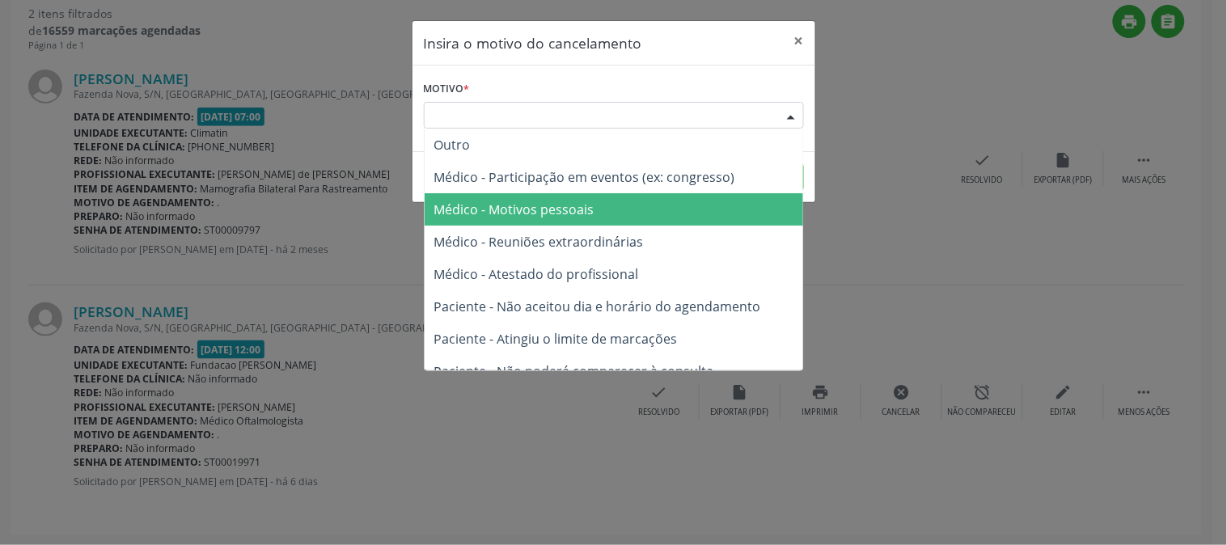
click at [732, 195] on span "Médico - Motivos pessoais" at bounding box center [613, 209] width 378 height 32
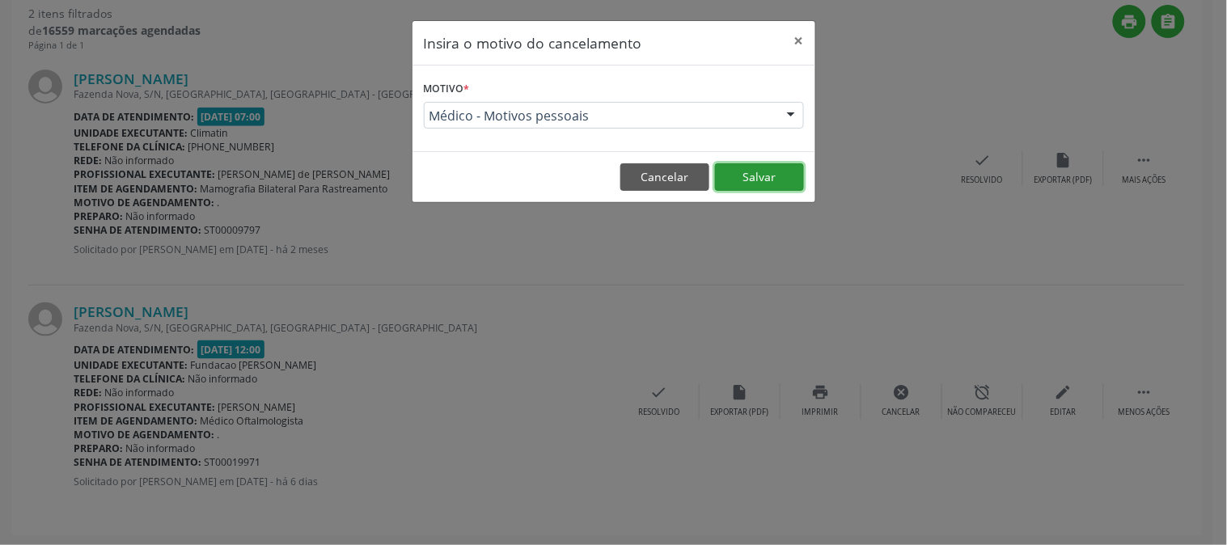
click at [761, 176] on button "Salvar" at bounding box center [759, 176] width 89 height 27
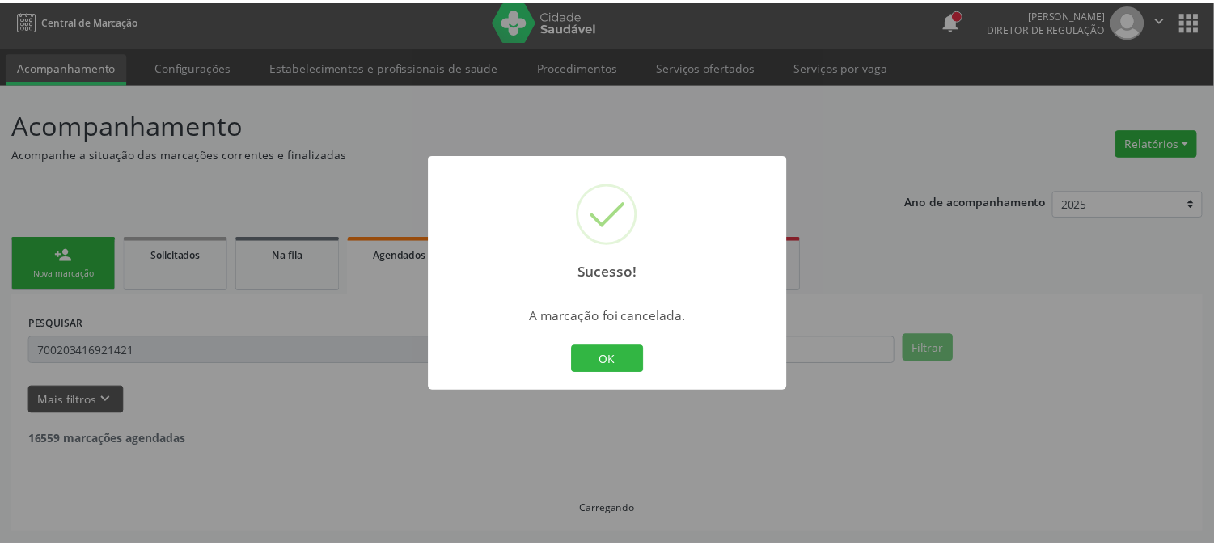
scroll to position [5, 0]
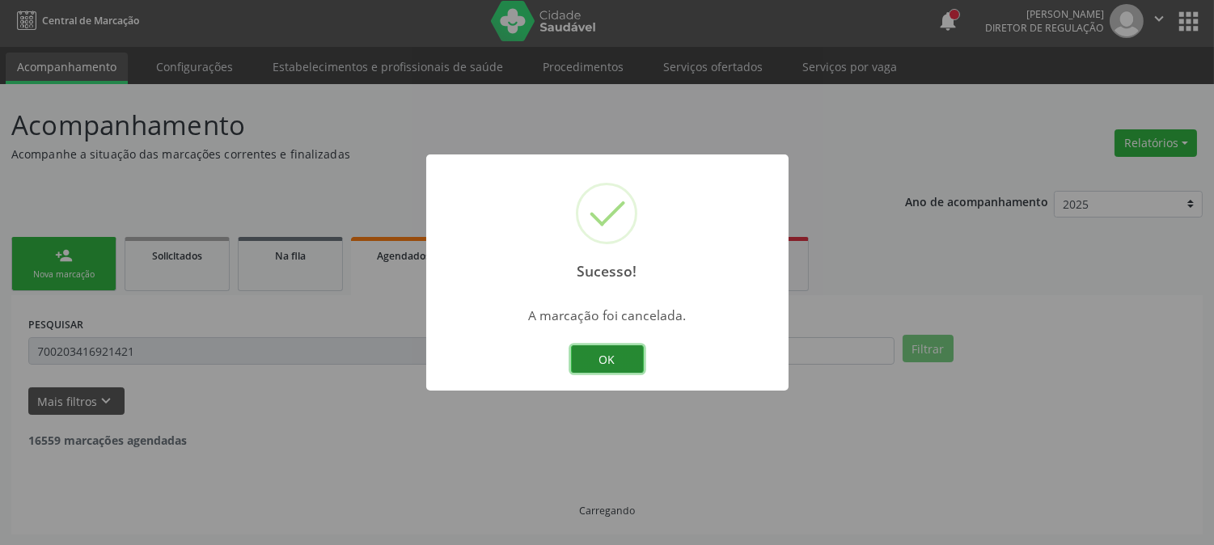
click at [618, 350] on button "OK" at bounding box center [607, 358] width 73 height 27
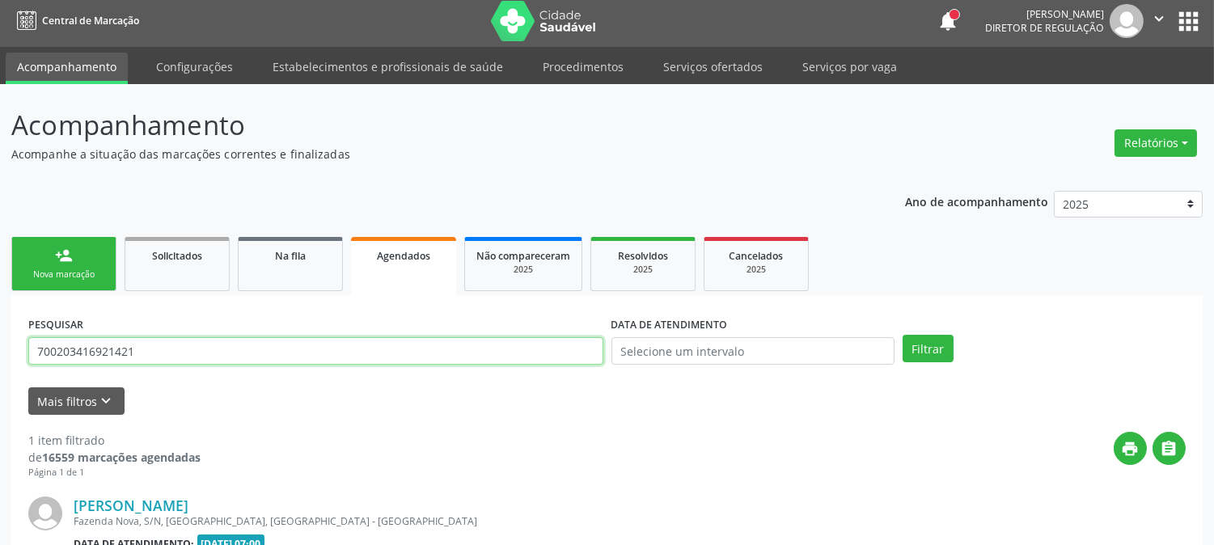
drag, startPoint x: 159, startPoint y: 340, endPoint x: 0, endPoint y: 353, distance: 159.7
click at [0, 353] on div "Acompanhamento Acompanhe a situação das marcações correntes e finalizadas Relat…" at bounding box center [607, 412] width 1214 height 656
type input "124937704220018"
click at [902, 335] on button "Filtrar" at bounding box center [927, 348] width 51 height 27
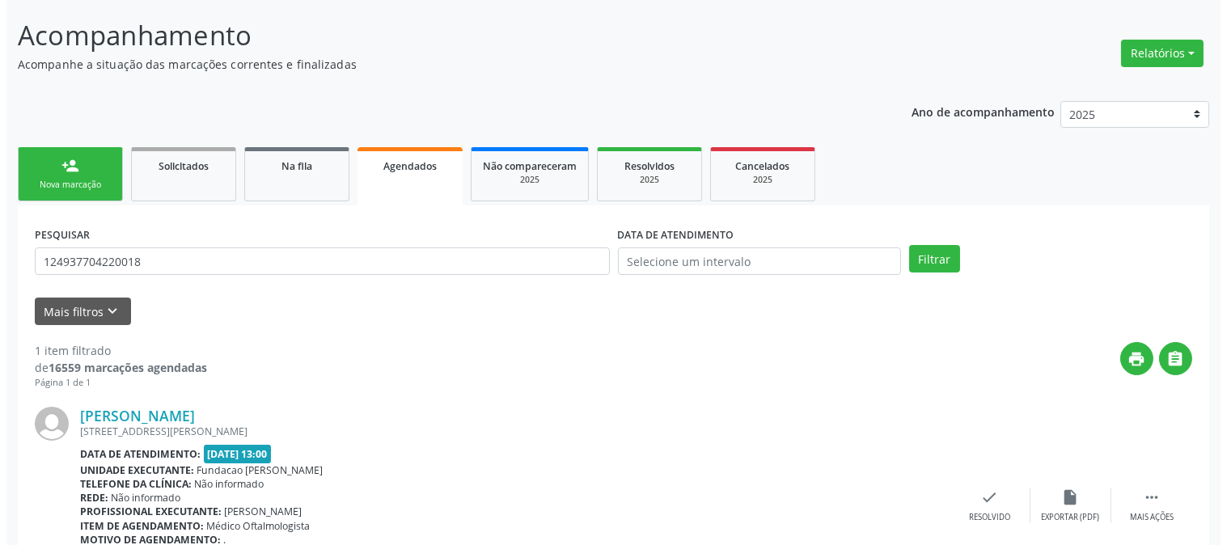
scroll to position [199, 0]
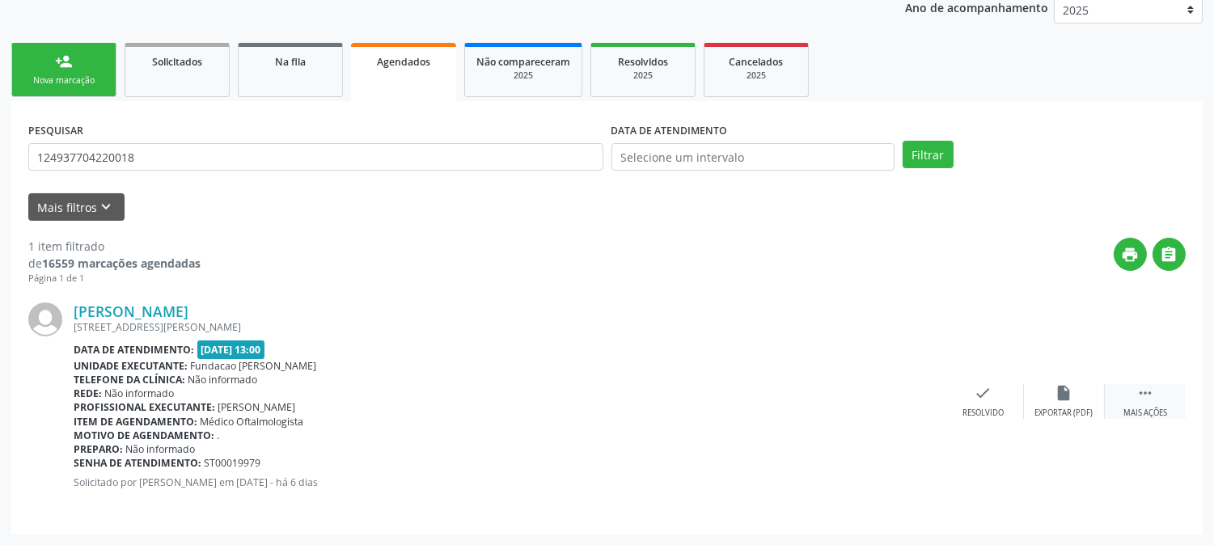
click at [1147, 414] on div "Mais ações" at bounding box center [1145, 413] width 44 height 11
click at [882, 398] on div "cancel Cancelar" at bounding box center [902, 401] width 81 height 35
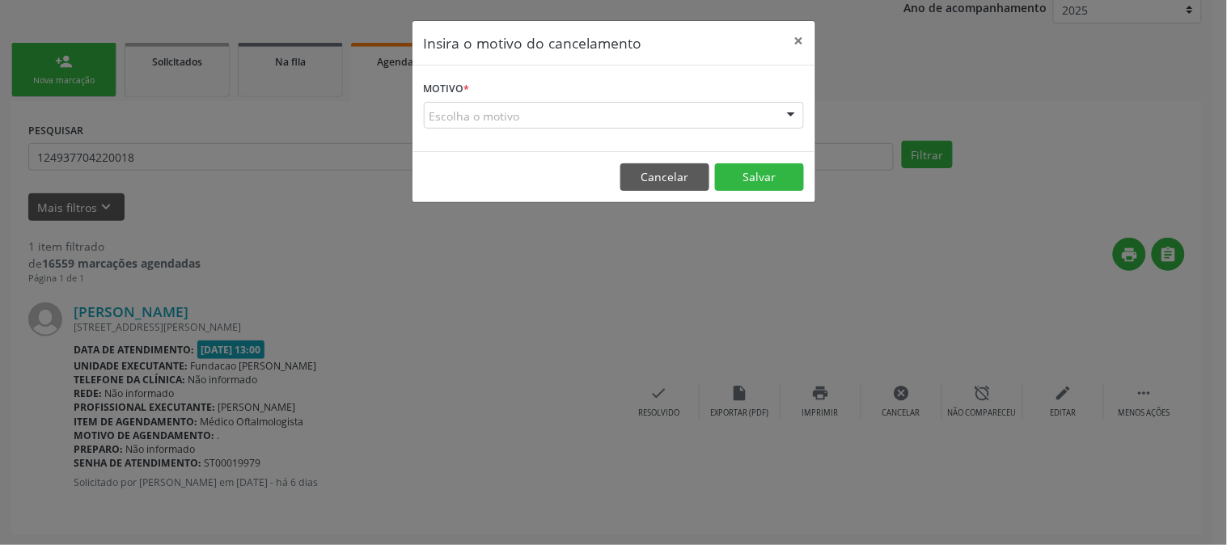
click at [754, 128] on div "Escolha o motivo Outro Médico - Participação em eventos (ex: congresso) Médico …" at bounding box center [614, 115] width 380 height 27
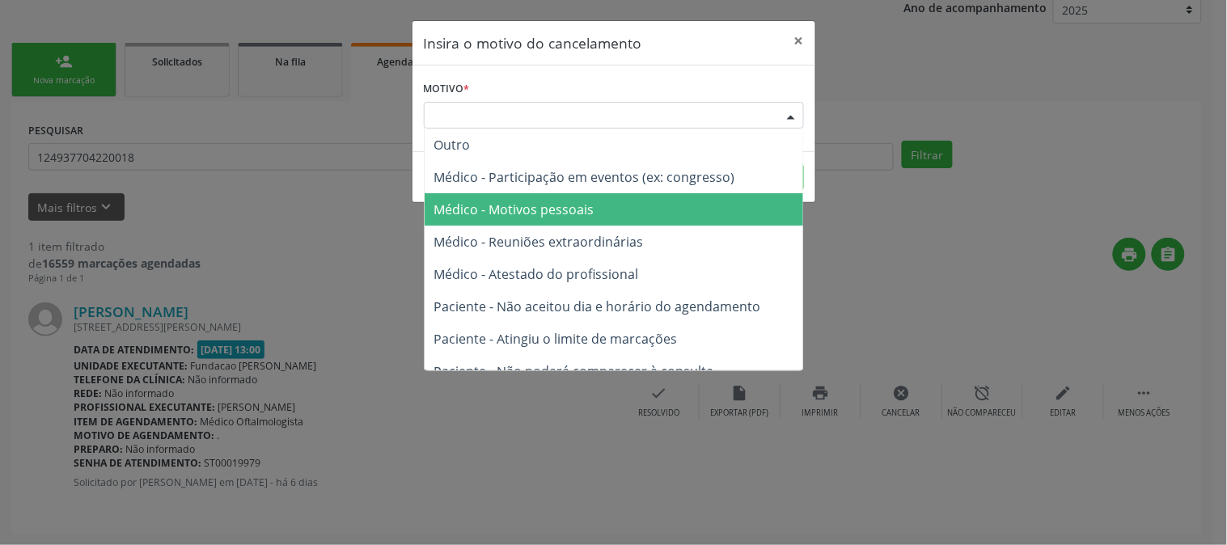
click at [707, 199] on span "Médico - Motivos pessoais" at bounding box center [613, 209] width 378 height 32
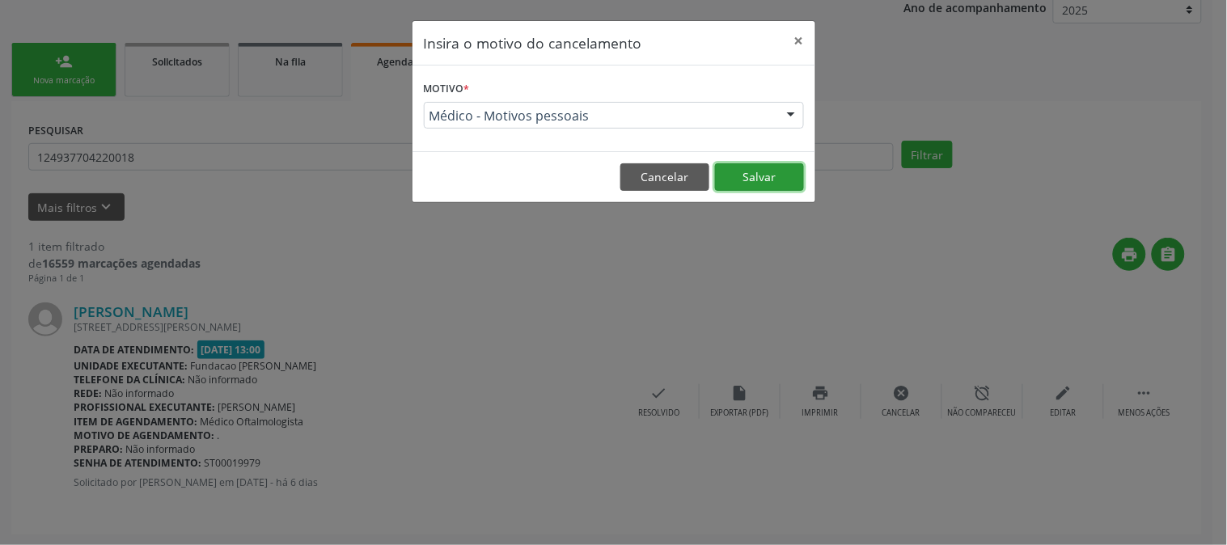
click at [765, 180] on button "Salvar" at bounding box center [759, 176] width 89 height 27
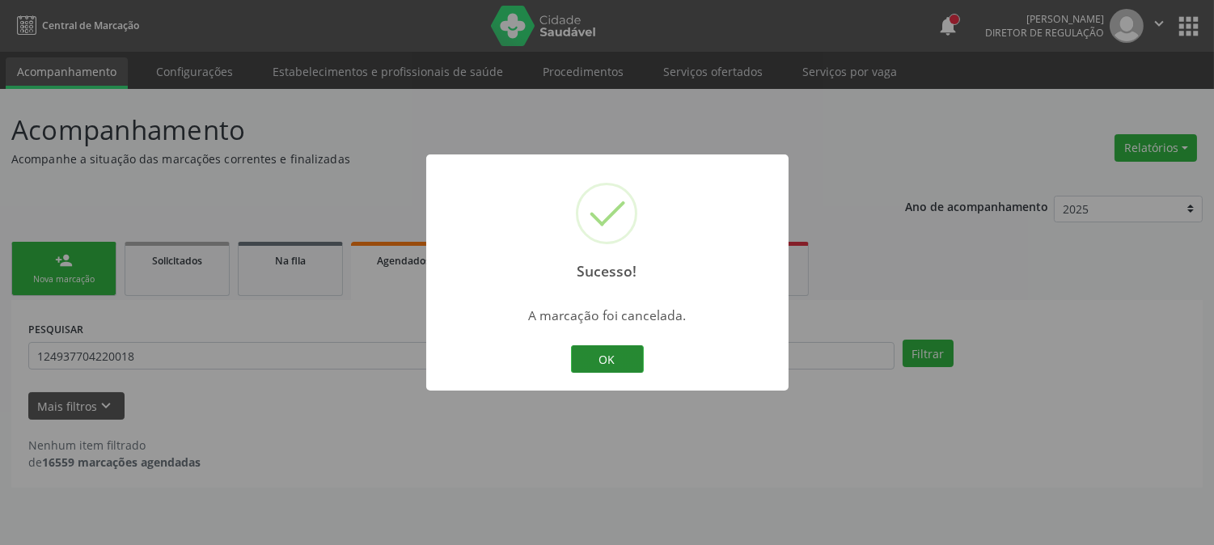
scroll to position [0, 0]
click at [619, 358] on button "OK" at bounding box center [613, 358] width 73 height 27
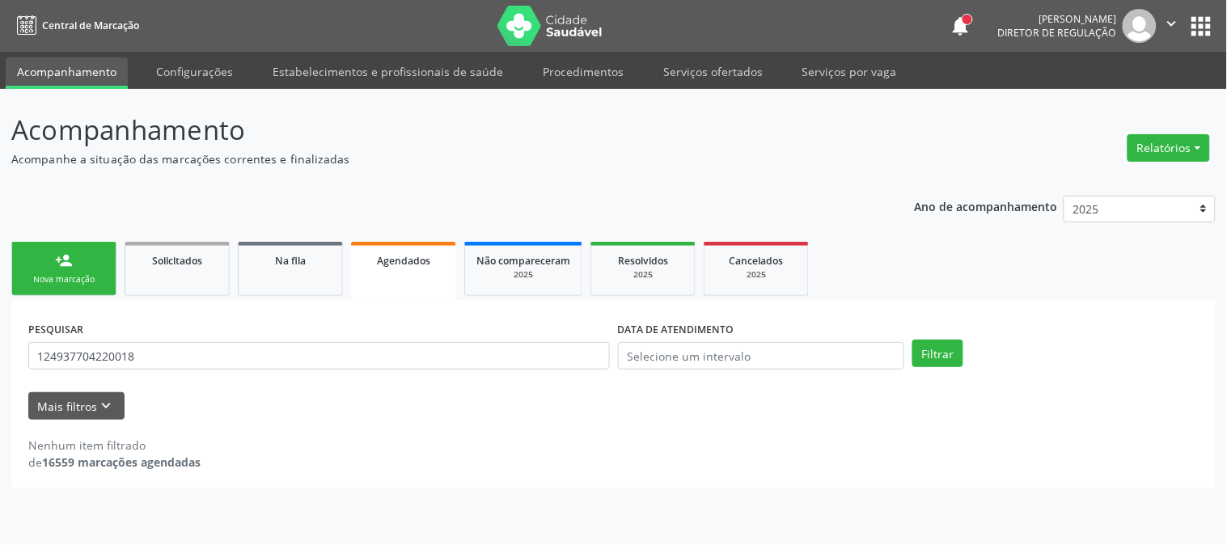
click at [53, 273] on div "Nova marcação" at bounding box center [63, 279] width 81 height 12
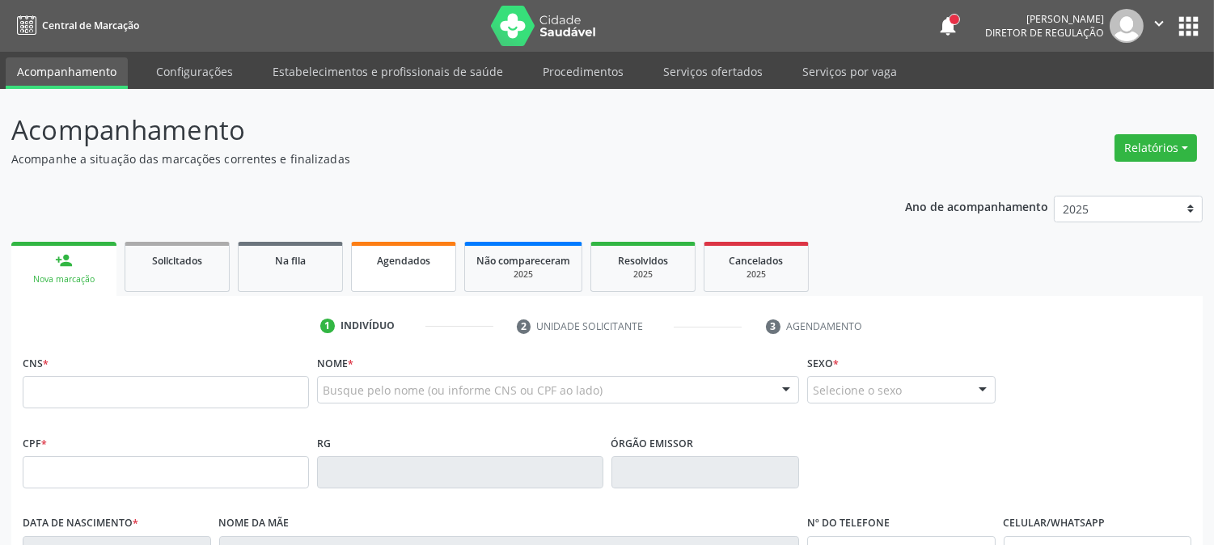
click at [422, 270] on link "Agendados" at bounding box center [403, 267] width 105 height 50
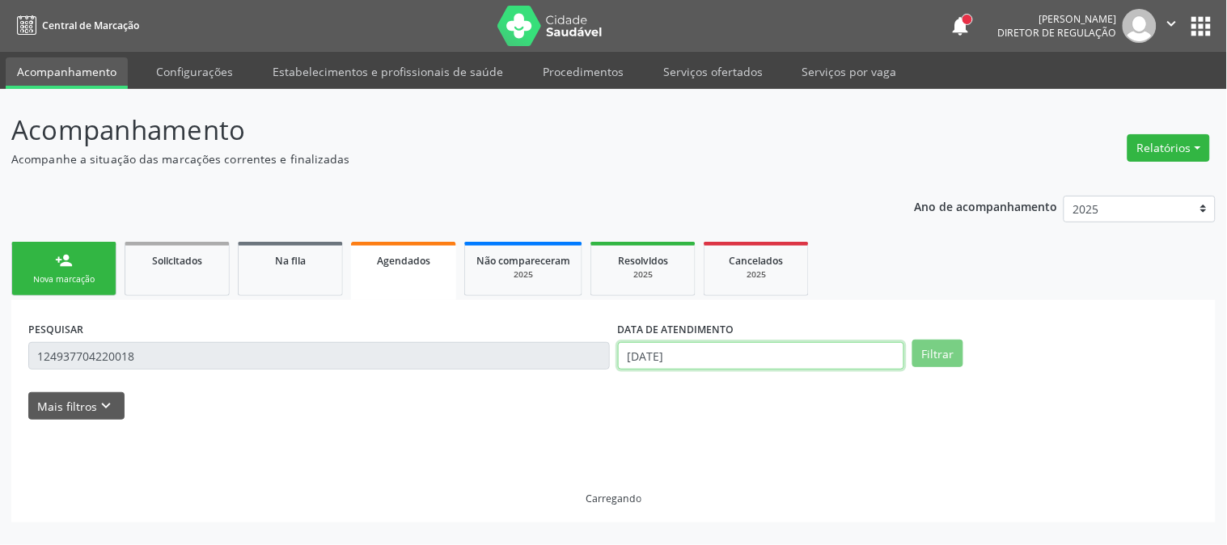
click at [712, 357] on input "[DATE]" at bounding box center [761, 355] width 286 height 27
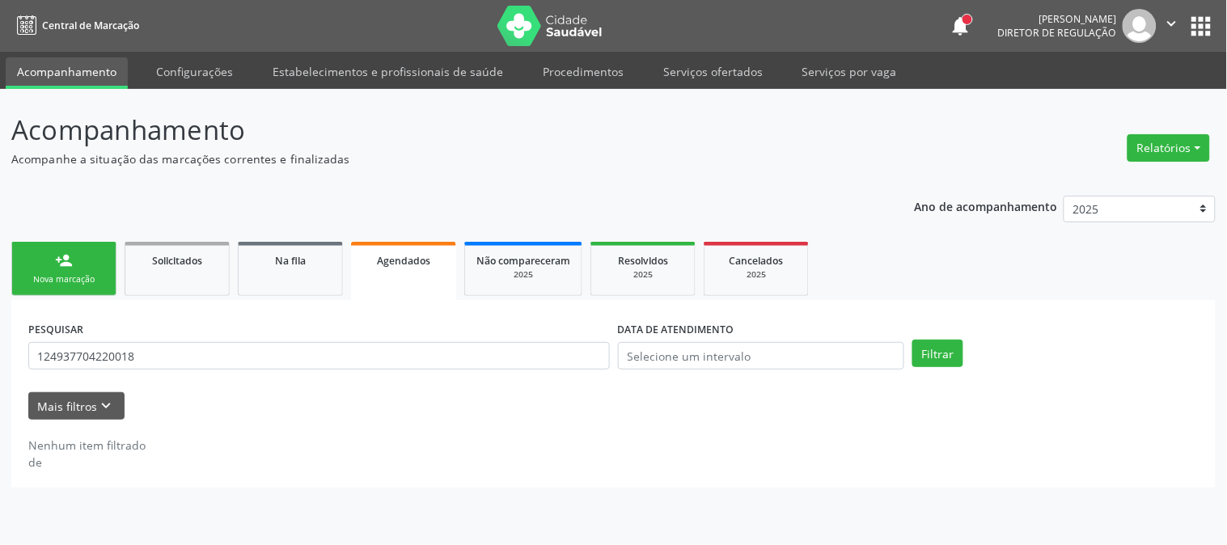
click at [491, 400] on div "Mais filtros keyboard_arrow_down" at bounding box center [613, 406] width 1178 height 28
click at [222, 349] on input "124937704220018" at bounding box center [318, 355] width 581 height 27
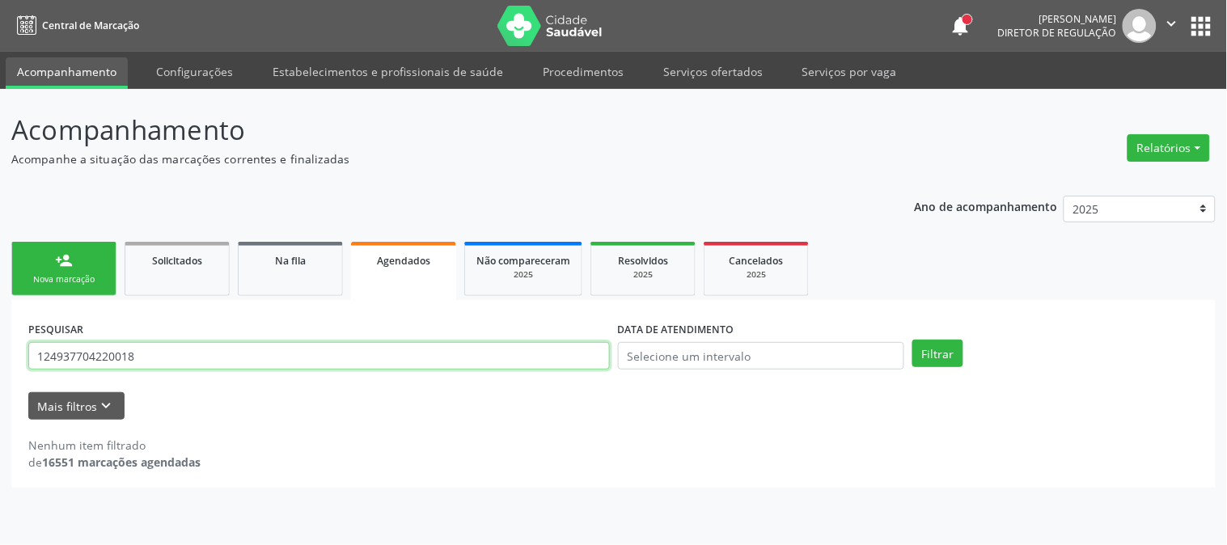
click at [222, 349] on input "124937704220018" at bounding box center [318, 355] width 581 height 27
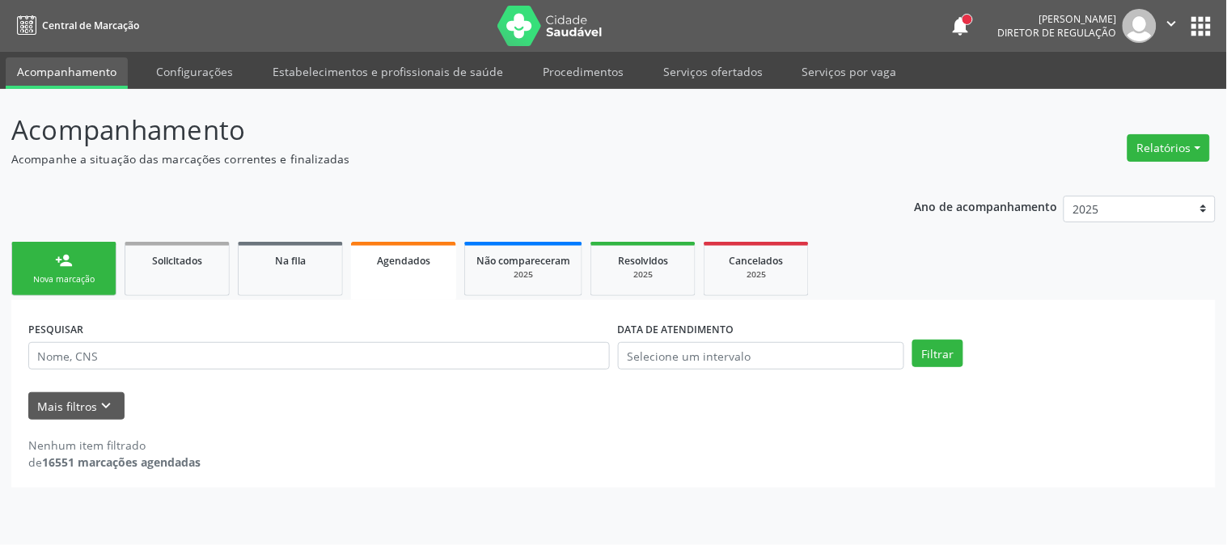
click at [68, 247] on link "person_add Nova marcação" at bounding box center [63, 269] width 105 height 54
